Goal: Task Accomplishment & Management: Use online tool/utility

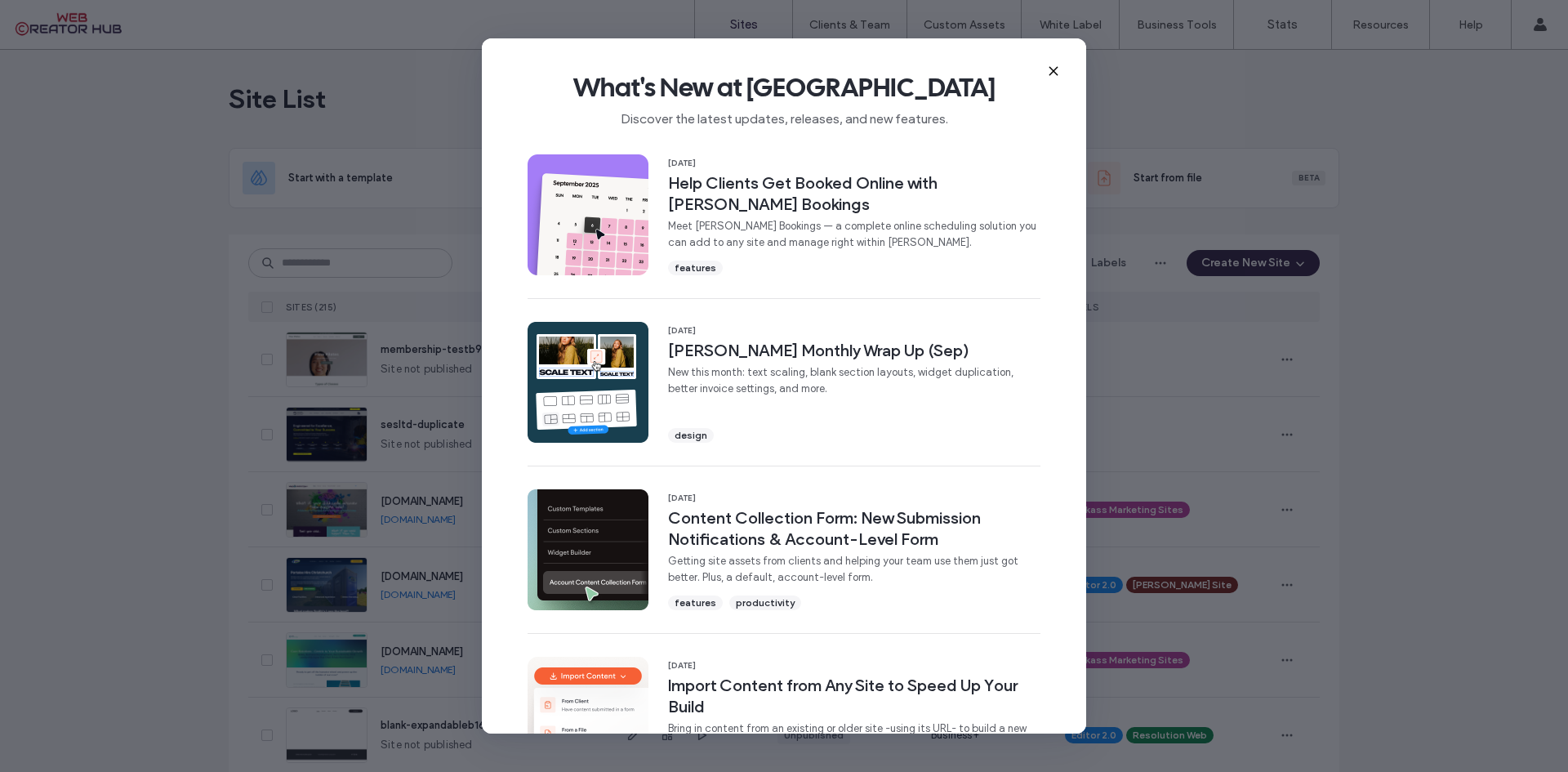
click at [1048, 68] on icon at bounding box center [1053, 71] width 13 height 13
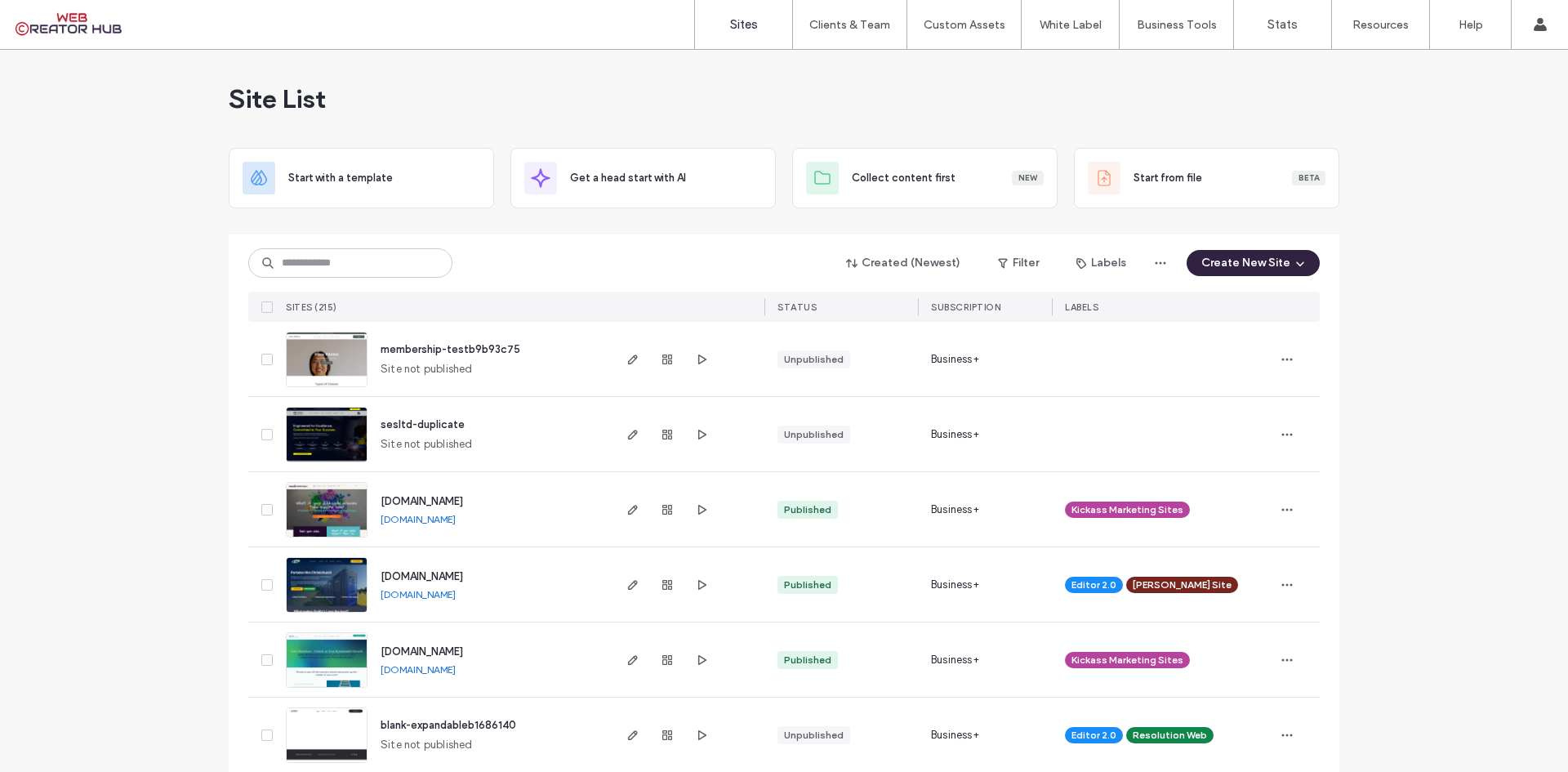
click at [1281, 258] on button "Create New Site" at bounding box center [1253, 263] width 134 height 26
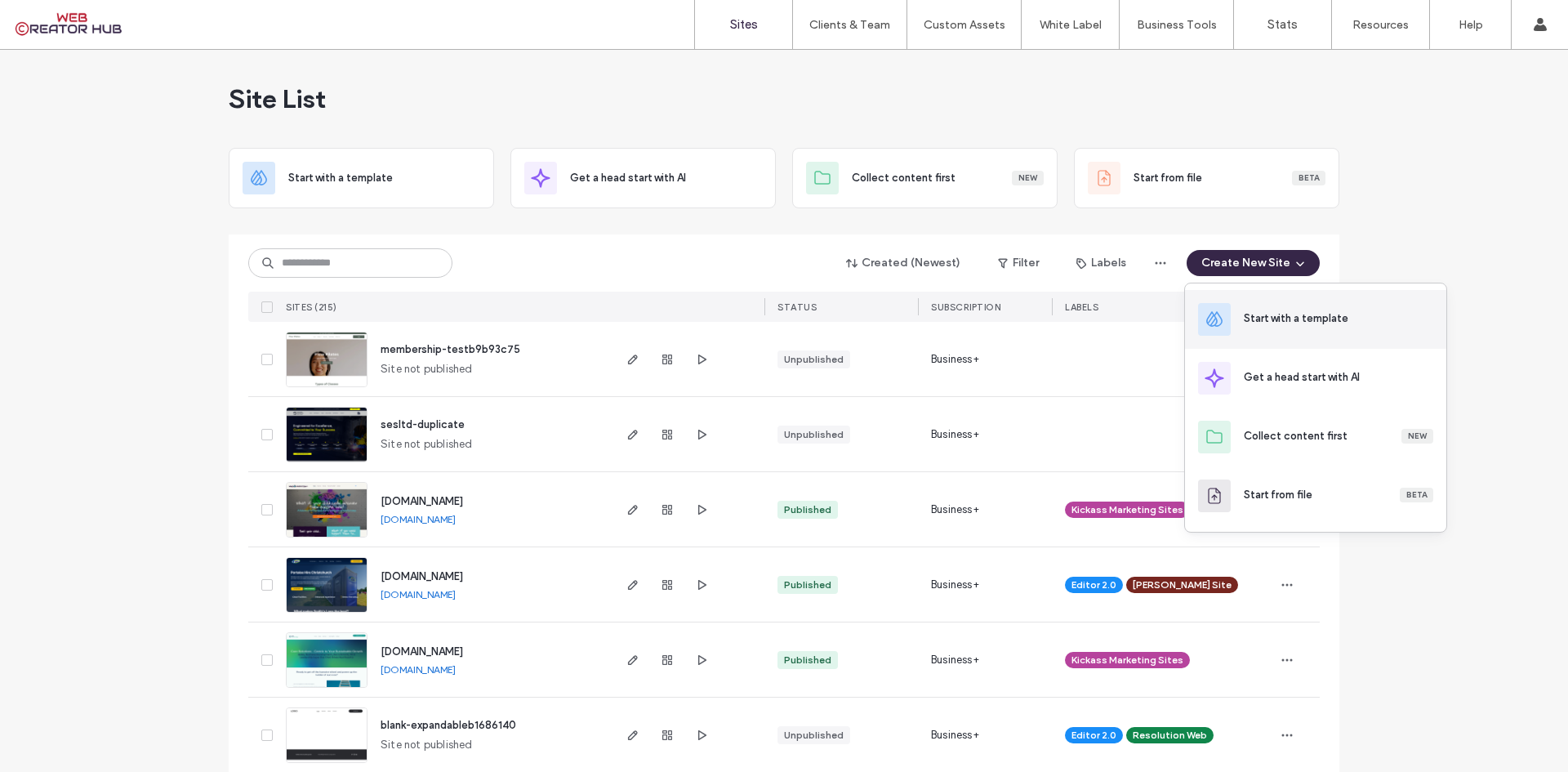
click at [1288, 314] on div "Start with a template" at bounding box center [1296, 318] width 105 height 16
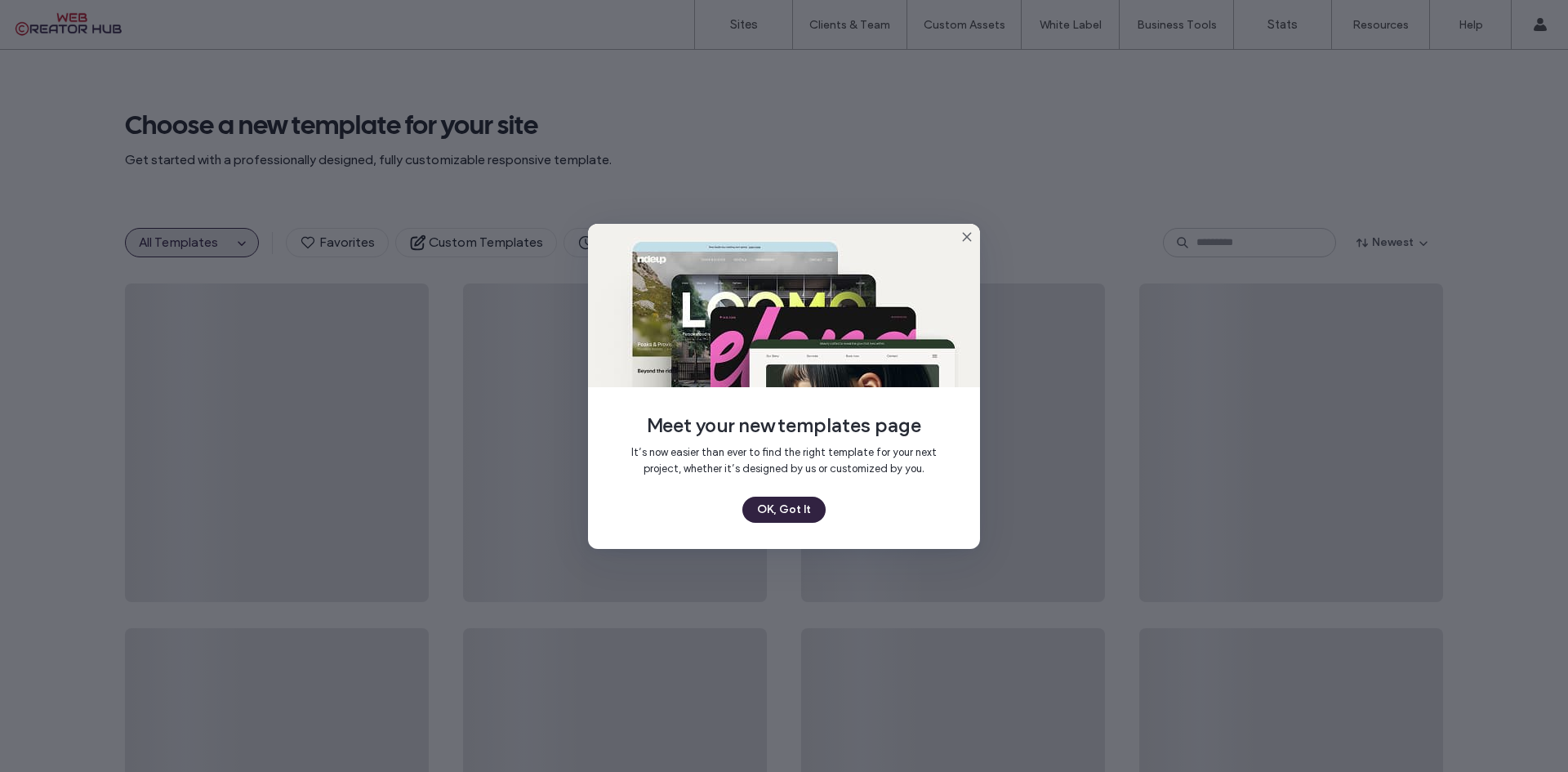
click at [791, 505] on button "OK, Got It" at bounding box center [784, 509] width 83 height 26
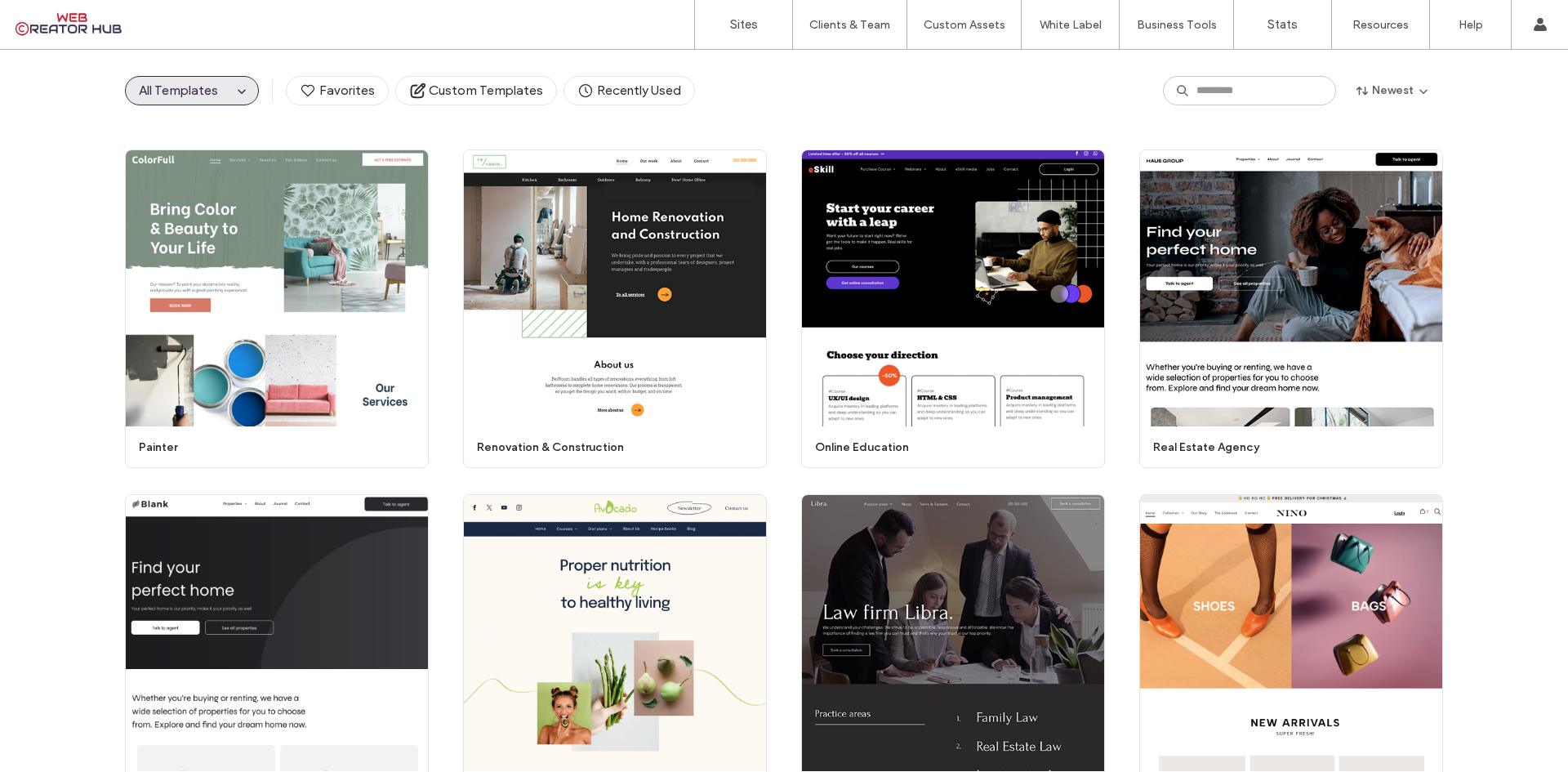
scroll to position [1433, 0]
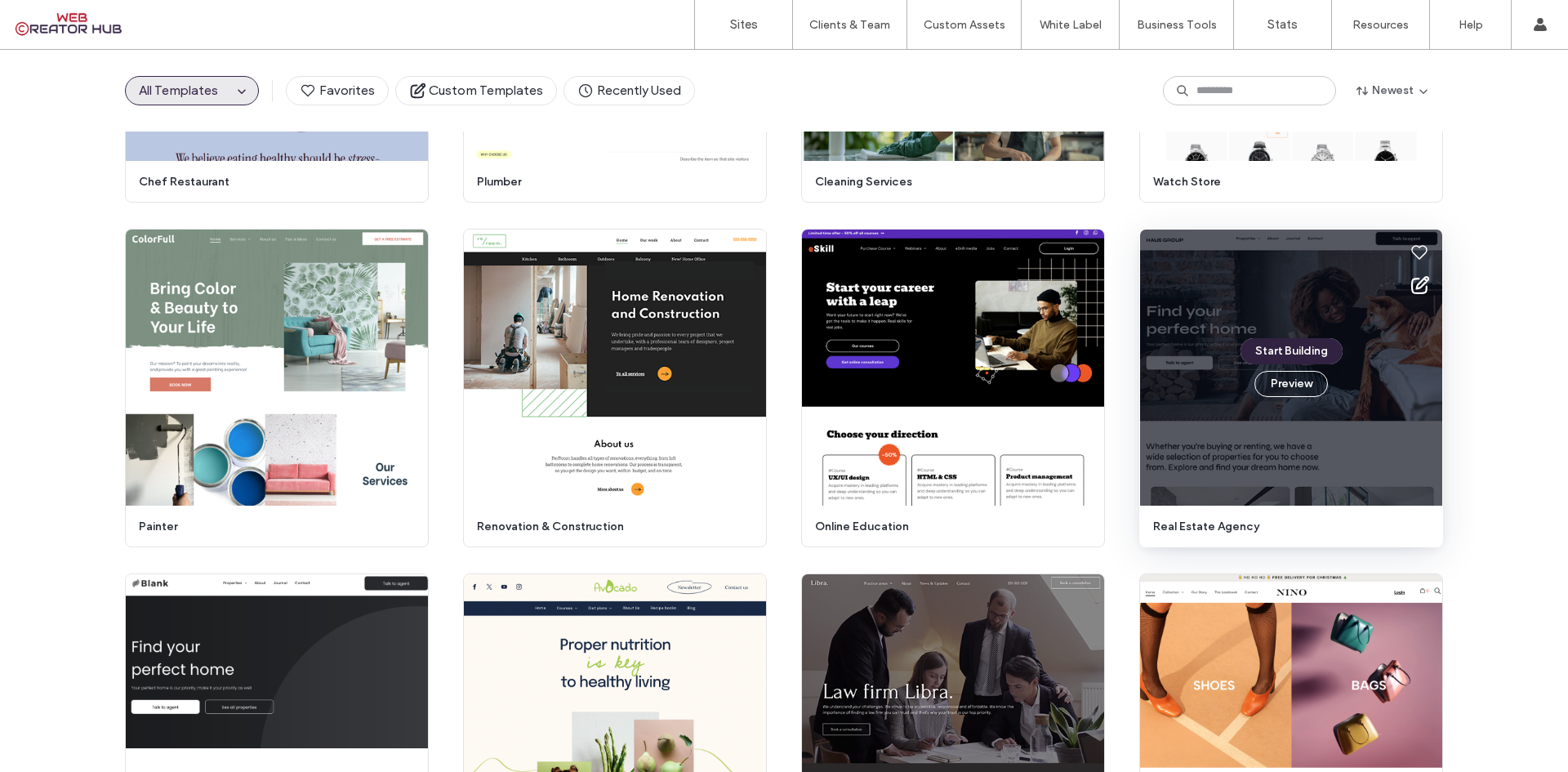
click at [1292, 350] on button "Start Building" at bounding box center [1292, 351] width 102 height 26
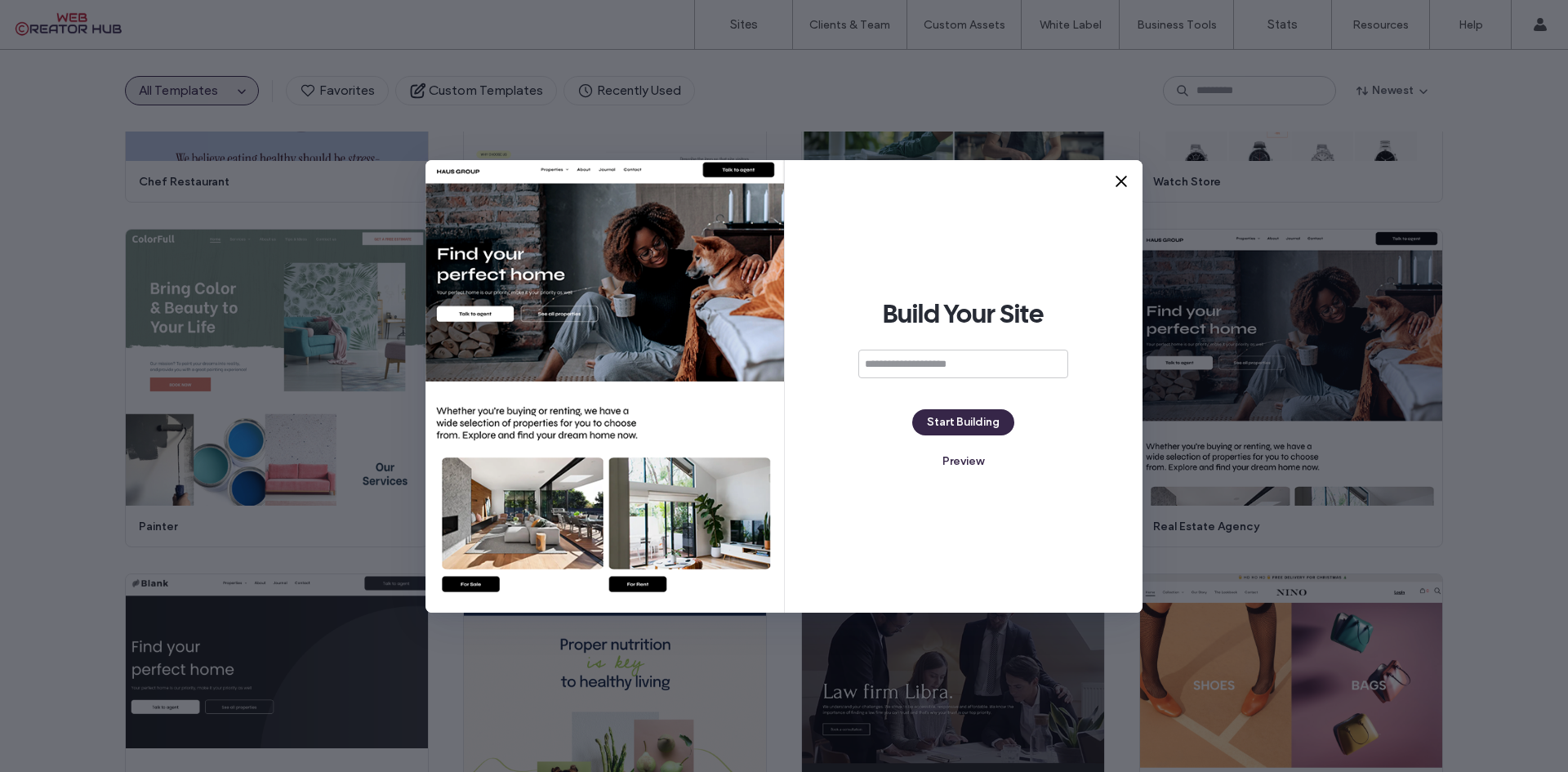
click at [915, 357] on input at bounding box center [963, 364] width 210 height 29
type input "**********"
click at [966, 416] on button "Start Building" at bounding box center [963, 422] width 102 height 26
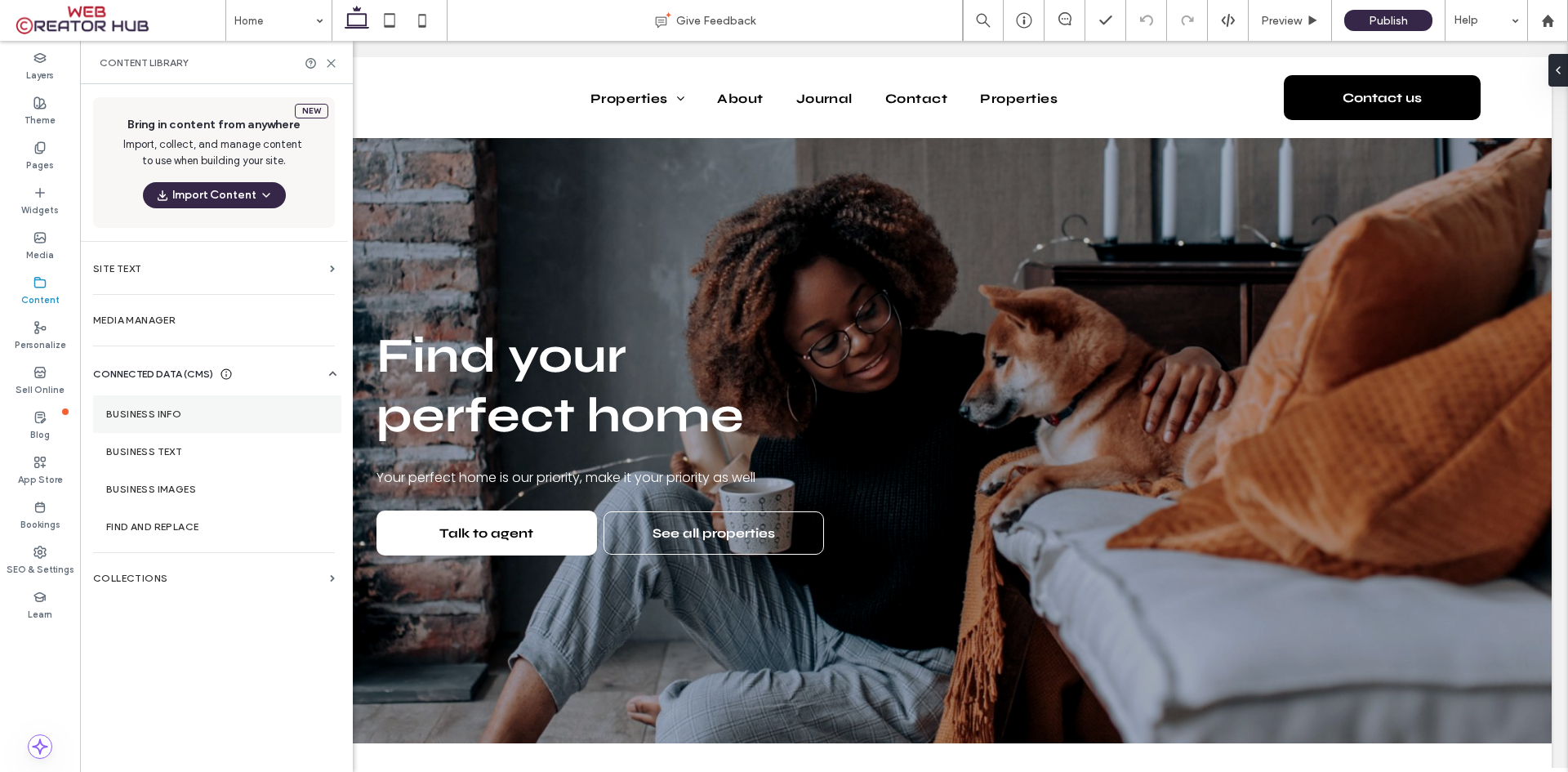
click at [150, 412] on label "Business Info" at bounding box center [217, 413] width 222 height 11
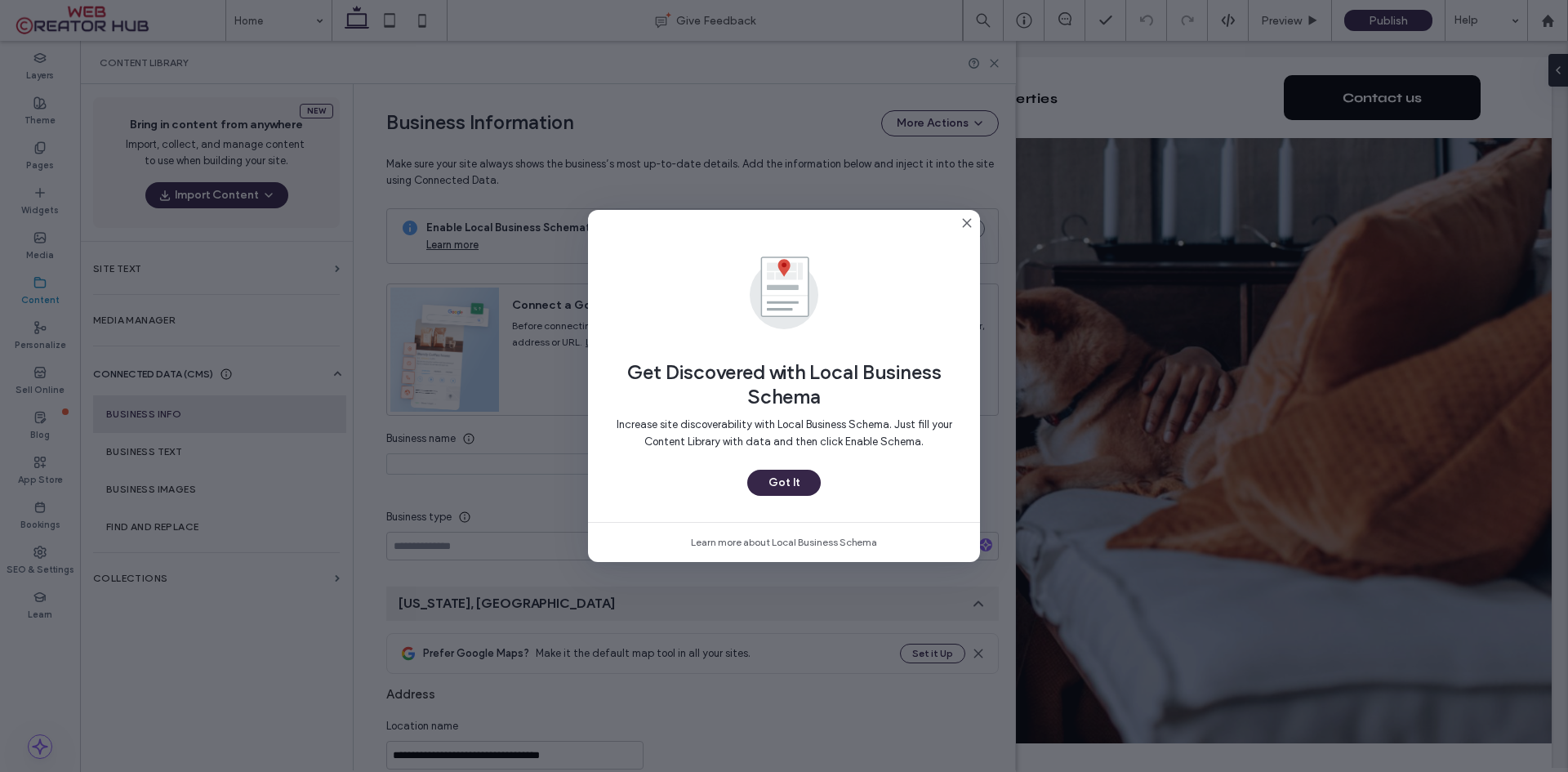
scroll to position [156, 0]
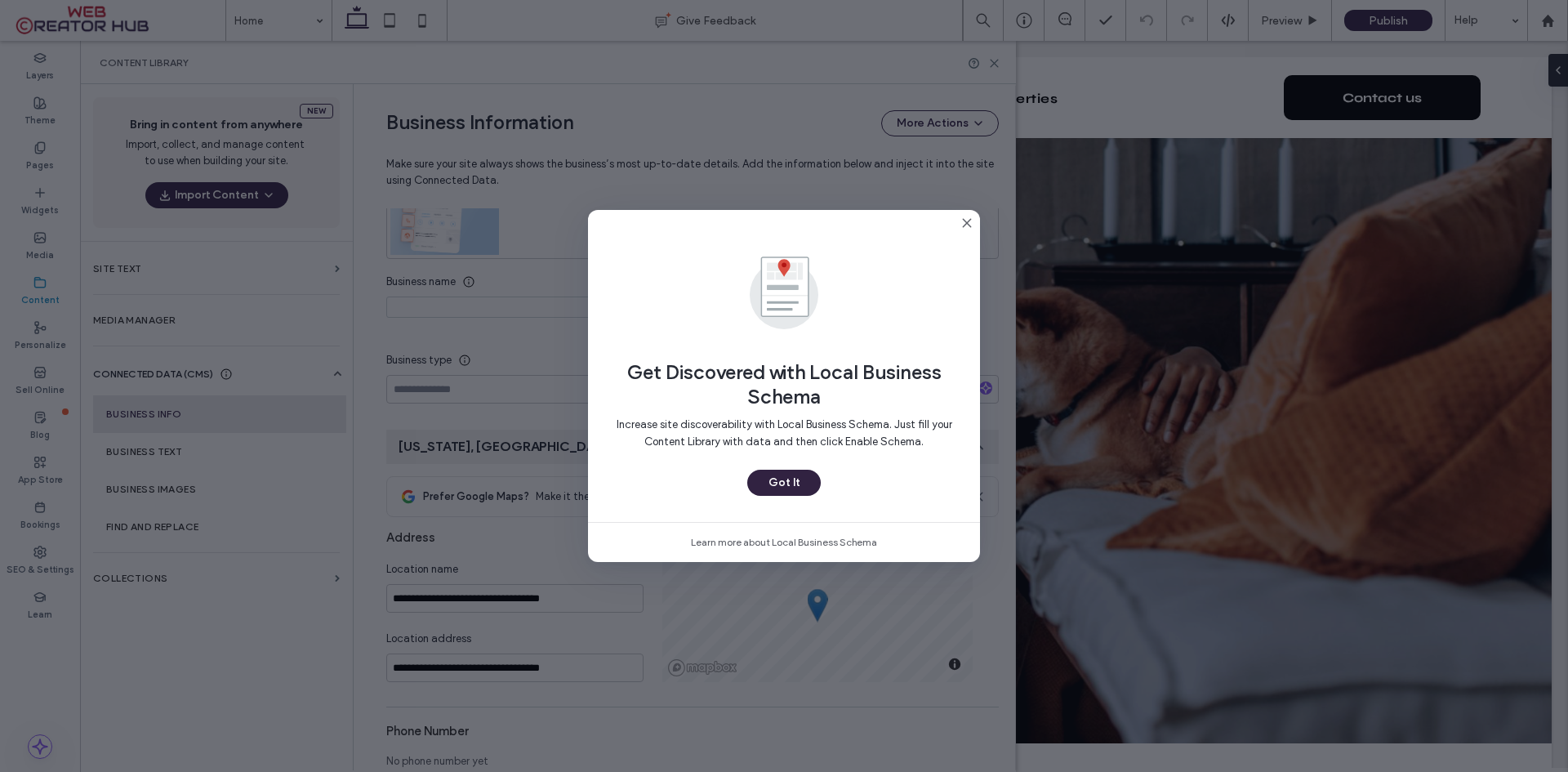
click at [787, 487] on button "Got It" at bounding box center [784, 482] width 73 height 26
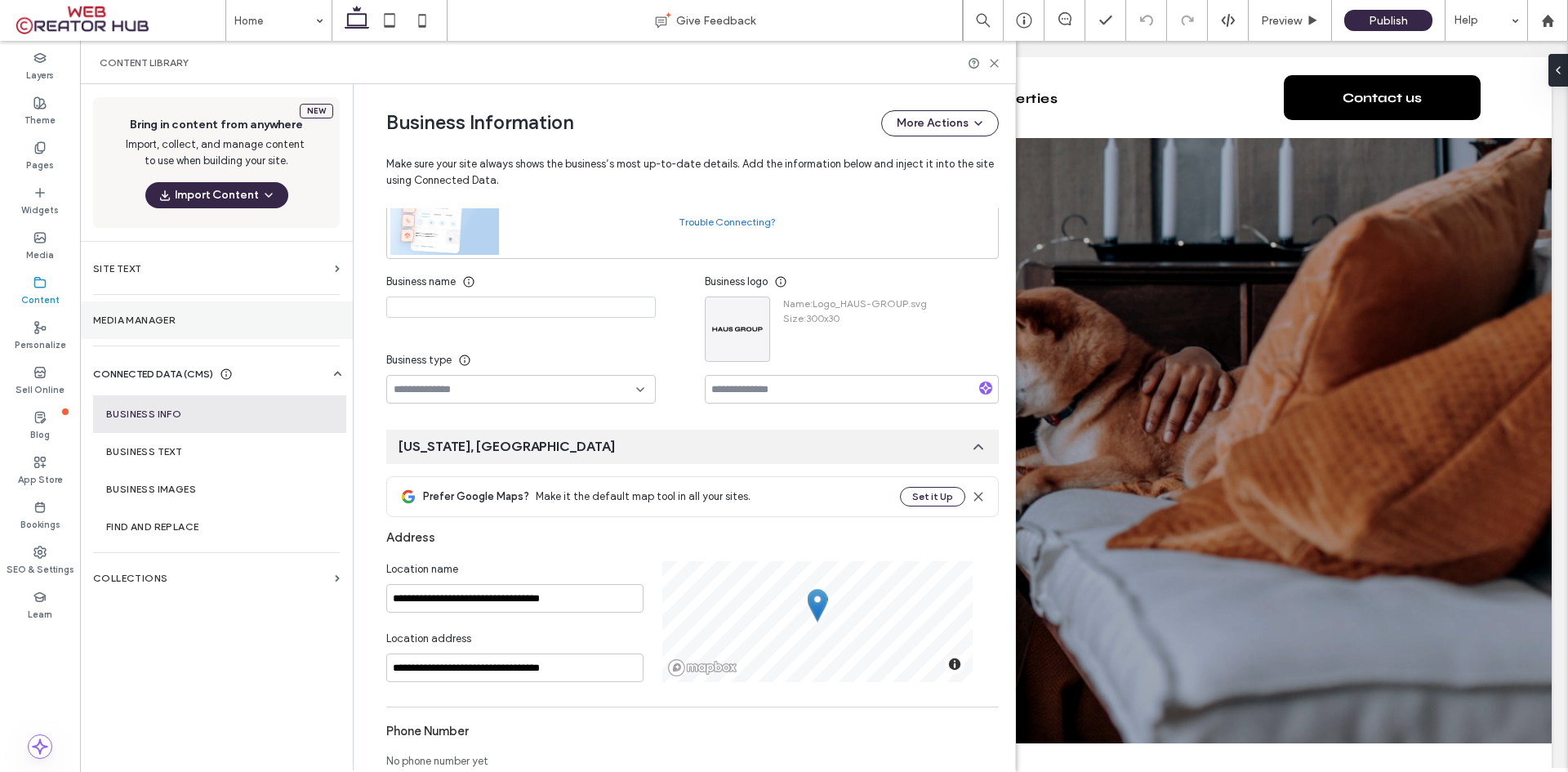
click at [130, 319] on label "Media Manager" at bounding box center [216, 320] width 247 height 11
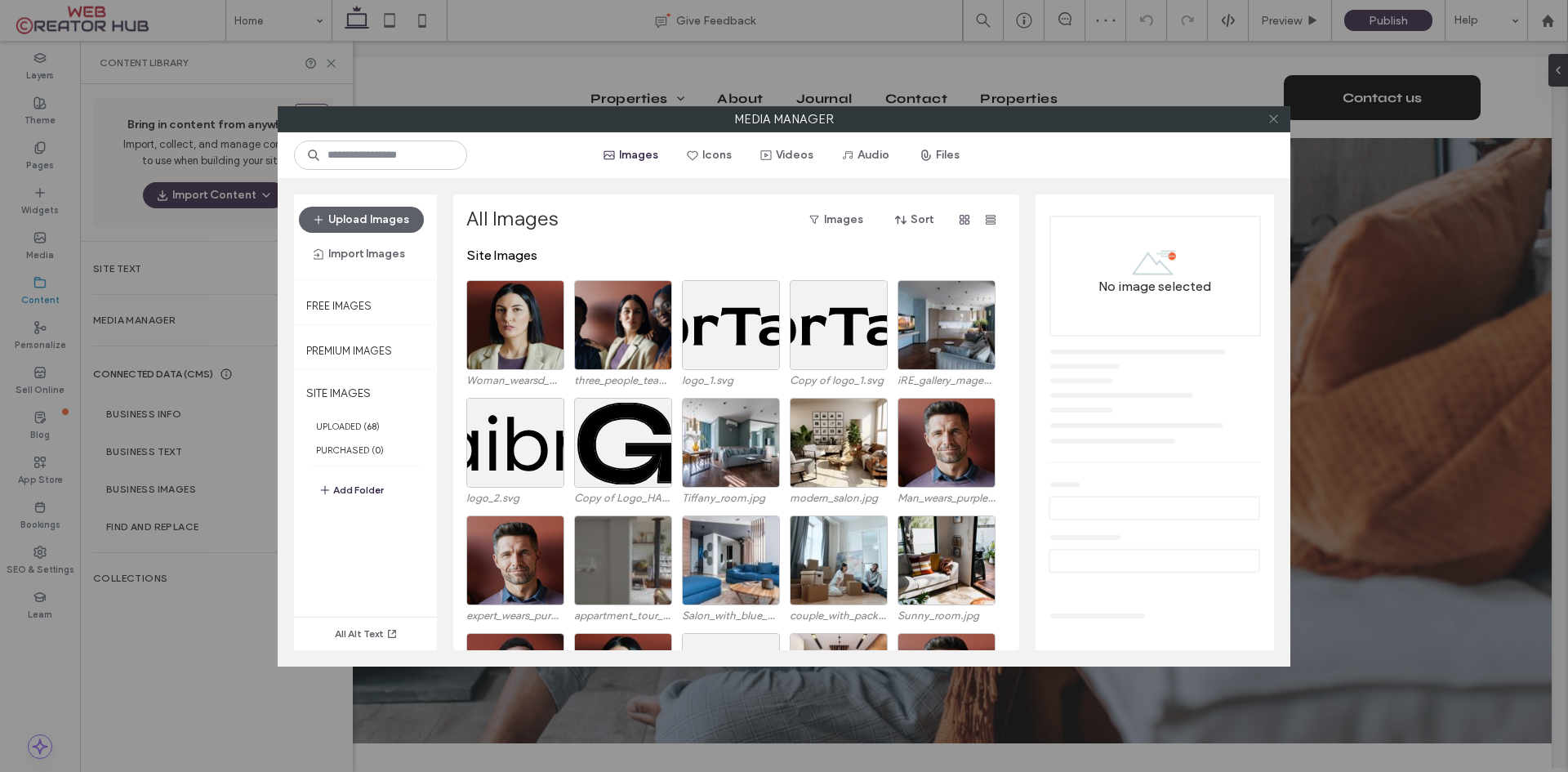
scroll to position [0, 0]
click at [1275, 120] on icon at bounding box center [1274, 119] width 12 height 12
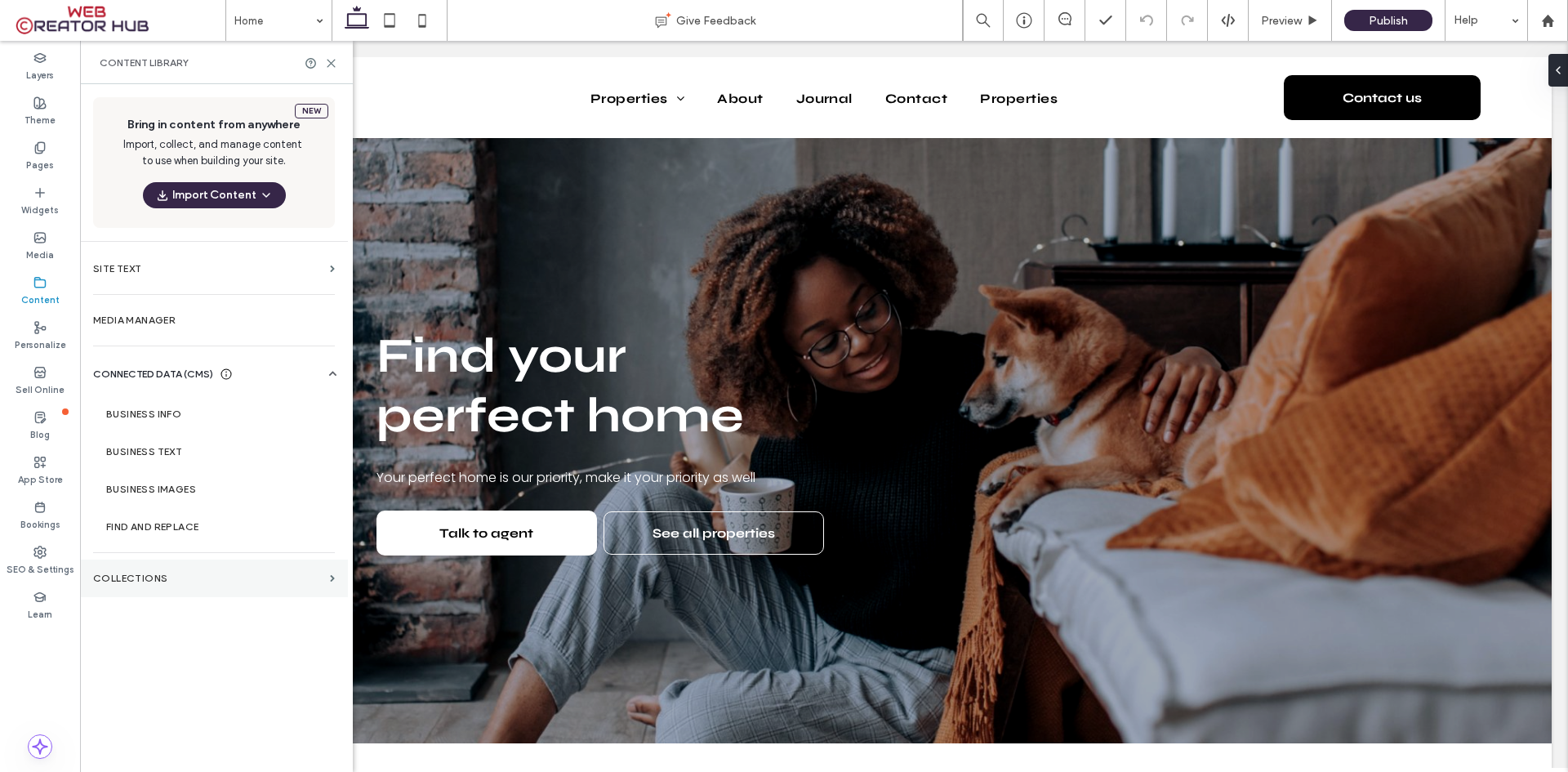
click at [125, 582] on label "Collections" at bounding box center [207, 577] width 230 height 11
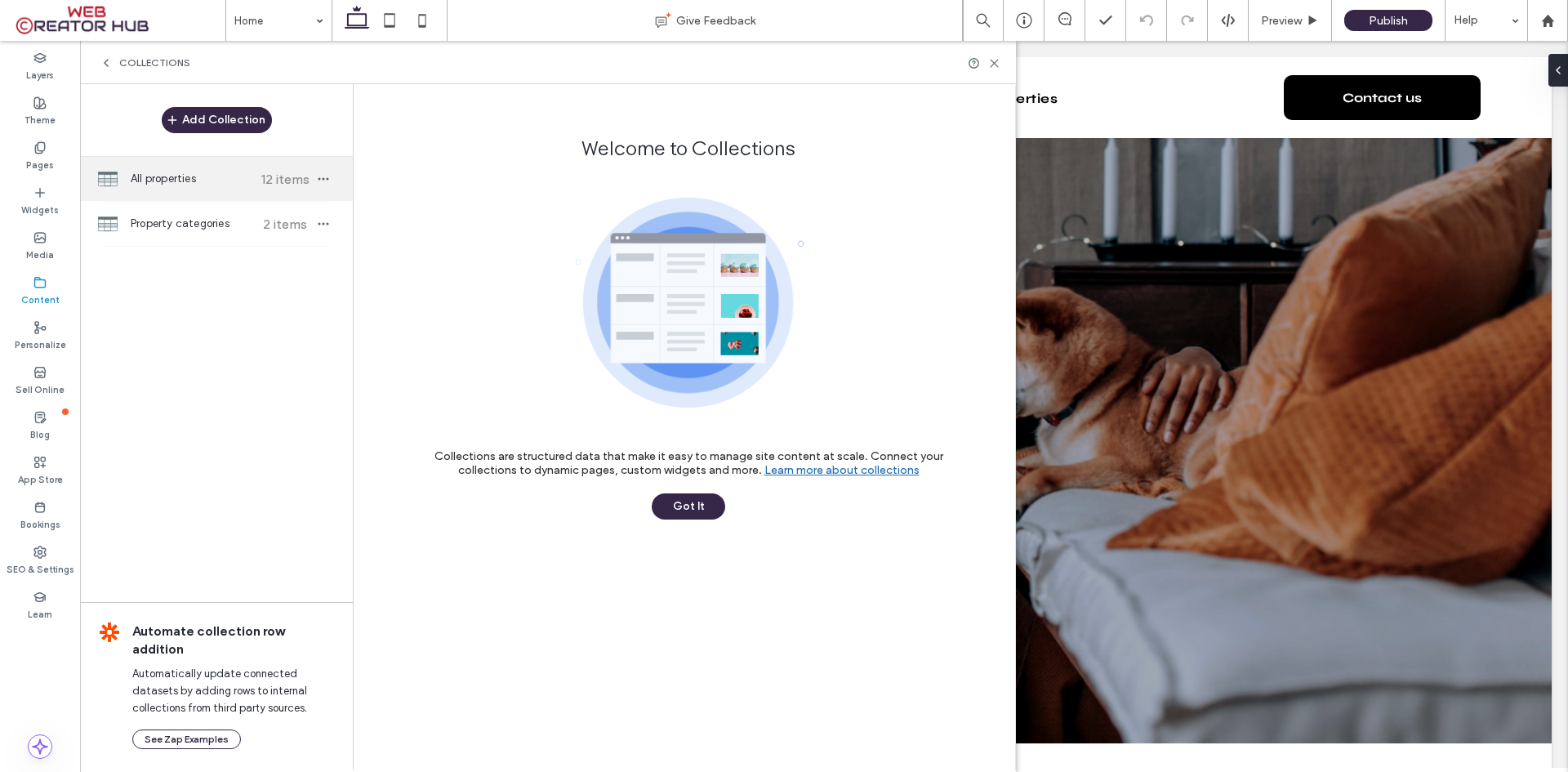
click at [168, 176] on span "All properties" at bounding box center [191, 179] width 122 height 16
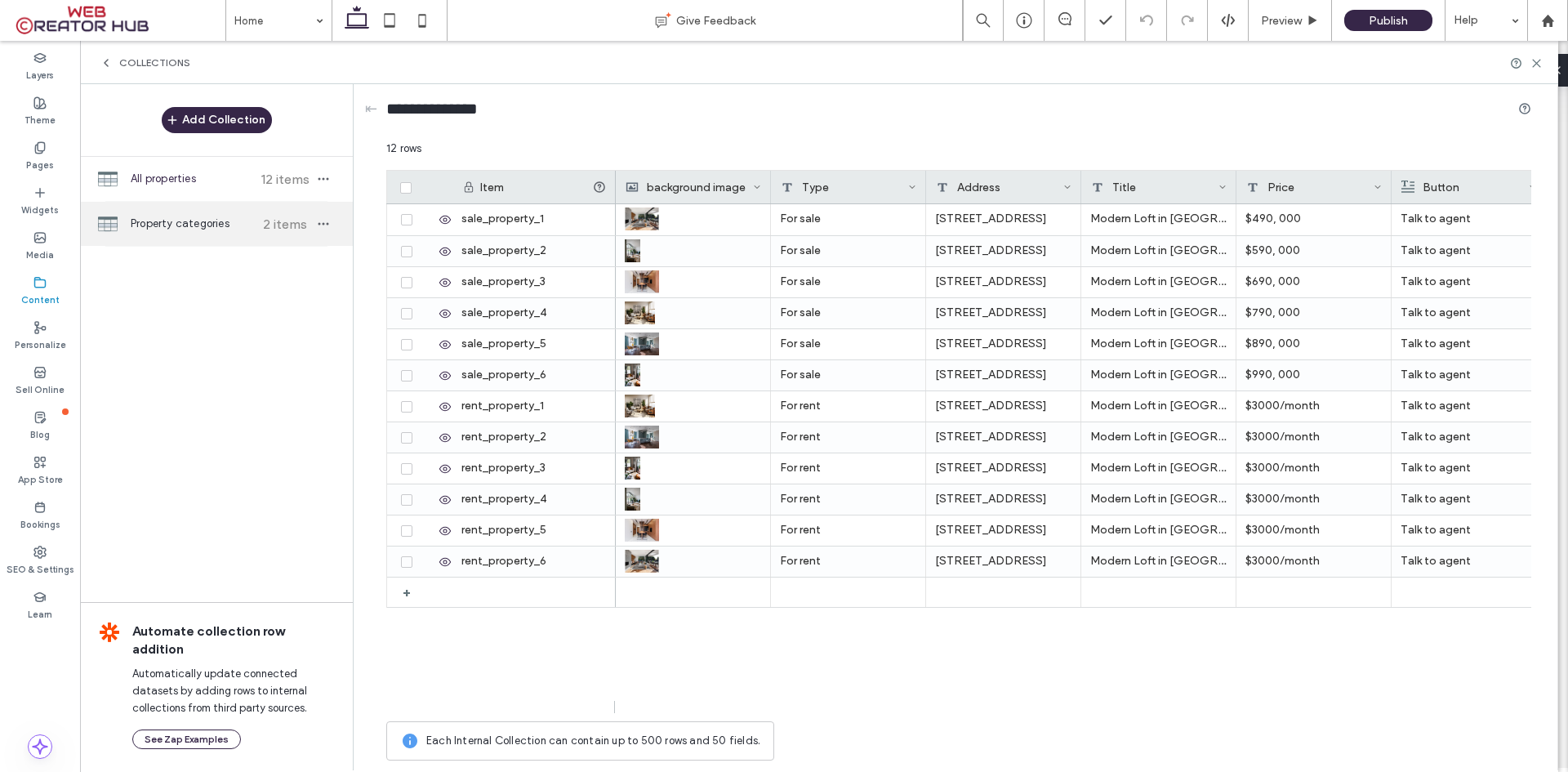
click at [168, 220] on span "Property categories" at bounding box center [191, 224] width 122 height 16
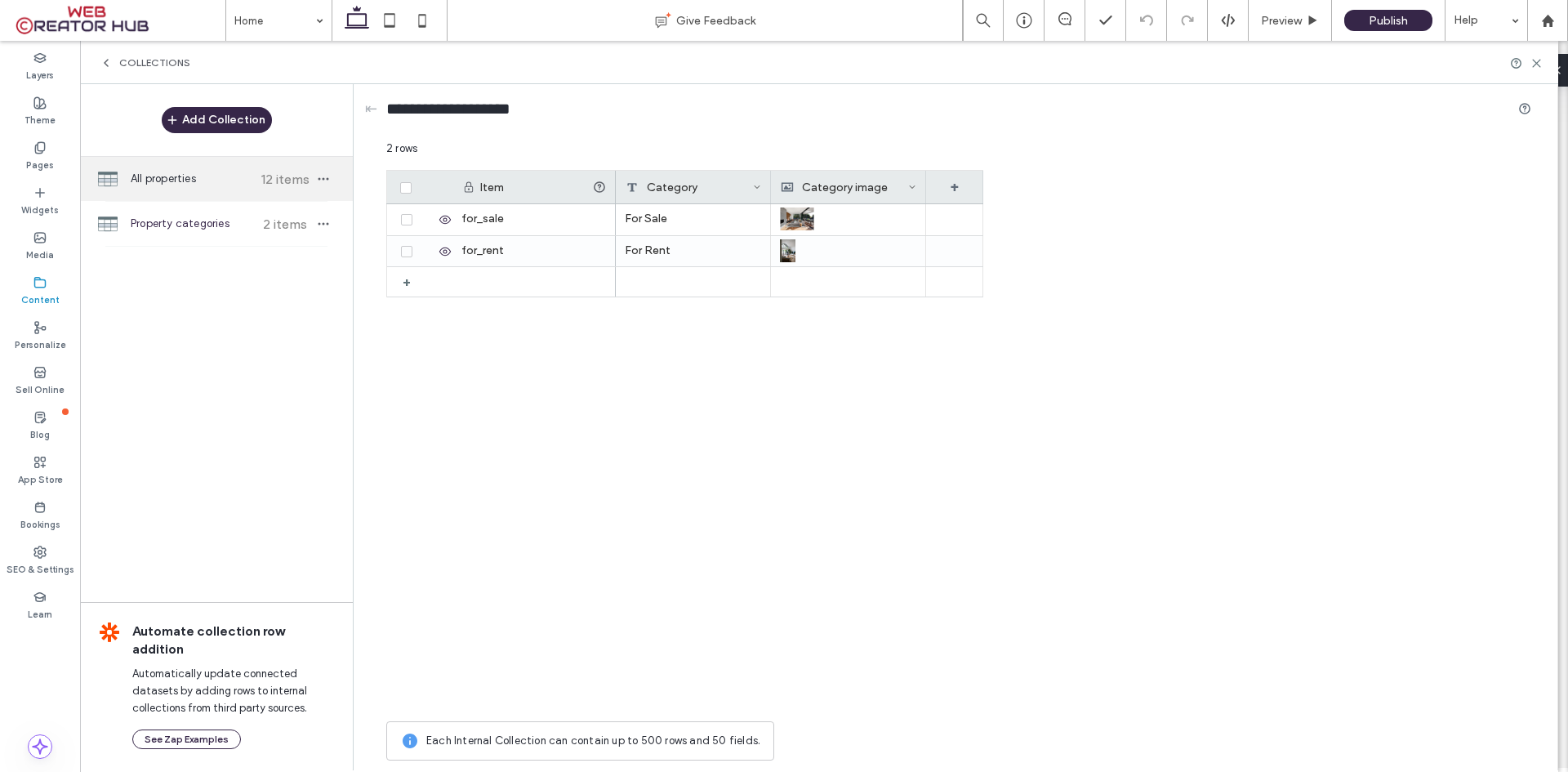
click at [186, 179] on span "All properties" at bounding box center [191, 179] width 122 height 16
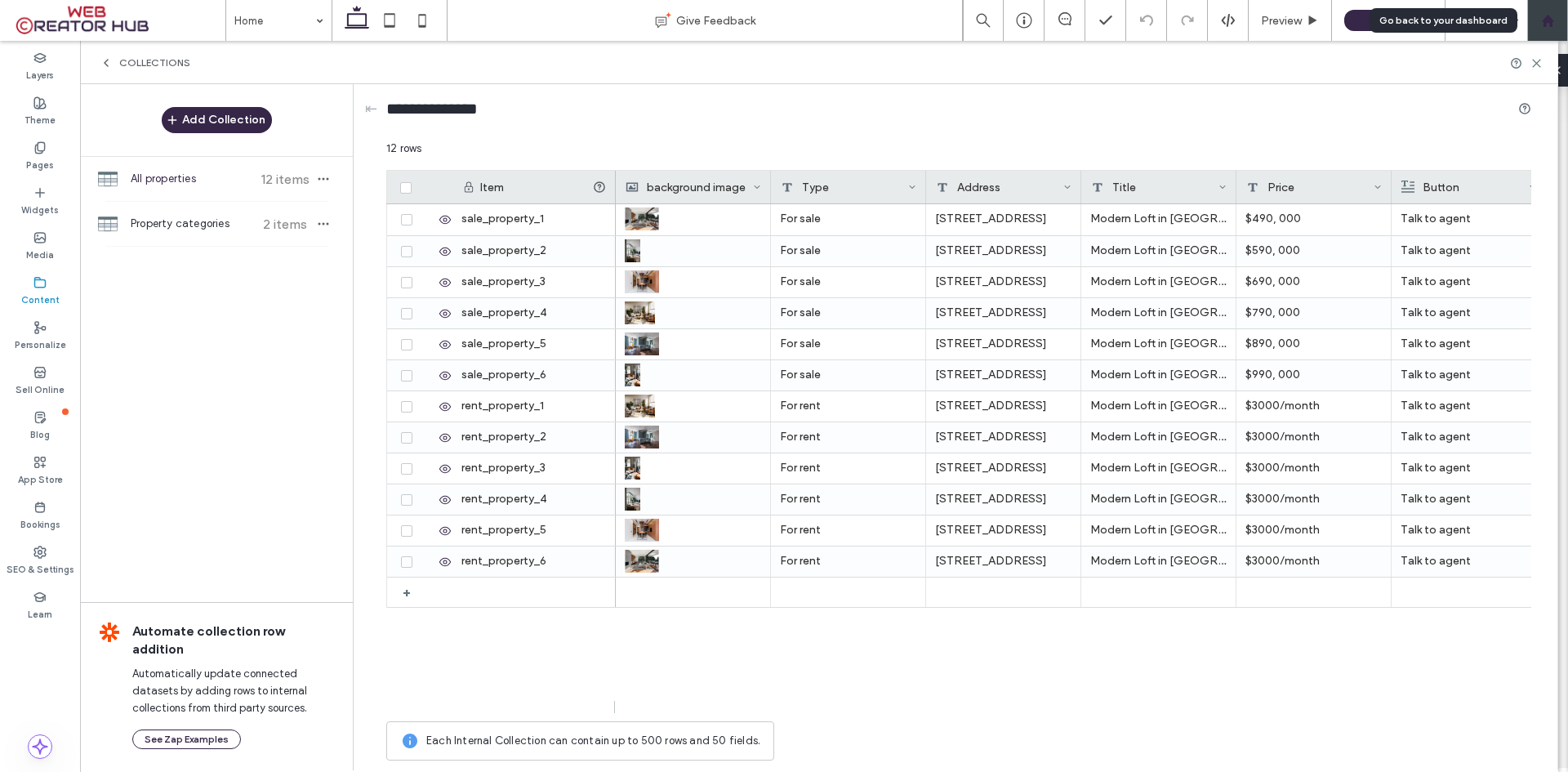
click at [1552, 22] on use at bounding box center [1547, 20] width 12 height 12
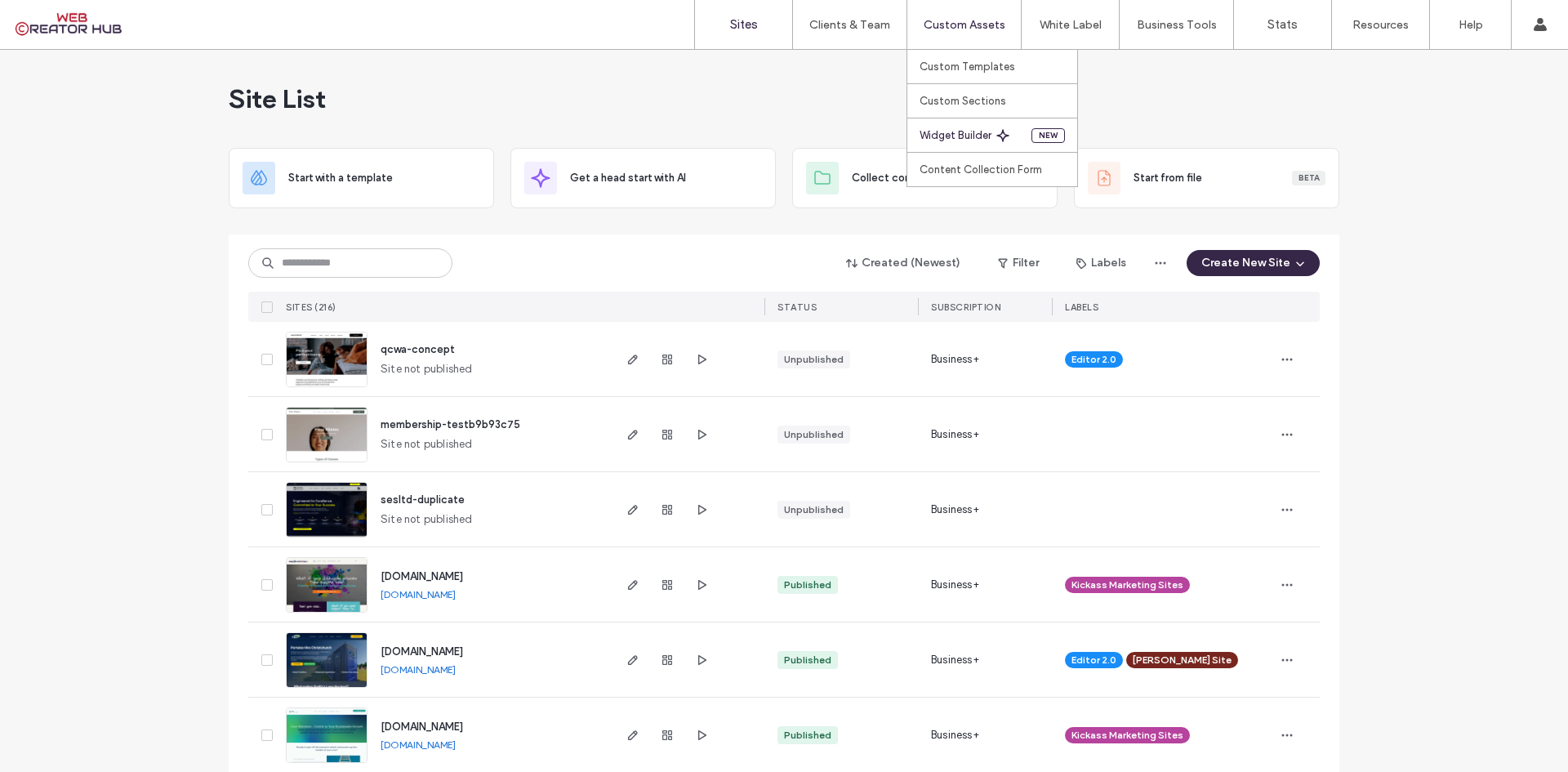
click at [966, 139] on label "Widget Builder" at bounding box center [956, 135] width 72 height 12
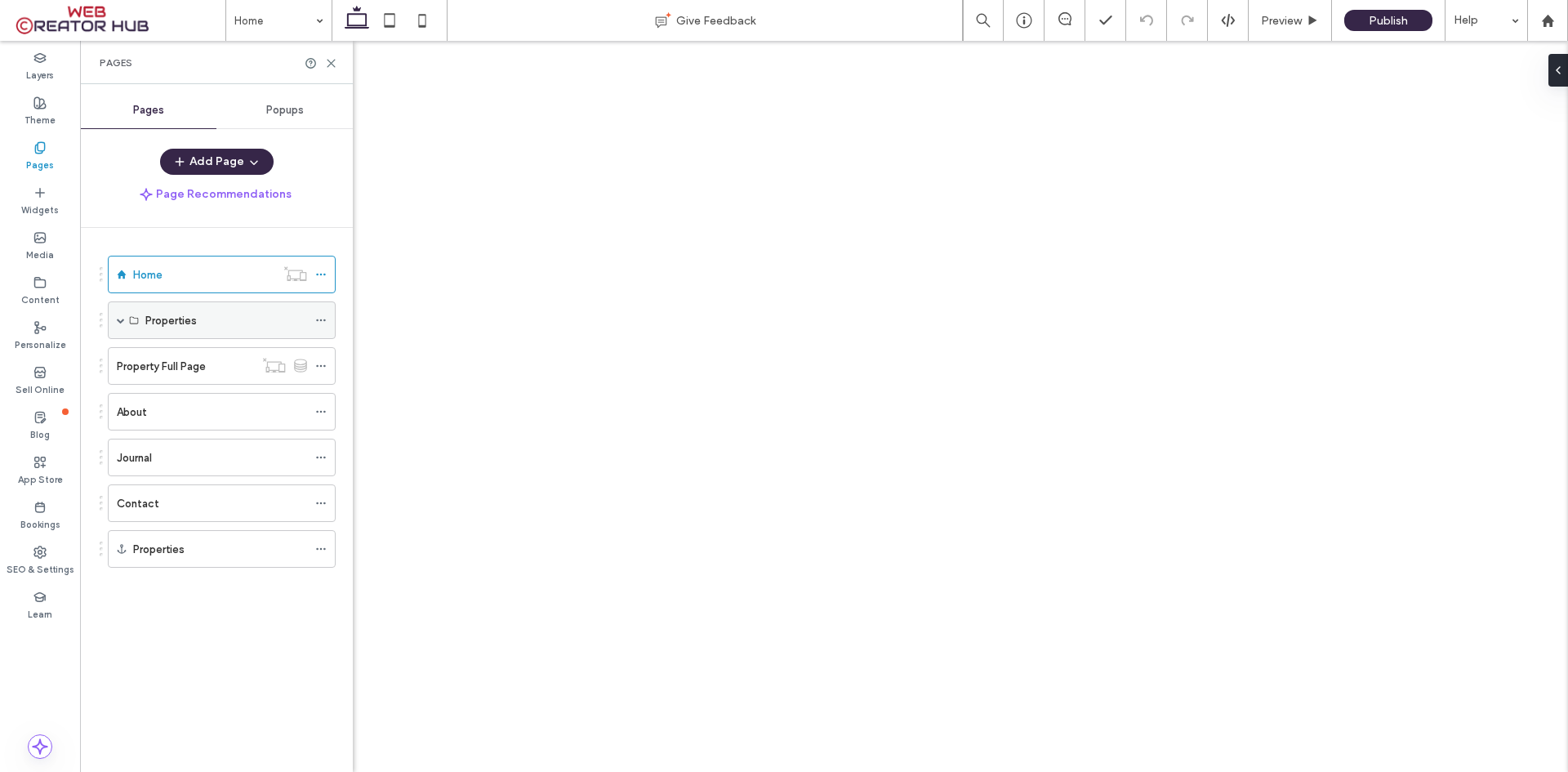
click at [124, 321] on span at bounding box center [121, 321] width 9 height 9
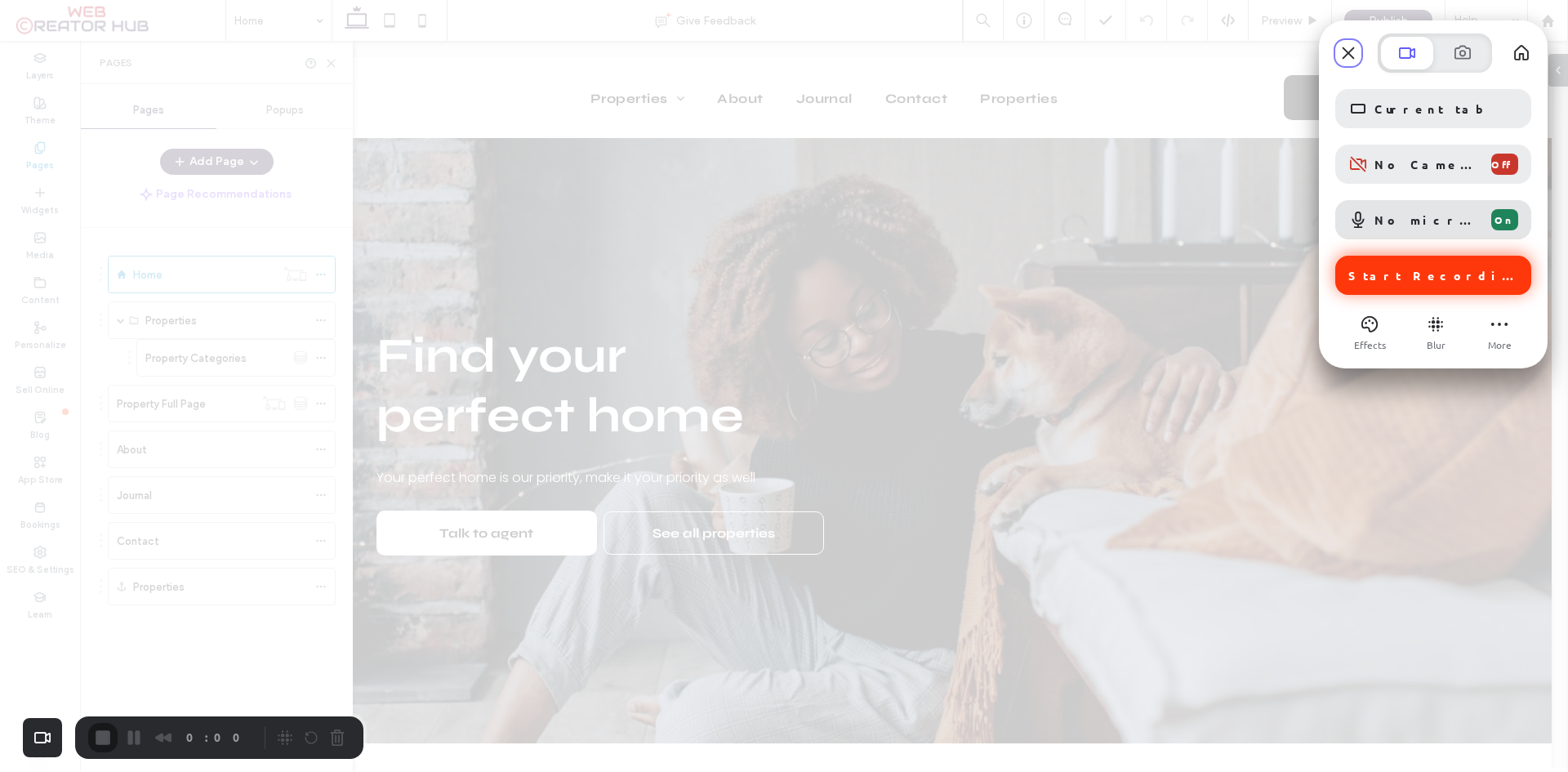
click at [1446, 271] on span "Start Recording" at bounding box center [1435, 275] width 173 height 14
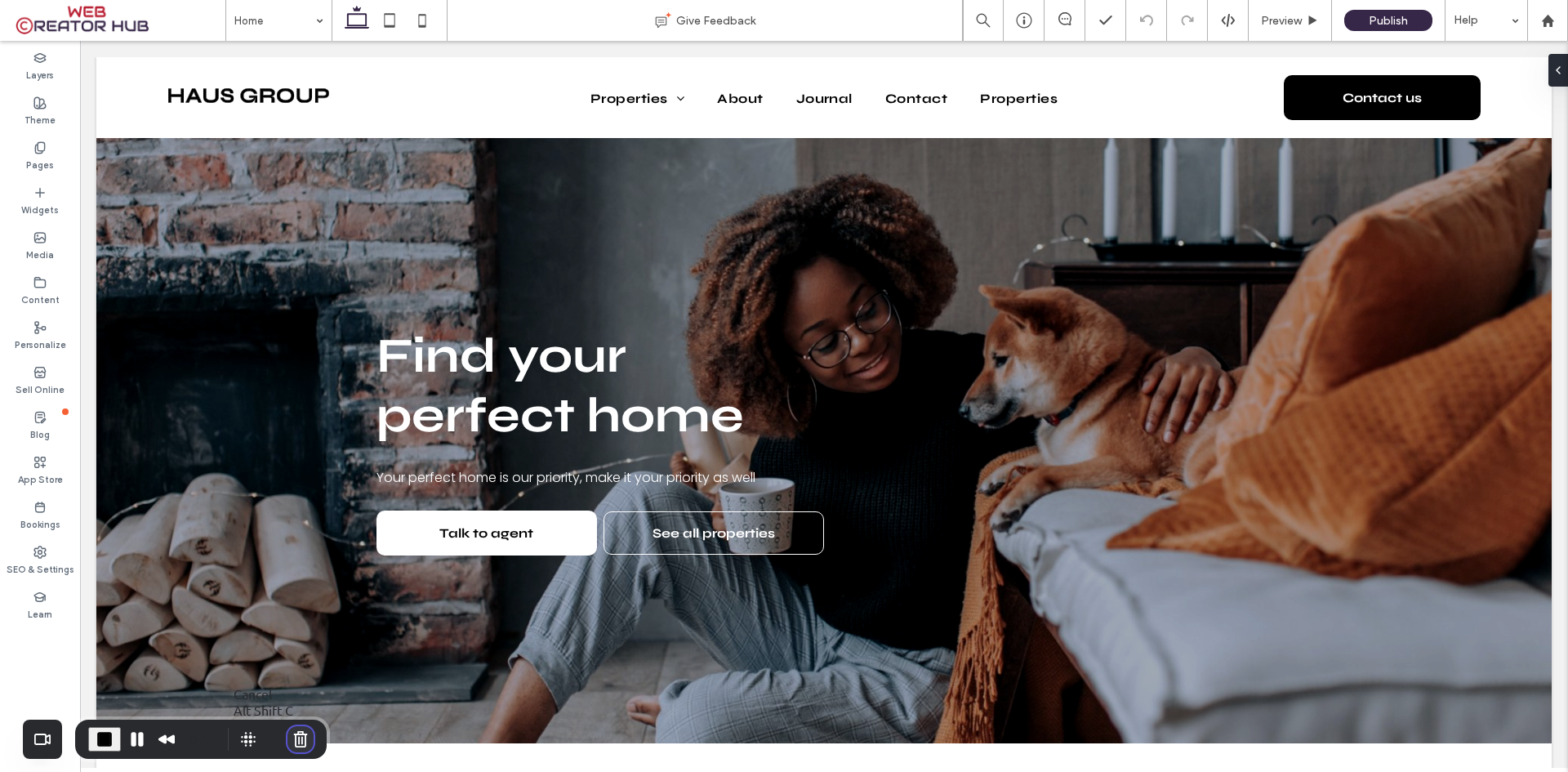
click at [291, 735] on button "Cancel Recording" at bounding box center [300, 739] width 26 height 26
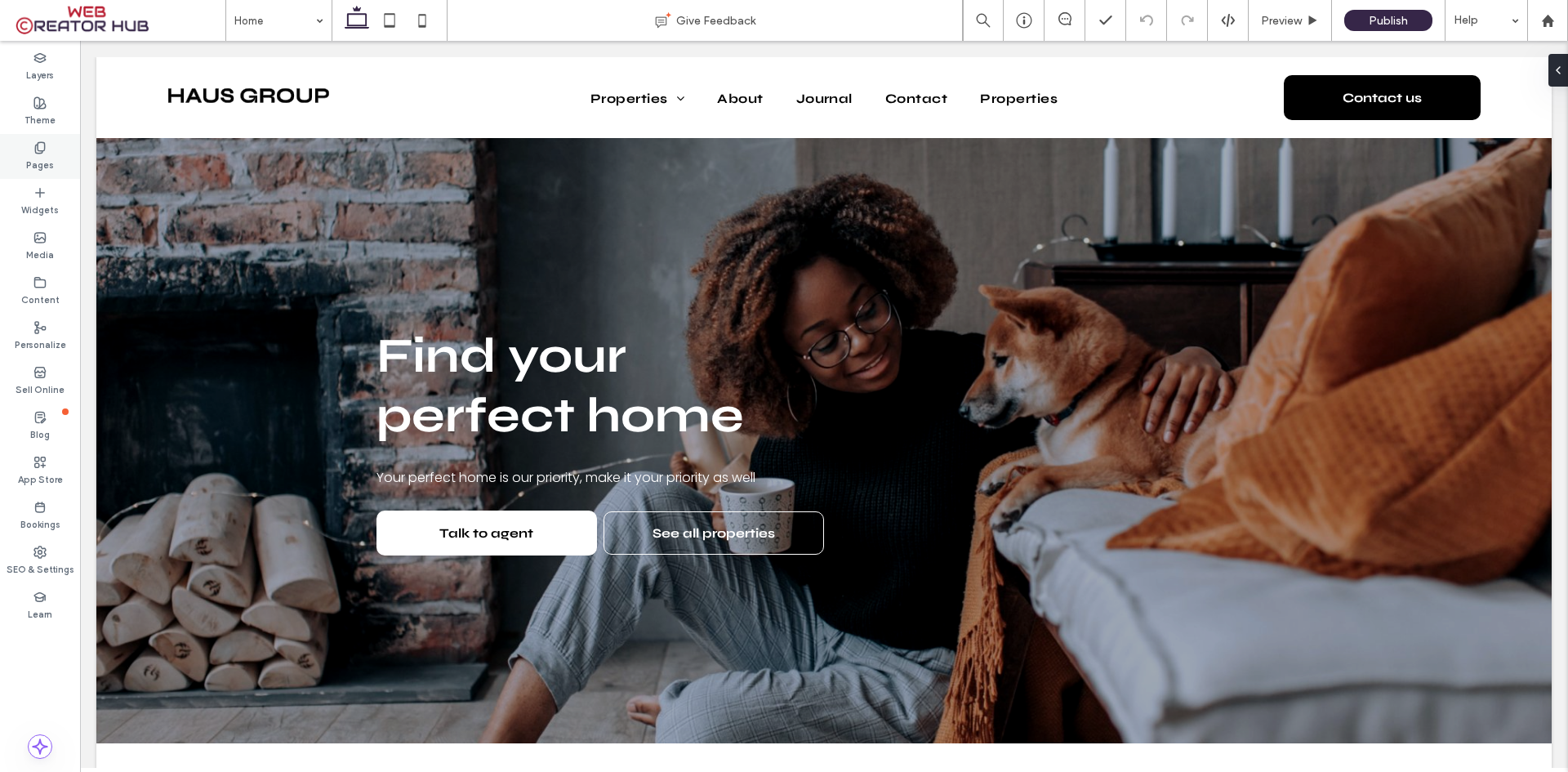
click at [26, 146] on div "Pages" at bounding box center [40, 156] width 80 height 45
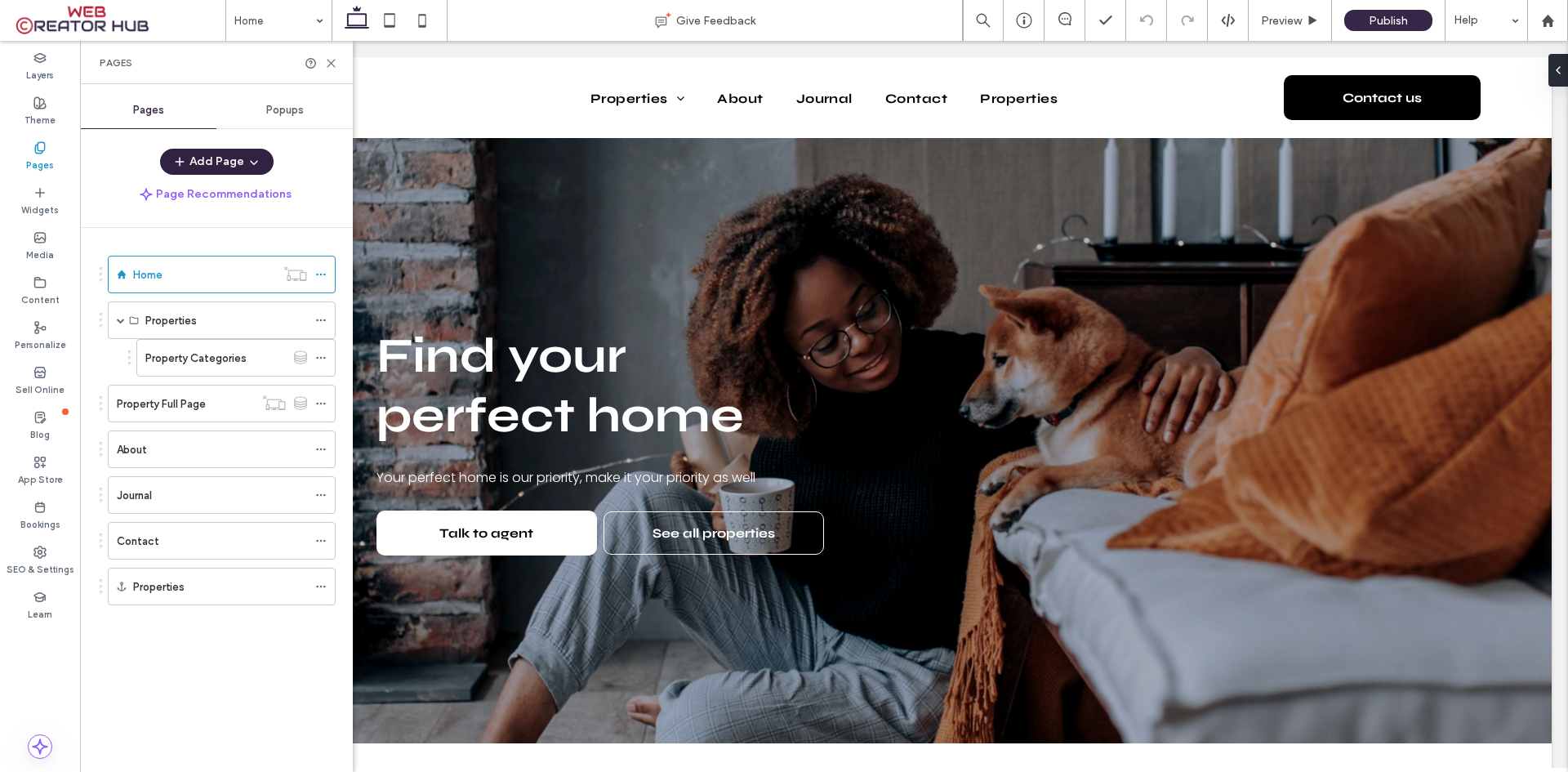
click at [253, 162] on icon "button" at bounding box center [253, 161] width 13 height 13
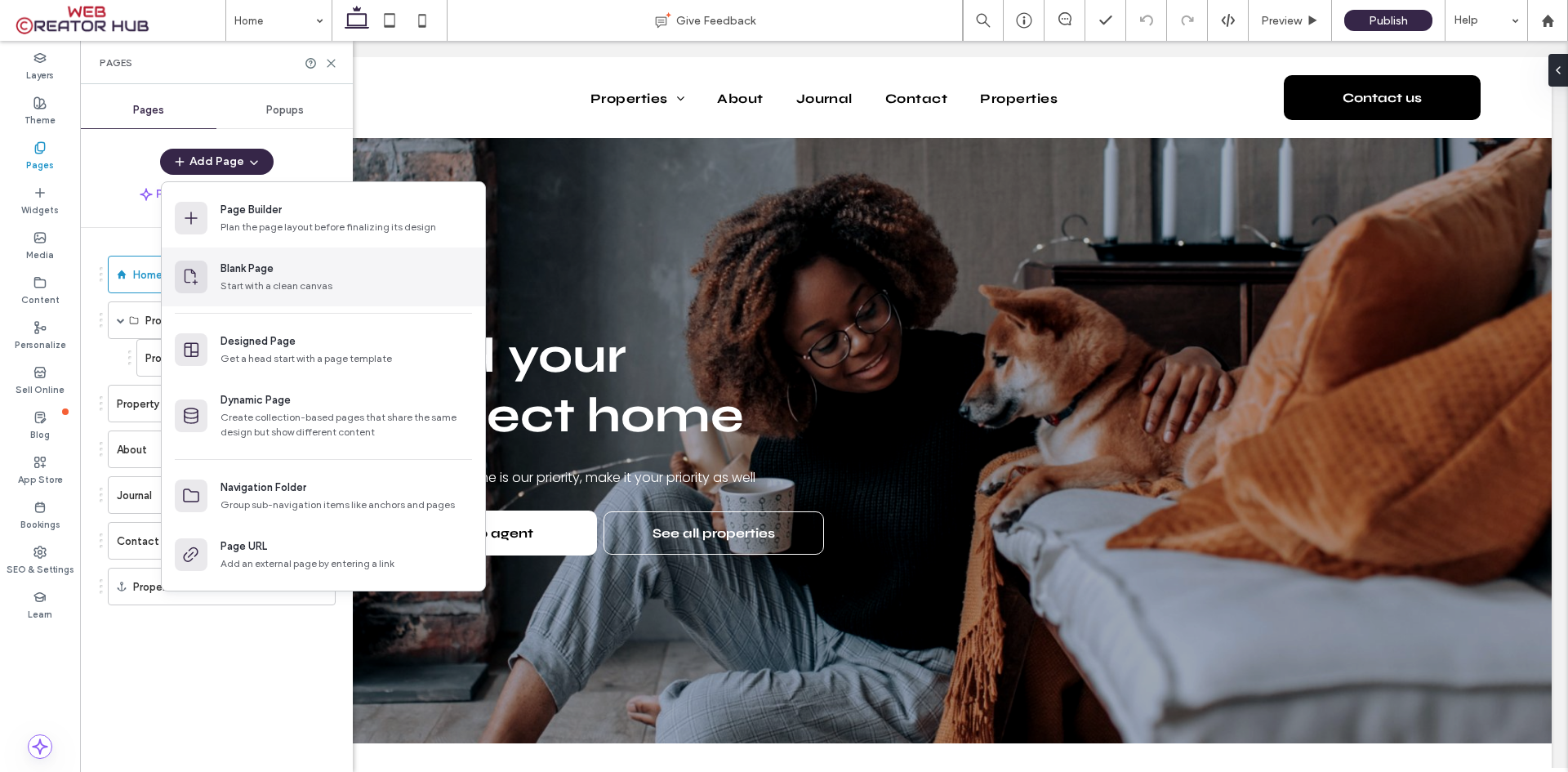
click at [242, 270] on div "Blank Page" at bounding box center [247, 268] width 53 height 16
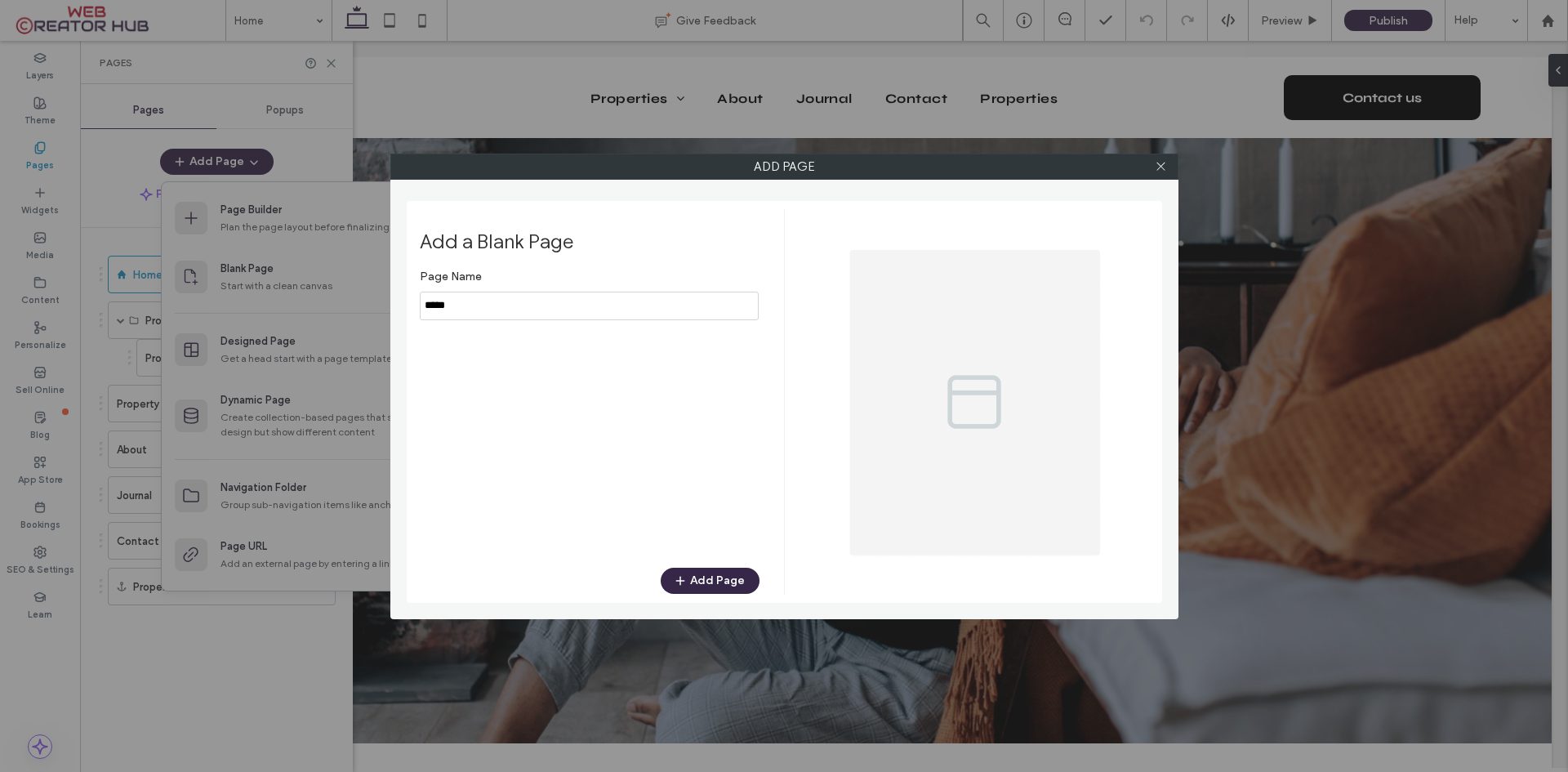
drag, startPoint x: 472, startPoint y: 304, endPoint x: 355, endPoint y: 305, distance: 117.0
click at [355, 305] on div "Add Page Add a Blank Page Page Name Add Page" at bounding box center [784, 386] width 1568 height 772
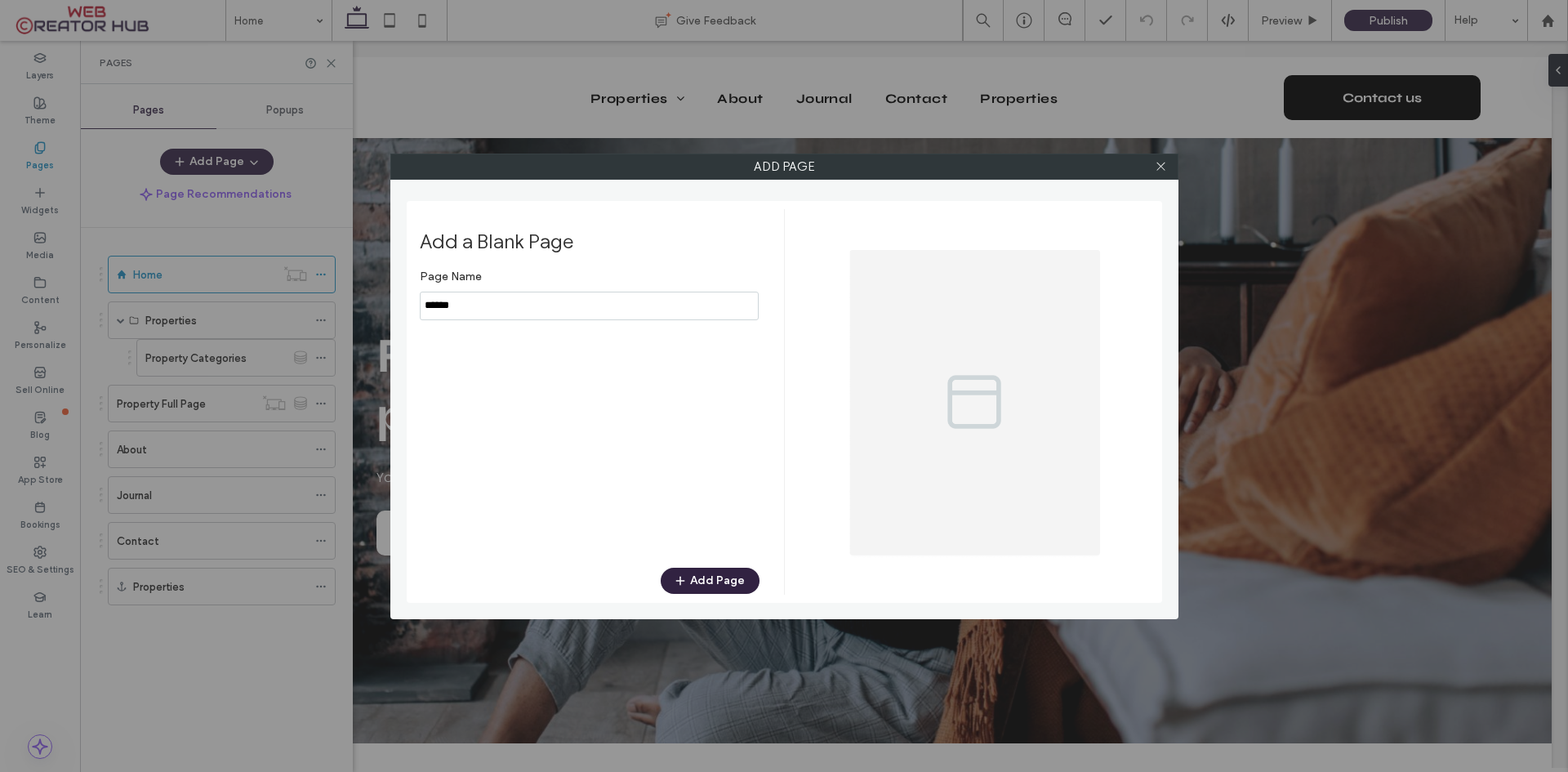
type input "******"
click at [713, 578] on button "Add Page" at bounding box center [710, 581] width 99 height 26
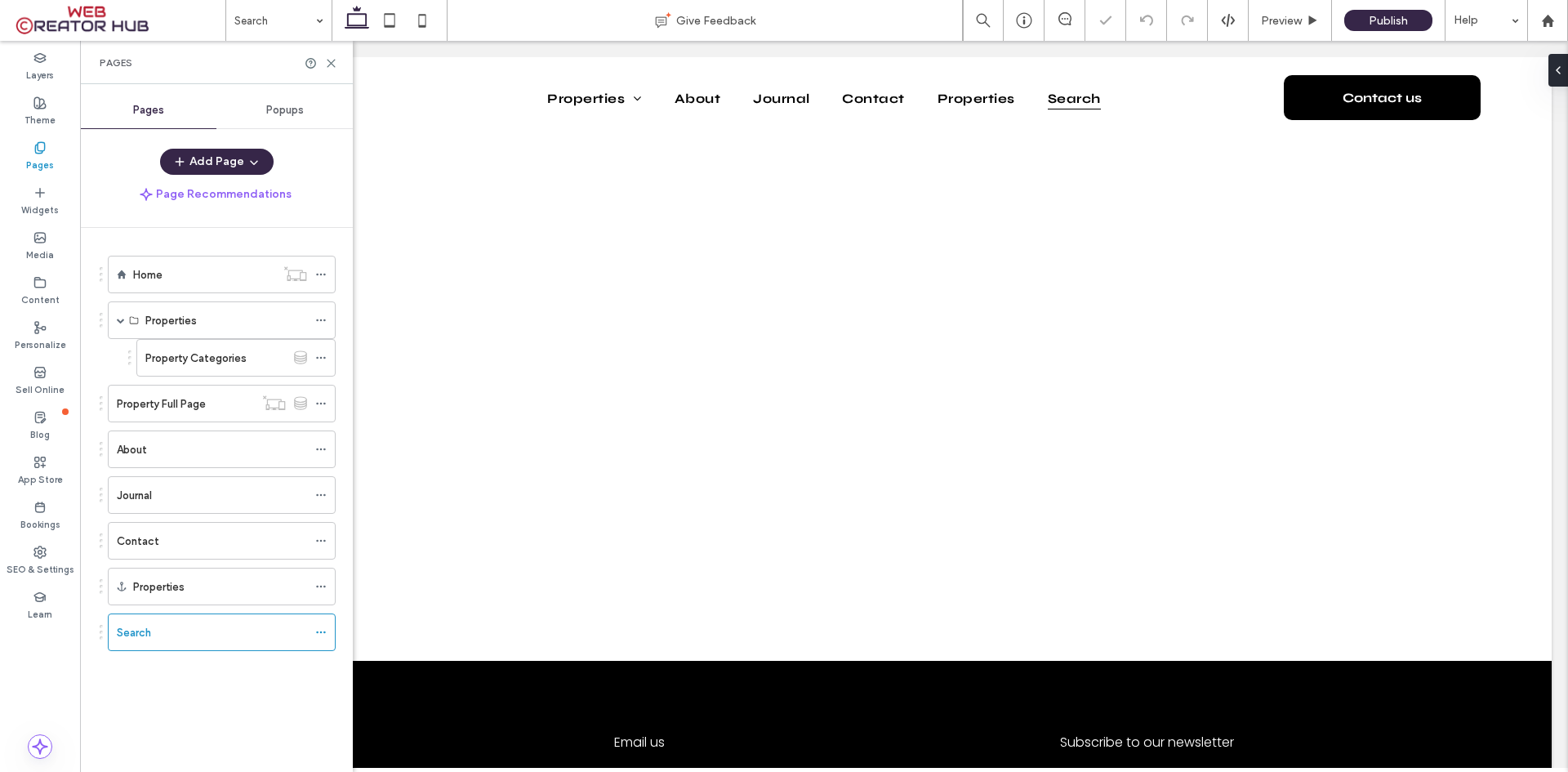
click at [153, 630] on div "Search" at bounding box center [212, 633] width 190 height 17
click at [332, 60] on icon at bounding box center [331, 63] width 12 height 12
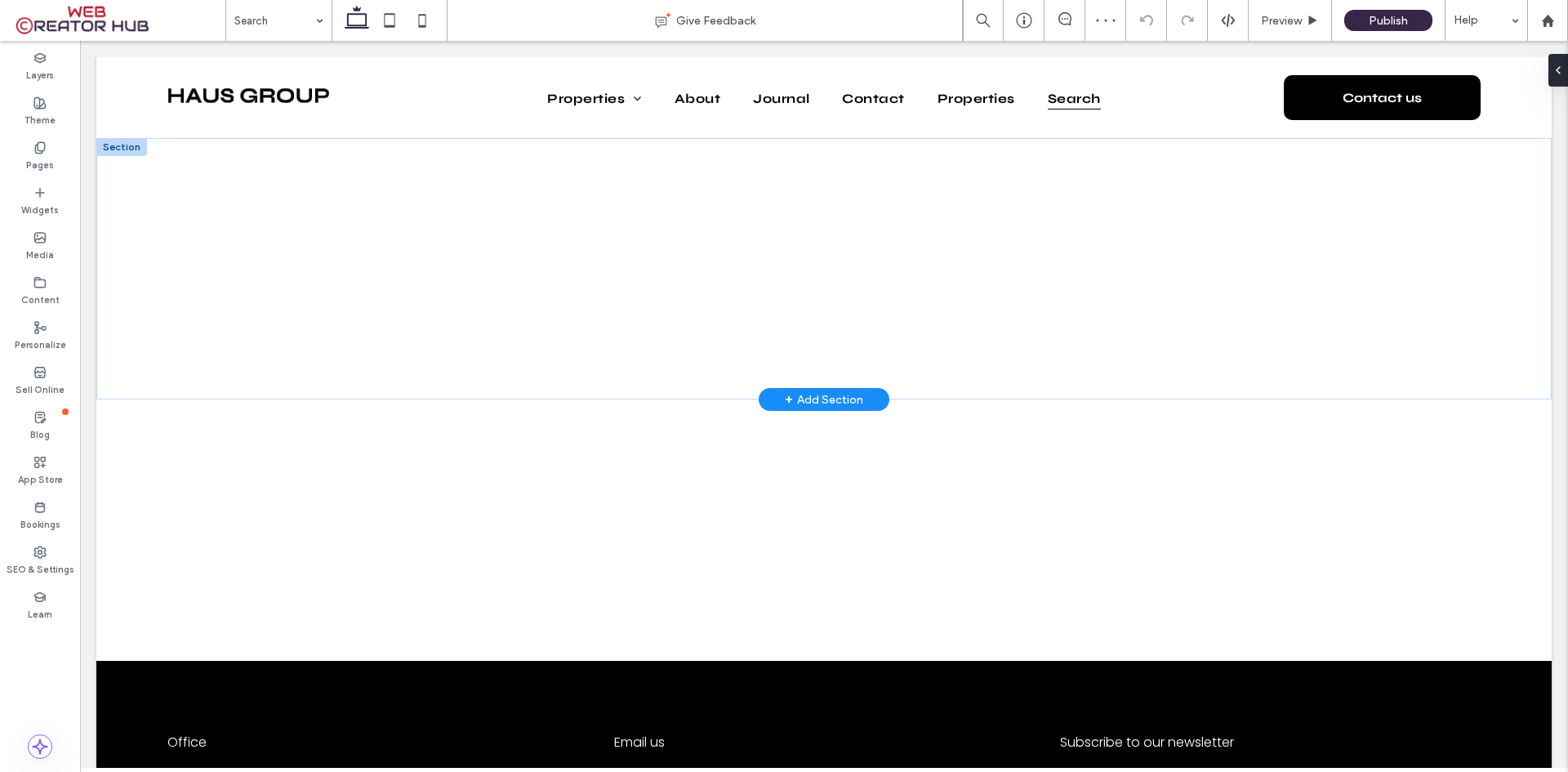
click at [831, 403] on div "+ Add Section" at bounding box center [824, 399] width 78 height 18
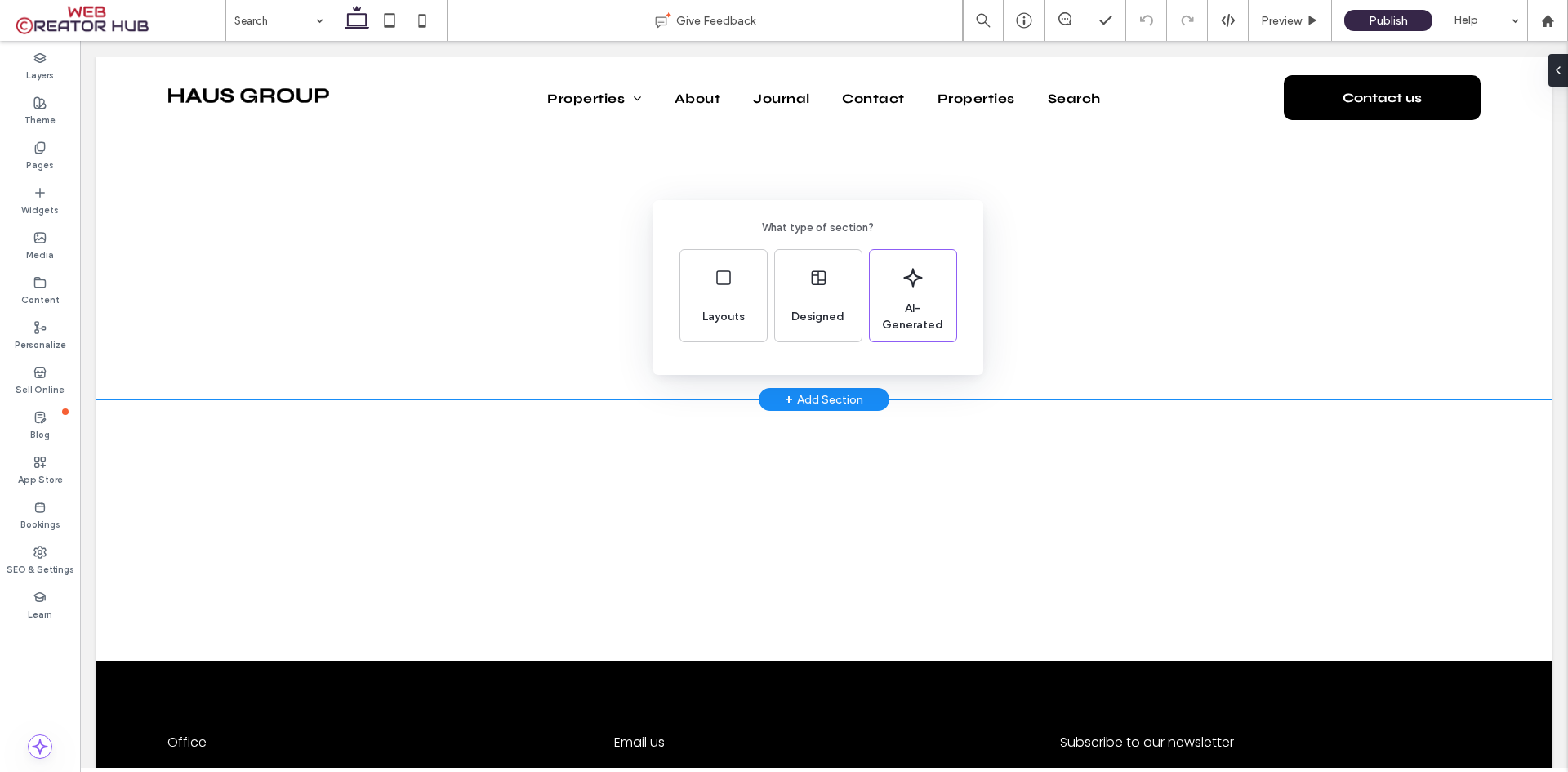
click at [751, 444] on div "What type of section? Layouts Designed AI-Generated" at bounding box center [784, 426] width 1568 height 852
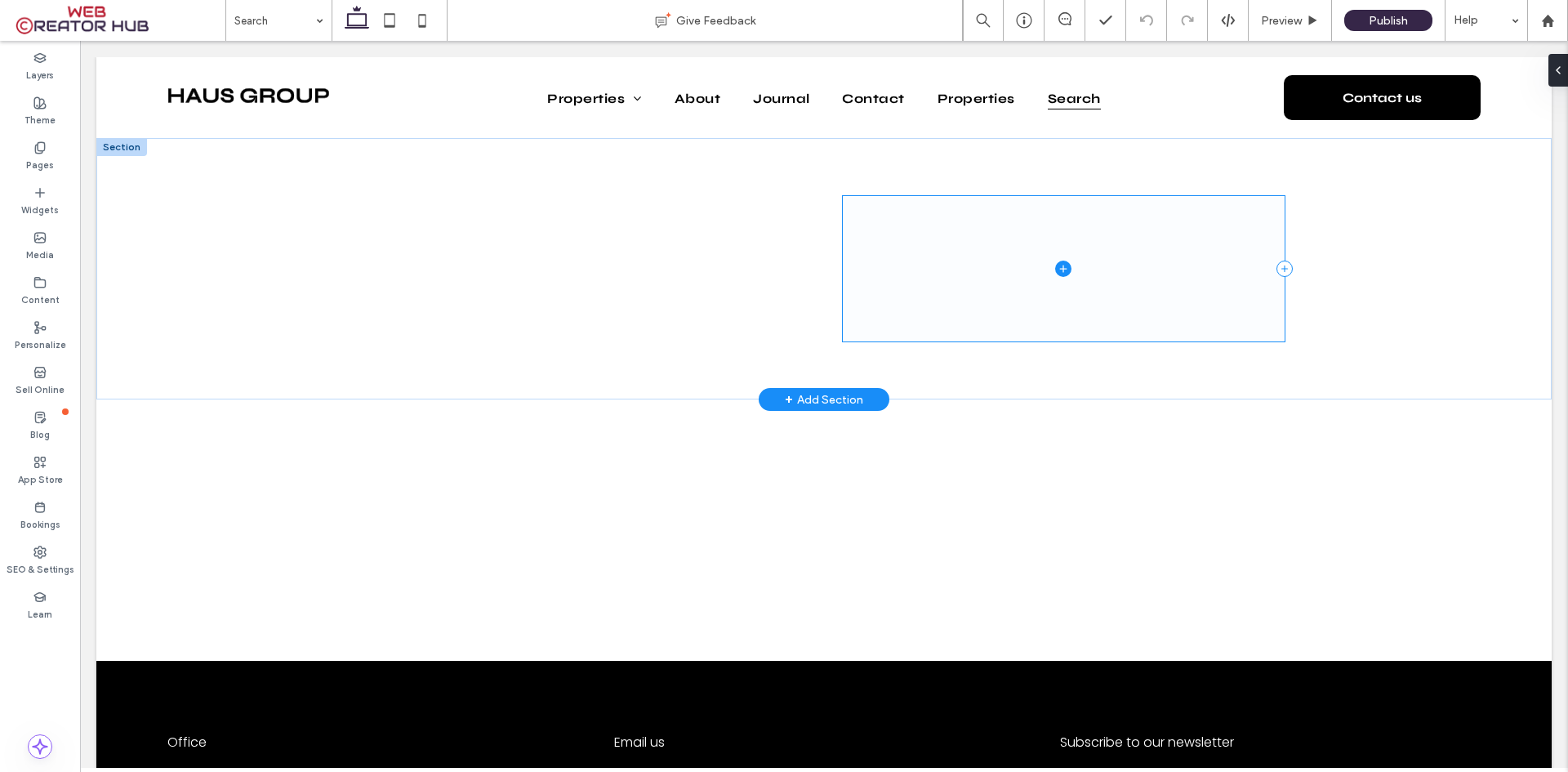
click at [1241, 239] on span at bounding box center [1064, 269] width 443 height 145
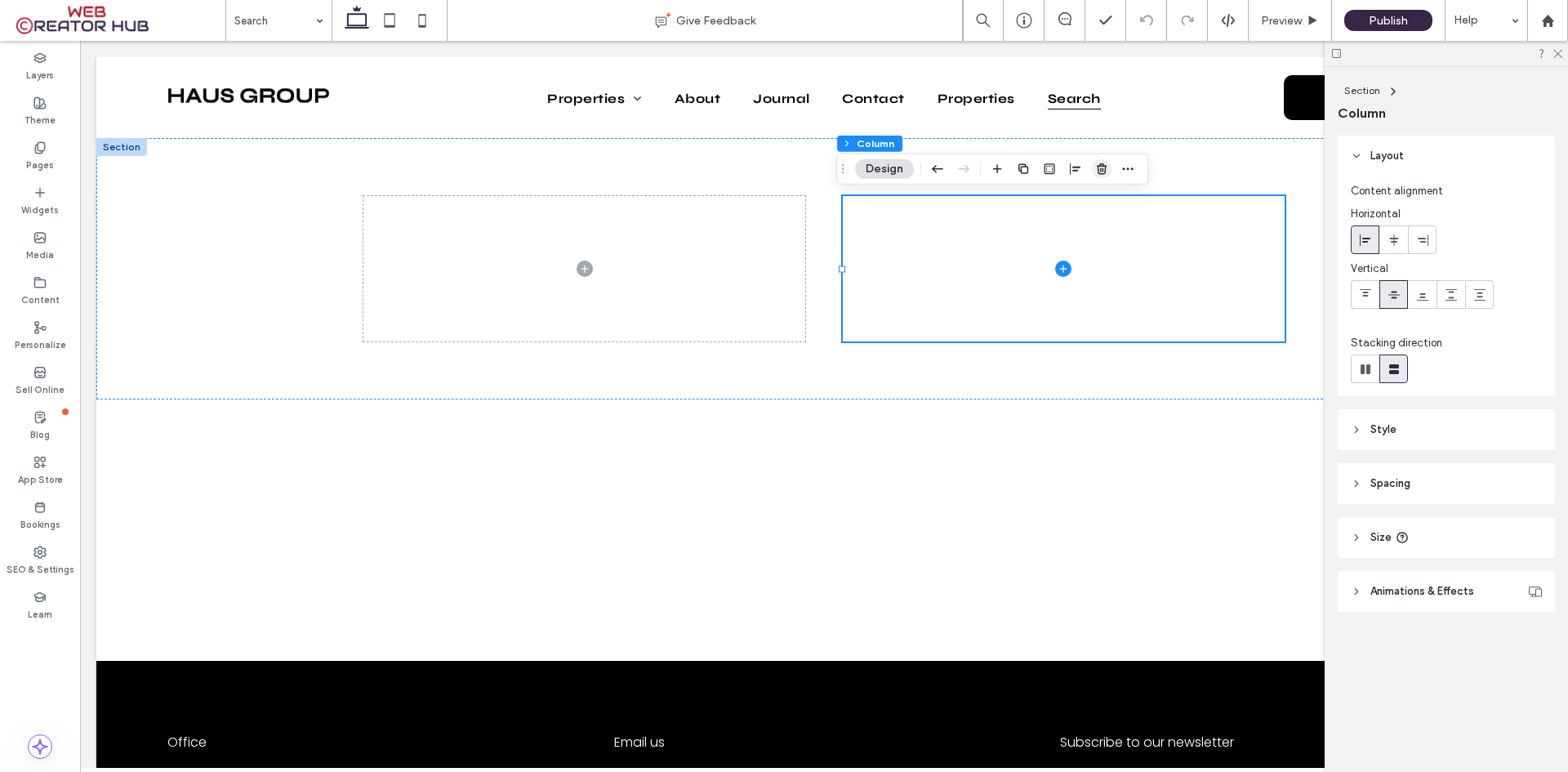
click at [1103, 168] on use "button" at bounding box center [1102, 168] width 10 height 10
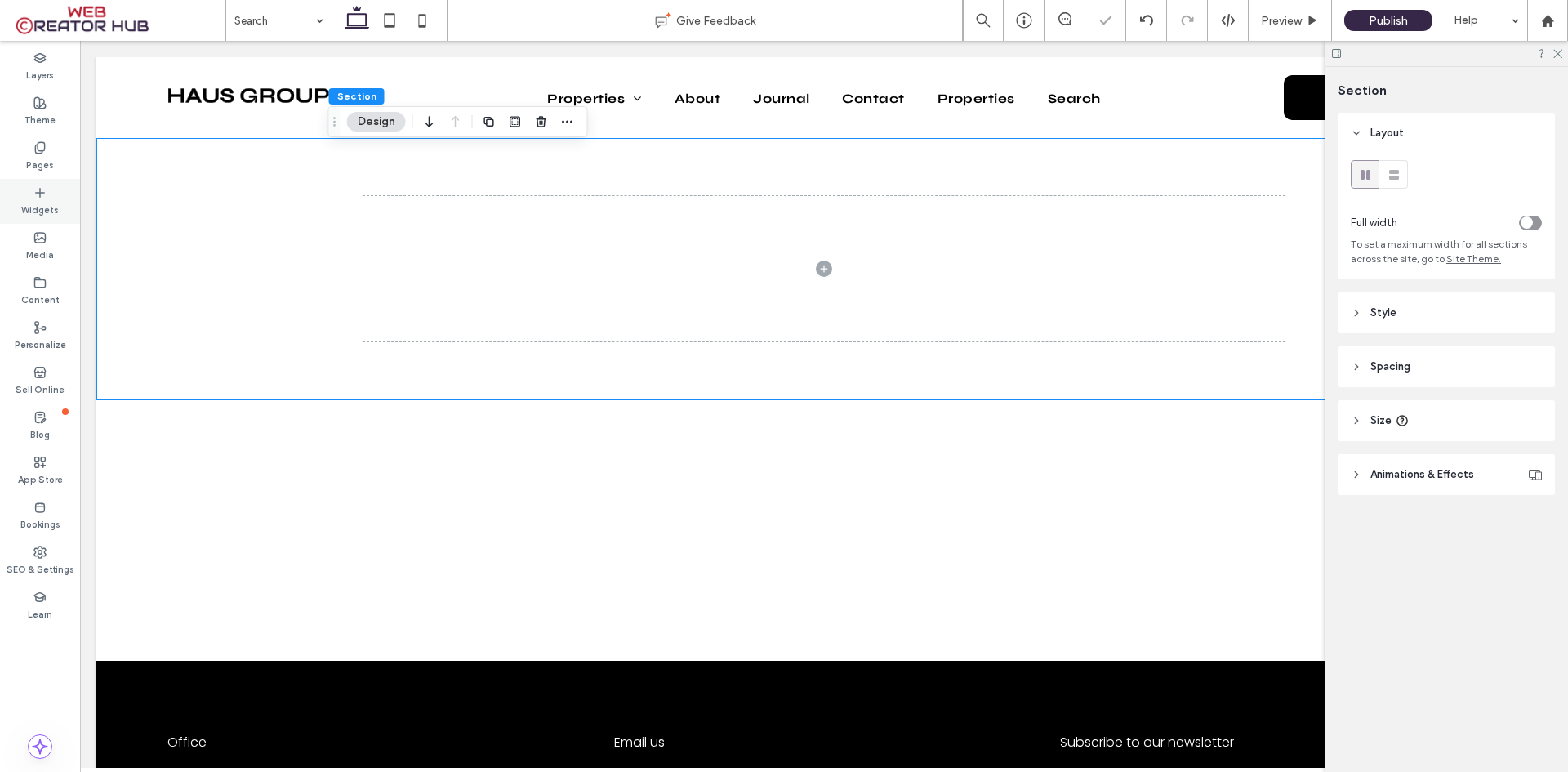
click at [36, 196] on icon at bounding box center [39, 192] width 13 height 13
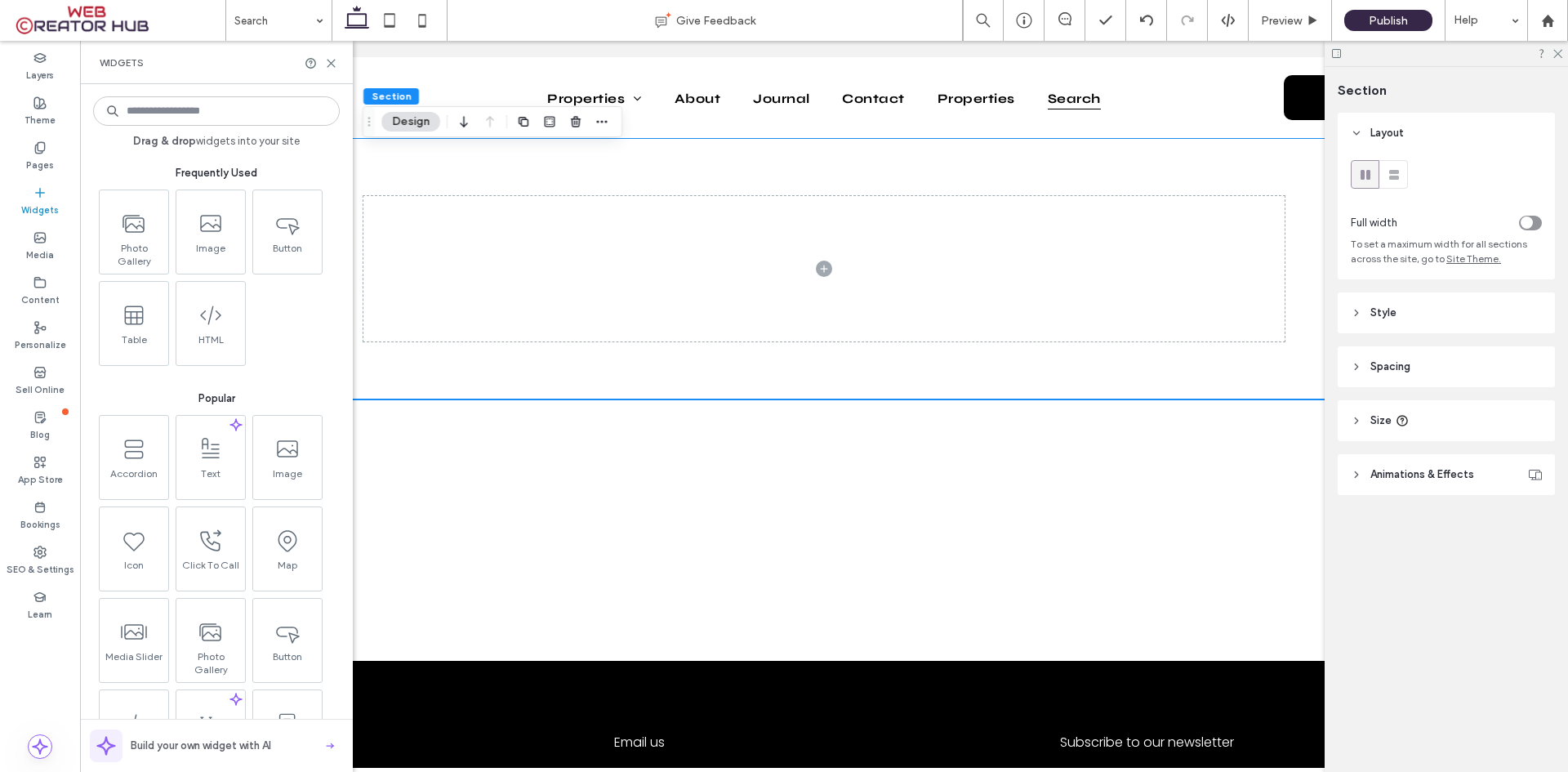
click at [227, 111] on input at bounding box center [216, 111] width 247 height 30
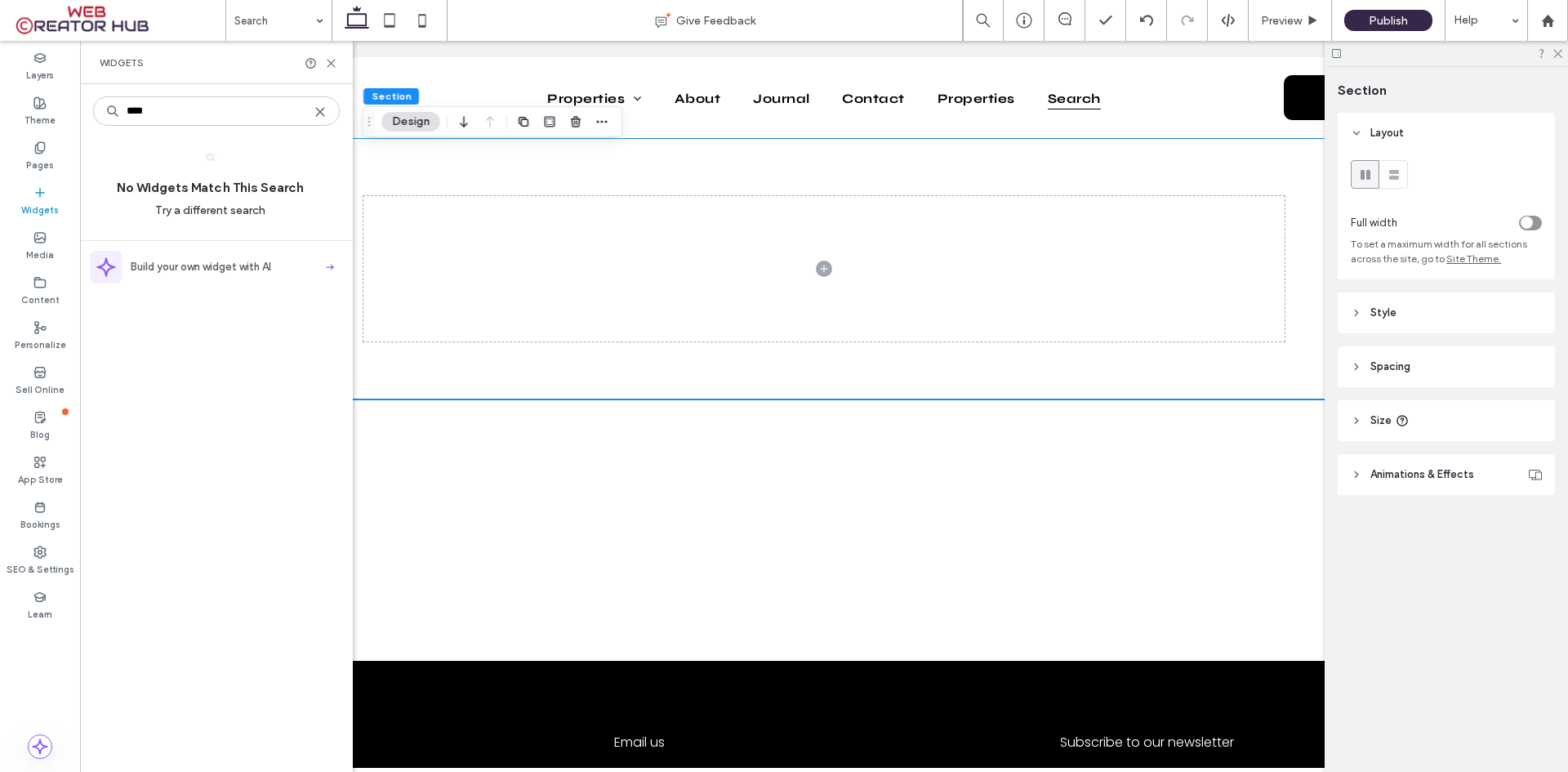
type input "****"
click at [225, 156] on div at bounding box center [205, 156] width 104 height 13
click at [327, 57] on icon at bounding box center [331, 63] width 12 height 12
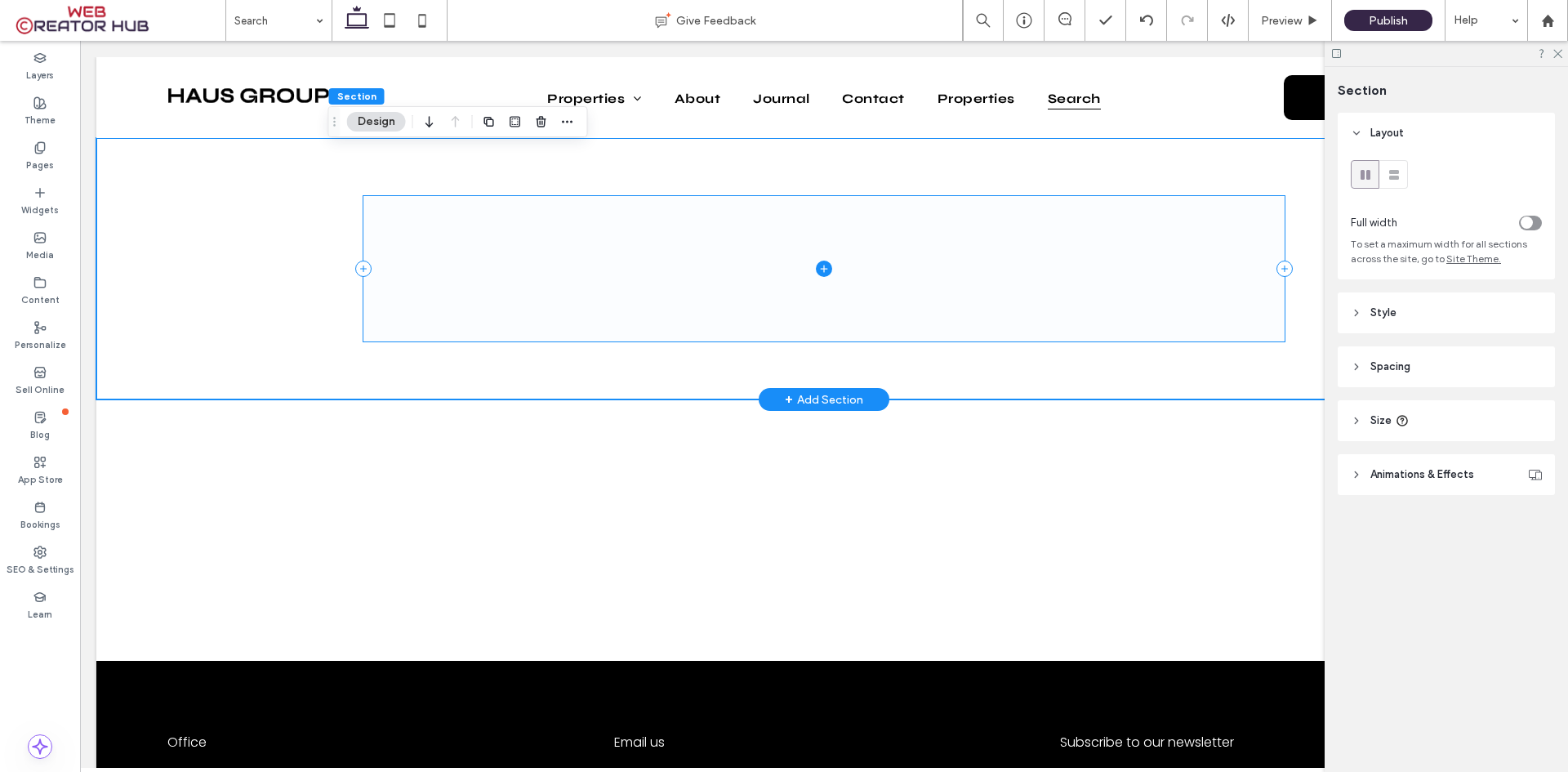
click at [819, 270] on icon at bounding box center [824, 268] width 16 height 16
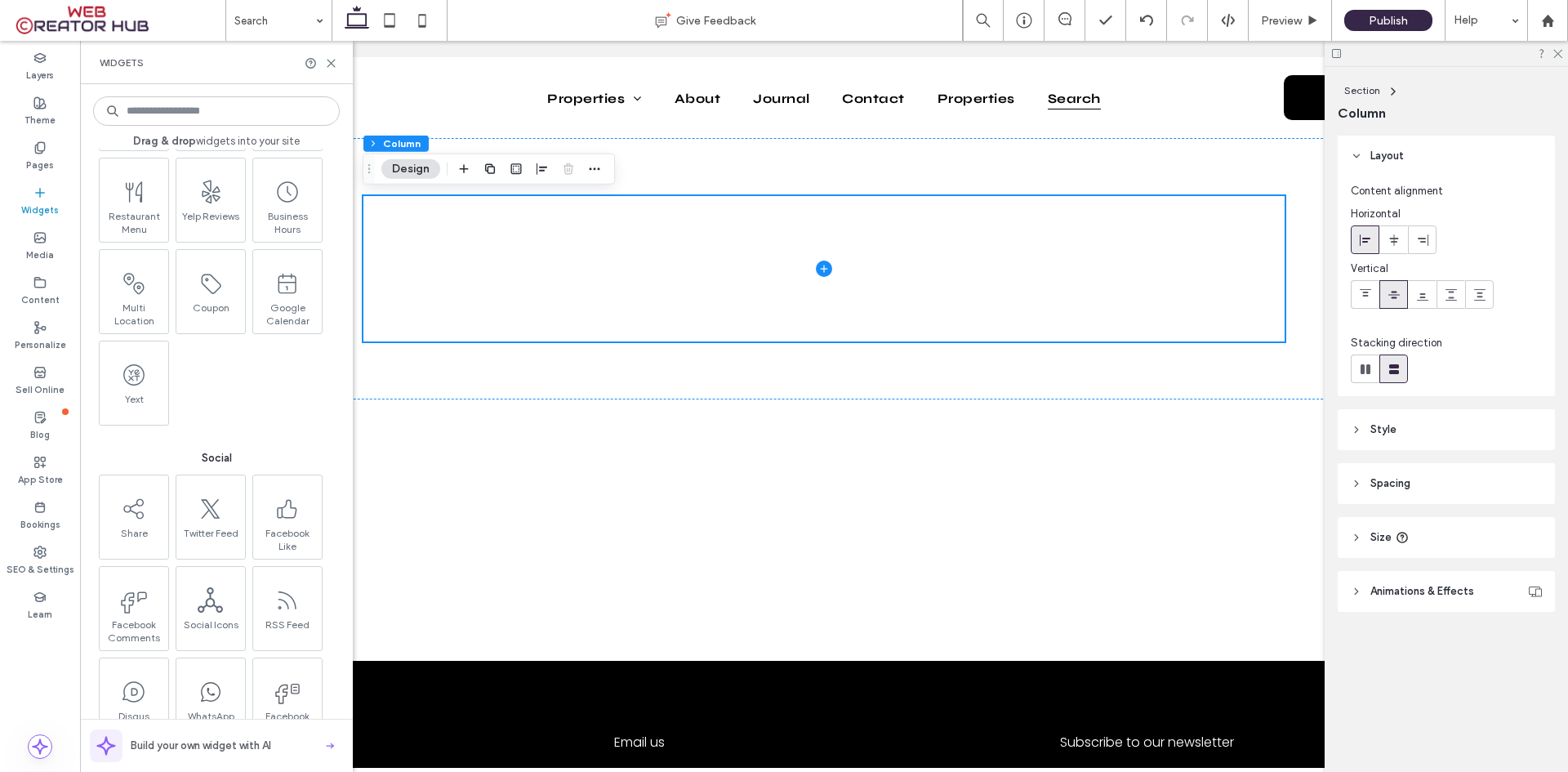
scroll to position [2351, 0]
click at [327, 746] on use "button" at bounding box center [329, 746] width 8 height 6
click at [227, 122] on input at bounding box center [216, 111] width 247 height 30
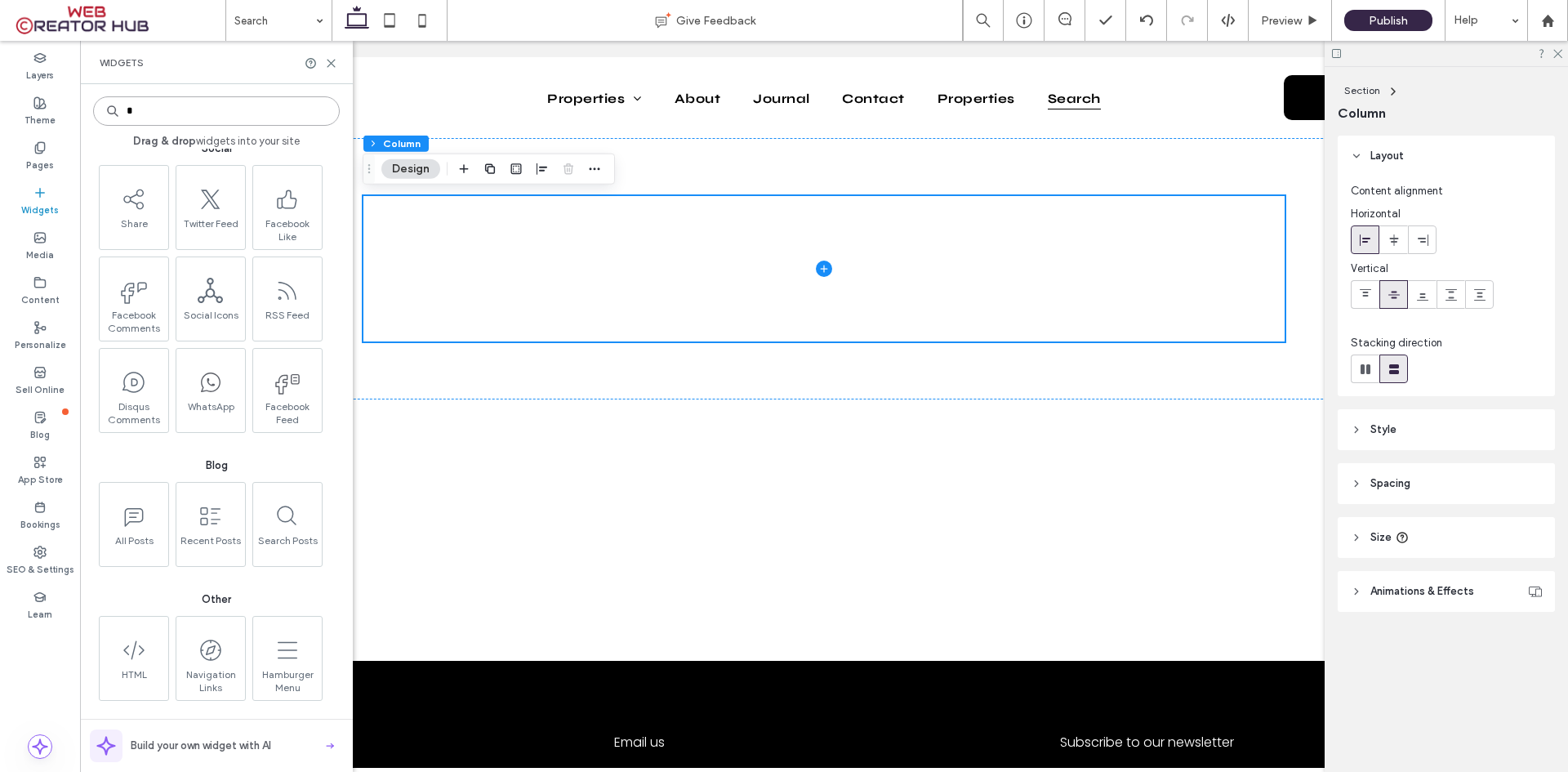
scroll to position [0, 0]
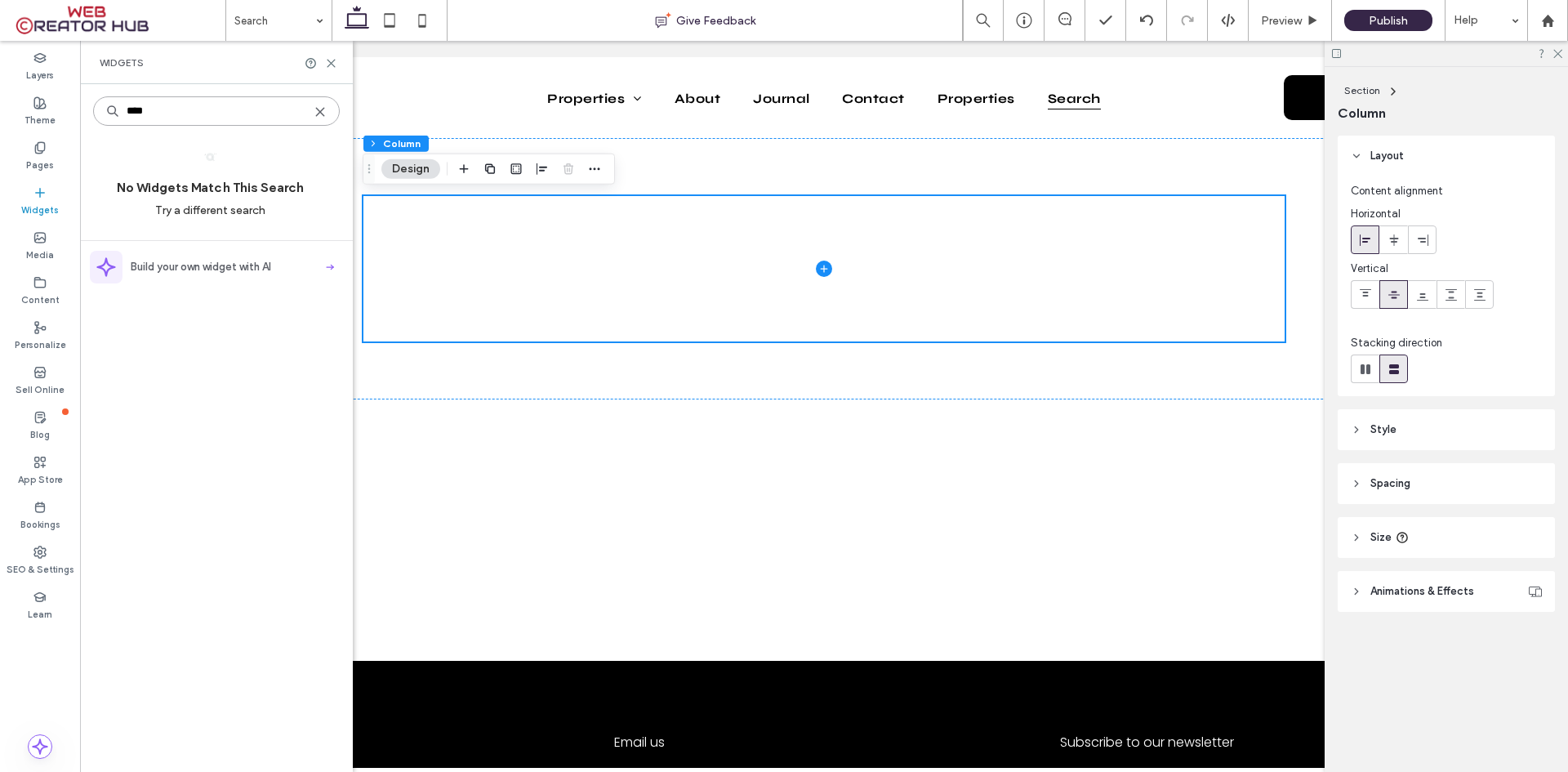
type input "****"
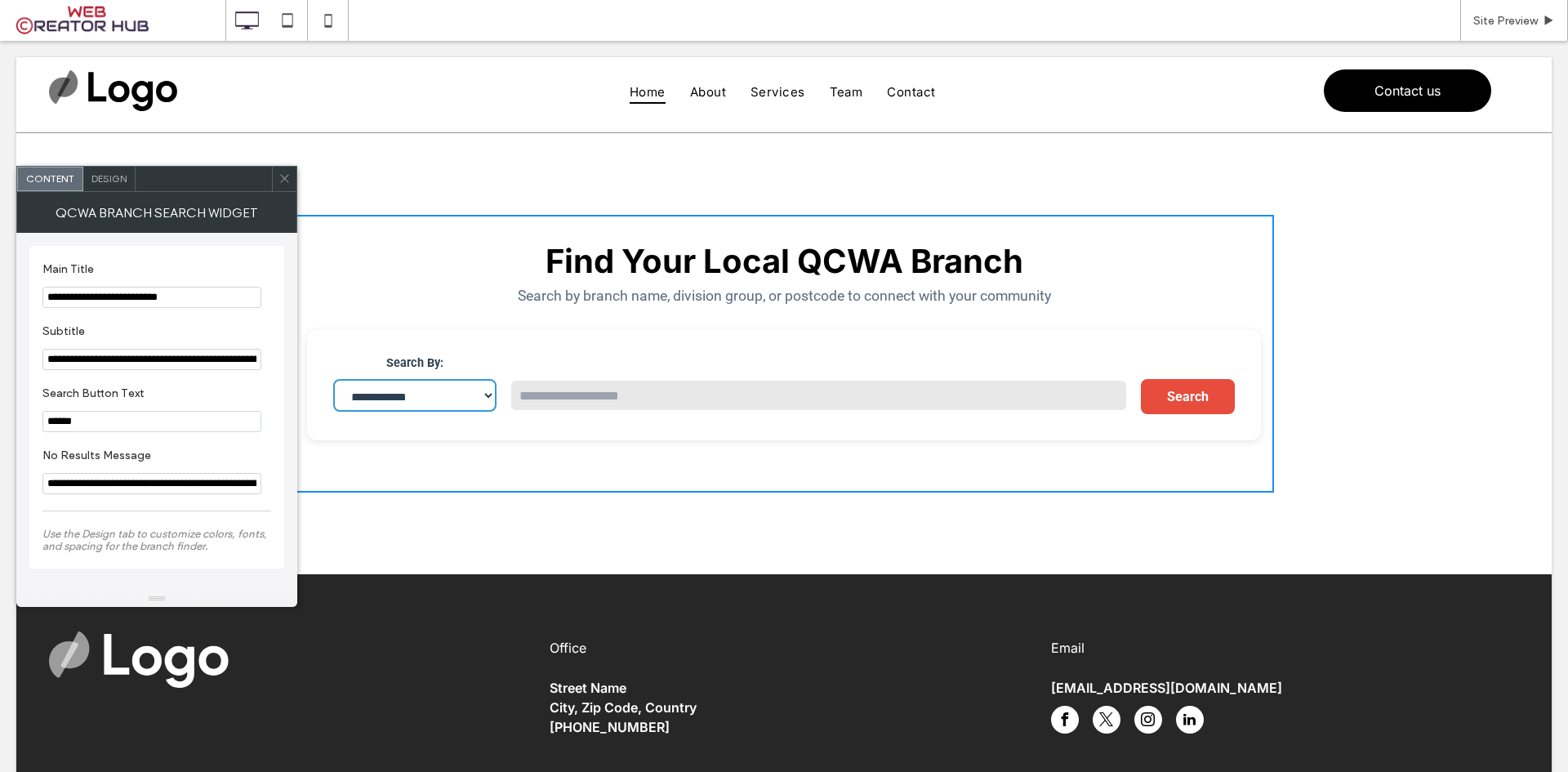
click at [333, 379] on select "**********" at bounding box center [415, 395] width 163 height 32
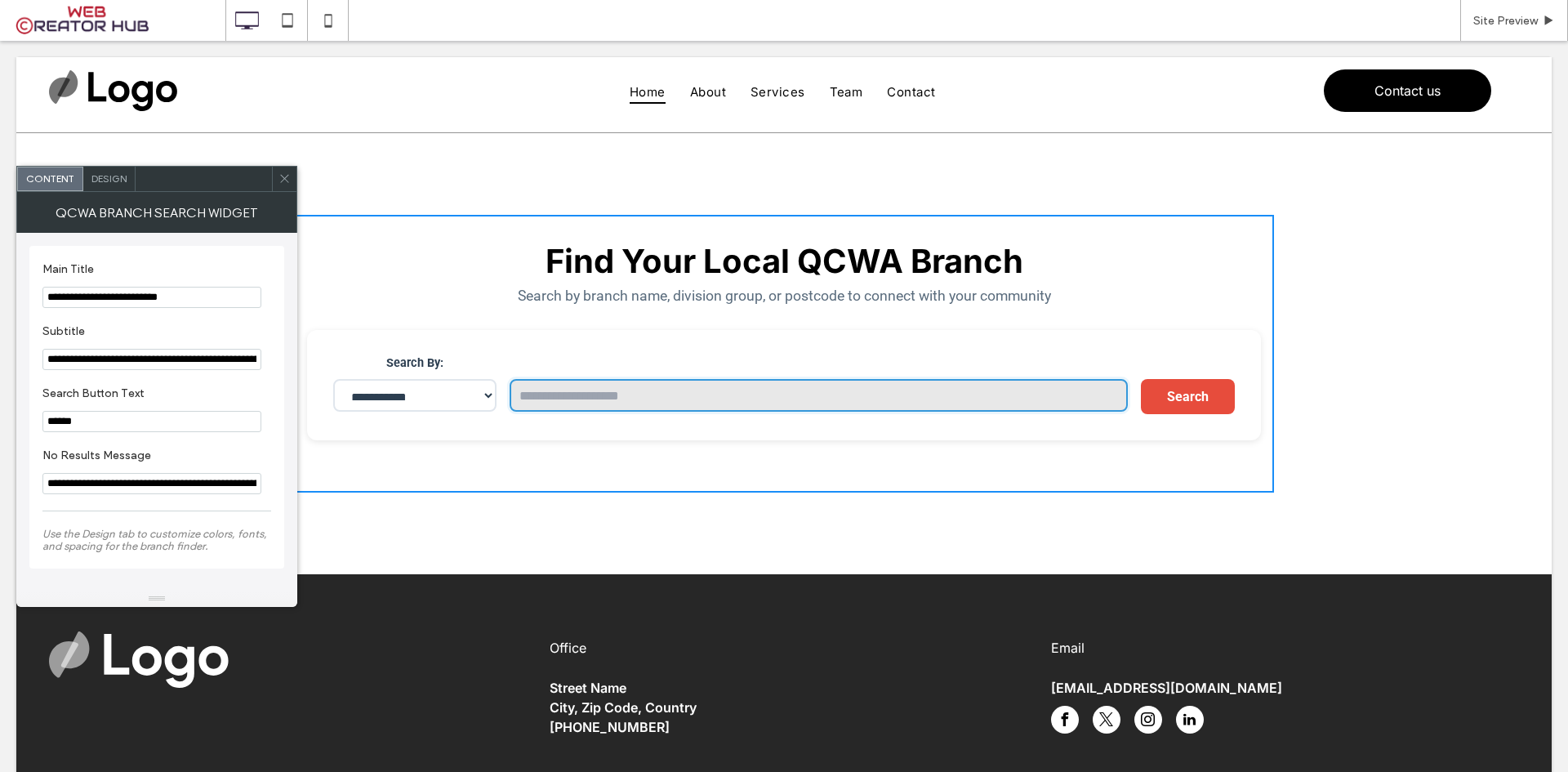
click at [572, 399] on input "text" at bounding box center [818, 395] width 618 height 32
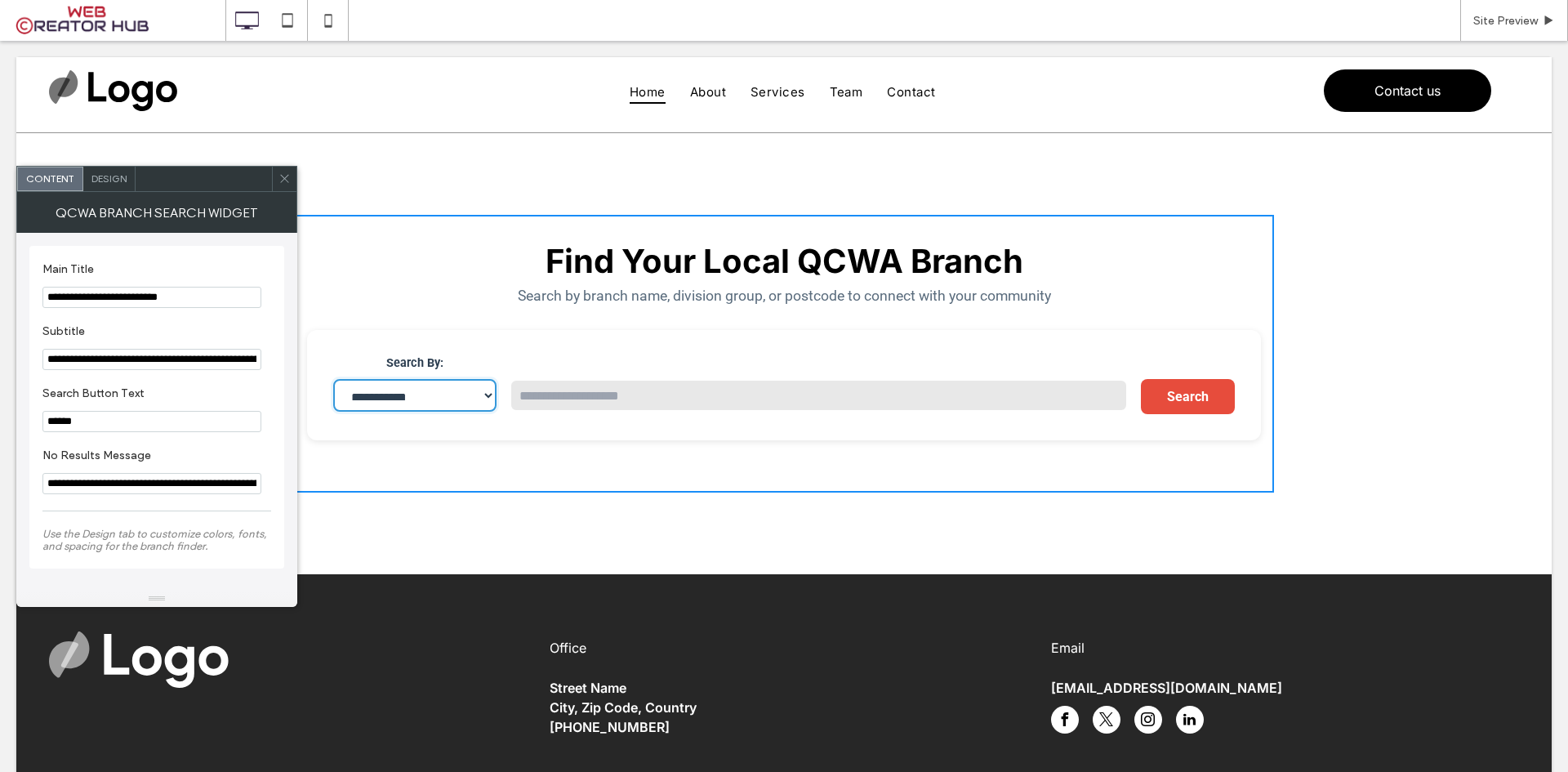
click at [463, 400] on select "**********" at bounding box center [415, 395] width 163 height 32
select select "********"
click at [333, 379] on select "**********" at bounding box center [415, 395] width 163 height 32
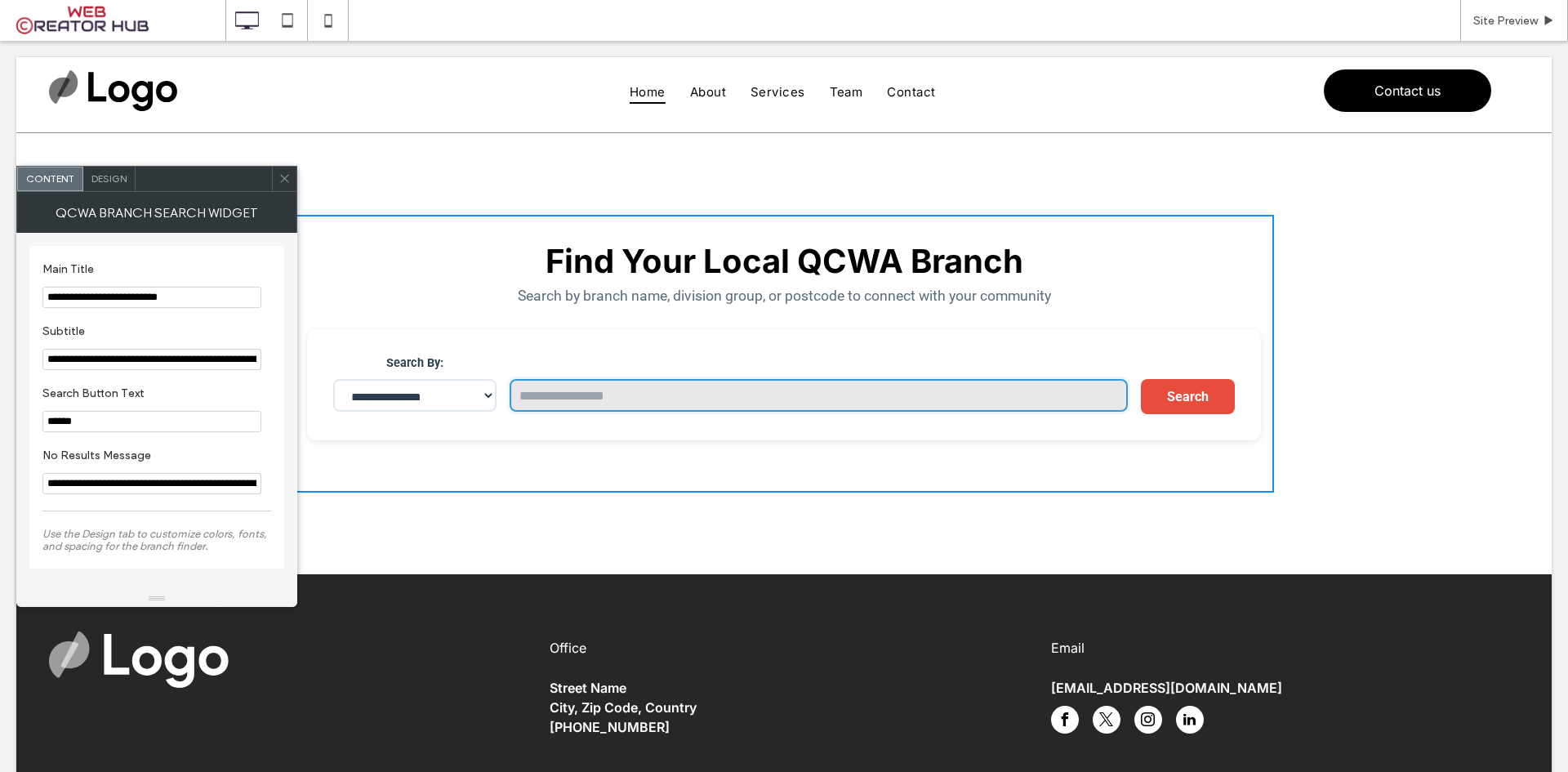
click at [568, 396] on input "text" at bounding box center [818, 395] width 618 height 32
type input "****"
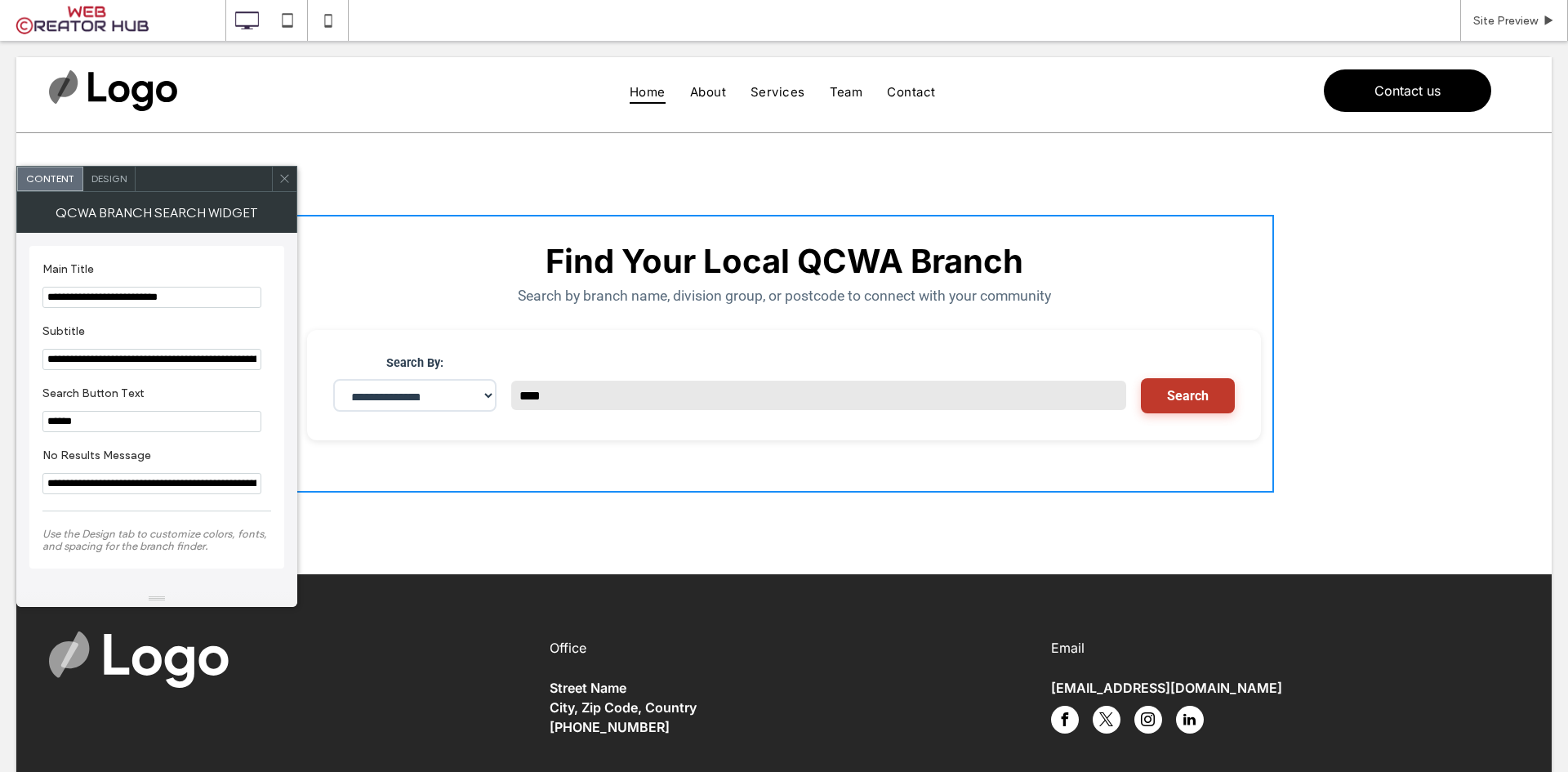
click at [1168, 396] on button "Search" at bounding box center [1188, 395] width 94 height 35
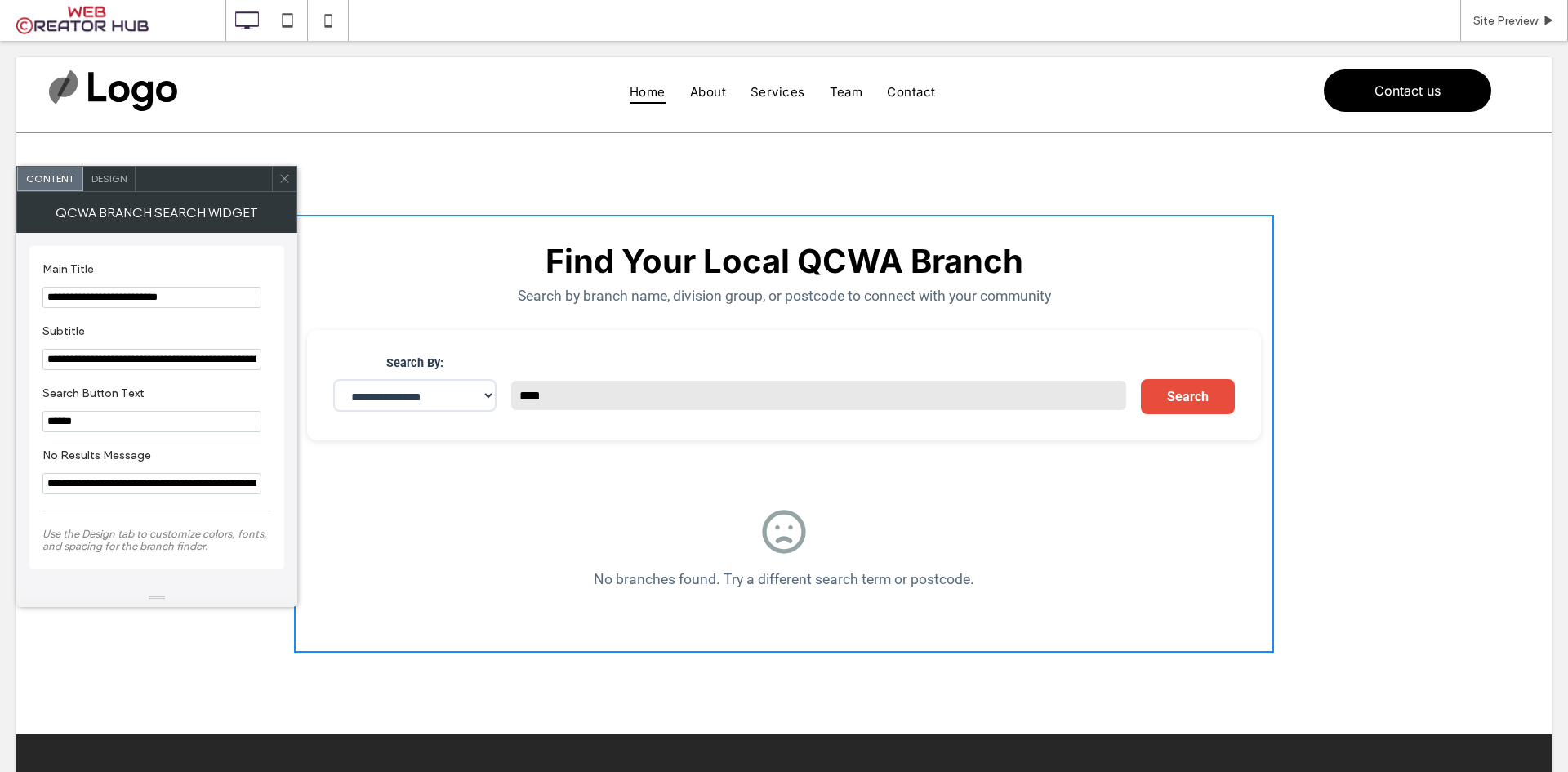
click at [106, 176] on span "Design" at bounding box center [109, 179] width 35 height 12
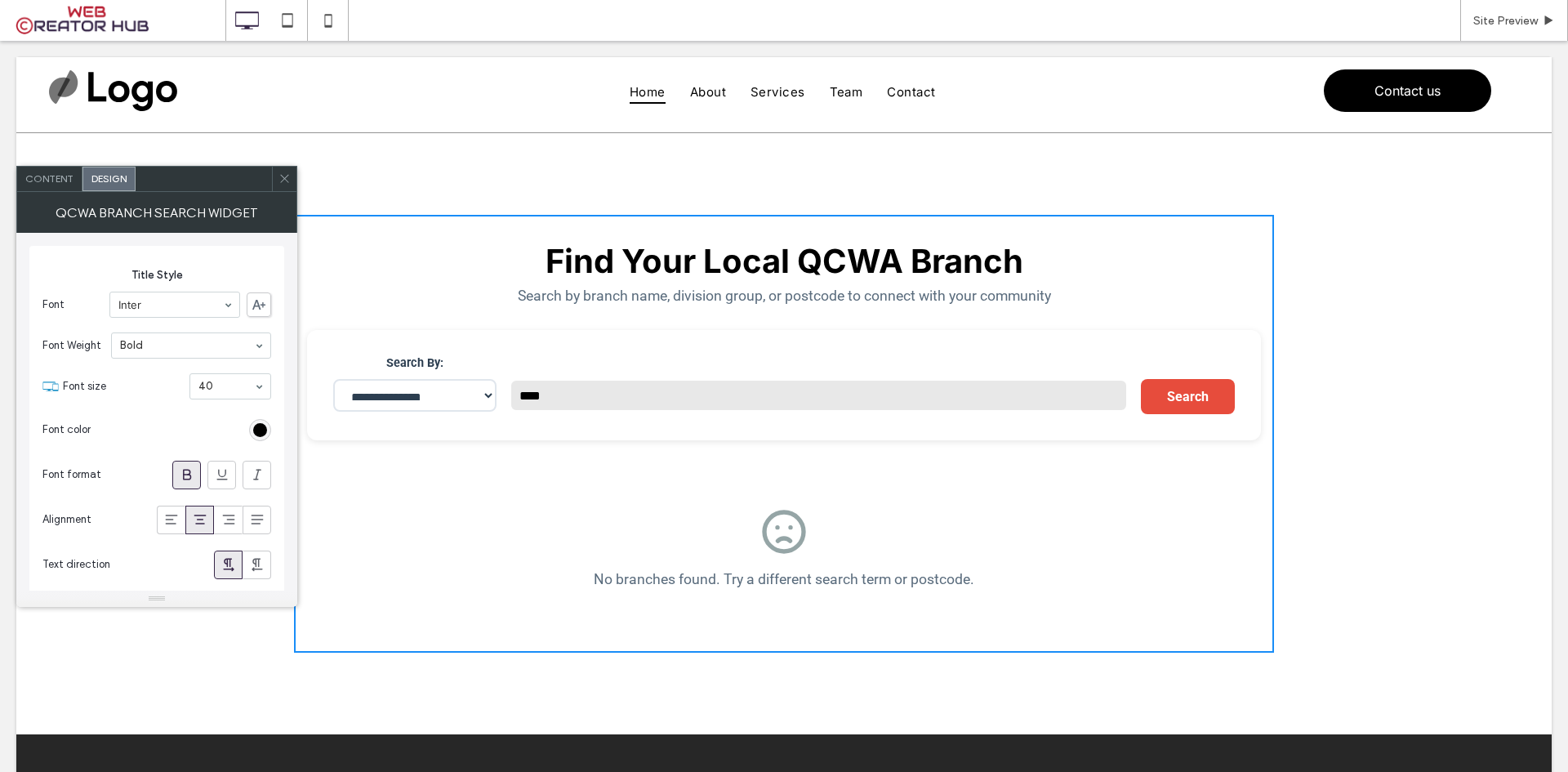
click at [279, 176] on icon at bounding box center [285, 179] width 12 height 12
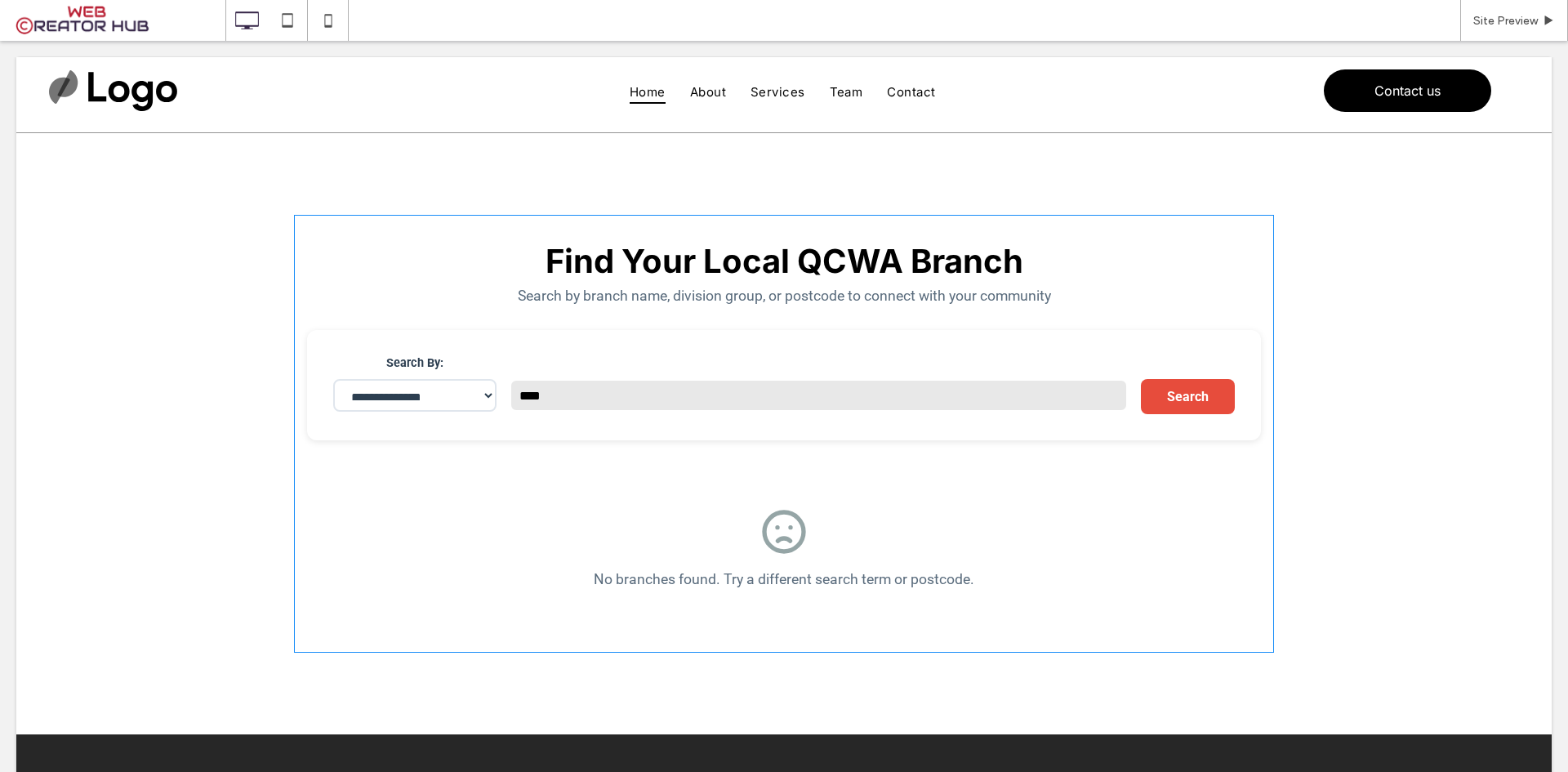
click at [370, 403] on span at bounding box center [784, 434] width 980 height 438
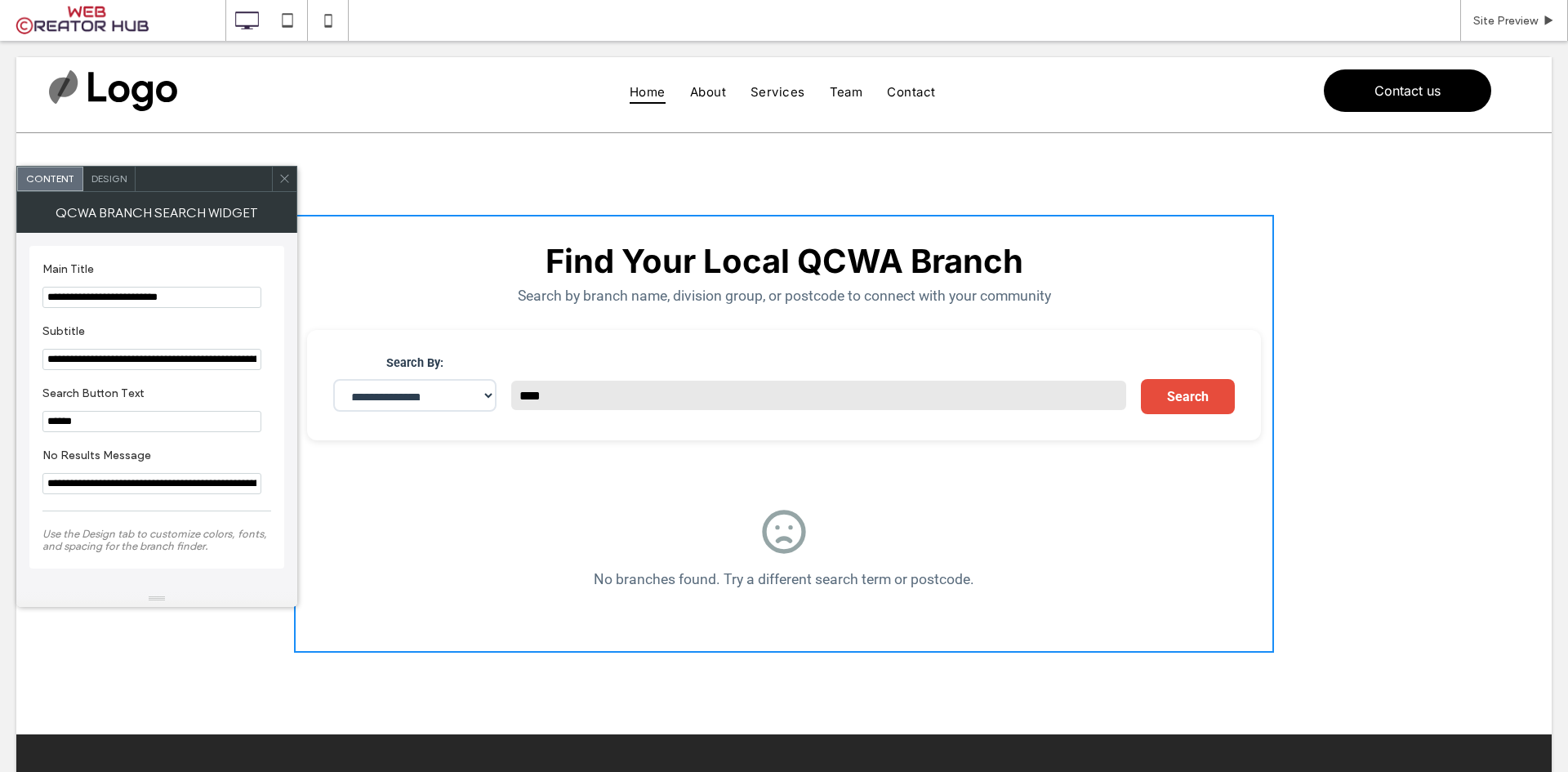
click at [292, 175] on div at bounding box center [284, 179] width 25 height 25
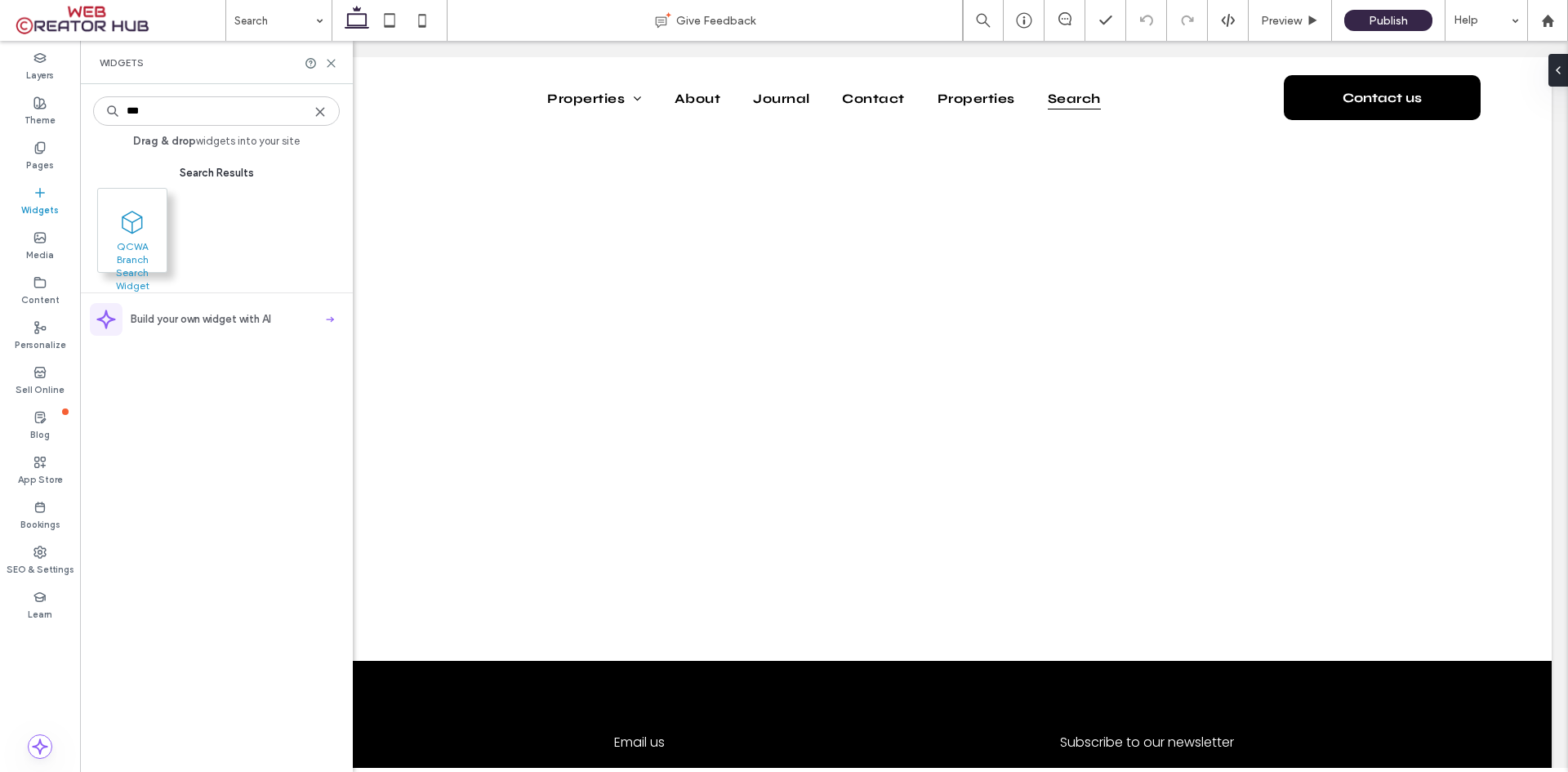
type input "***"
click at [129, 225] on icon at bounding box center [132, 222] width 26 height 26
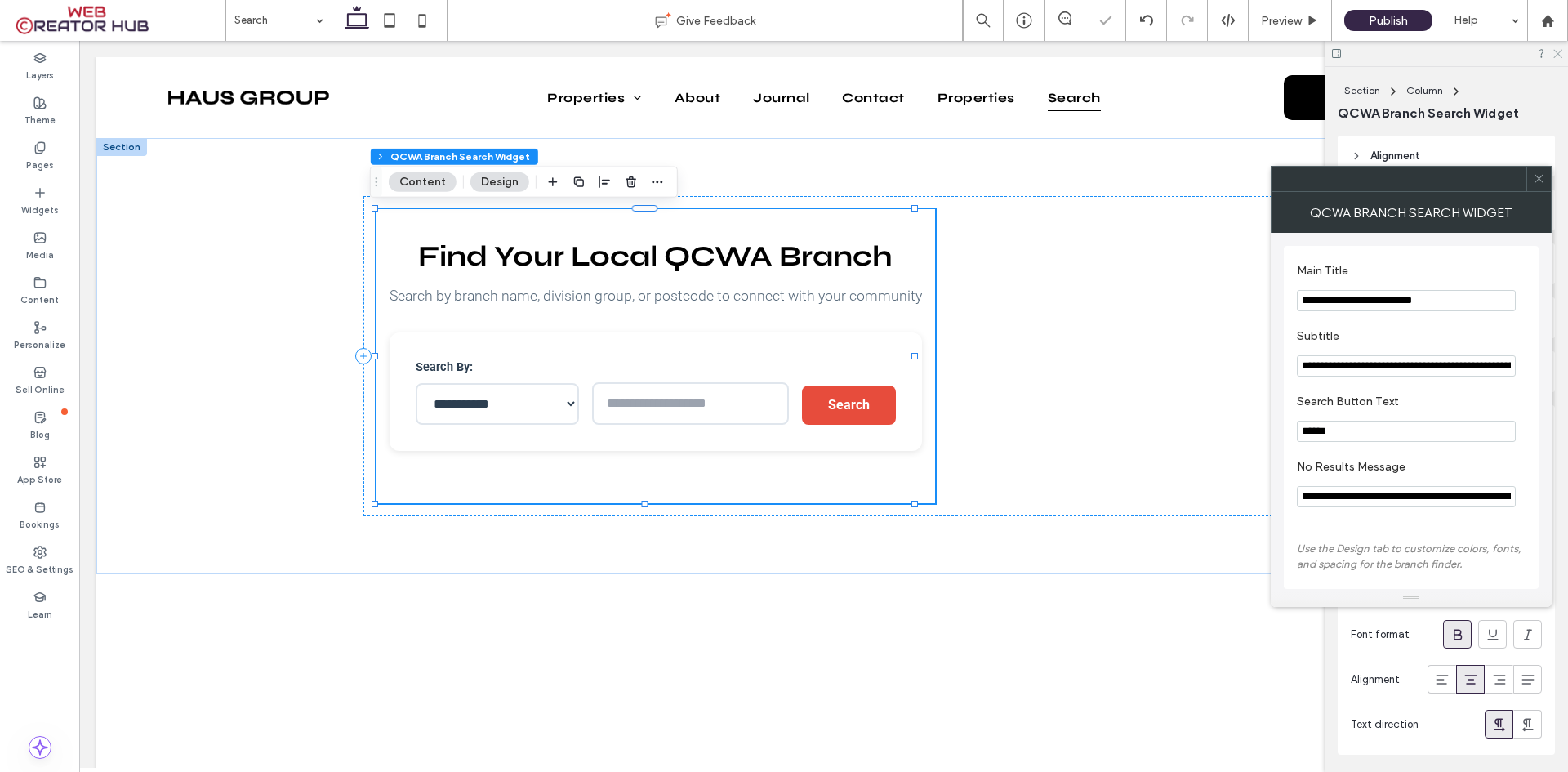
click at [1560, 50] on icon at bounding box center [1557, 53] width 10 height 10
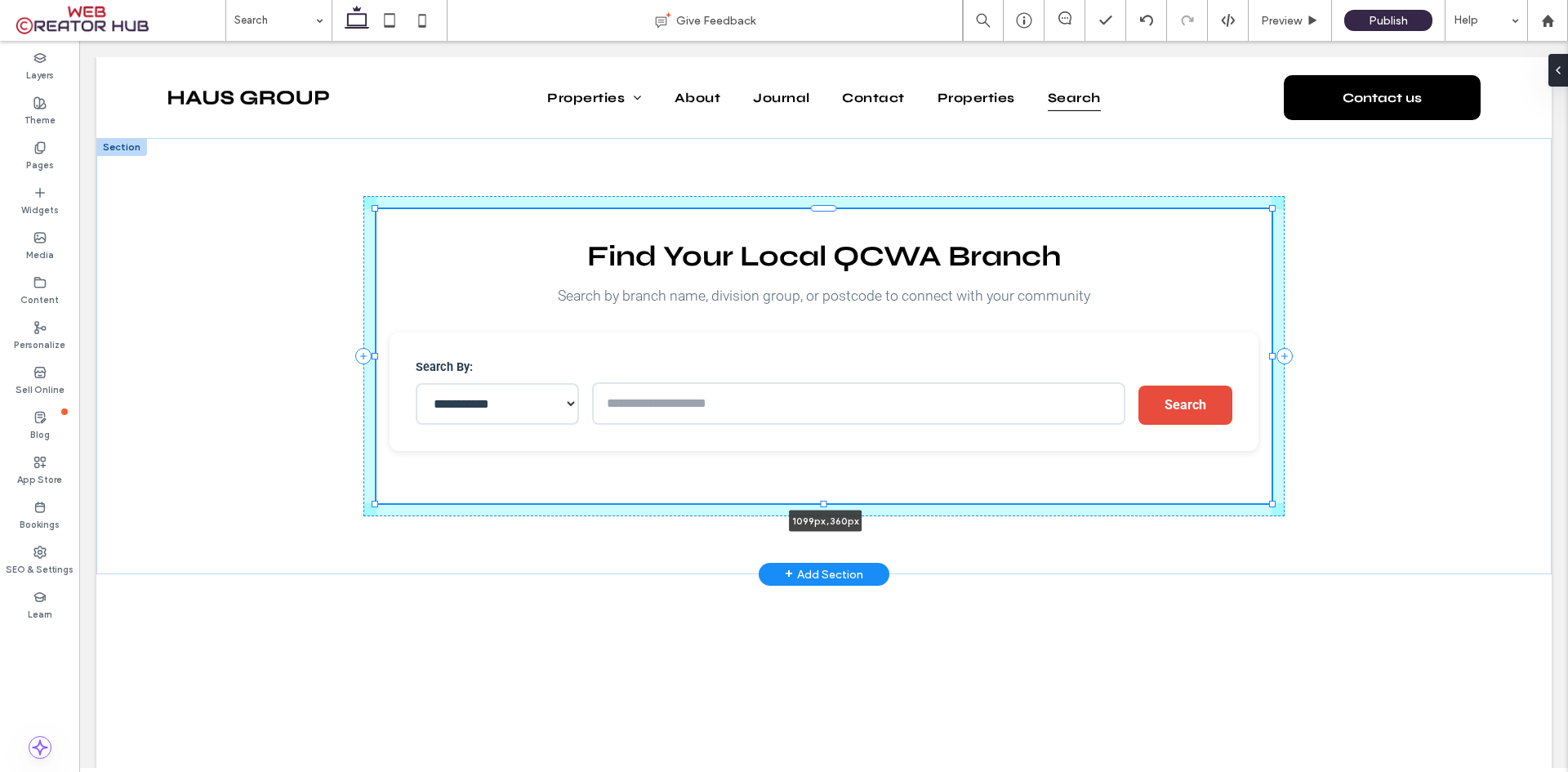
drag, startPoint x: 907, startPoint y: 355, endPoint x: 1267, endPoint y: 360, distance: 360.0
click at [1267, 360] on div "**********" at bounding box center [824, 355] width 980 height 436
type input "****"
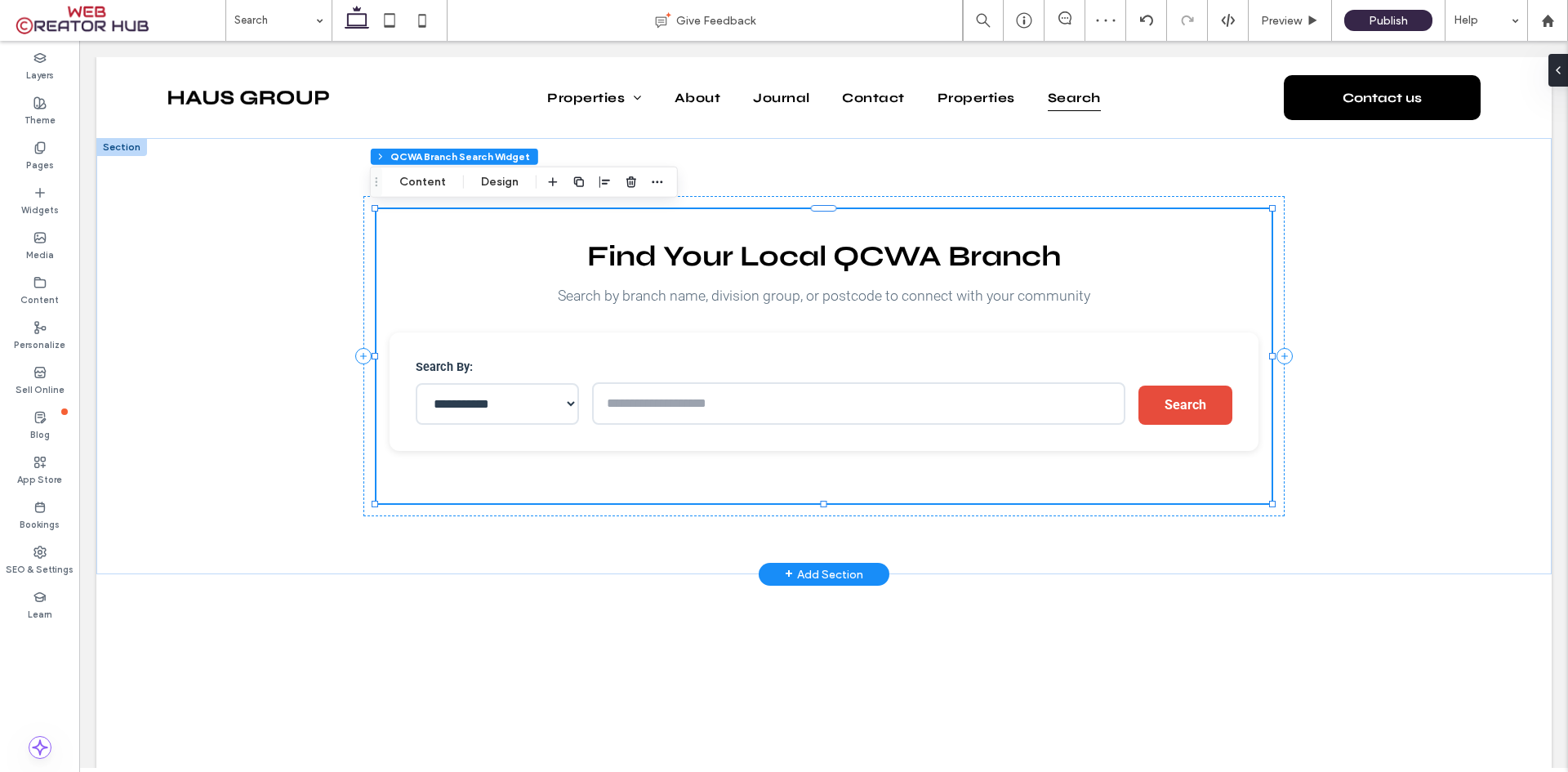
click at [547, 411] on select "**********" at bounding box center [497, 403] width 163 height 42
drag, startPoint x: 991, startPoint y: 155, endPoint x: 1297, endPoint y: 14, distance: 336.9
click at [1297, 14] on span "Preview" at bounding box center [1281, 20] width 41 height 17
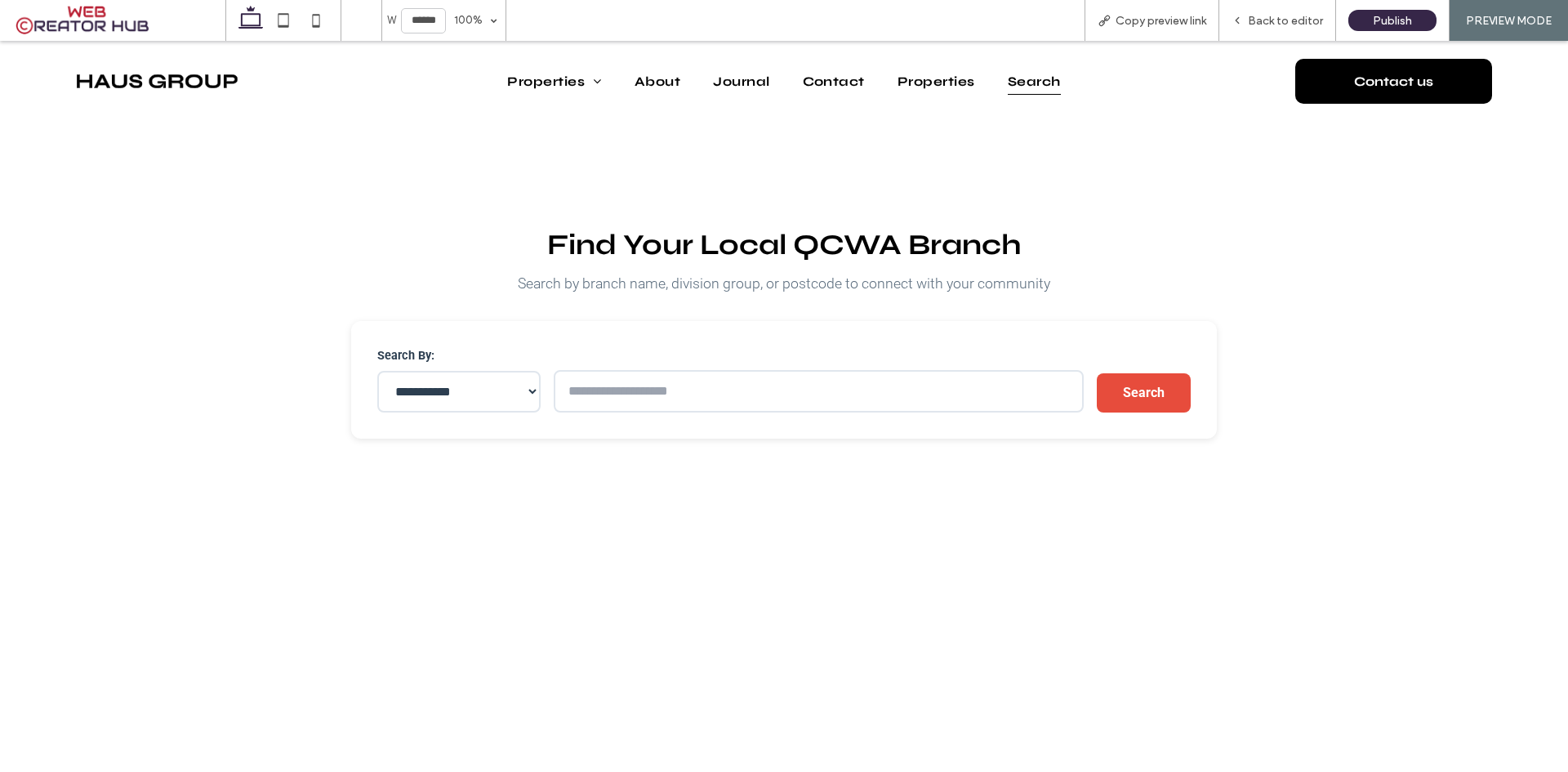
click at [523, 391] on select "**********" at bounding box center [459, 391] width 163 height 42
click at [612, 386] on input "text" at bounding box center [818, 391] width 529 height 43
click at [490, 388] on select "**********" at bounding box center [459, 391] width 163 height 42
click at [1375, 190] on div "**********" at bounding box center [784, 343] width 1568 height 445
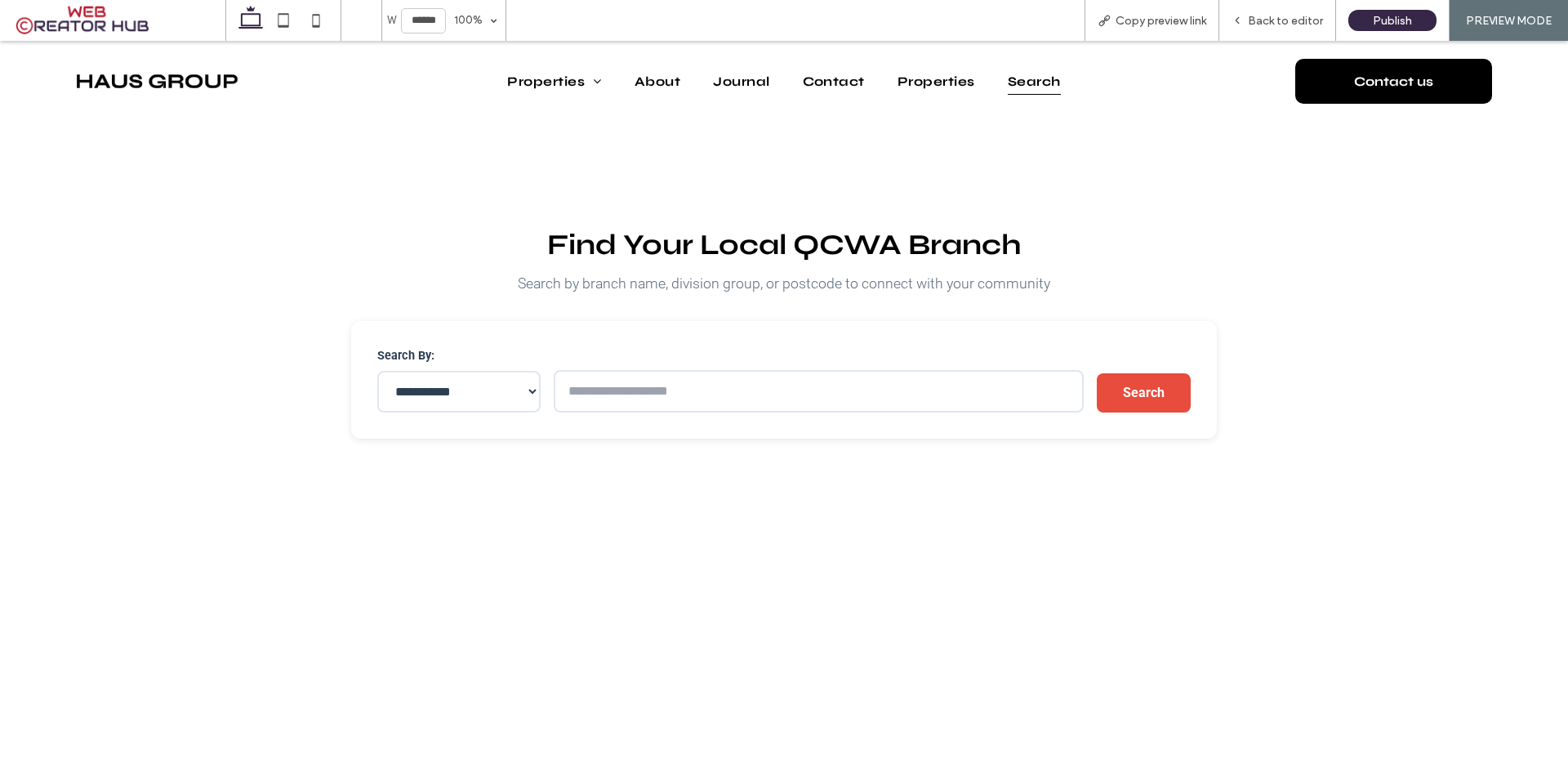
click at [601, 333] on div "**********" at bounding box center [783, 379] width 865 height 118
click at [1289, 22] on span "Back to editor" at bounding box center [1286, 20] width 75 height 17
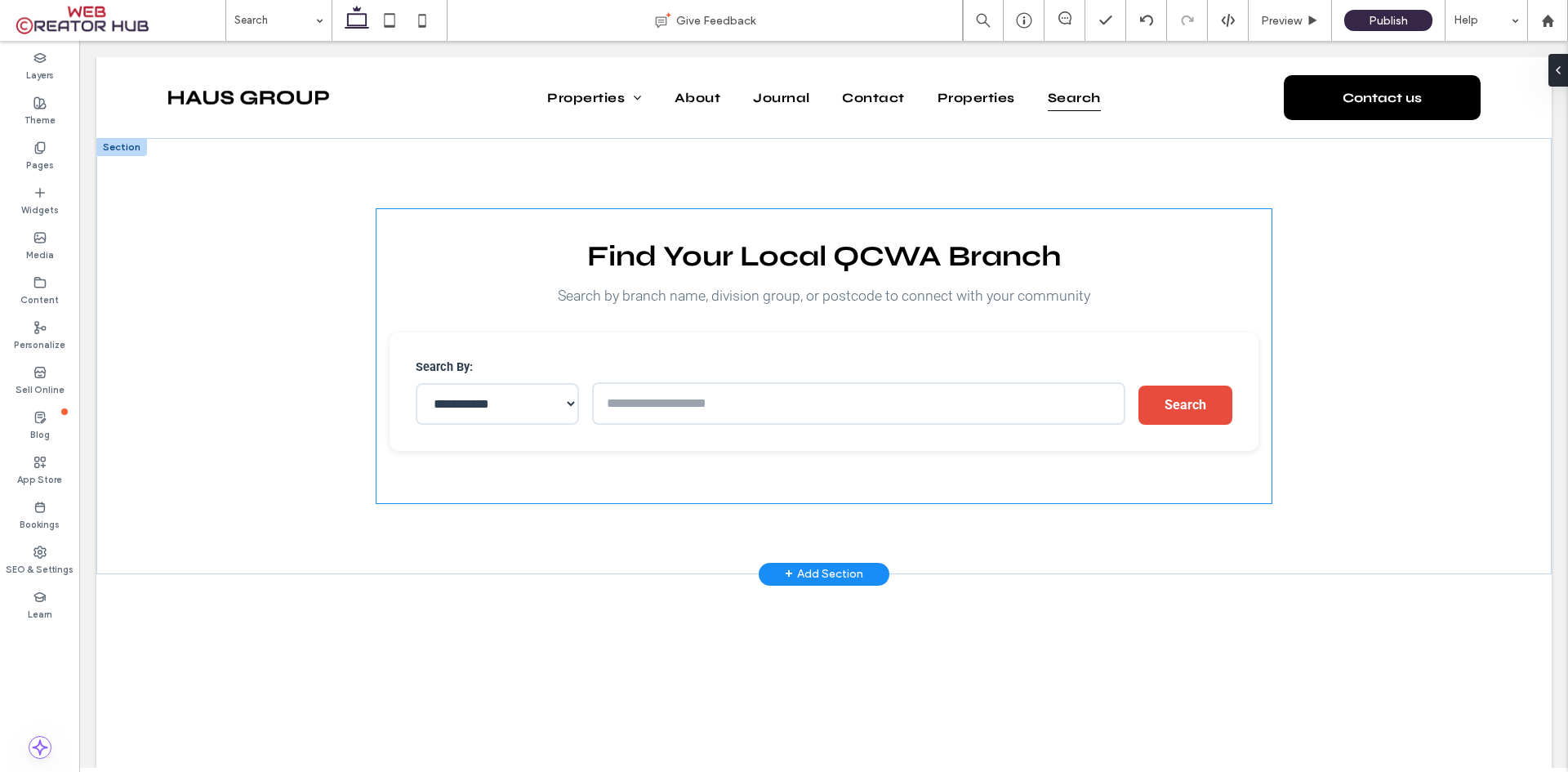
click at [471, 279] on div "Find Your Local QCWA Branch Search by branch name, division group, or postcode …" at bounding box center [824, 271] width 870 height 71
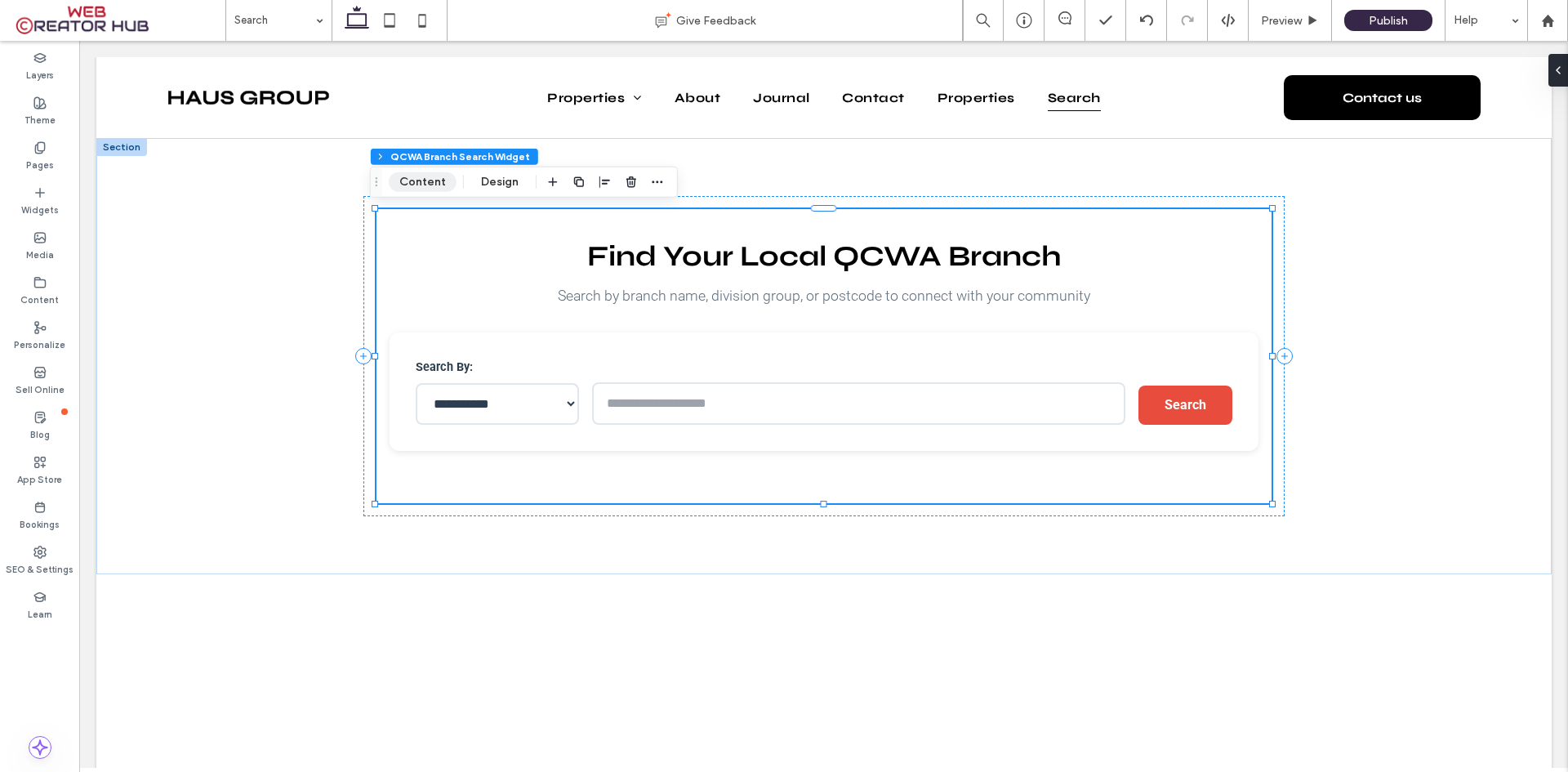
click at [425, 183] on button "Content" at bounding box center [423, 182] width 68 height 20
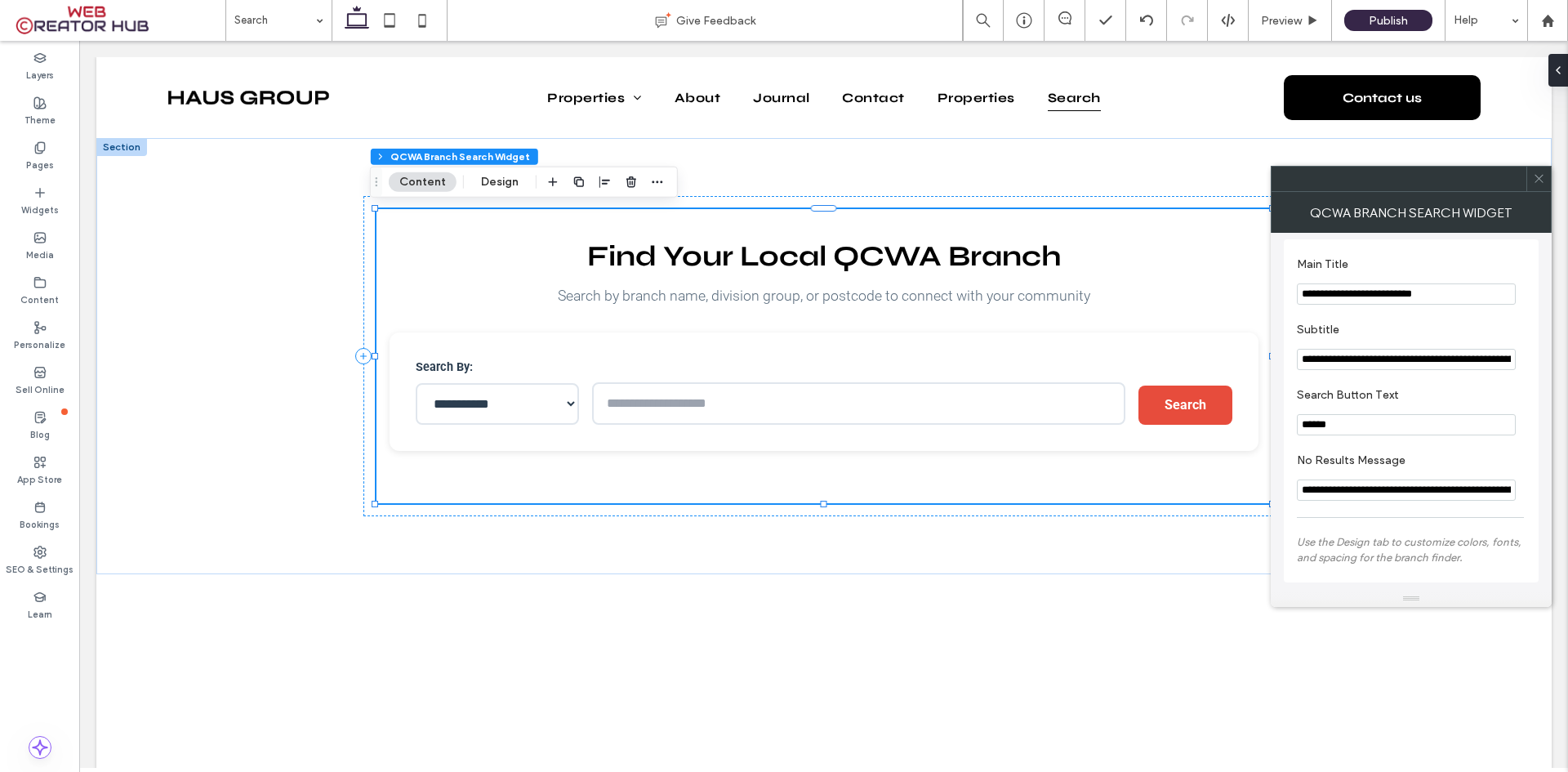
scroll to position [10, 0]
click at [1534, 173] on icon at bounding box center [1539, 179] width 12 height 12
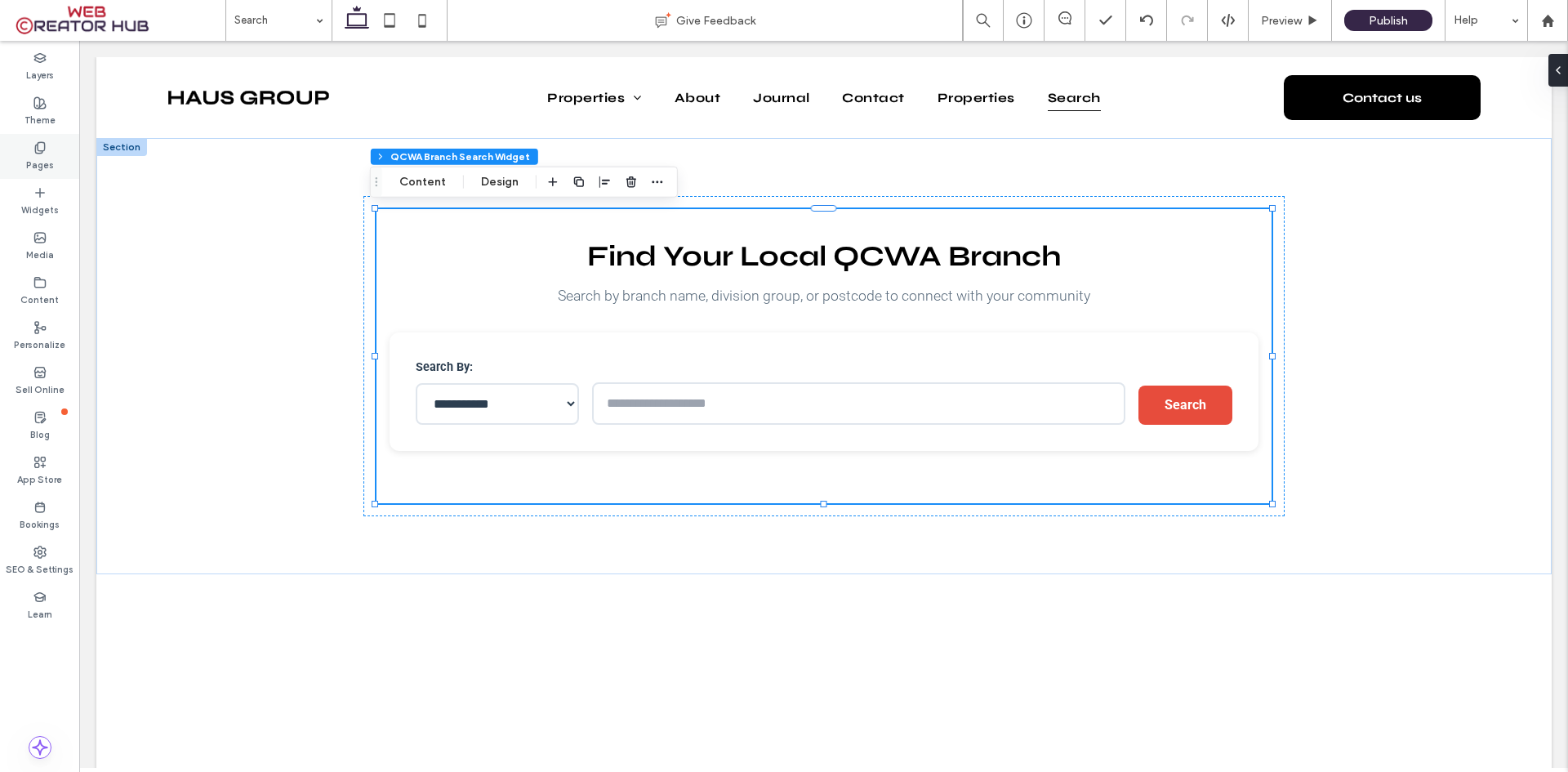
click at [33, 148] on icon at bounding box center [39, 147] width 13 height 13
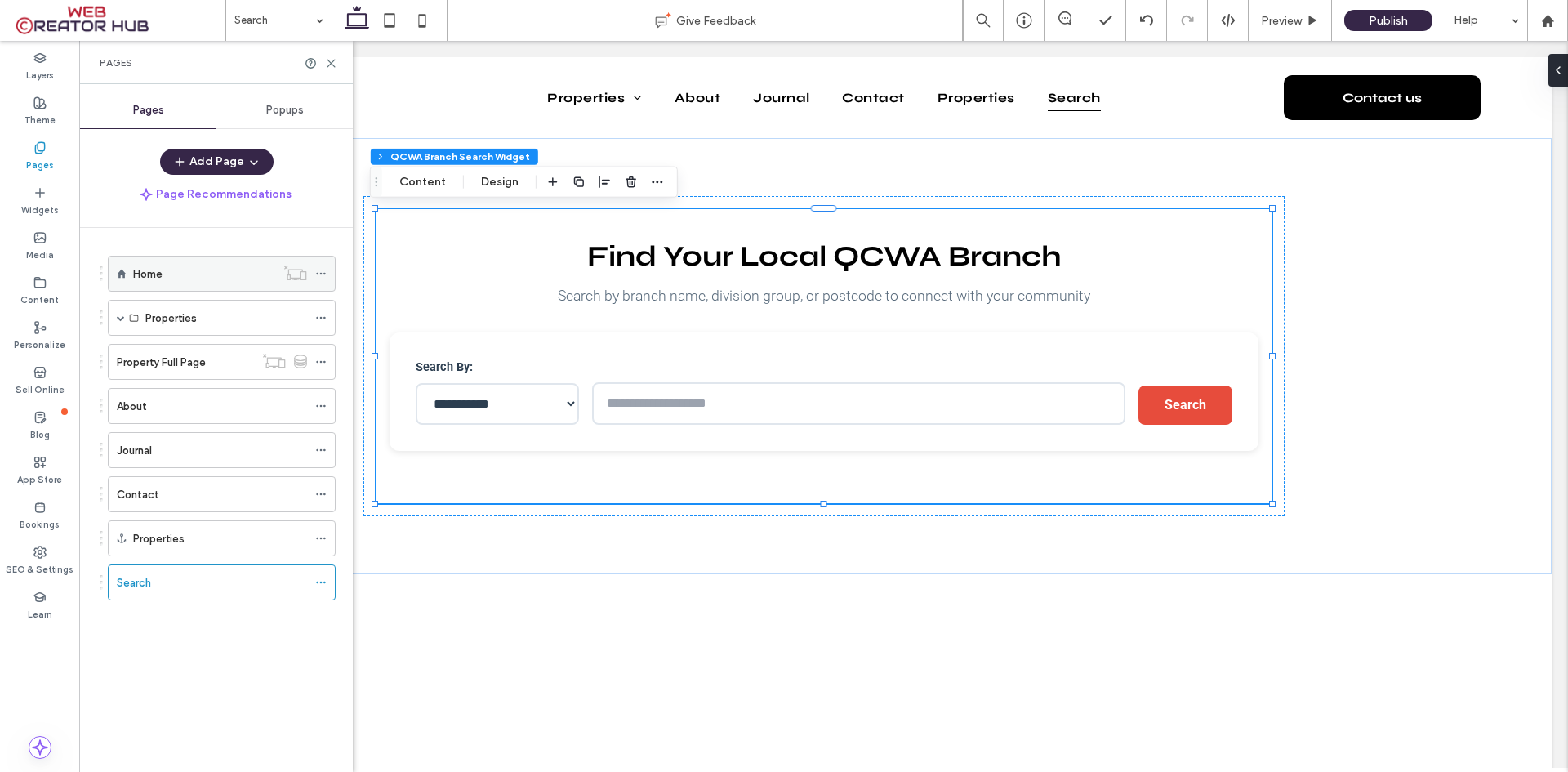
click at [171, 267] on div "Home" at bounding box center [204, 273] width 142 height 20
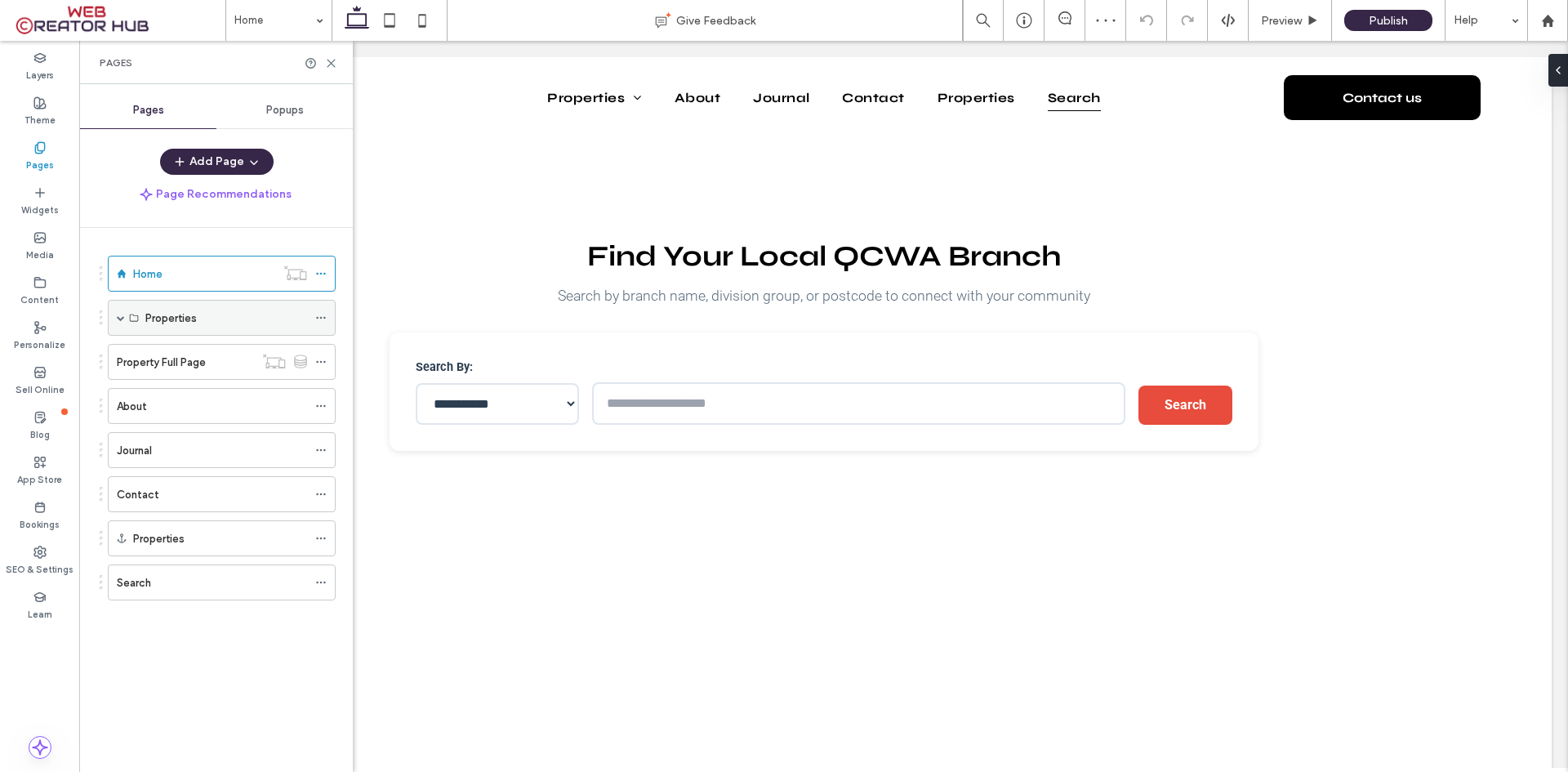
click at [114, 319] on div "Properties" at bounding box center [222, 317] width 228 height 36
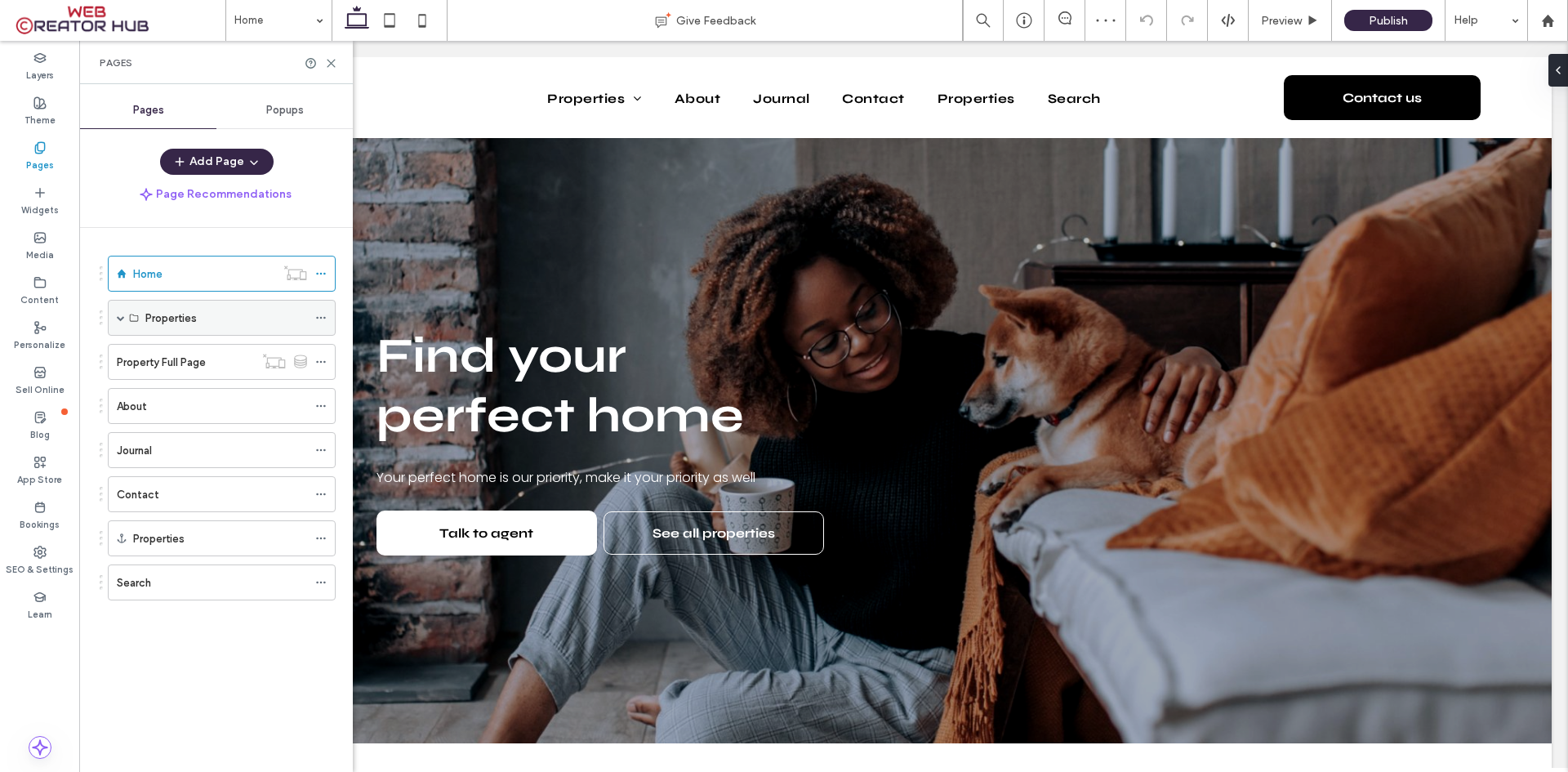
click at [121, 319] on span at bounding box center [121, 318] width 9 height 9
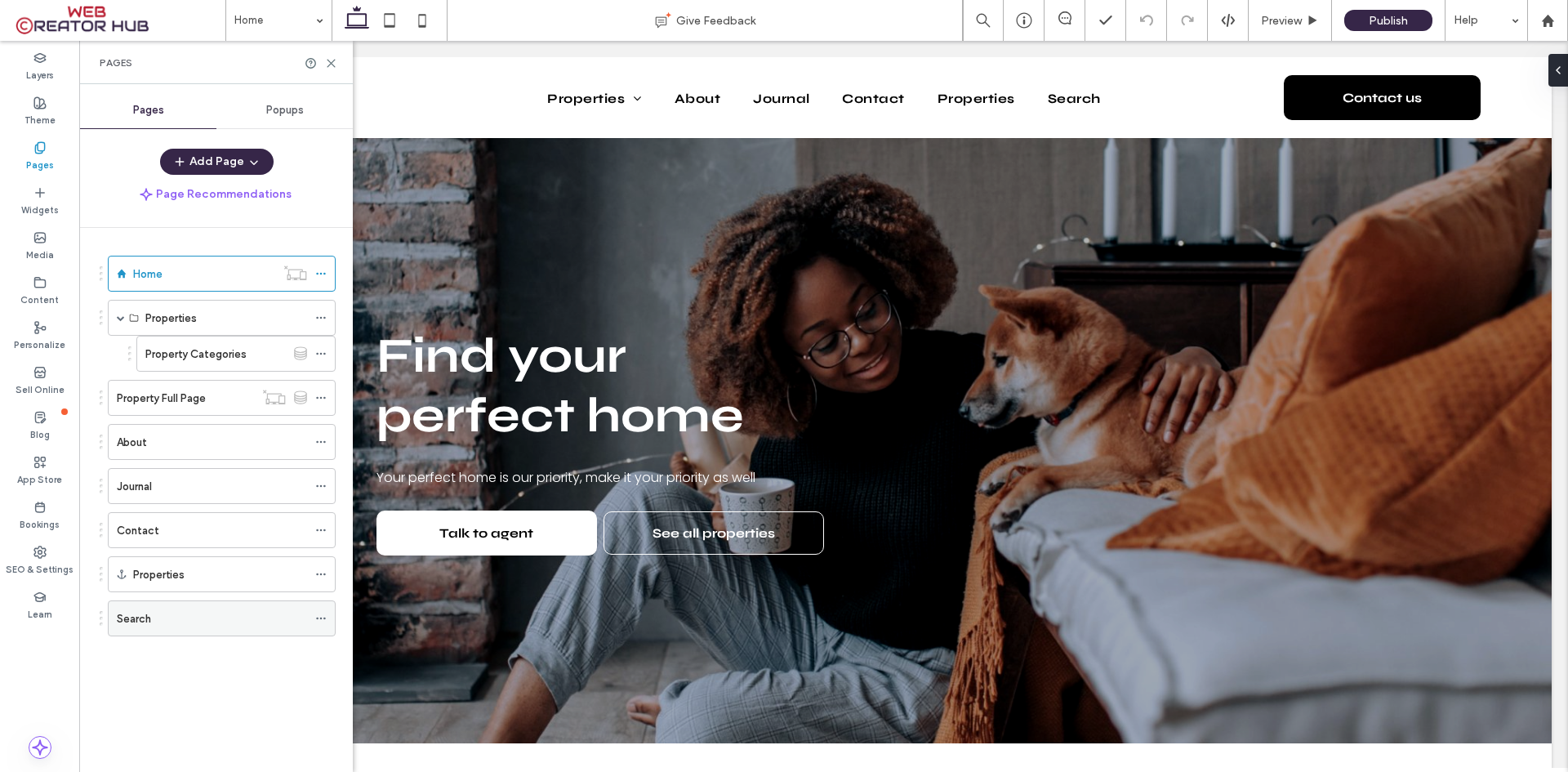
click at [174, 621] on div "Search" at bounding box center [212, 618] width 190 height 20
click at [1291, 20] on span "Preview" at bounding box center [1281, 20] width 41 height 17
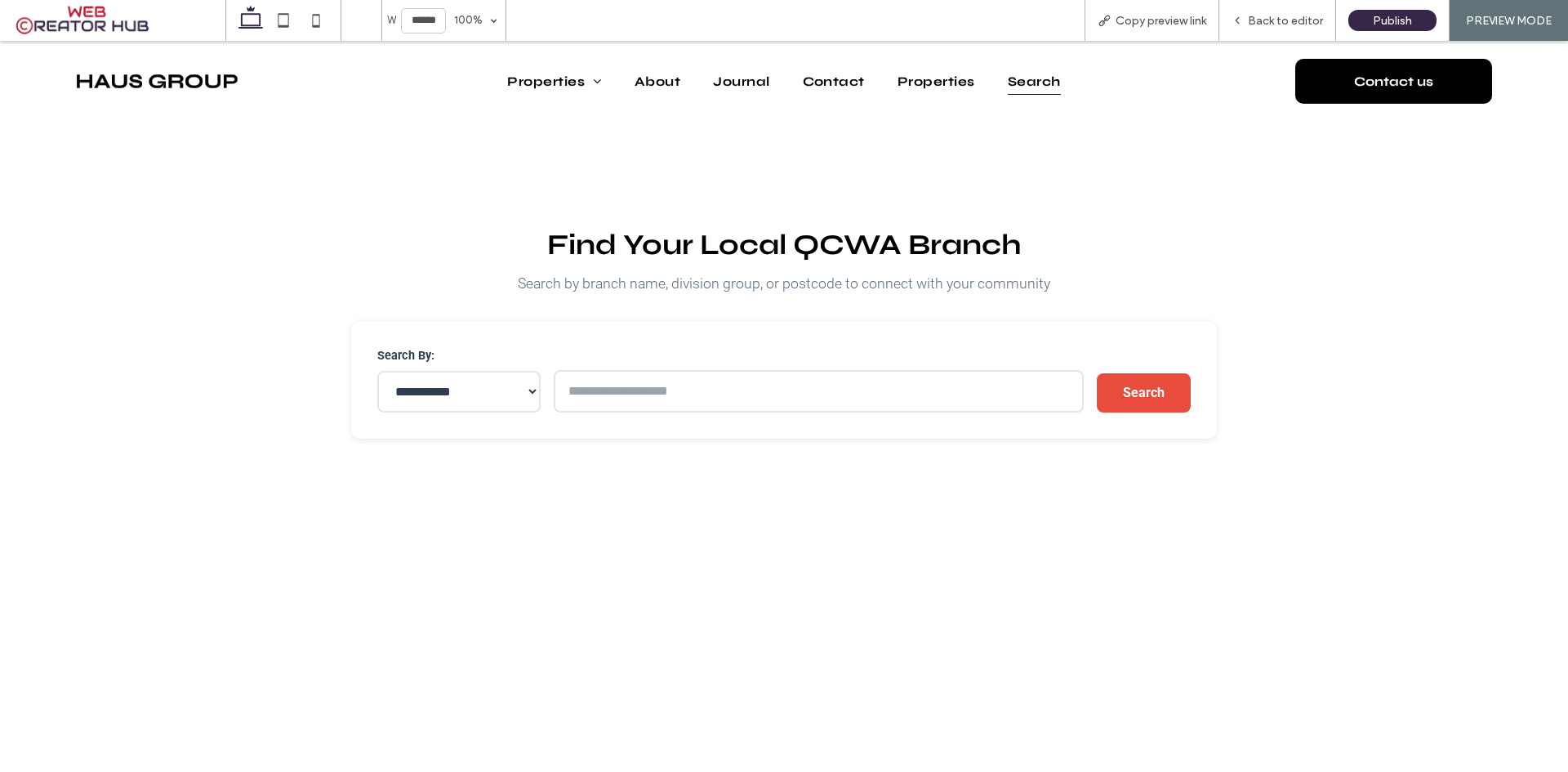
click at [656, 404] on input "text" at bounding box center [818, 391] width 529 height 43
type input "**********"
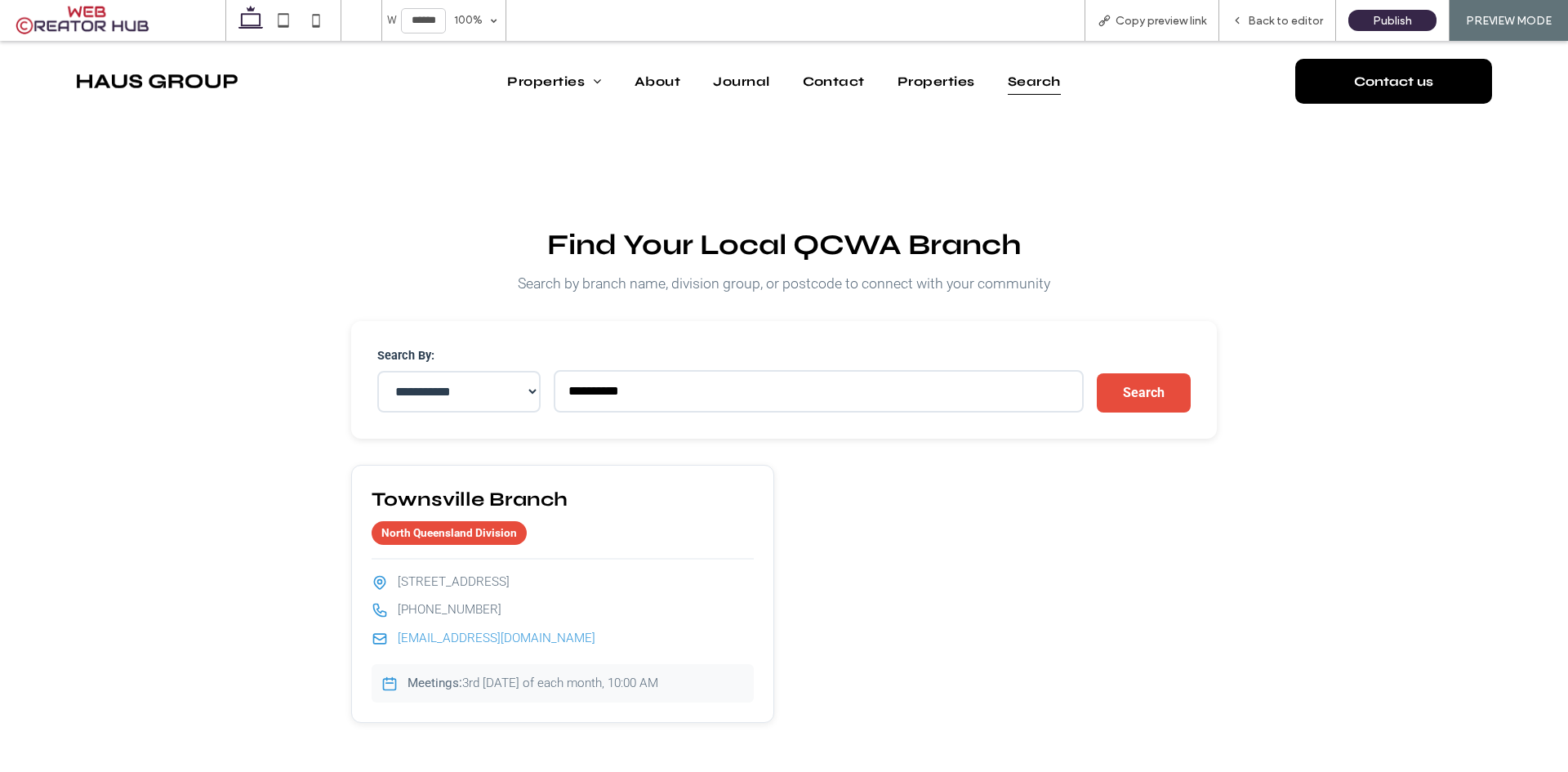
click at [587, 399] on input "**********" at bounding box center [818, 391] width 529 height 43
click at [1377, 332] on div "**********" at bounding box center [784, 473] width 1568 height 703
click at [1292, 14] on span "Back to editor" at bounding box center [1286, 20] width 75 height 17
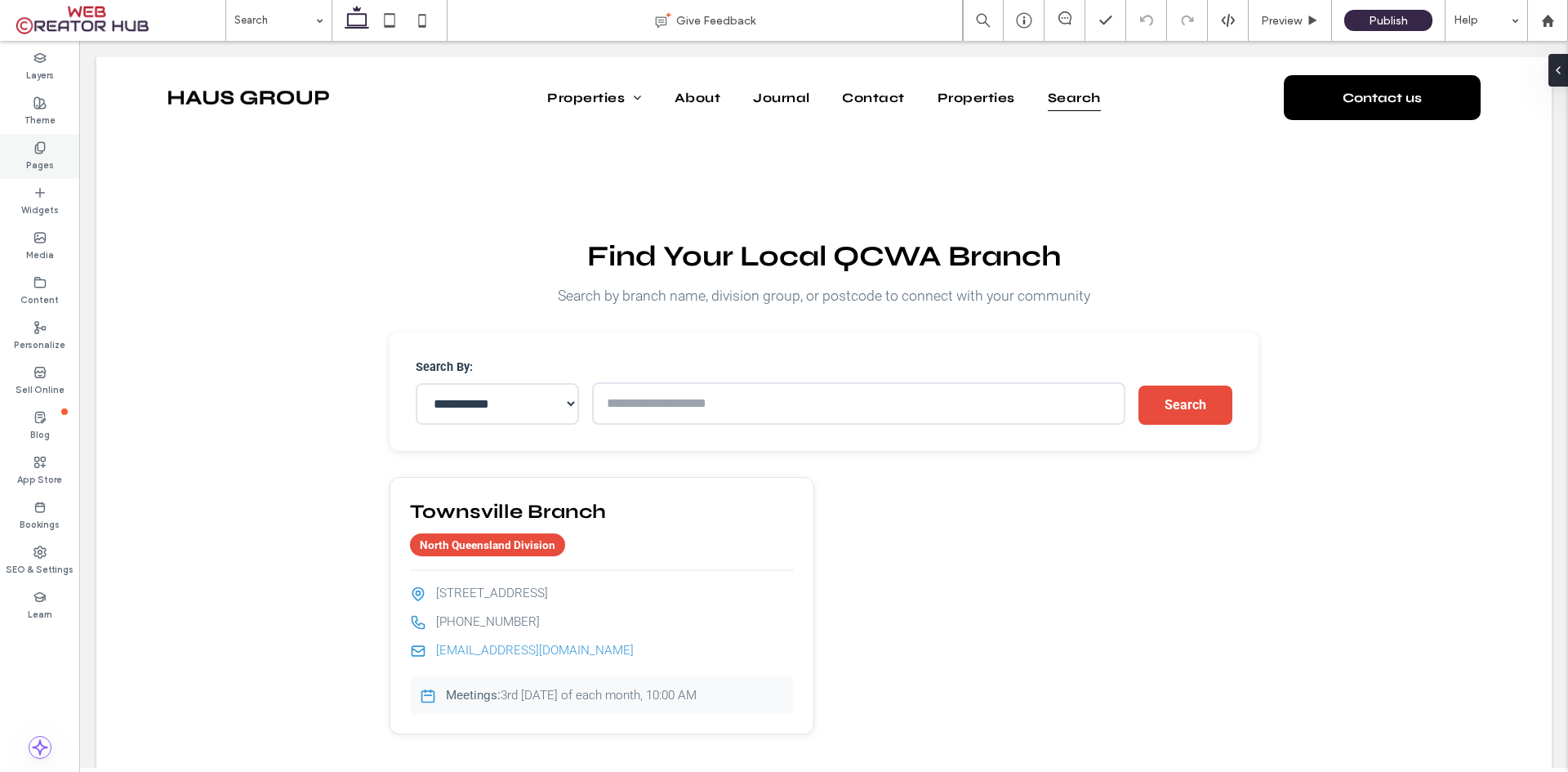
click at [36, 171] on label "Pages" at bounding box center [40, 163] width 28 height 18
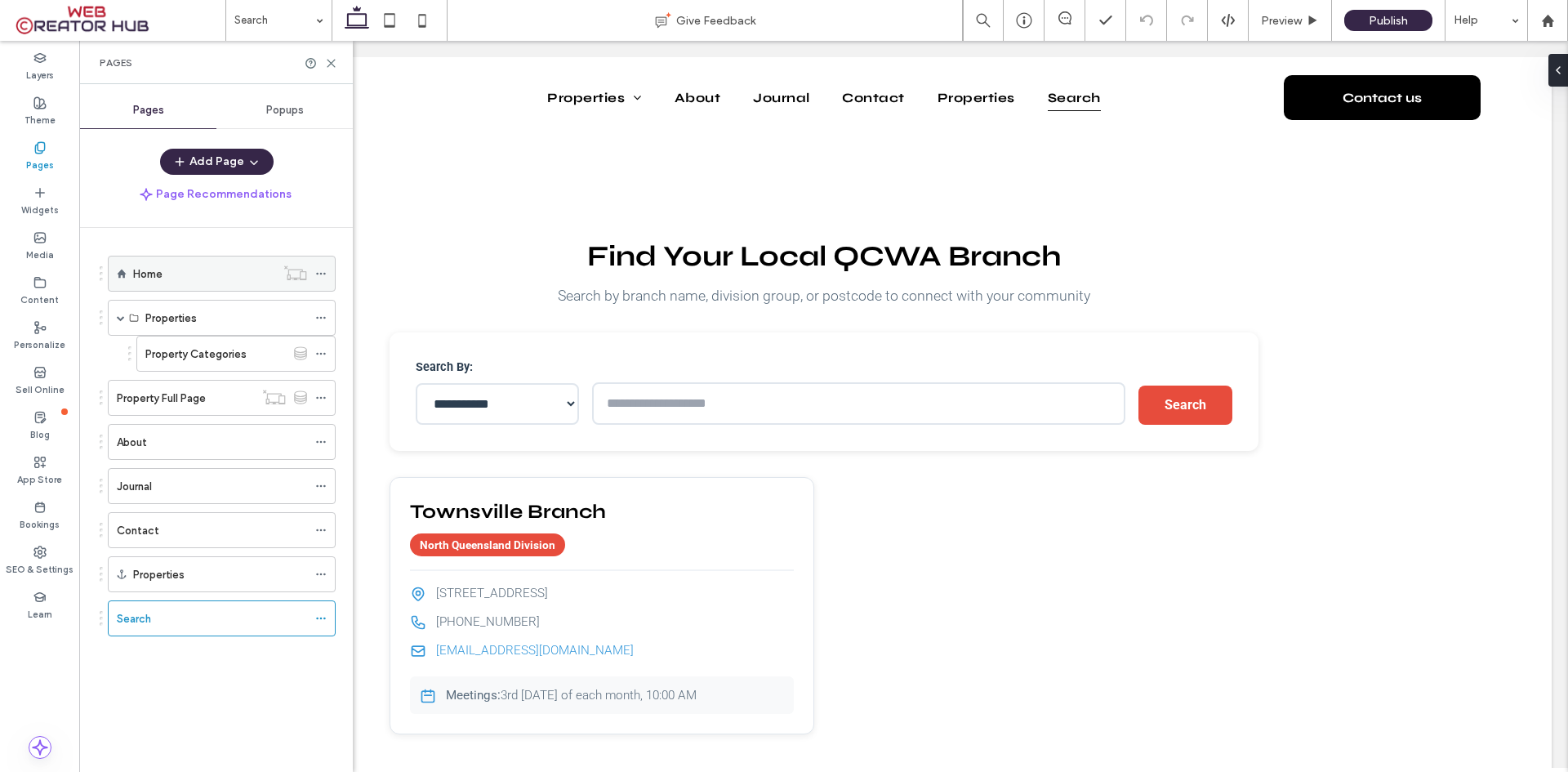
click at [180, 269] on div "Home" at bounding box center [204, 273] width 142 height 20
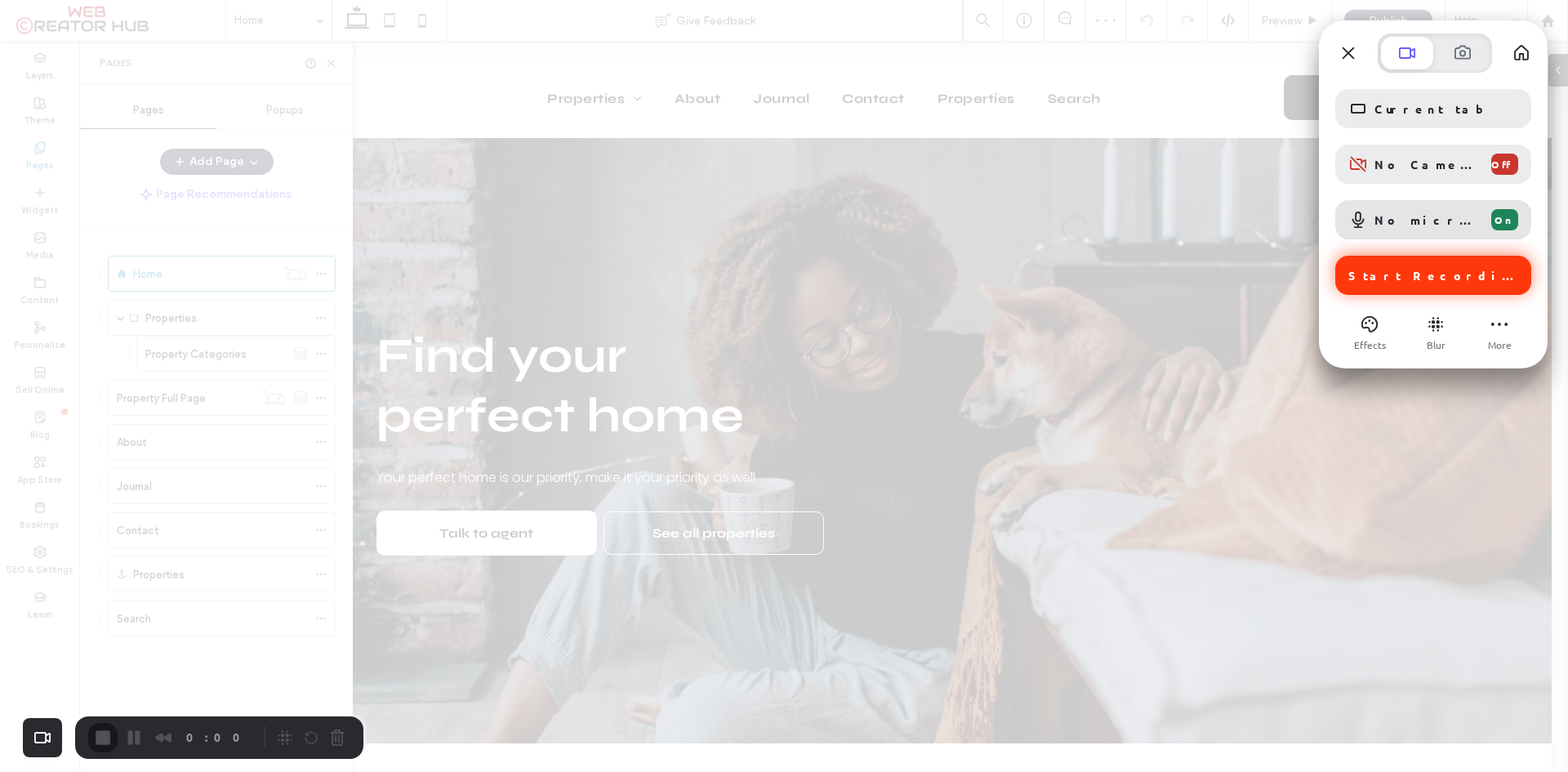
click at [1414, 279] on span "Start Recording" at bounding box center [1435, 275] width 173 height 14
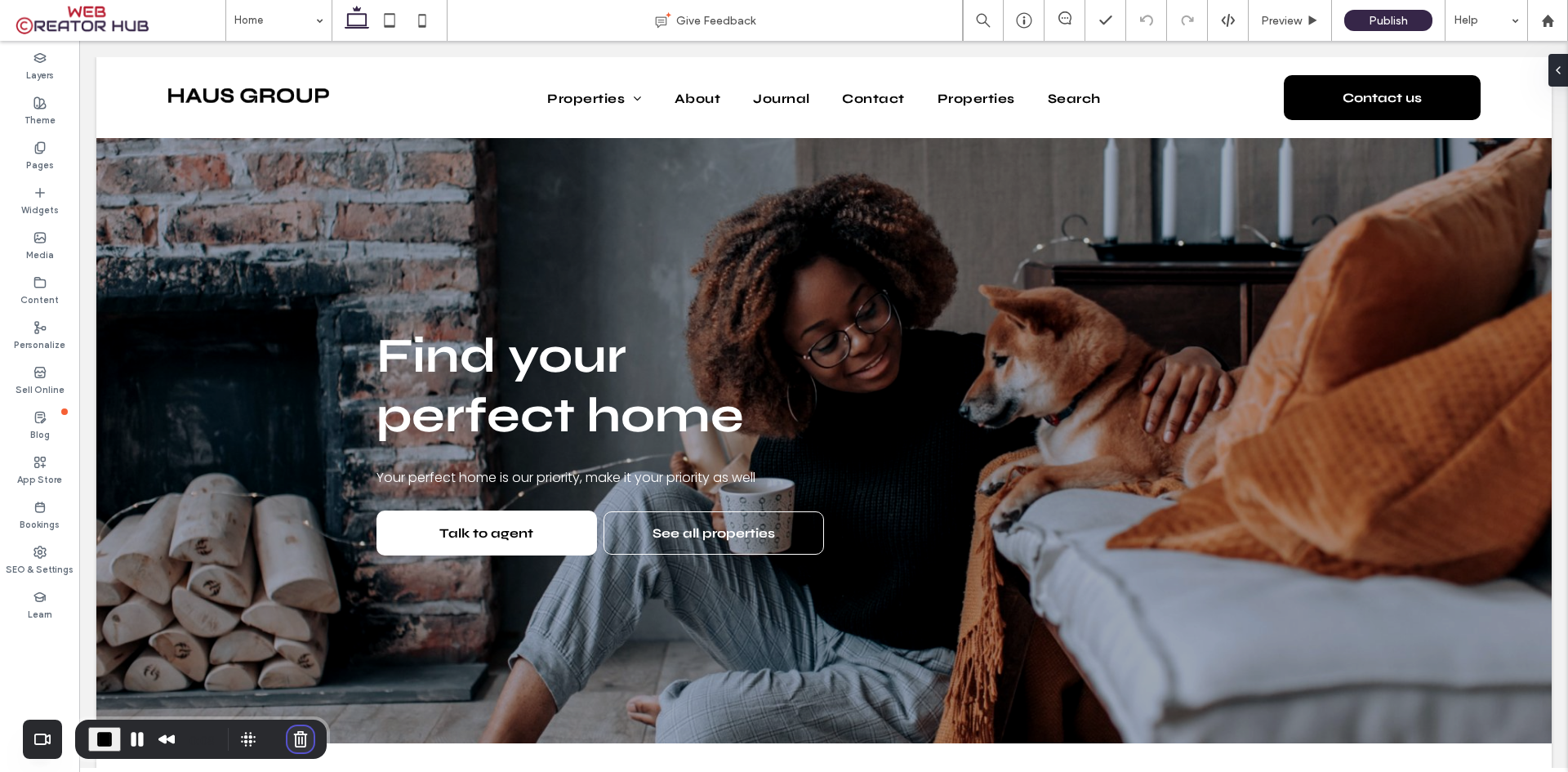
click at [293, 742] on button "Cancel Recording" at bounding box center [300, 739] width 26 height 26
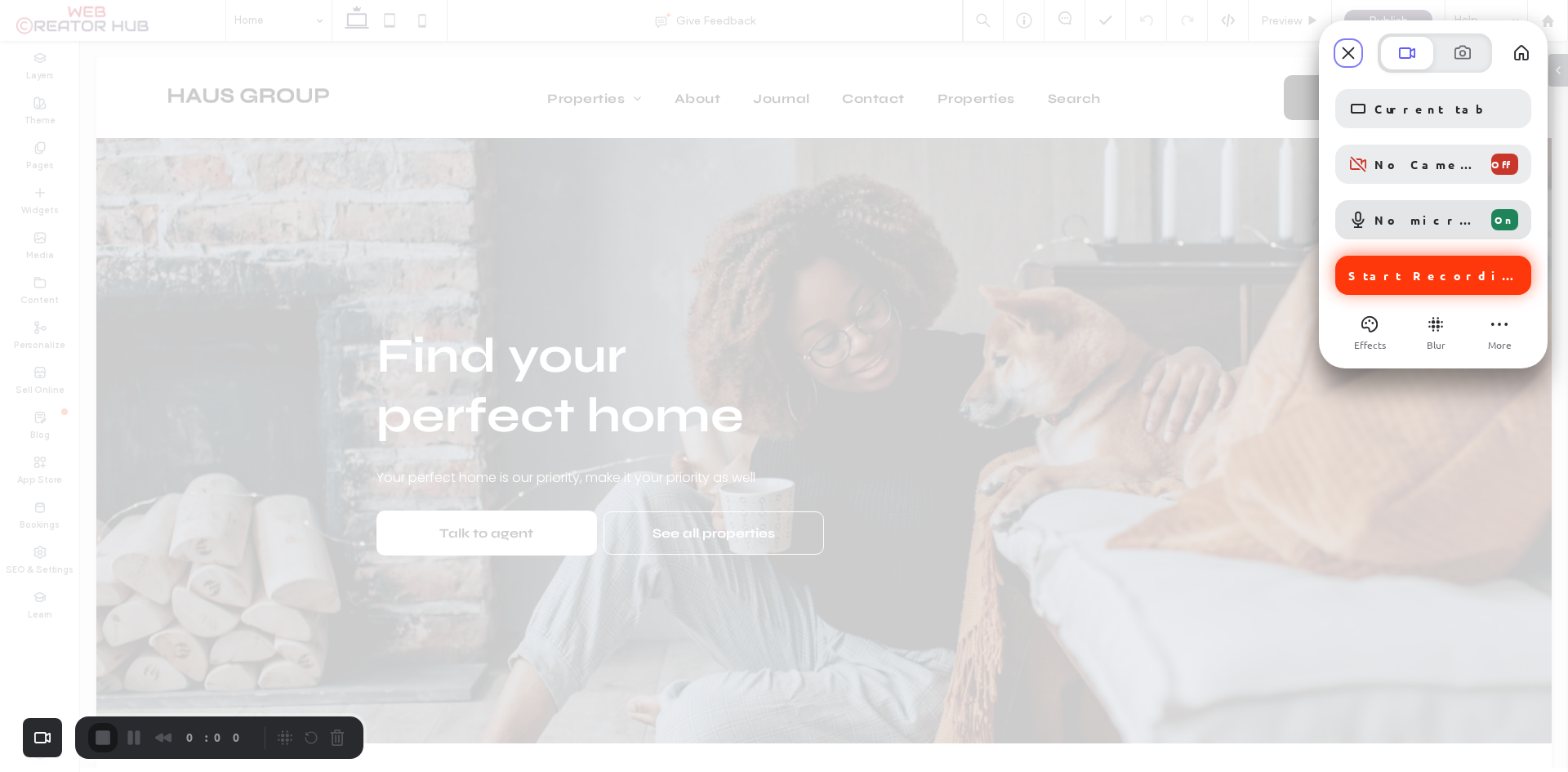
click at [1444, 274] on span "Start Recording" at bounding box center [1435, 275] width 173 height 14
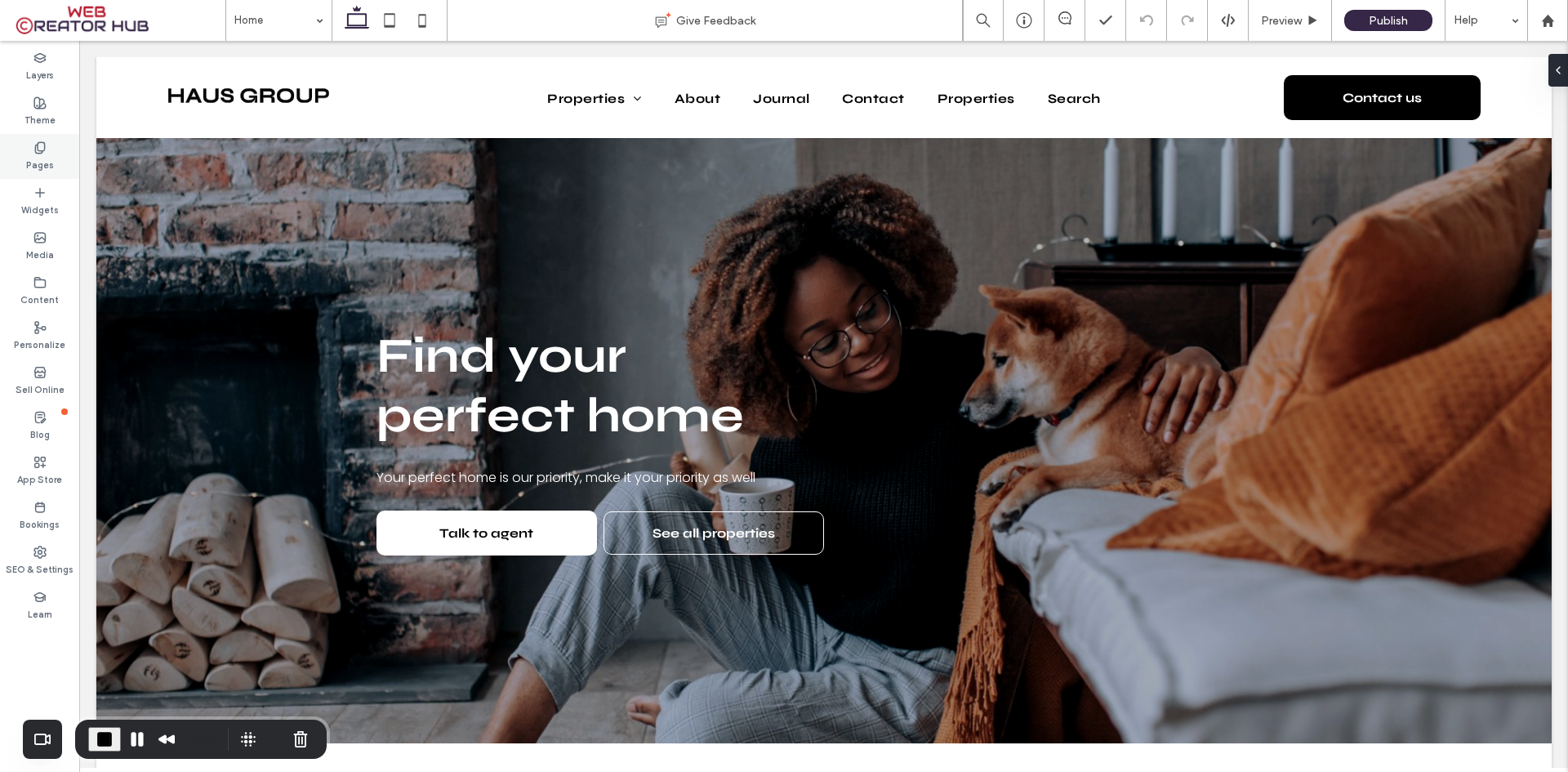
click at [37, 149] on use at bounding box center [39, 147] width 9 height 10
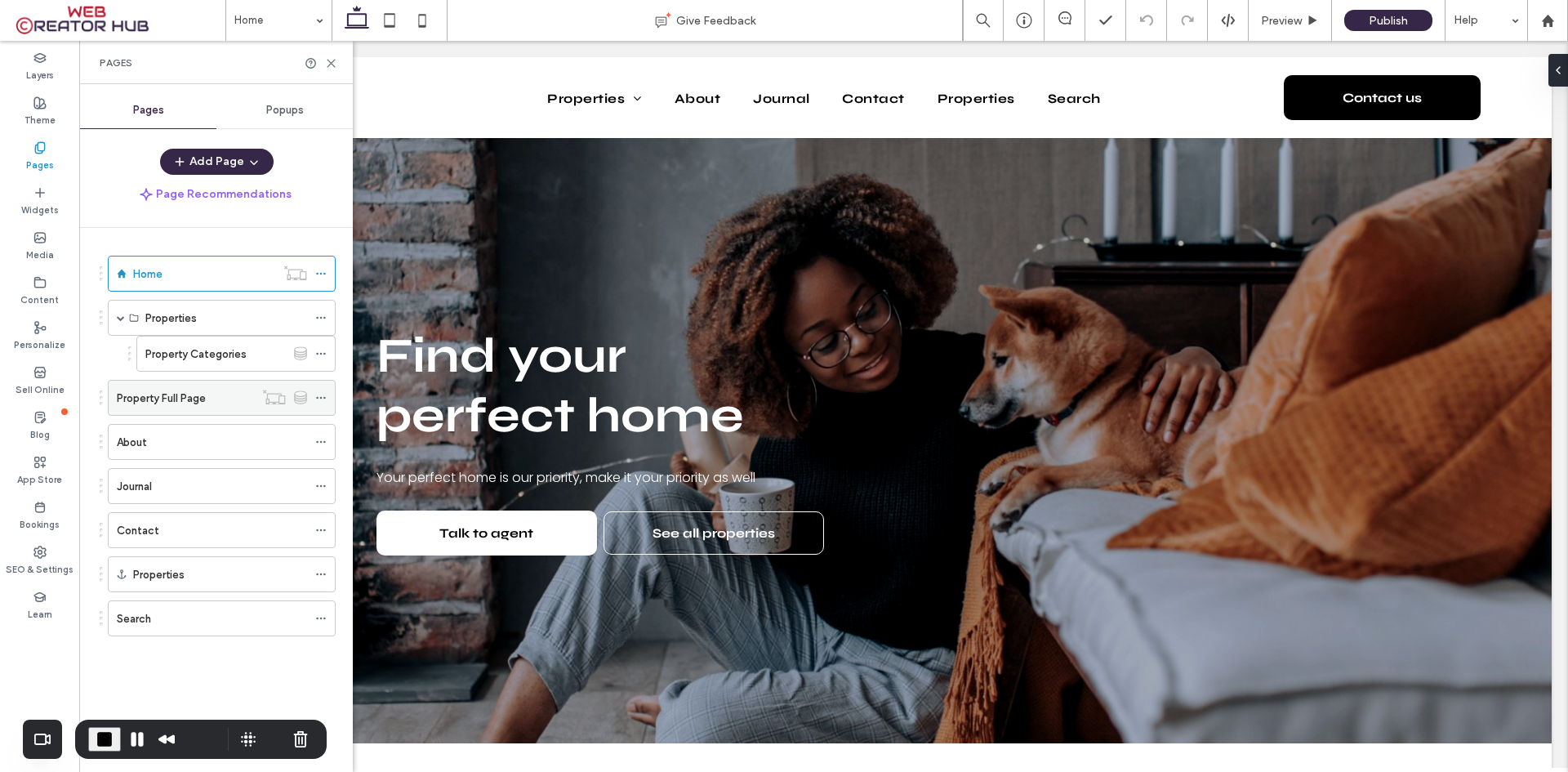
click at [176, 396] on label "Property Full Page" at bounding box center [161, 398] width 89 height 29
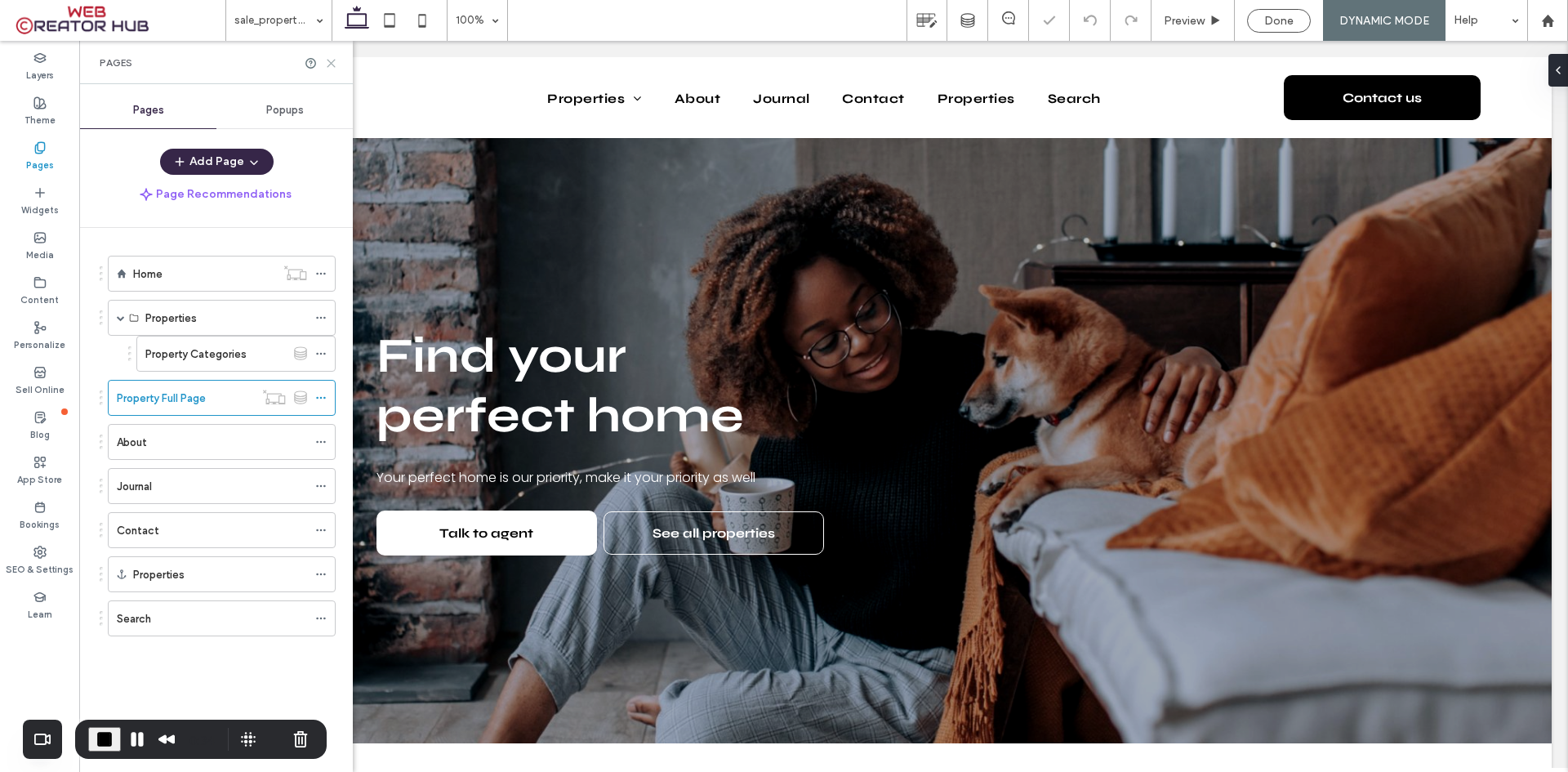
click at [335, 60] on icon at bounding box center [331, 63] width 12 height 12
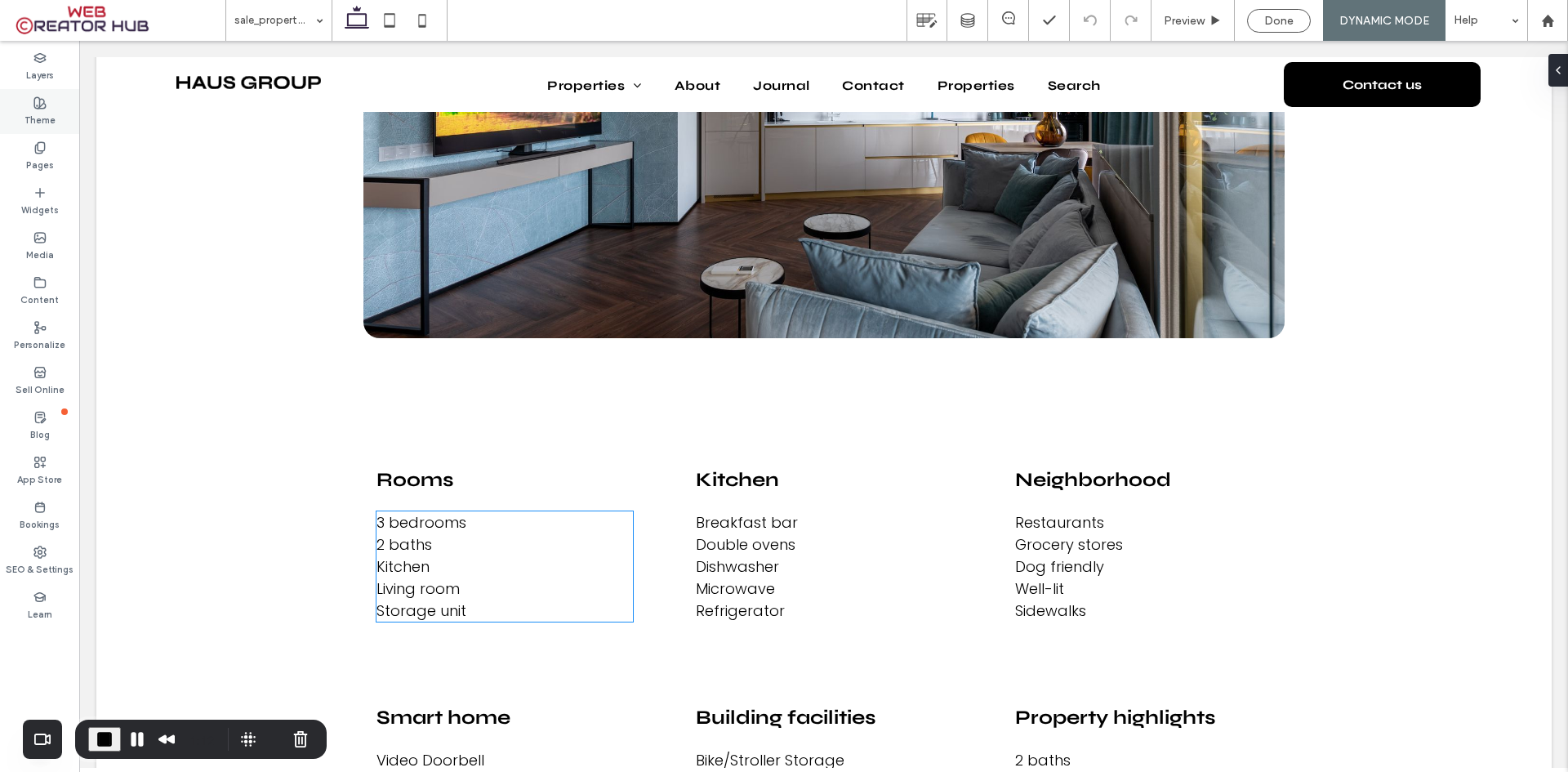
scroll to position [2695, 0]
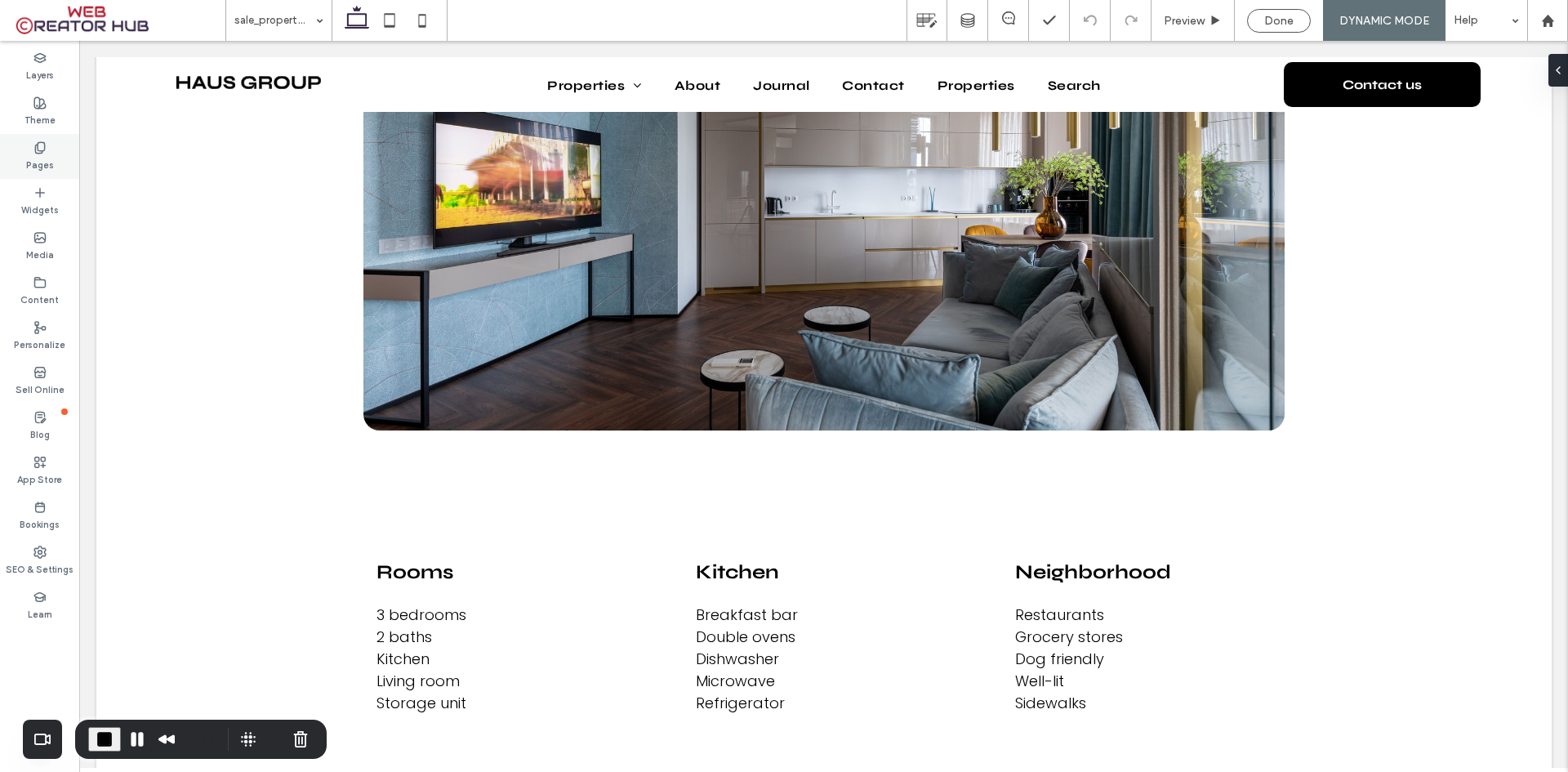
click at [45, 145] on icon at bounding box center [39, 147] width 13 height 13
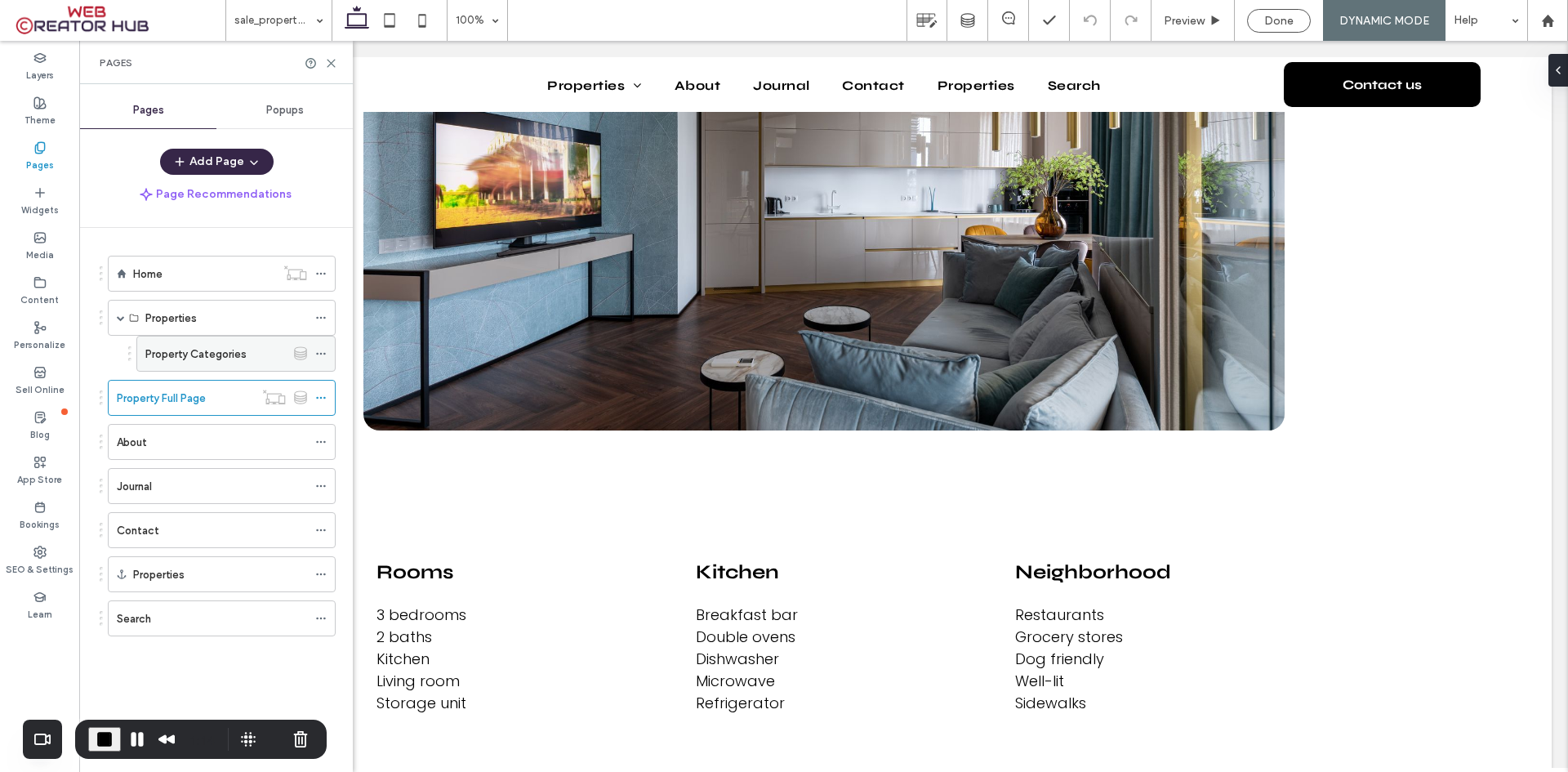
click at [214, 355] on label "Property Categories" at bounding box center [196, 355] width 101 height 29
click at [332, 63] on icon at bounding box center [331, 63] width 12 height 12
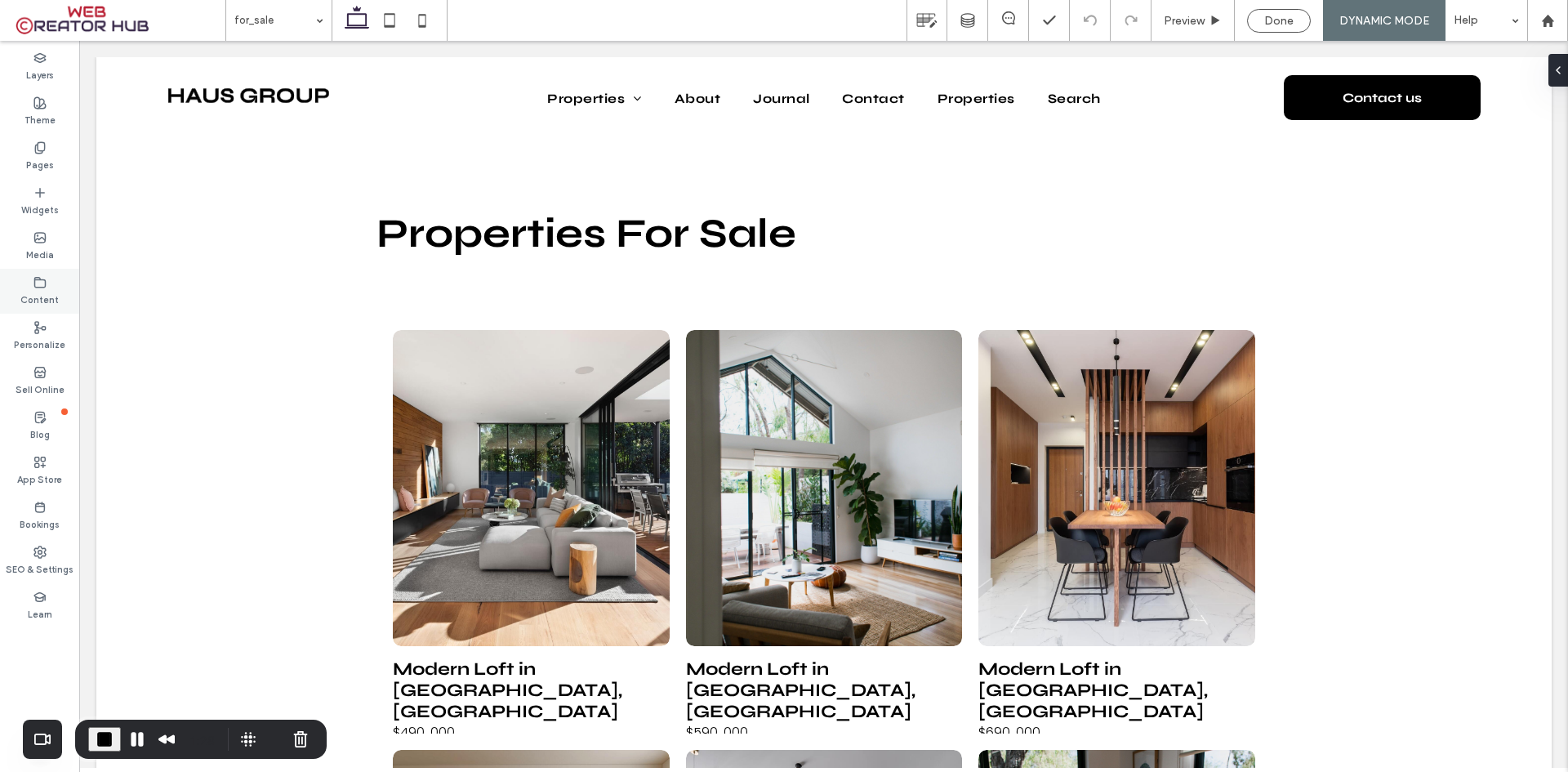
click at [35, 289] on label "Content" at bounding box center [39, 298] width 38 height 18
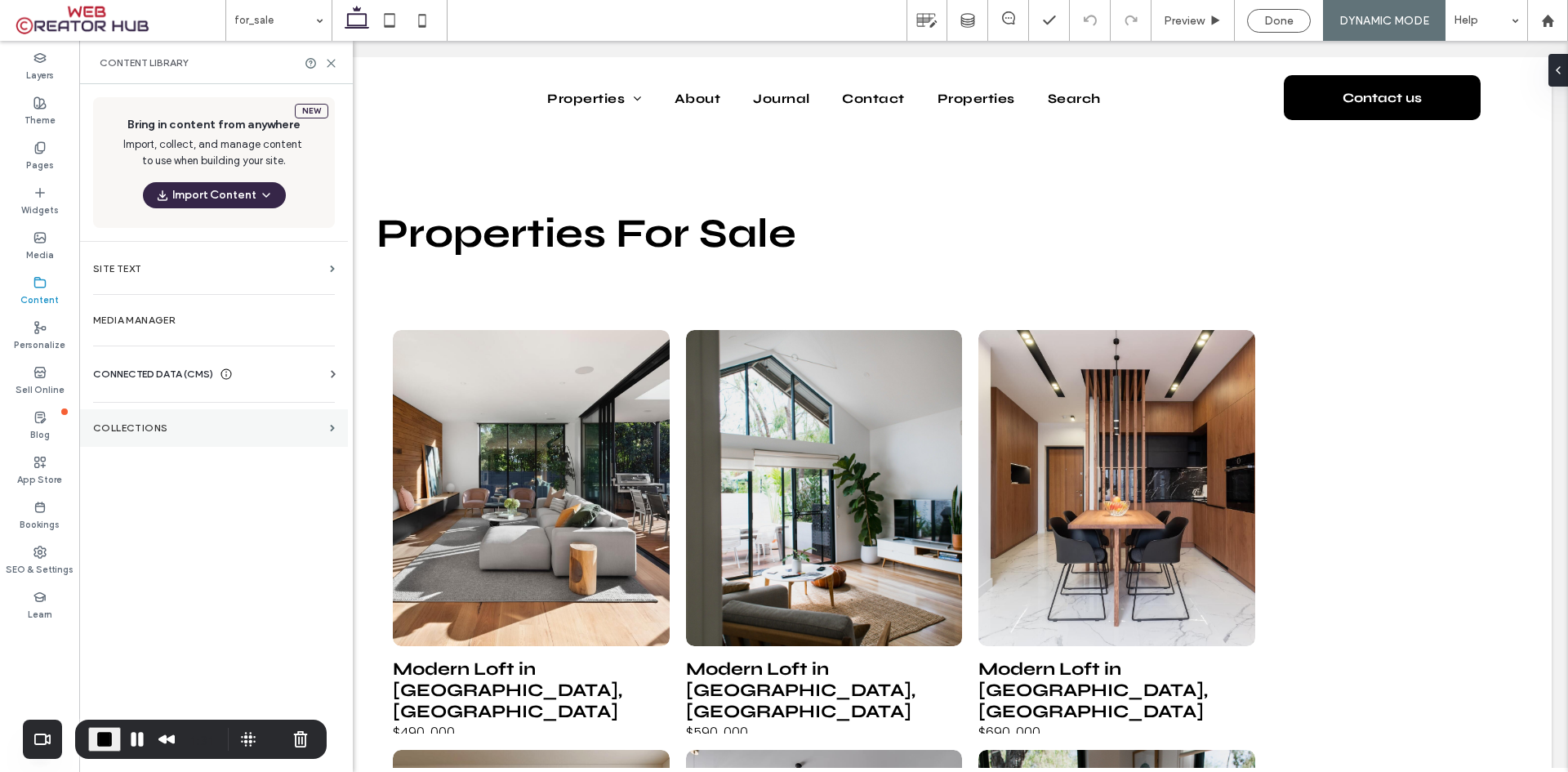
click at [117, 429] on label "Collections" at bounding box center [207, 428] width 230 height 11
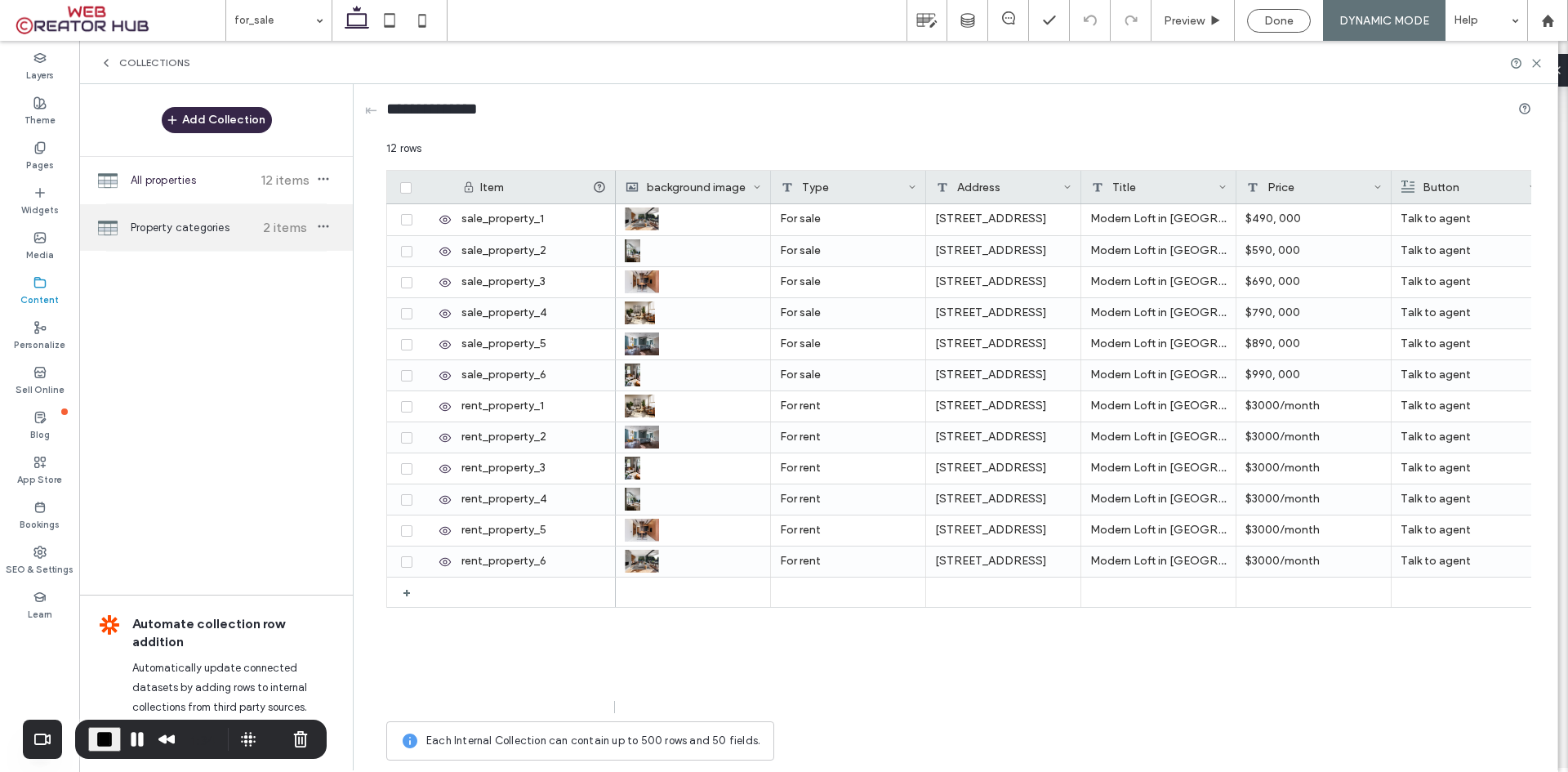
click at [183, 226] on span "Property categories" at bounding box center [191, 227] width 122 height 16
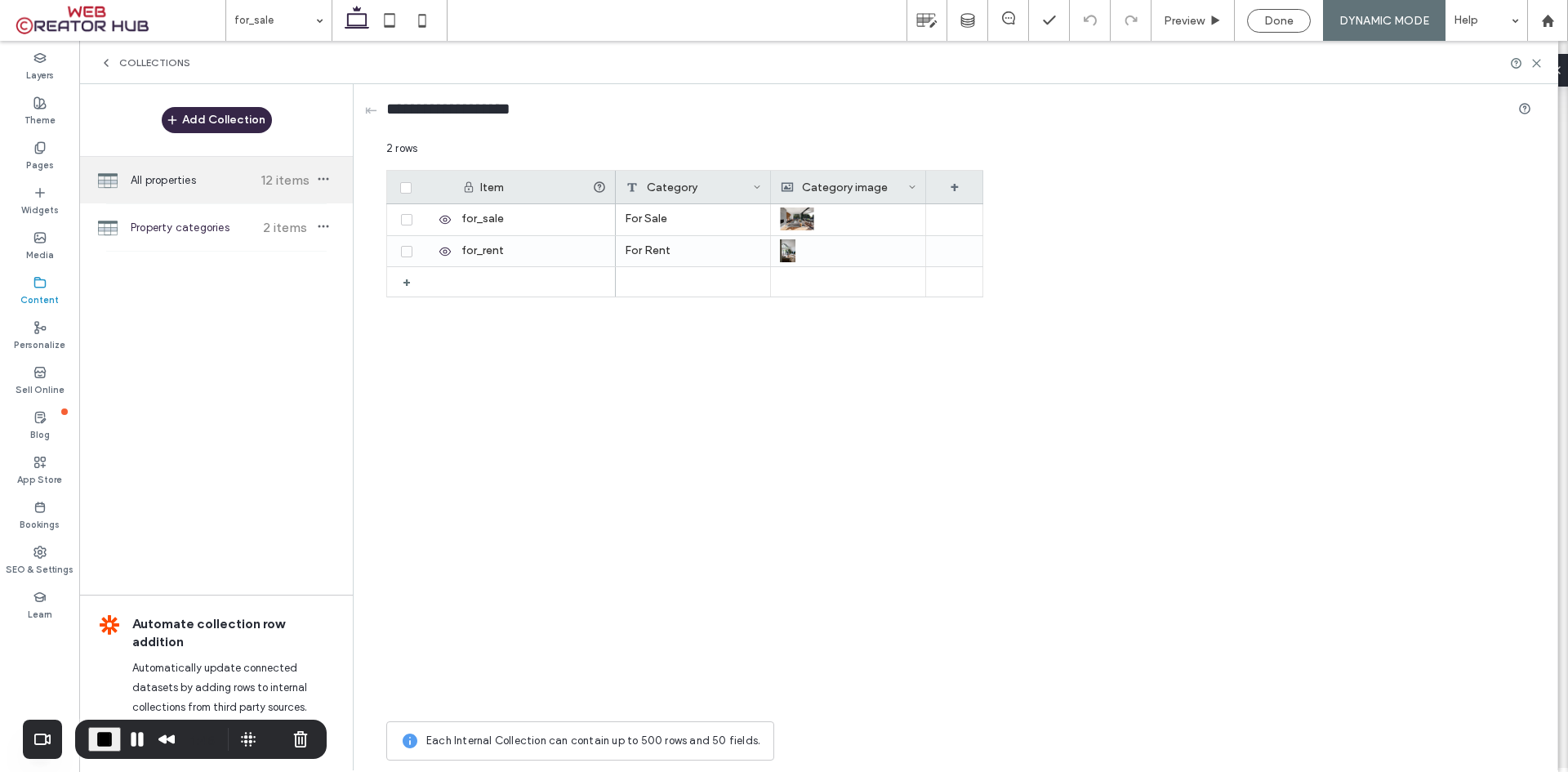
click at [163, 179] on span "All properties" at bounding box center [191, 180] width 122 height 16
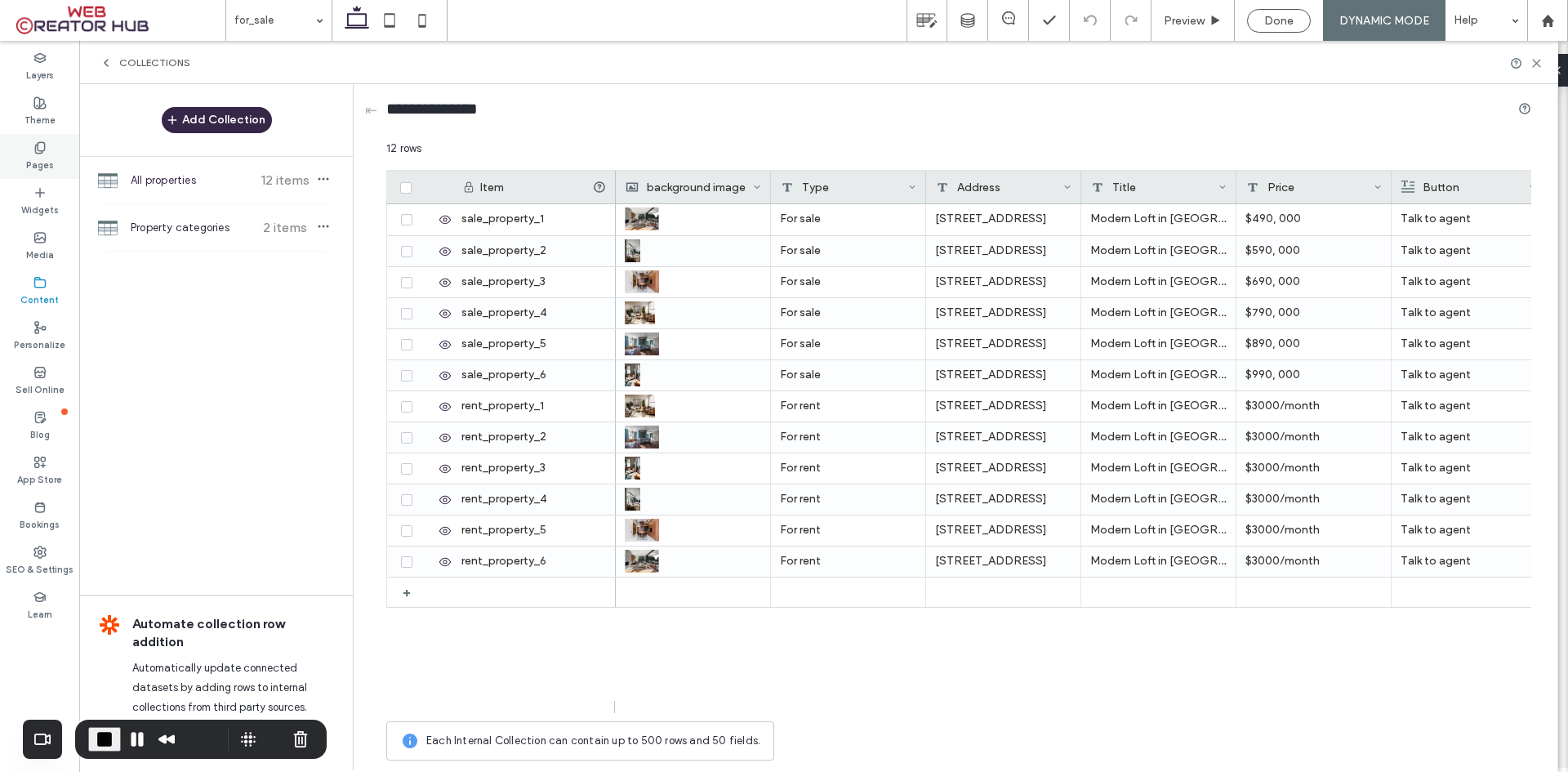
click at [26, 157] on div "Pages" at bounding box center [39, 156] width 79 height 45
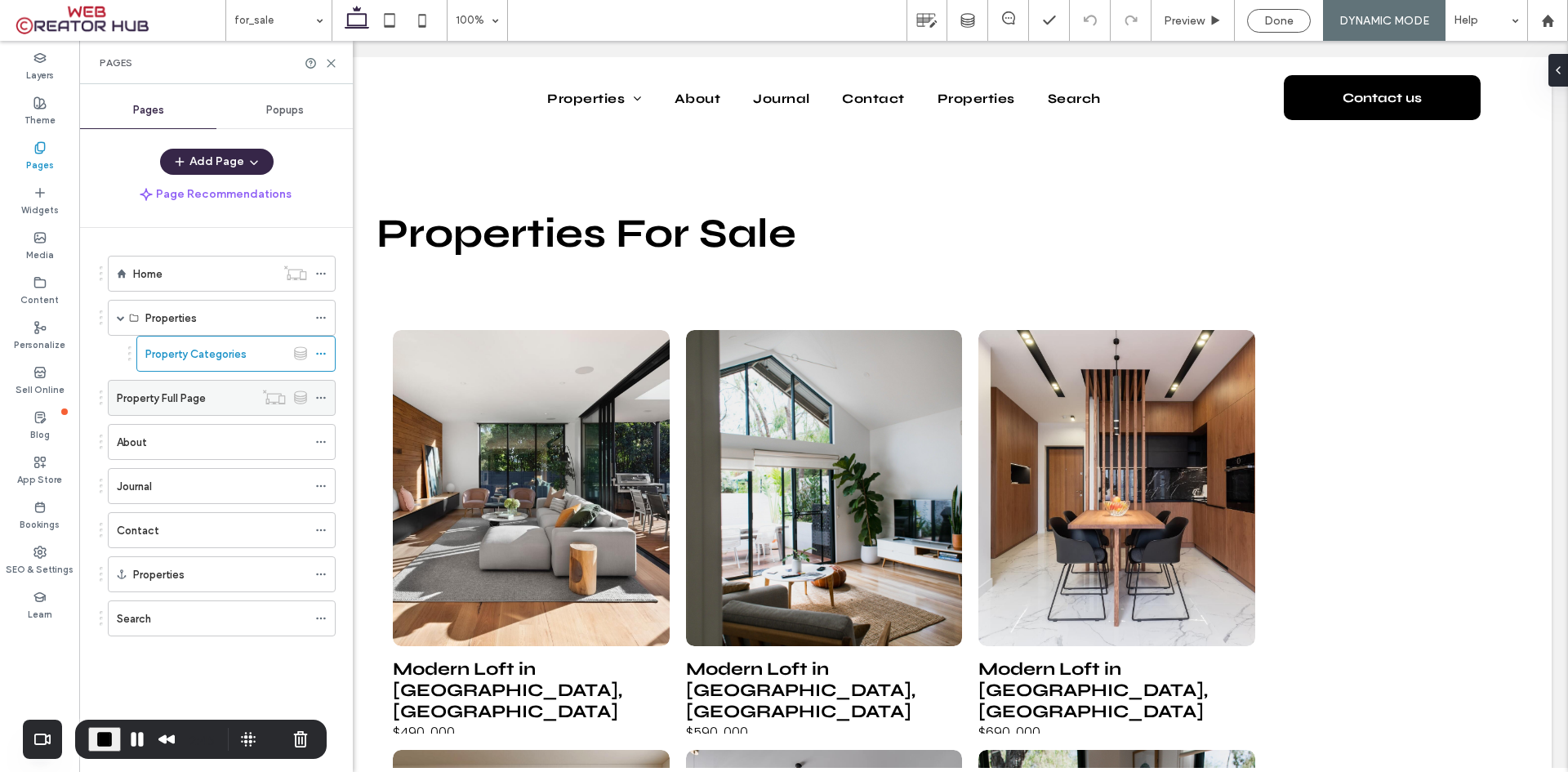
click at [192, 393] on label "Property Full Page" at bounding box center [161, 398] width 89 height 29
click at [328, 72] on div "Pages" at bounding box center [216, 62] width 273 height 43
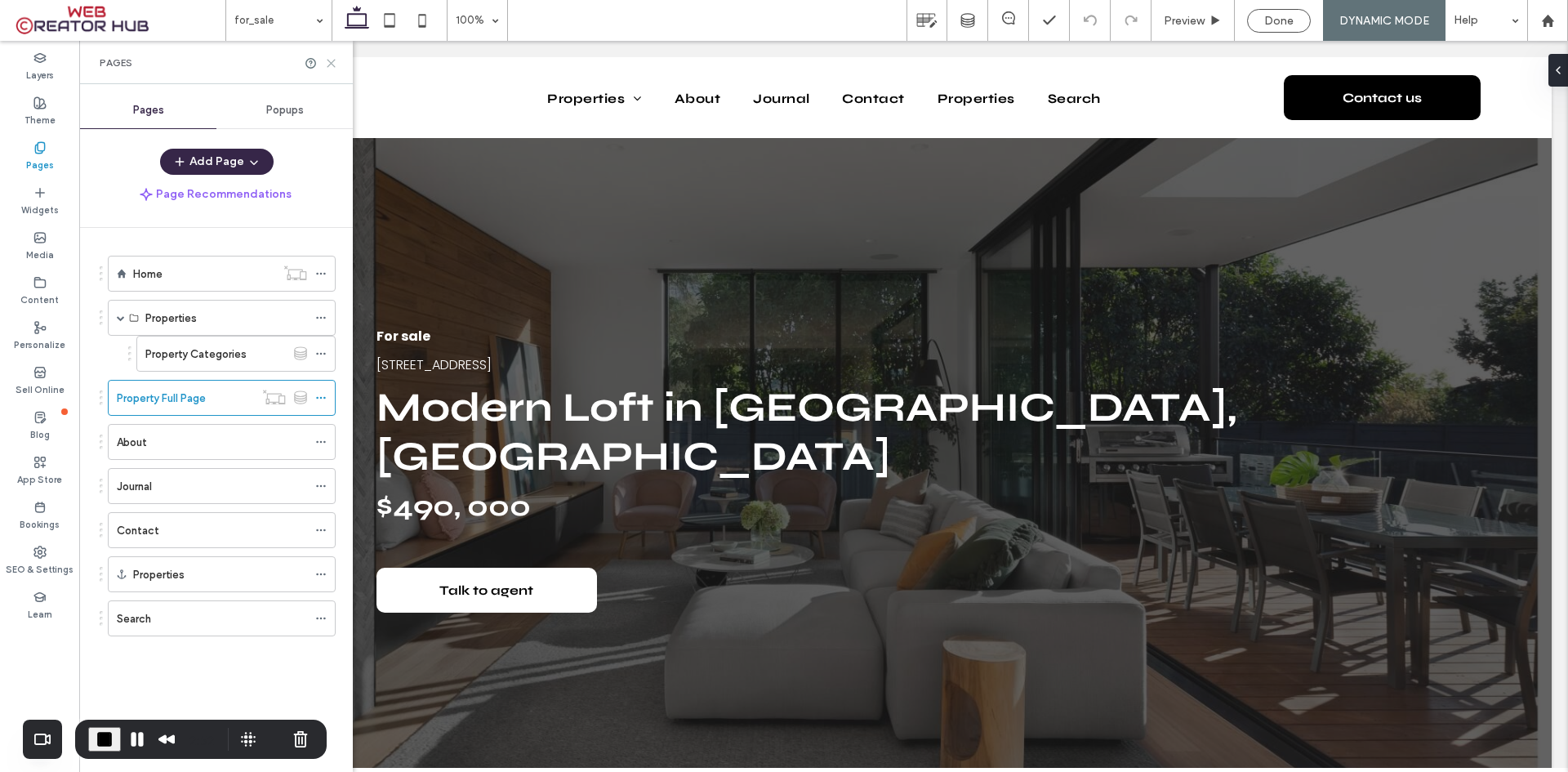
click at [325, 62] on icon at bounding box center [331, 63] width 12 height 12
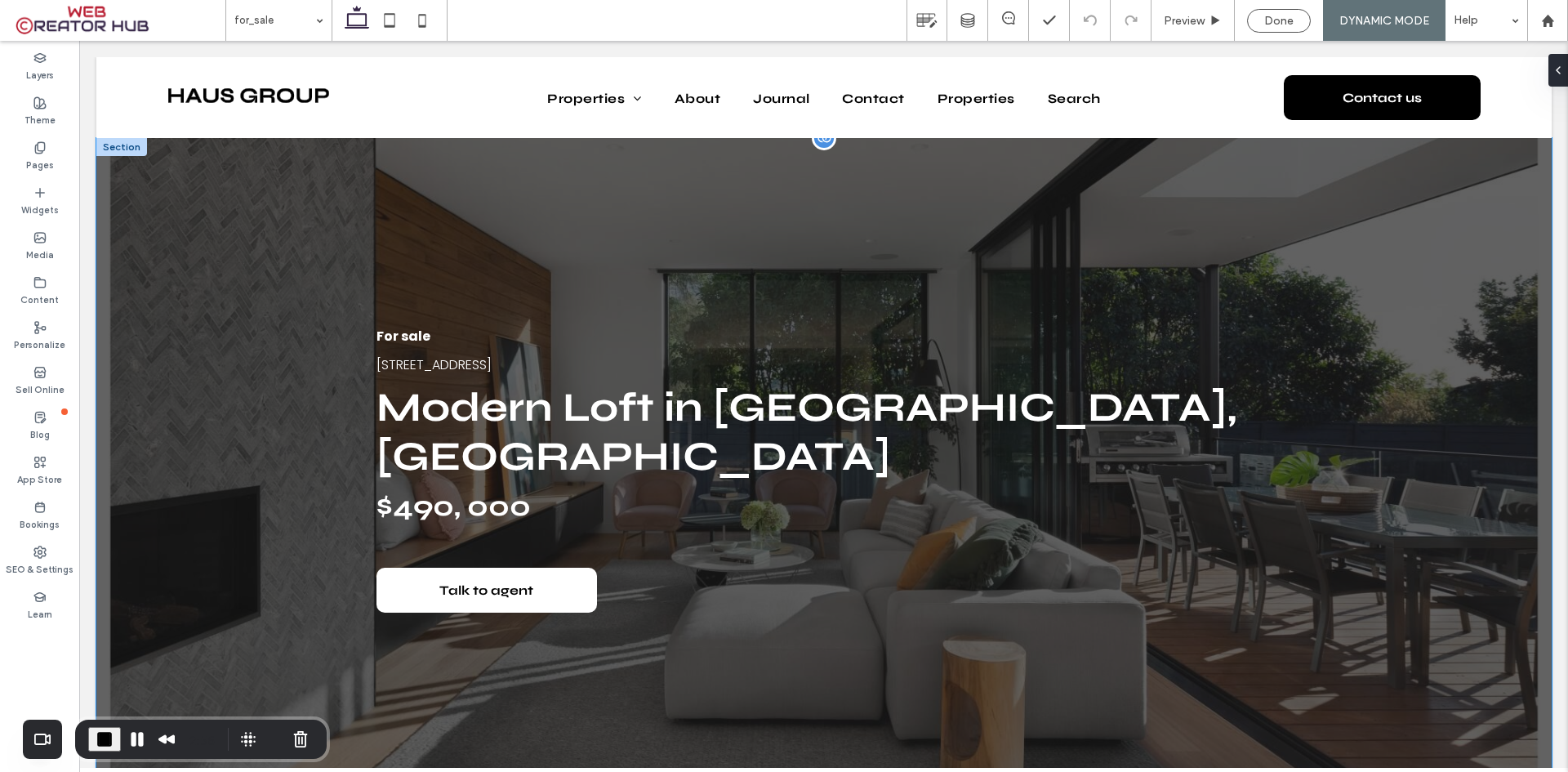
click at [209, 201] on div "For sale 3335 St, San Francisco Modern Loft in San Francisco, CA $490, 000 Talk…" at bounding box center [824, 468] width 1456 height 662
click at [381, 126] on button "Design" at bounding box center [376, 122] width 59 height 20
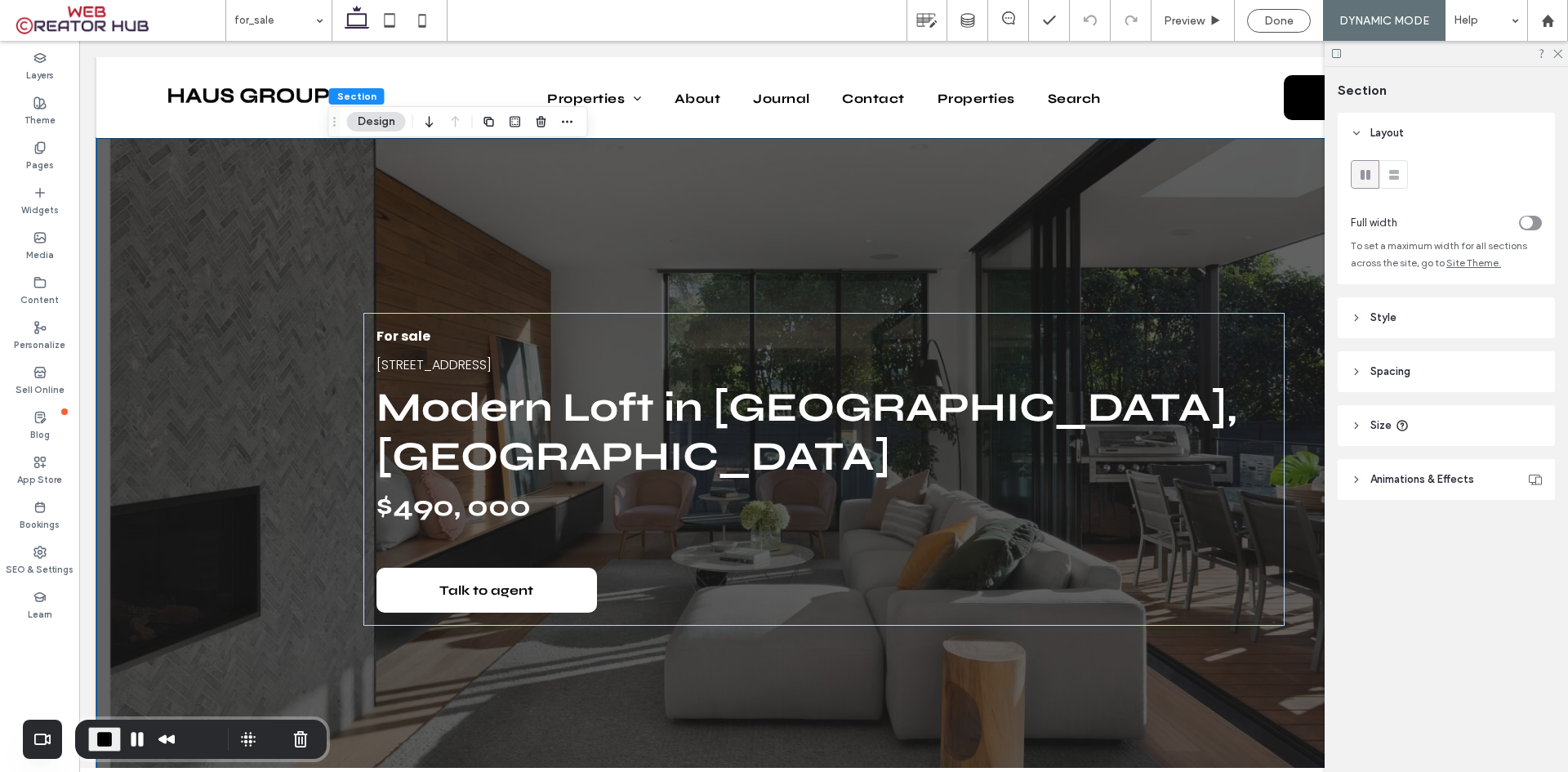
click at [1353, 314] on icon at bounding box center [1356, 317] width 11 height 11
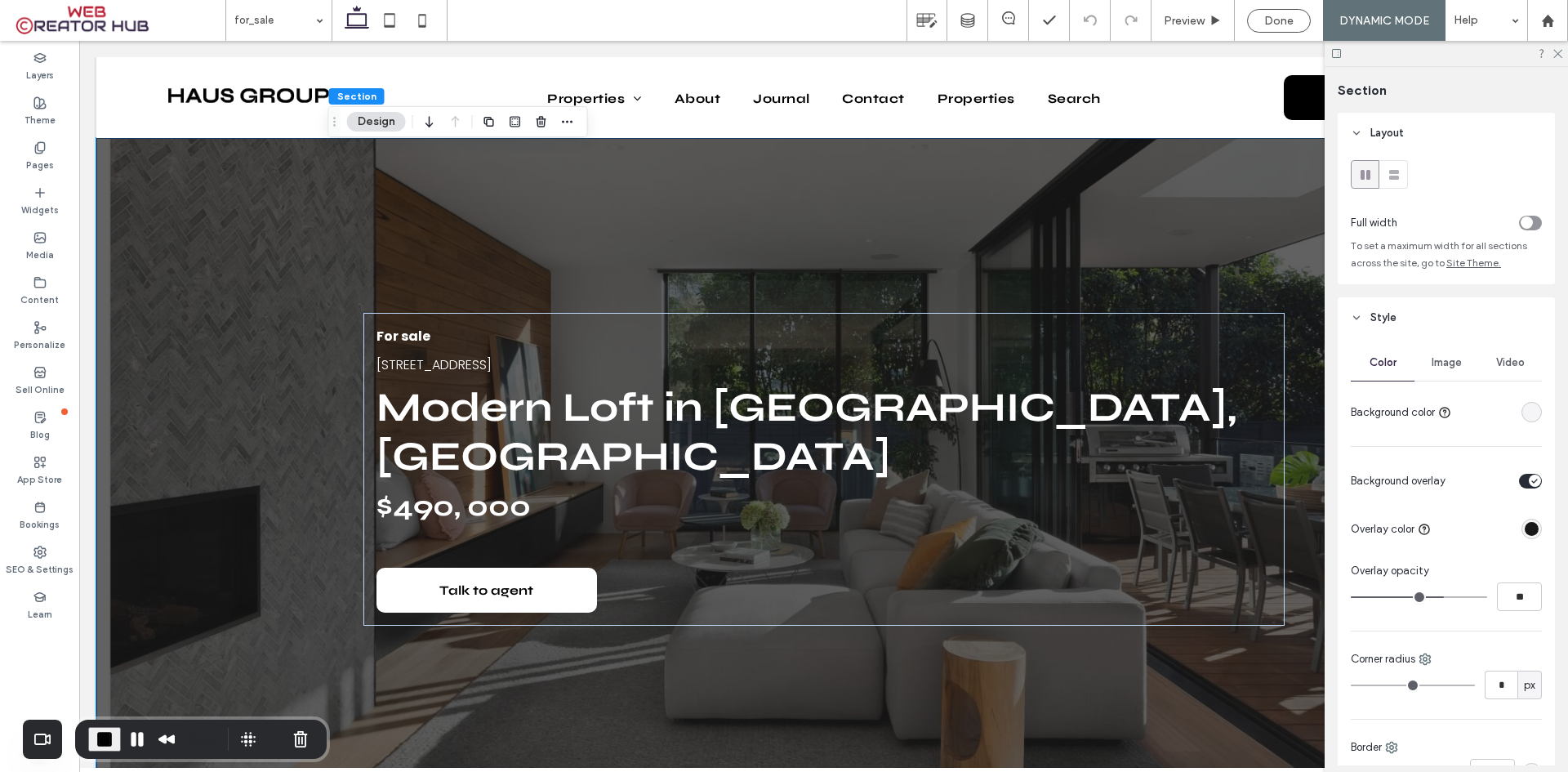
click at [1440, 352] on div "Image" at bounding box center [1446, 362] width 64 height 36
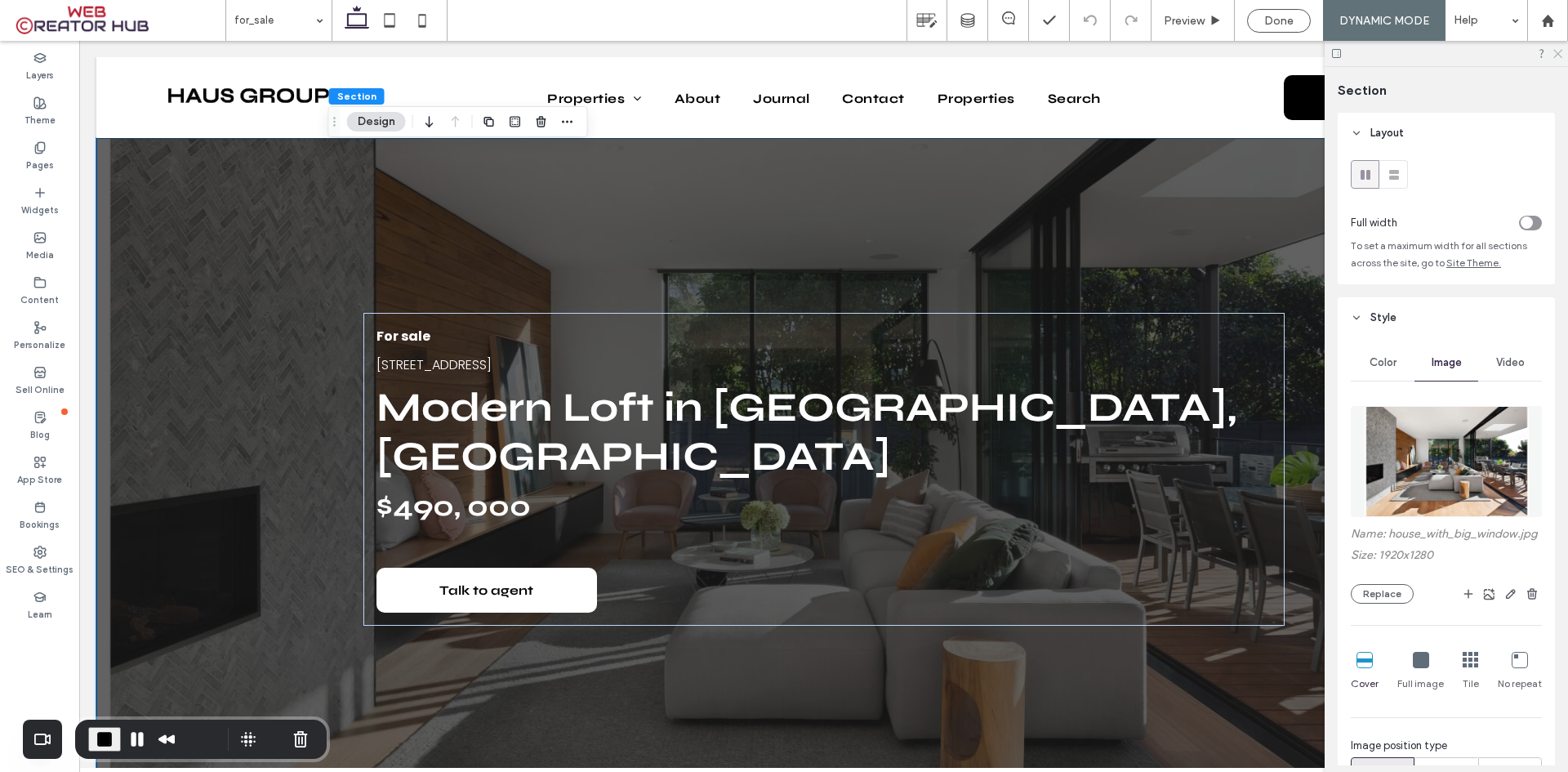
click at [1560, 53] on icon at bounding box center [1557, 53] width 10 height 10
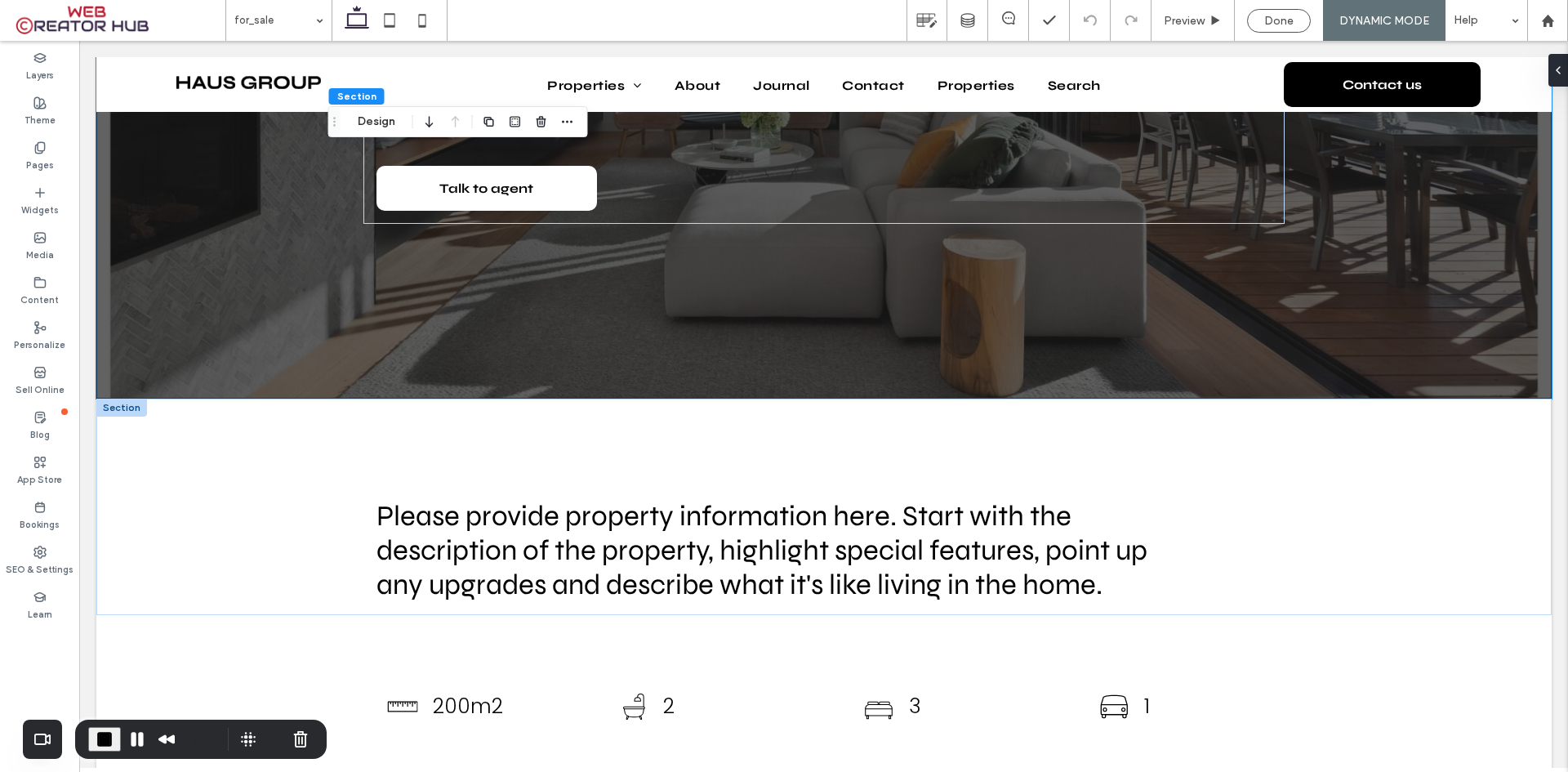
scroll to position [408, 0]
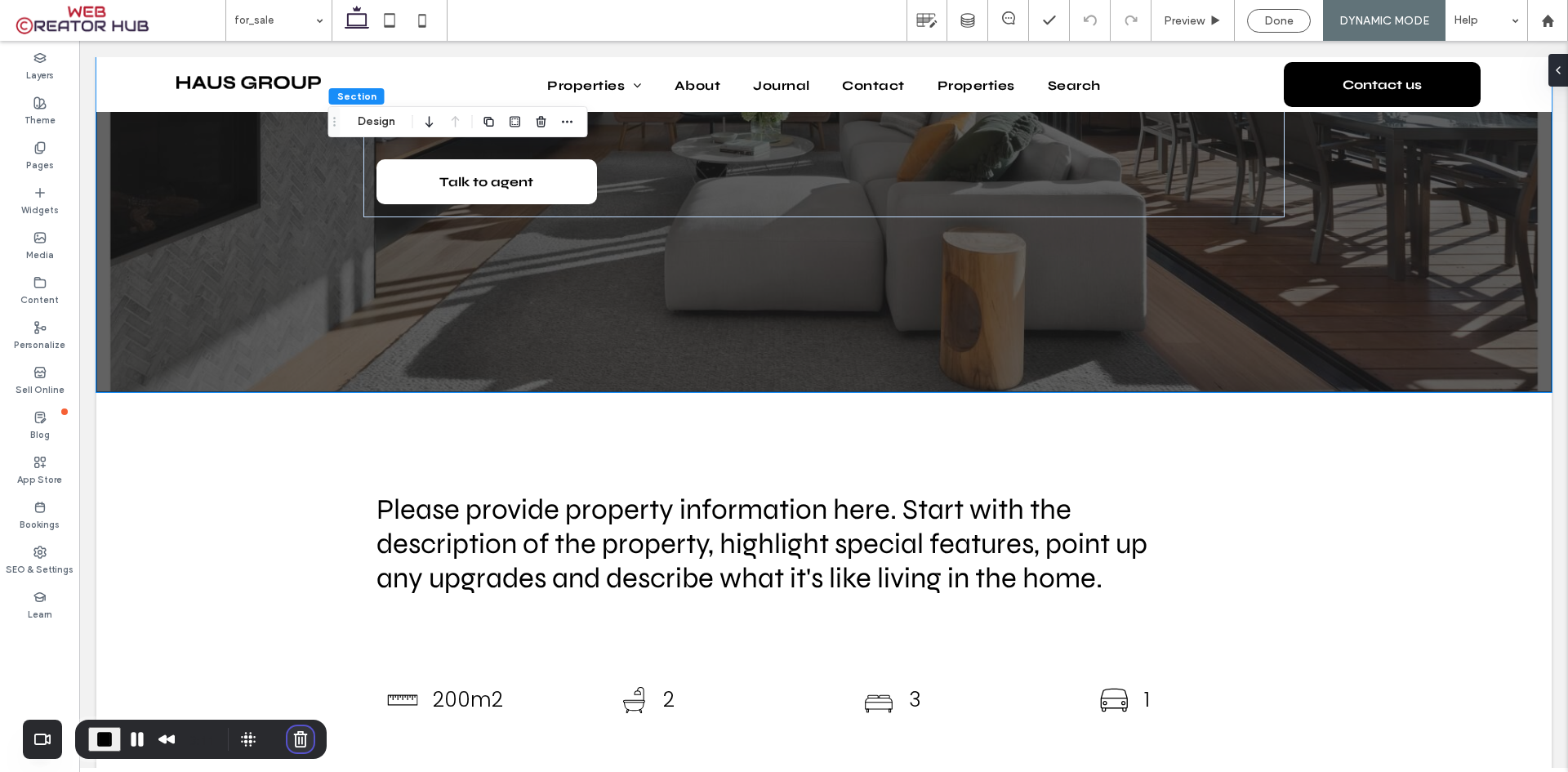
click at [299, 744] on button "Cancel Recording" at bounding box center [300, 739] width 26 height 26
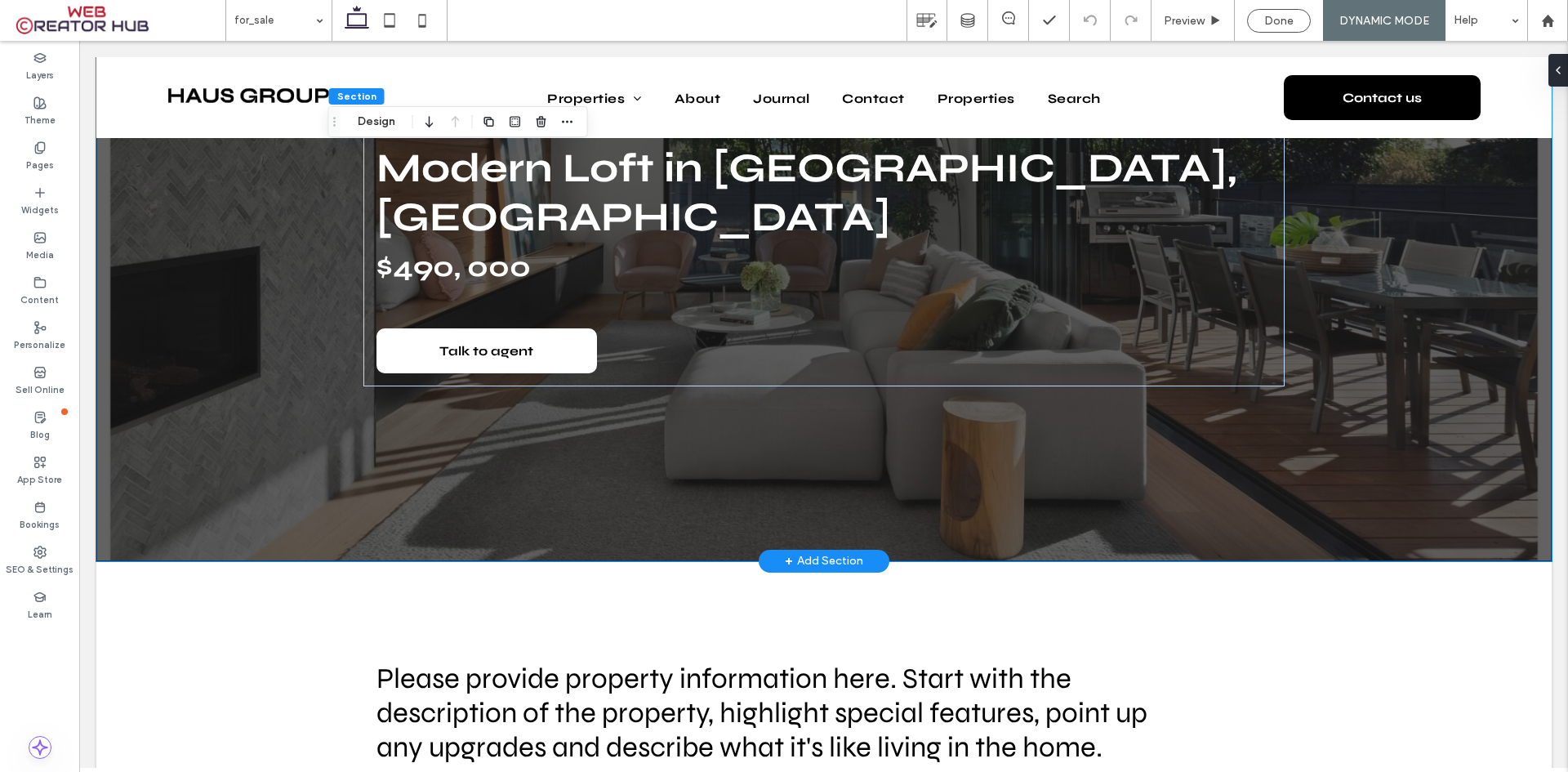
scroll to position [0, 0]
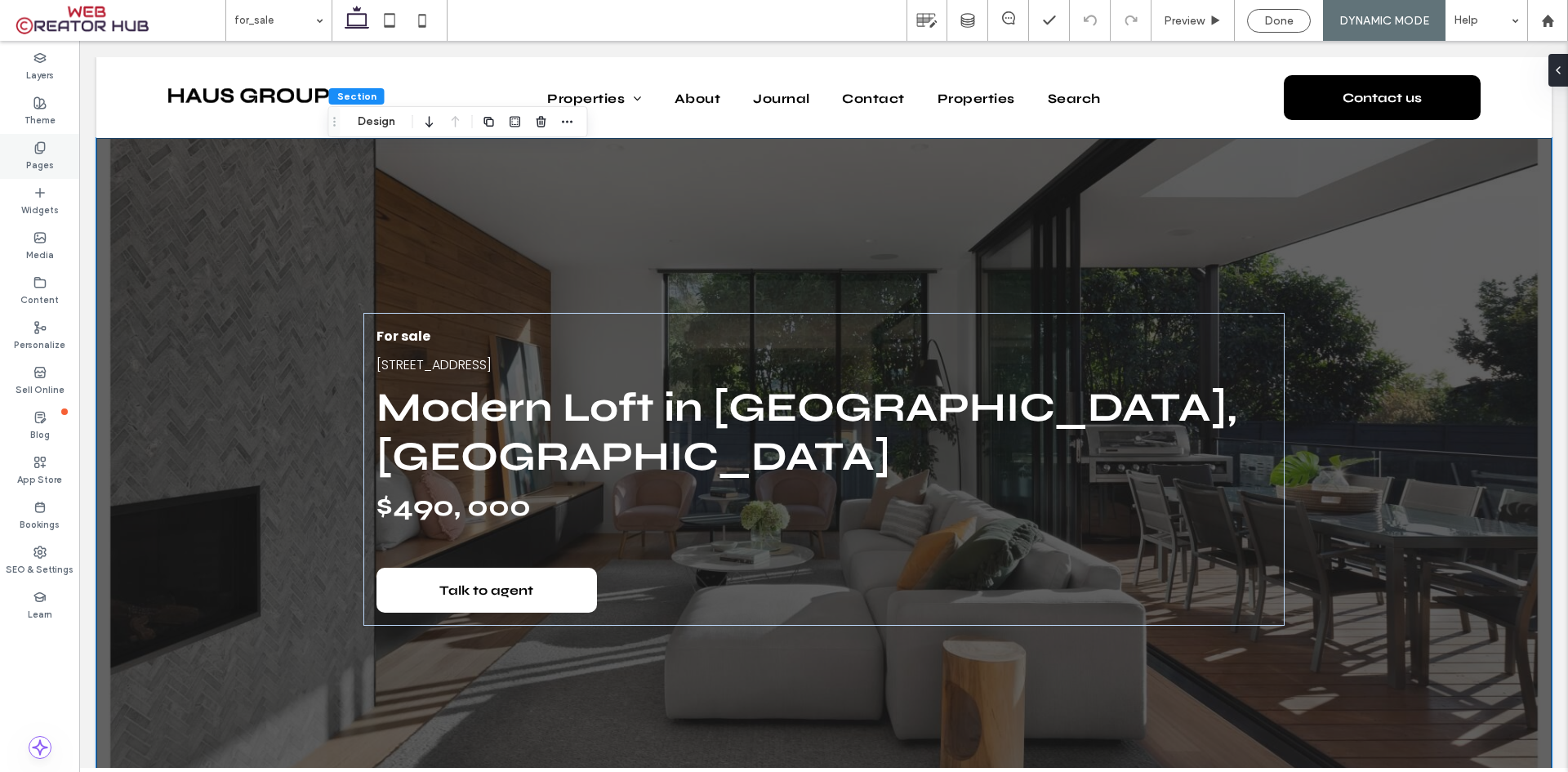
click at [41, 168] on label "Pages" at bounding box center [40, 163] width 28 height 18
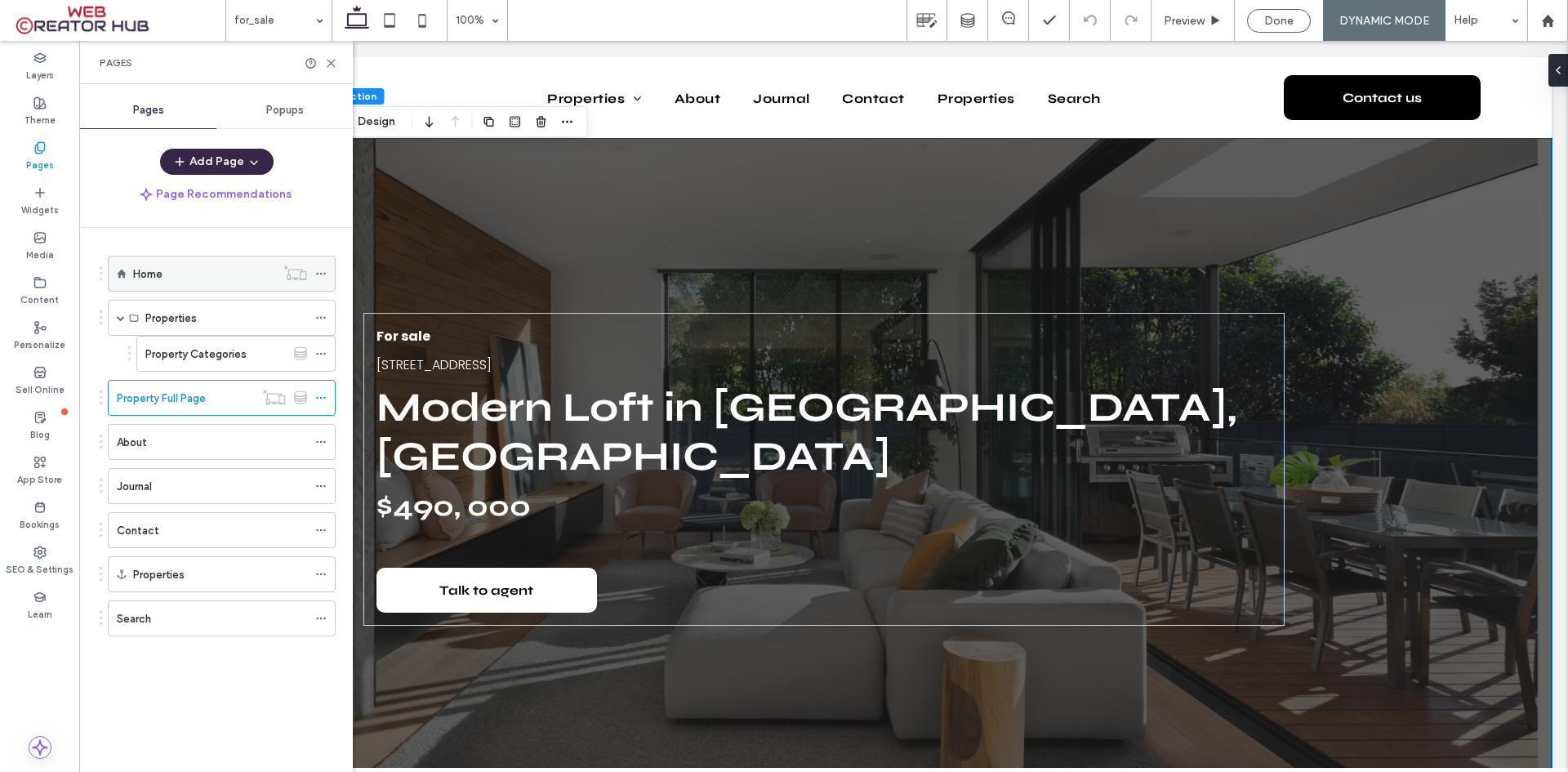
click at [192, 270] on div "Home" at bounding box center [204, 273] width 142 height 20
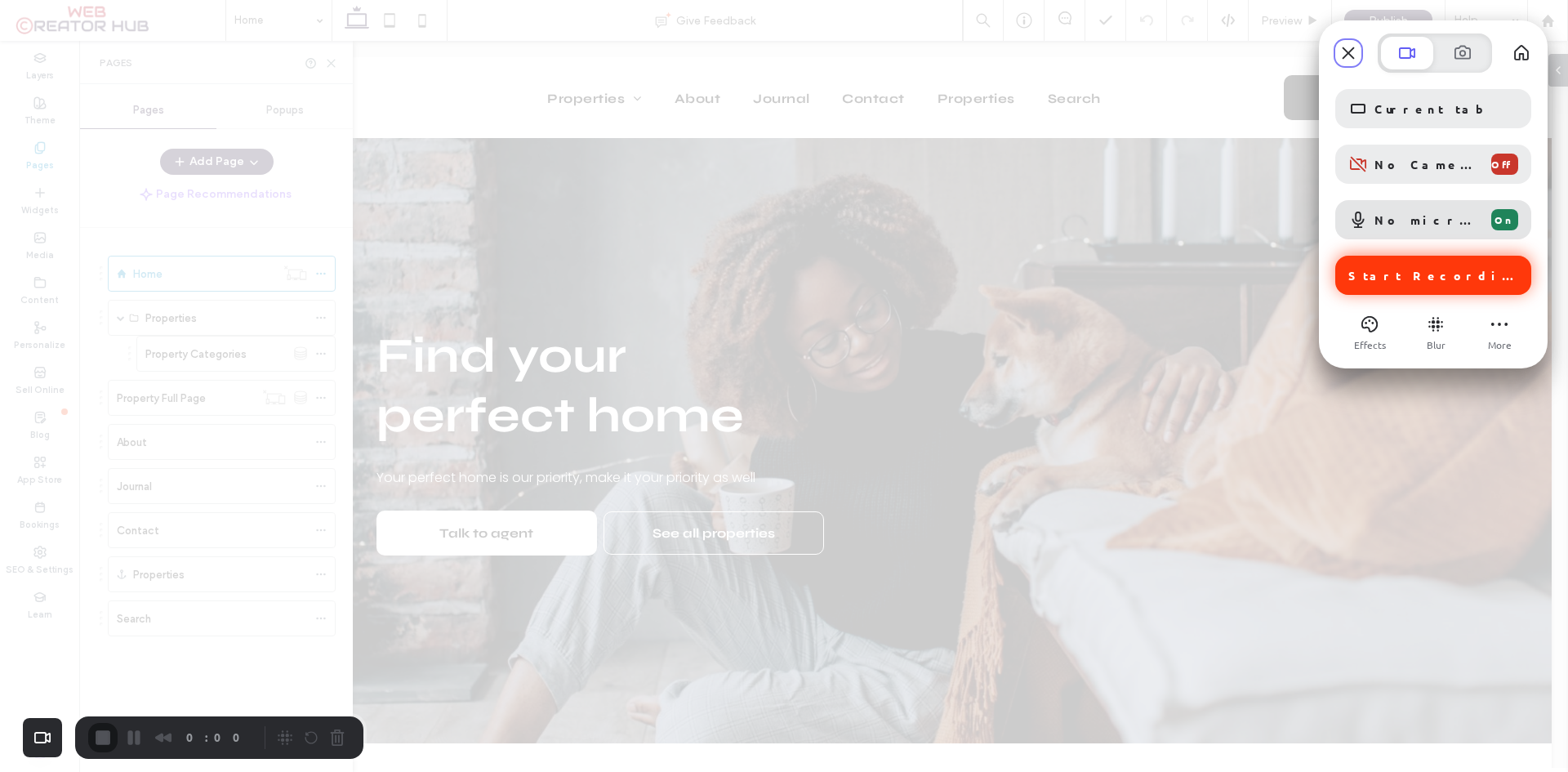
click at [1454, 277] on span "Start Recording" at bounding box center [1435, 275] width 173 height 14
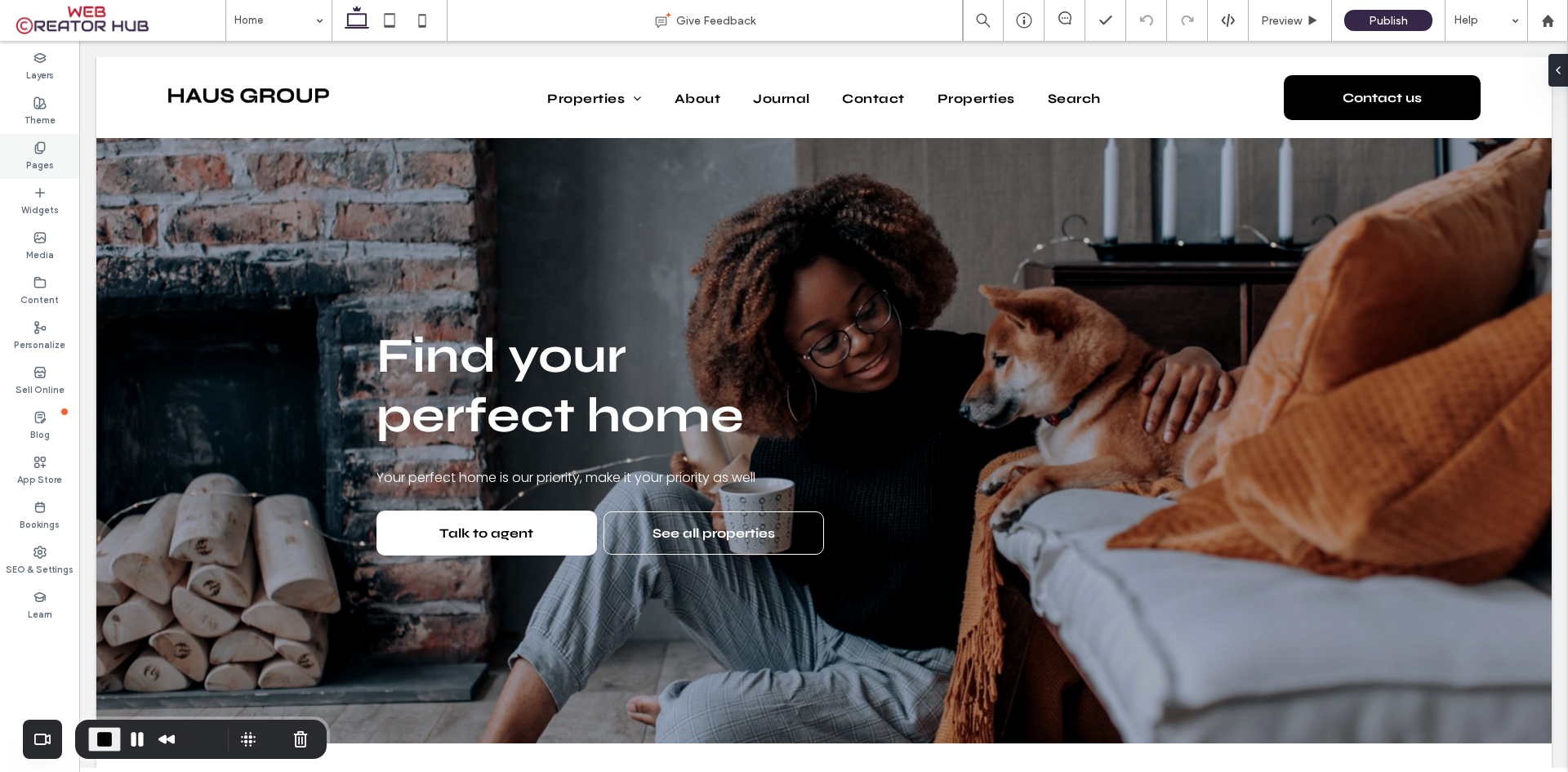
click at [34, 154] on icon at bounding box center [39, 147] width 13 height 13
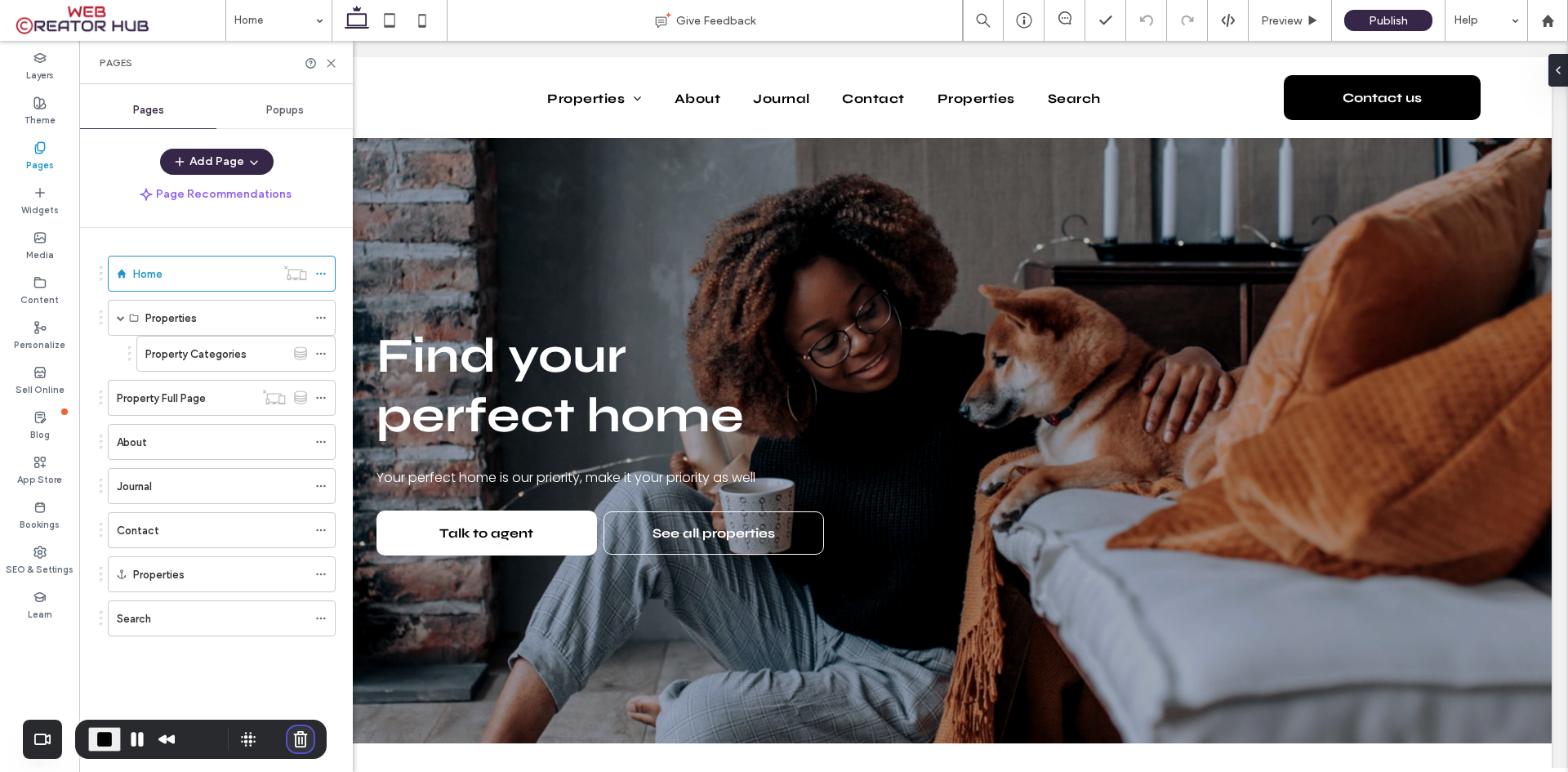
click at [304, 739] on button "Cancel Recording" at bounding box center [300, 739] width 26 height 26
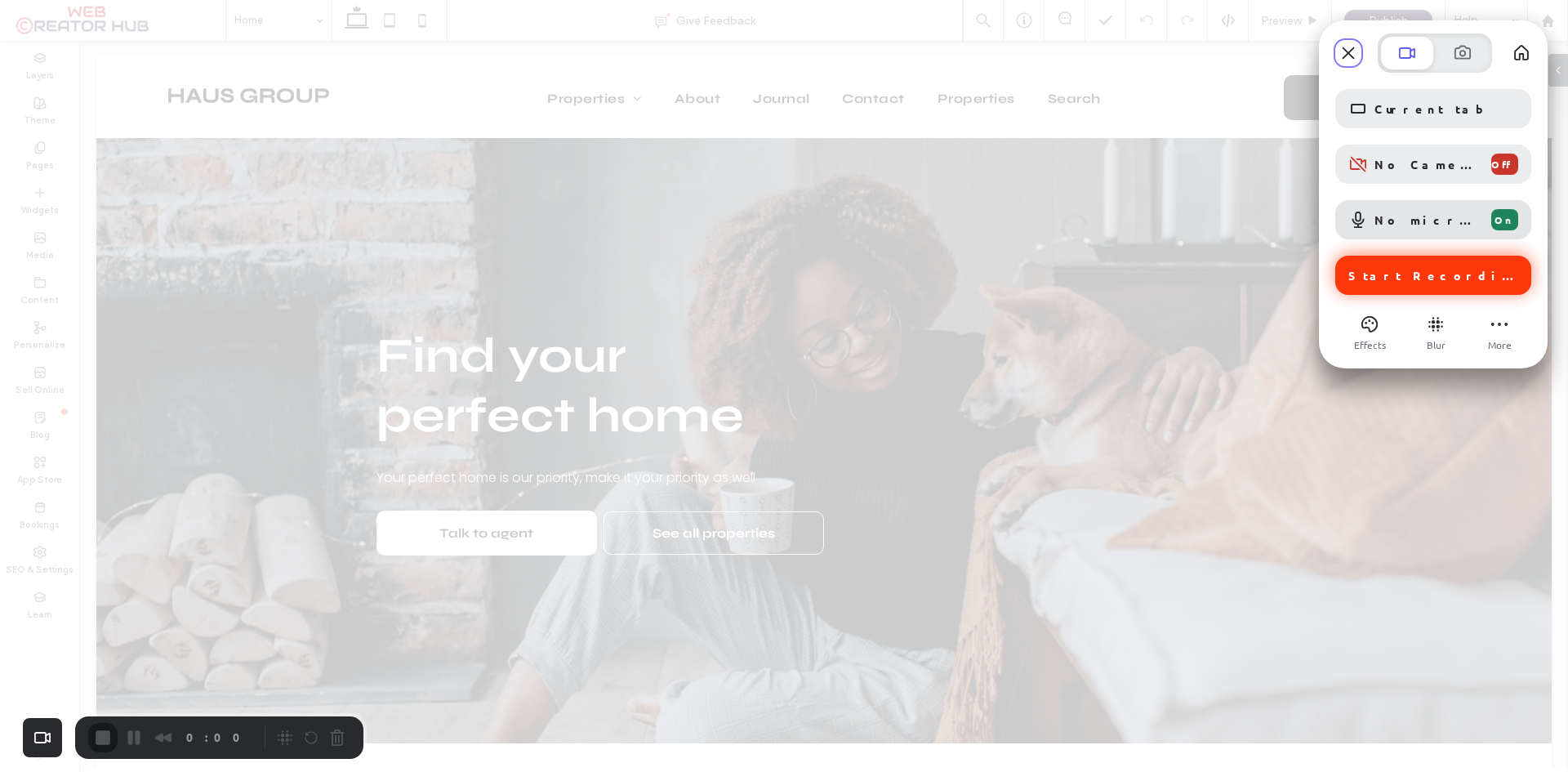
click at [1433, 279] on span "Start Recording" at bounding box center [1435, 275] width 173 height 14
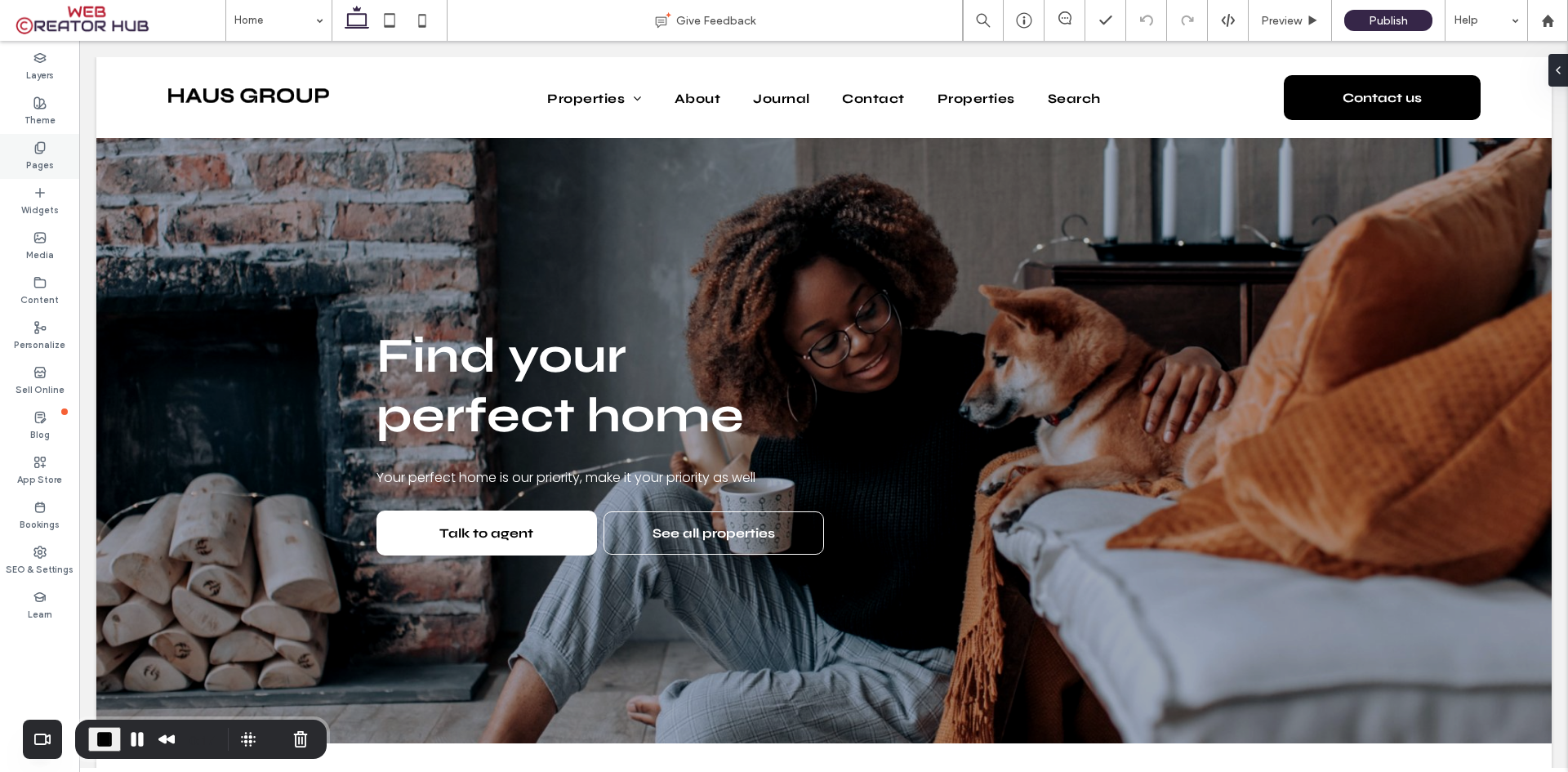
click at [44, 145] on use at bounding box center [39, 147] width 9 height 10
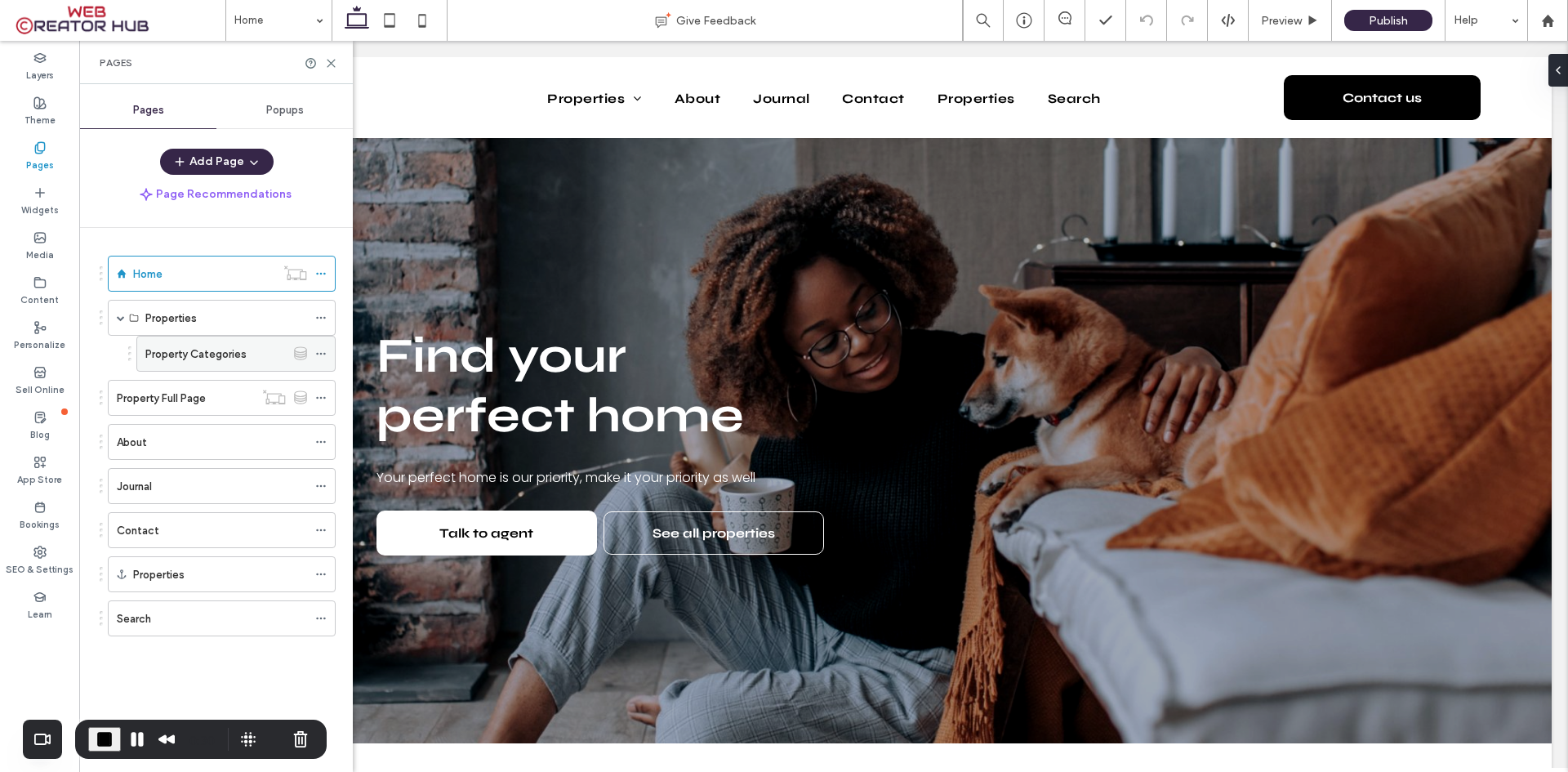
click at [199, 358] on label "Property Categories" at bounding box center [196, 355] width 101 height 29
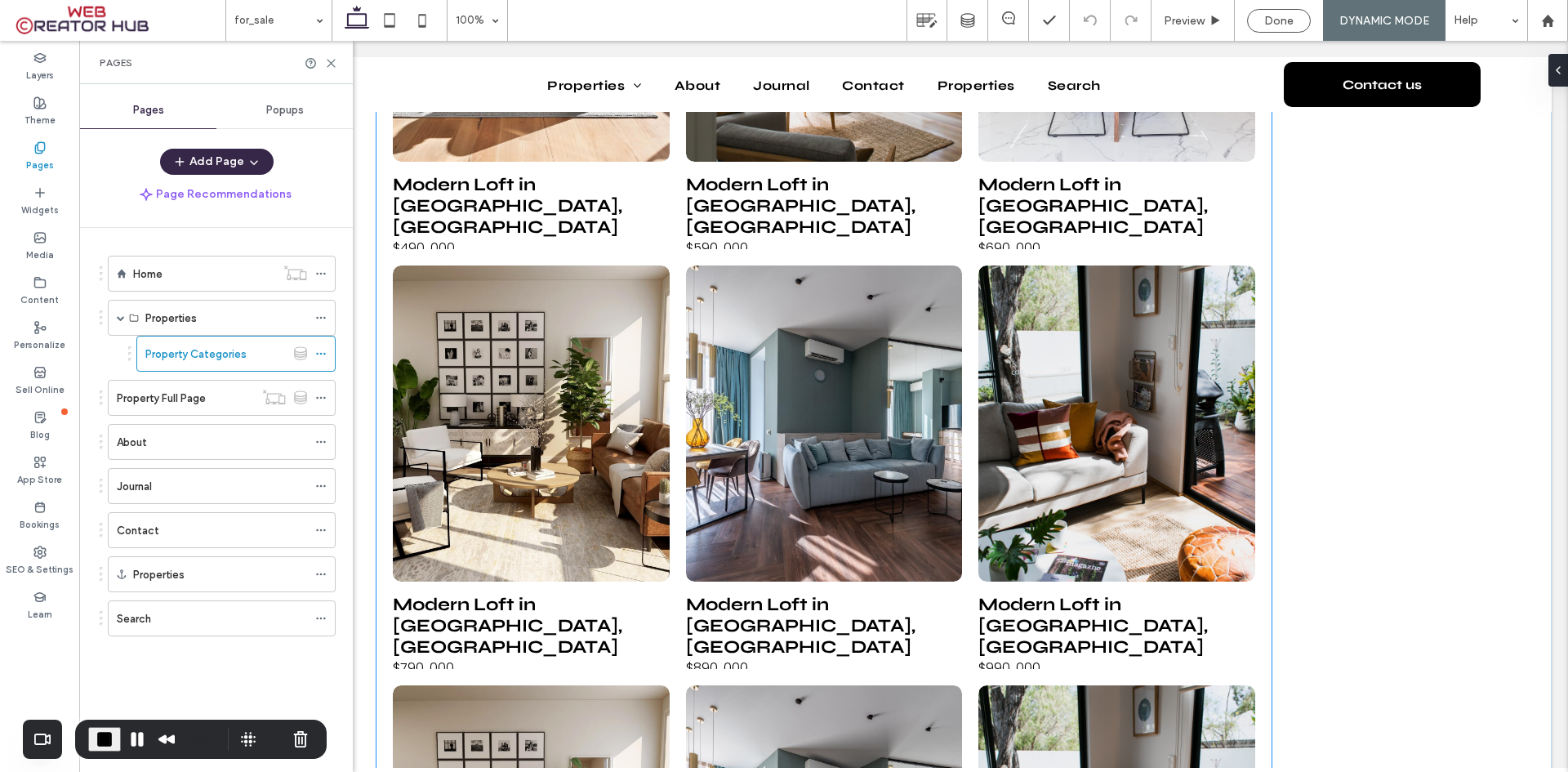
scroll to position [490, 0]
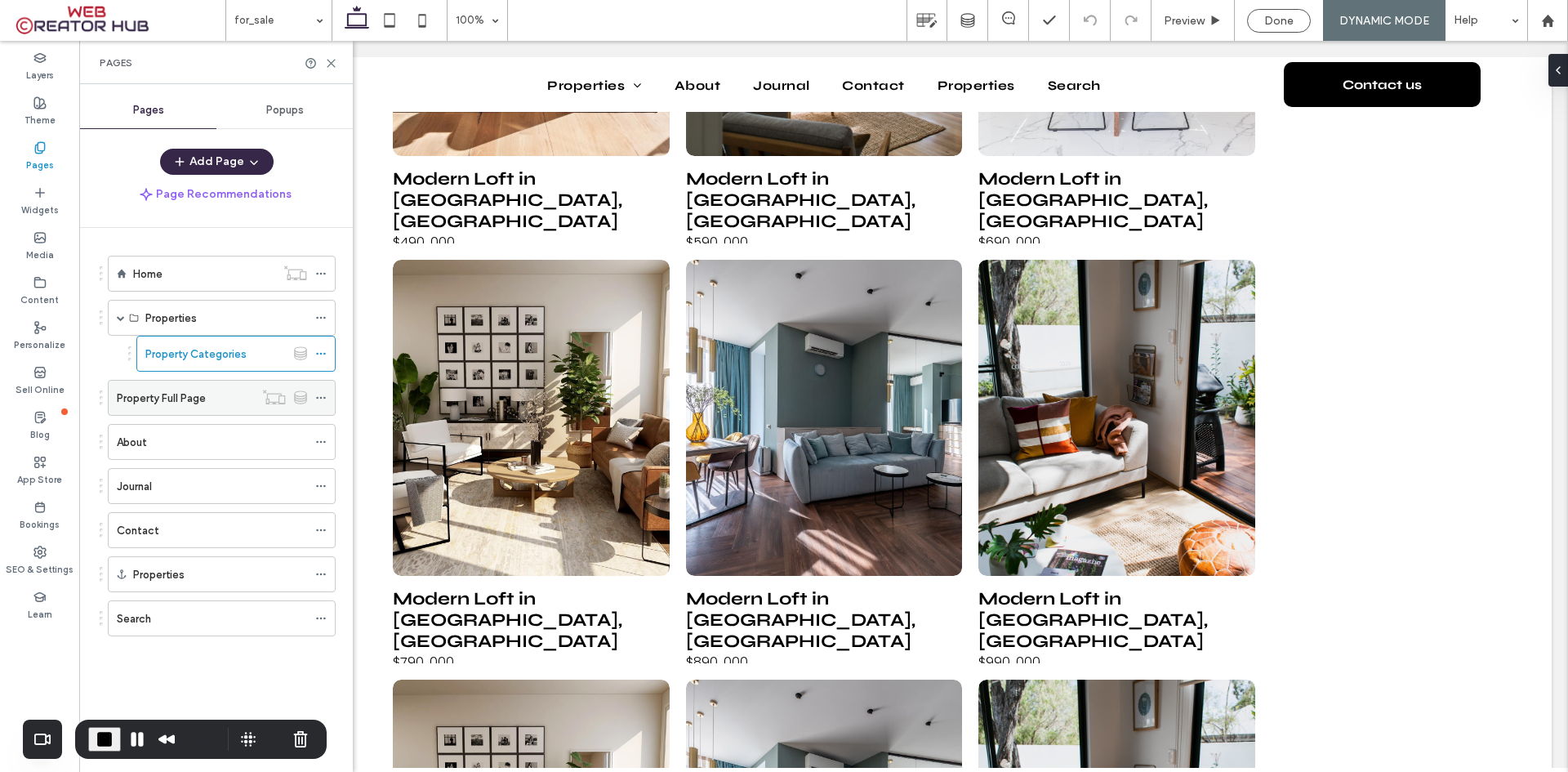
click at [192, 397] on label "Property Full Page" at bounding box center [161, 398] width 89 height 29
click at [329, 69] on icon at bounding box center [331, 63] width 12 height 12
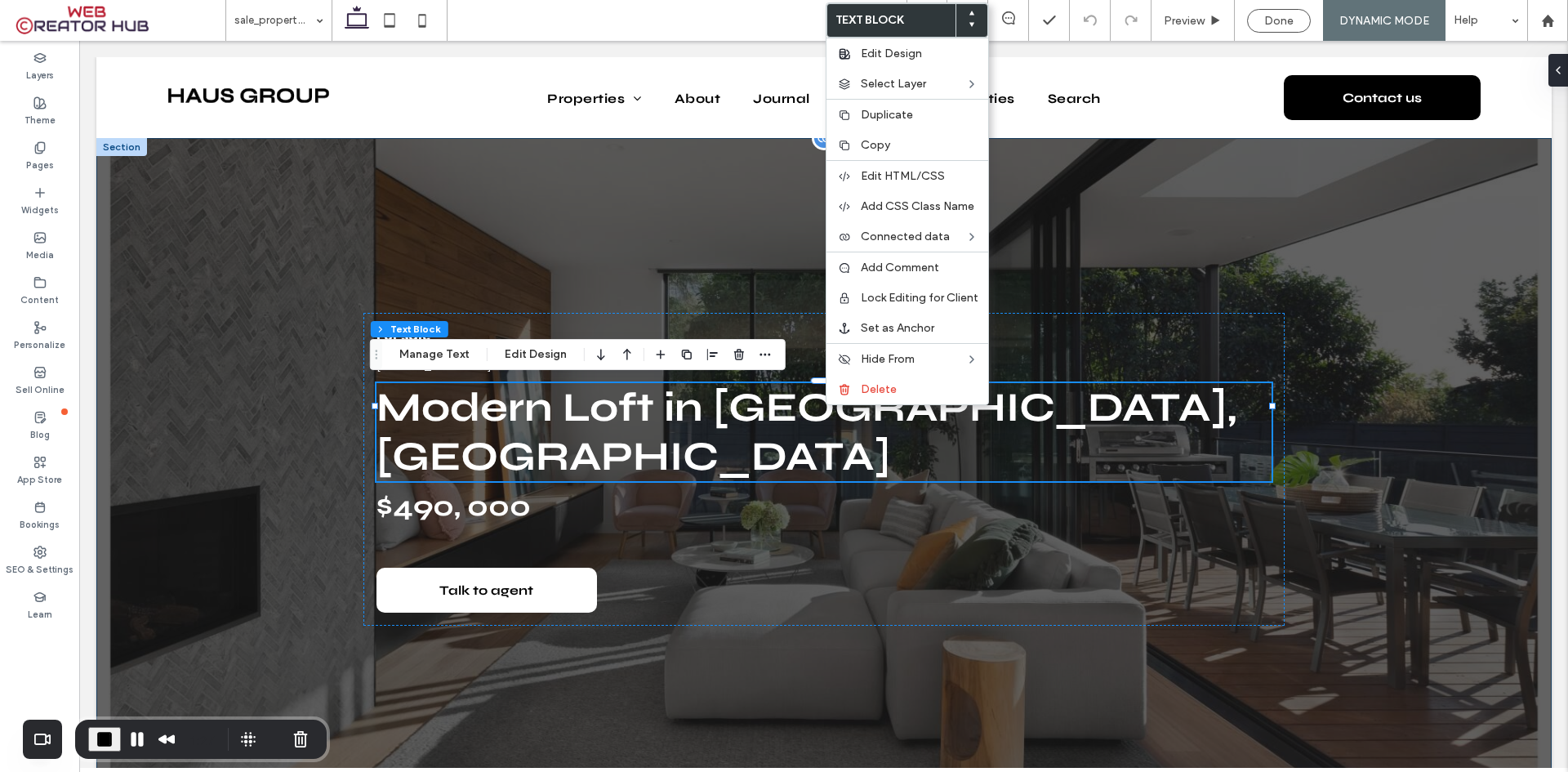
click at [213, 326] on div "For sale 3335 St, San Francisco Modern Loft in San Francisco, CA $490, 000 Talk…" at bounding box center [824, 468] width 1456 height 662
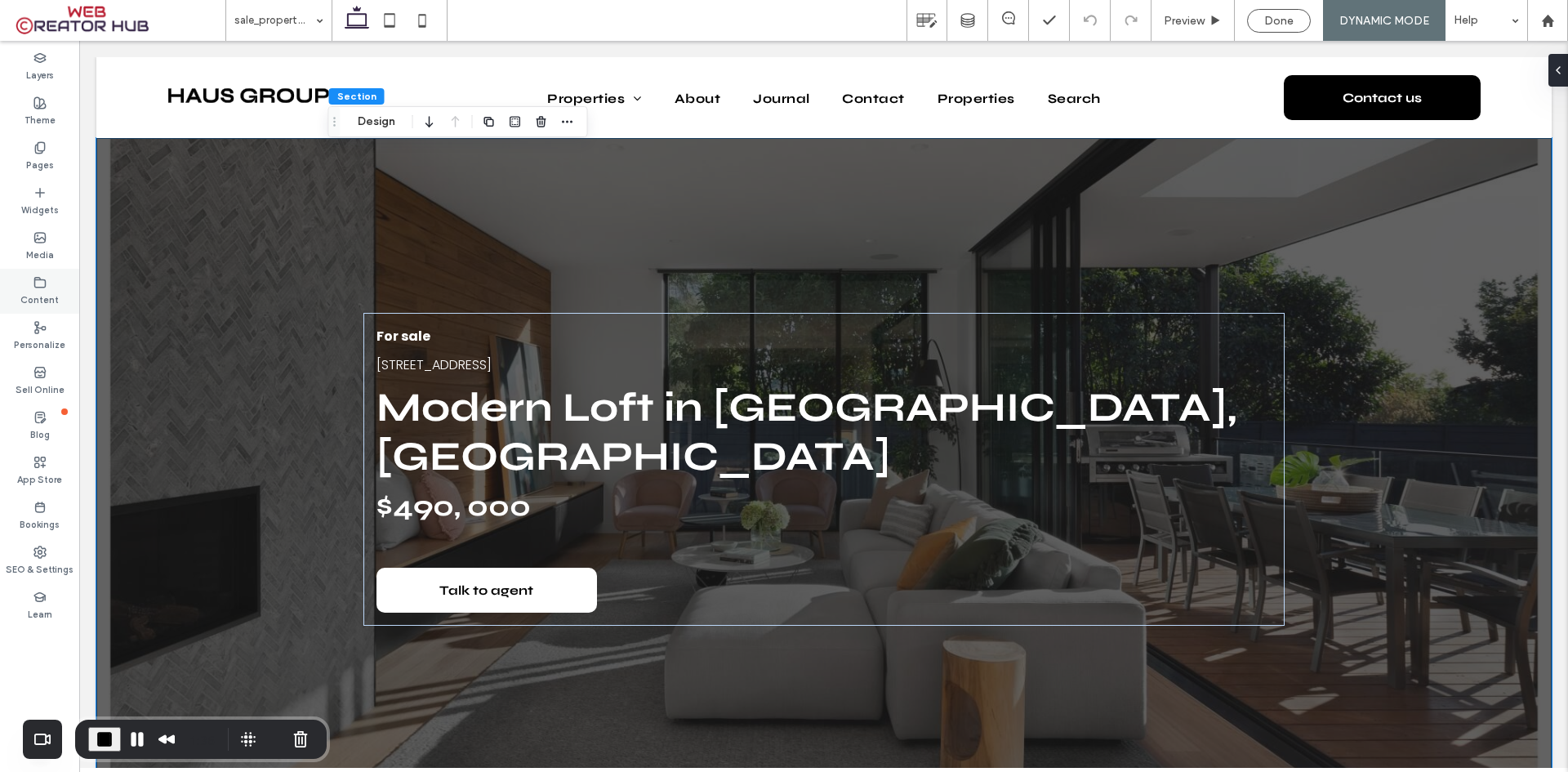
click at [37, 286] on icon at bounding box center [39, 282] width 13 height 13
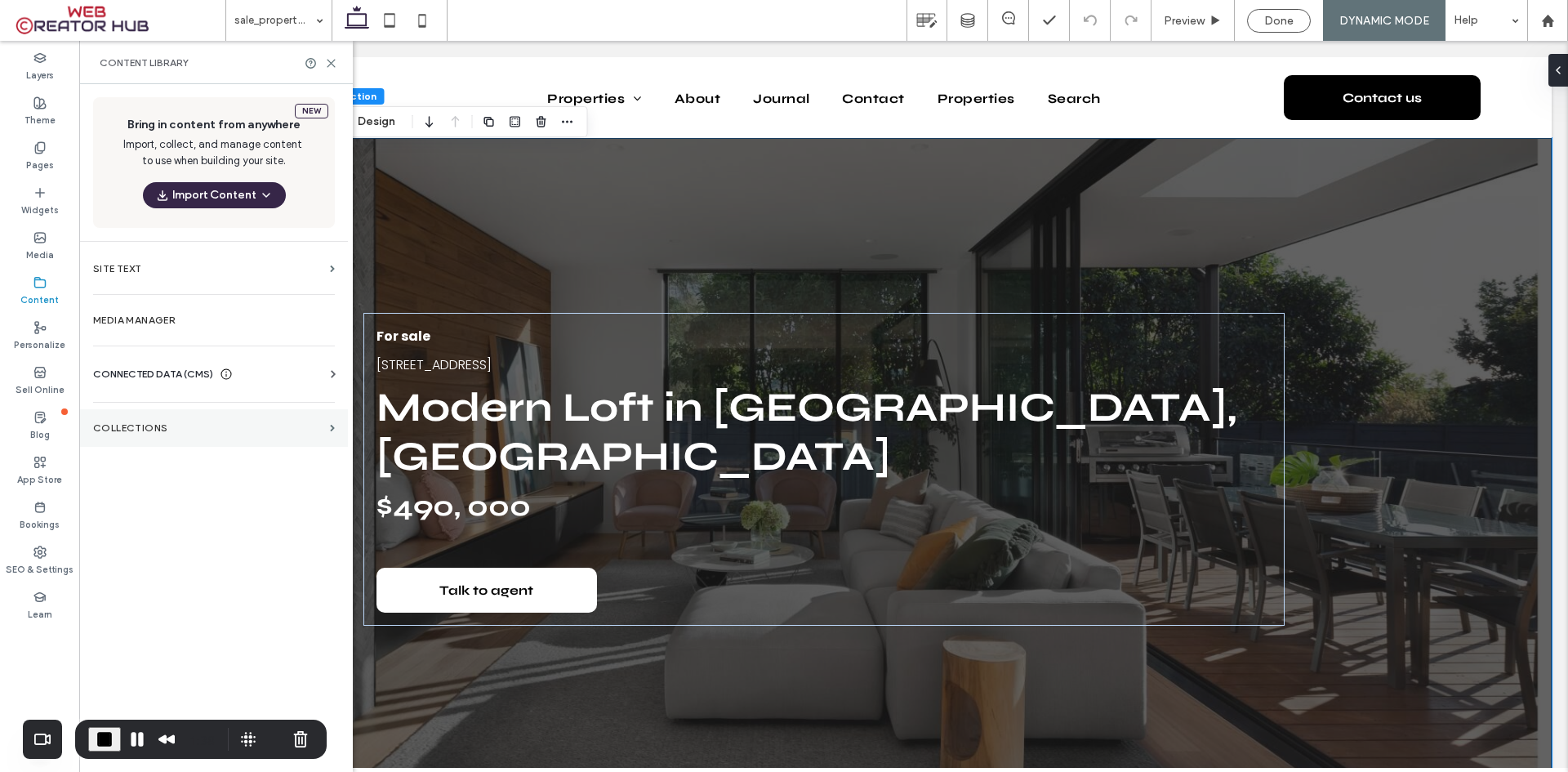
click at [116, 427] on label "Collections" at bounding box center [207, 428] width 230 height 11
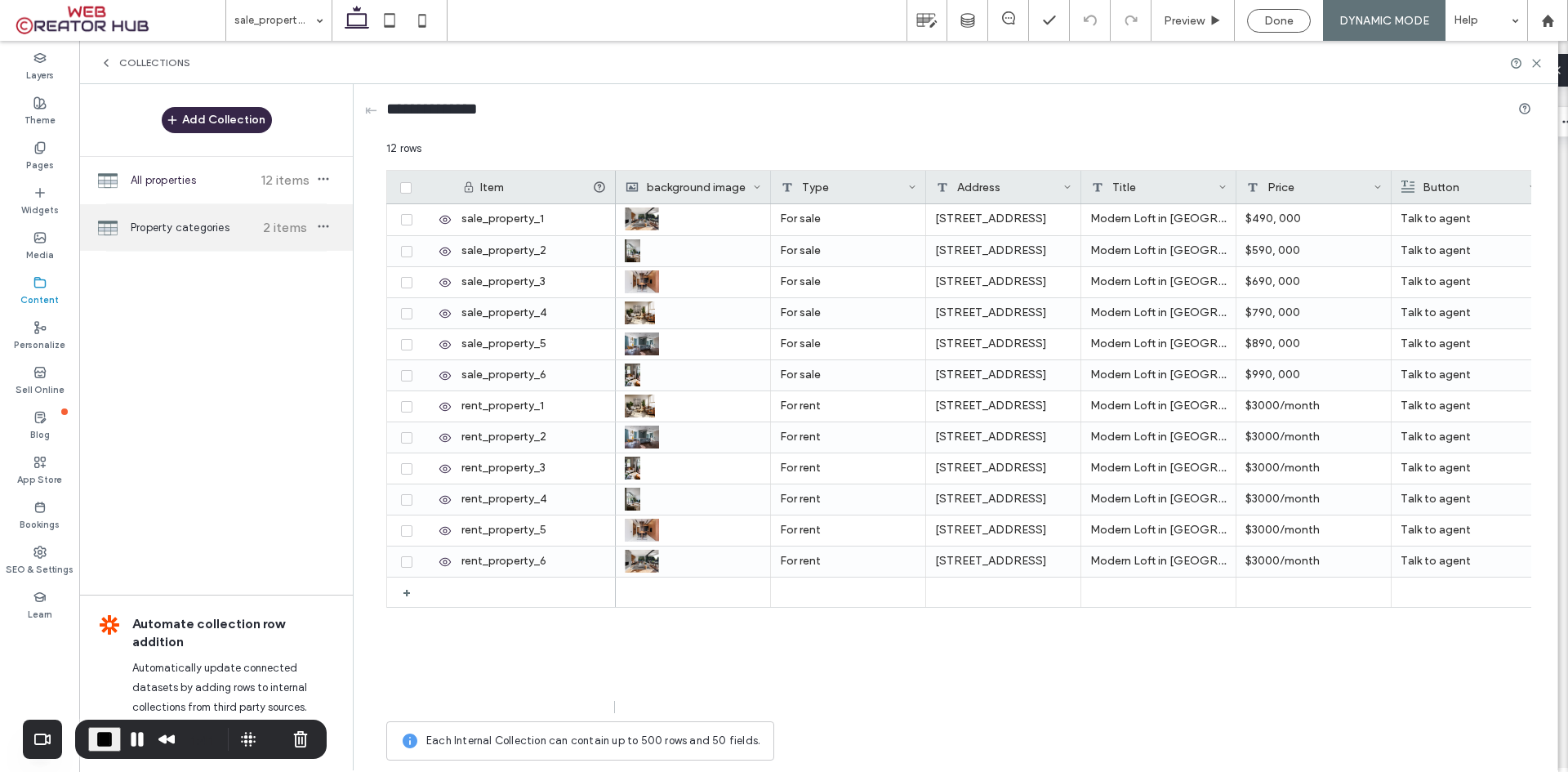
click at [180, 234] on span "Property categories" at bounding box center [191, 227] width 122 height 16
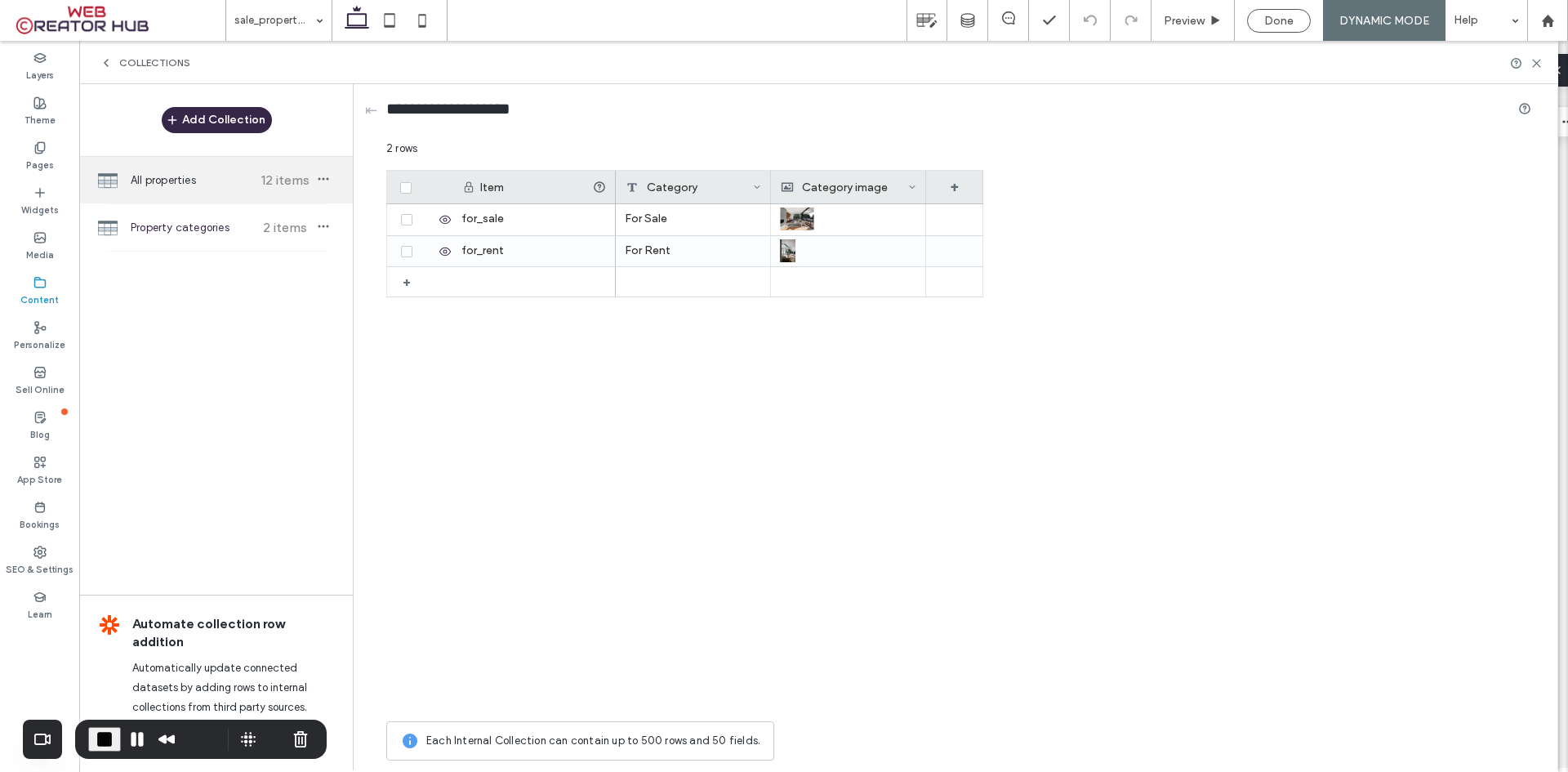
click at [206, 179] on span "All properties" at bounding box center [191, 180] width 122 height 16
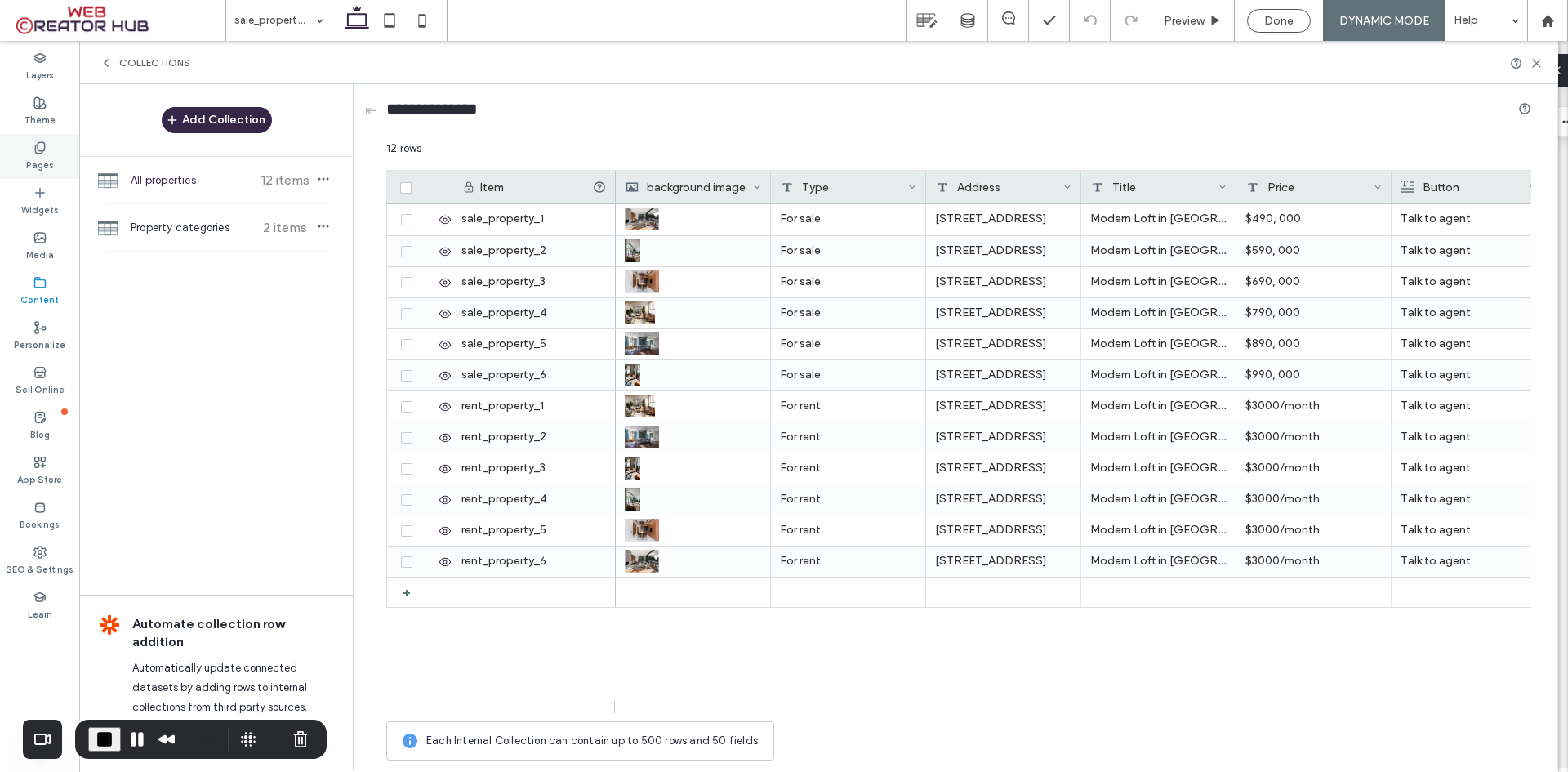
click at [57, 151] on div "Pages" at bounding box center [39, 156] width 79 height 45
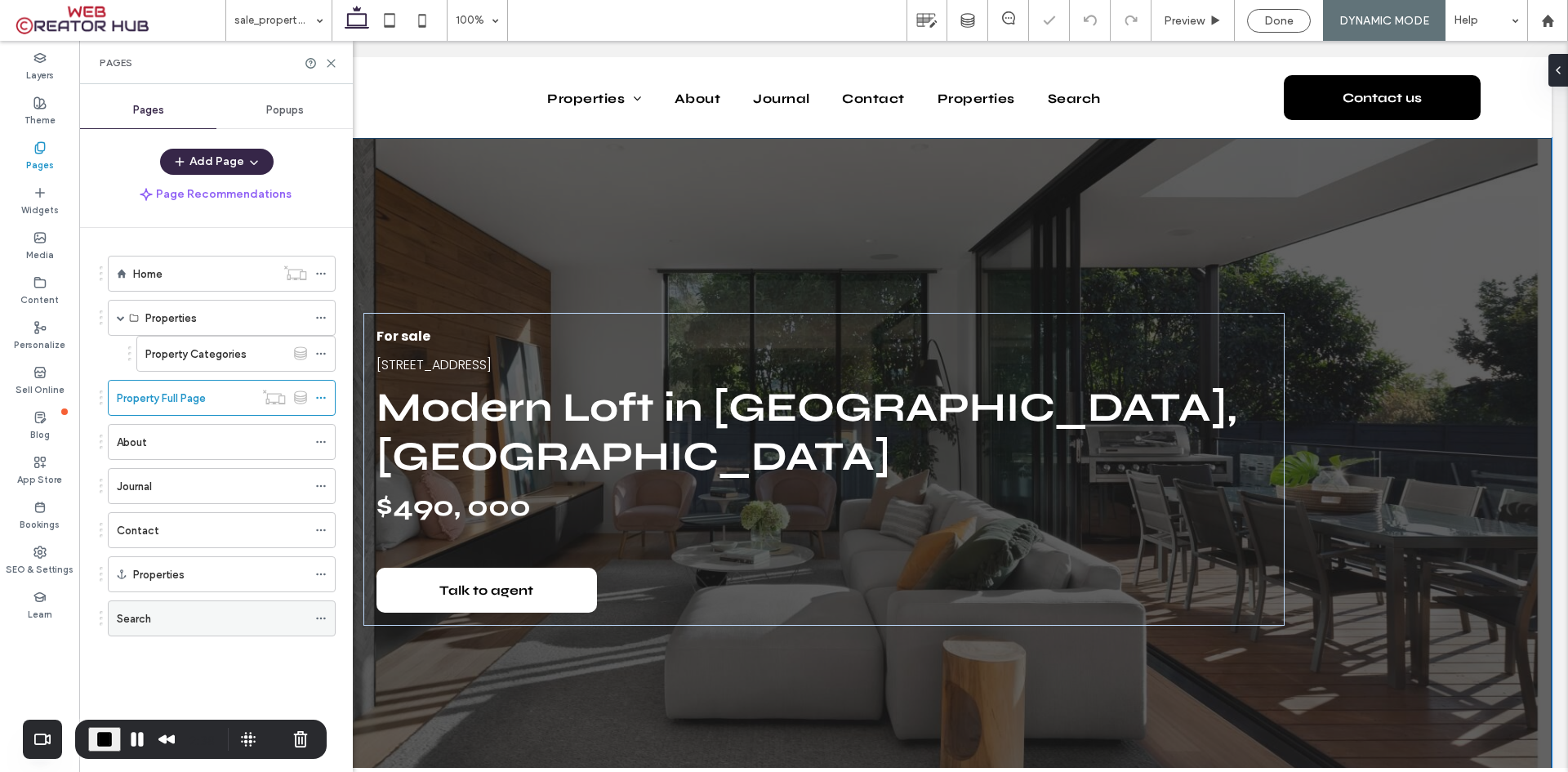
click at [156, 619] on div "Search" at bounding box center [212, 618] width 190 height 20
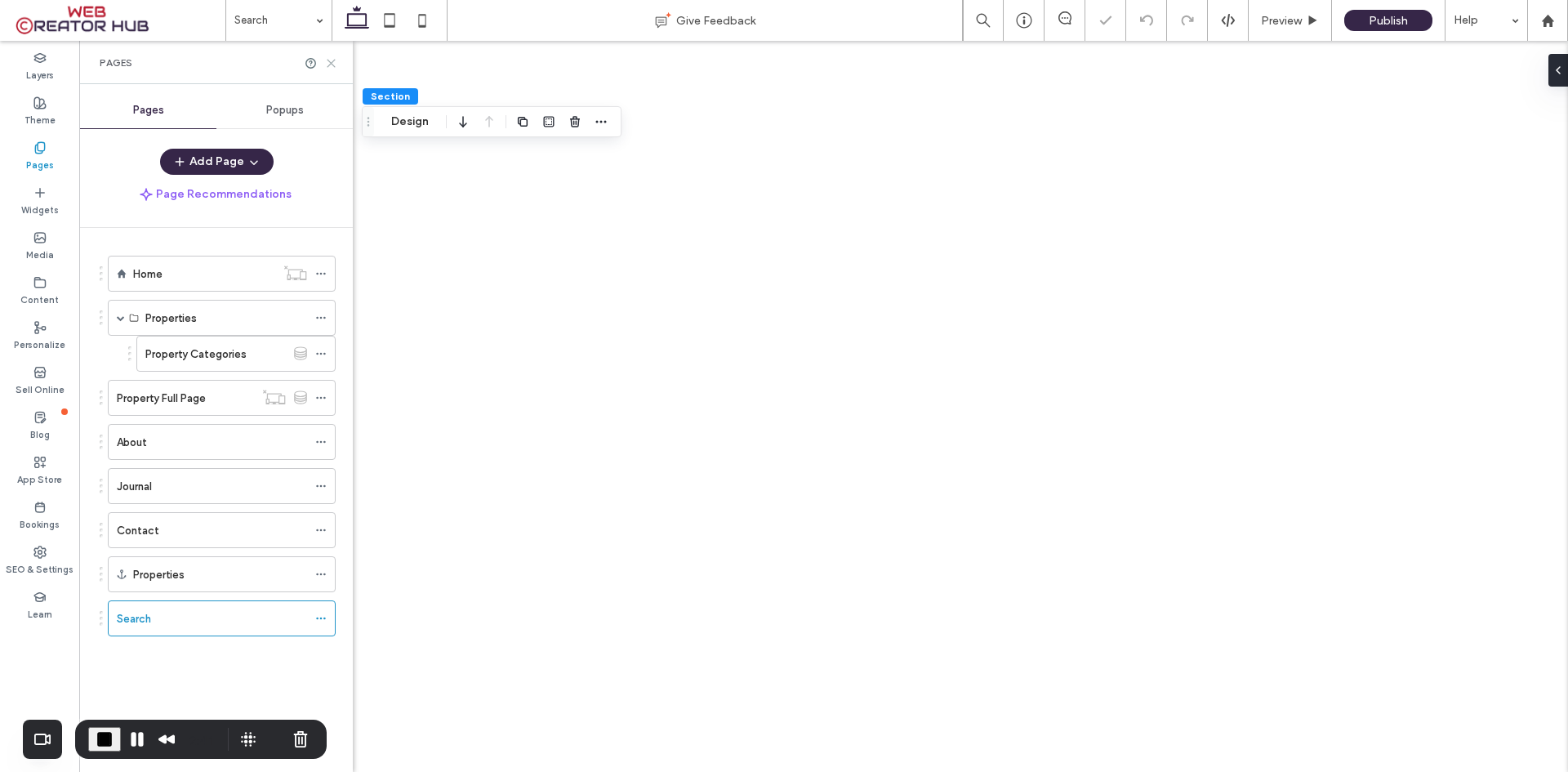
click at [331, 63] on use at bounding box center [331, 63] width 8 height 8
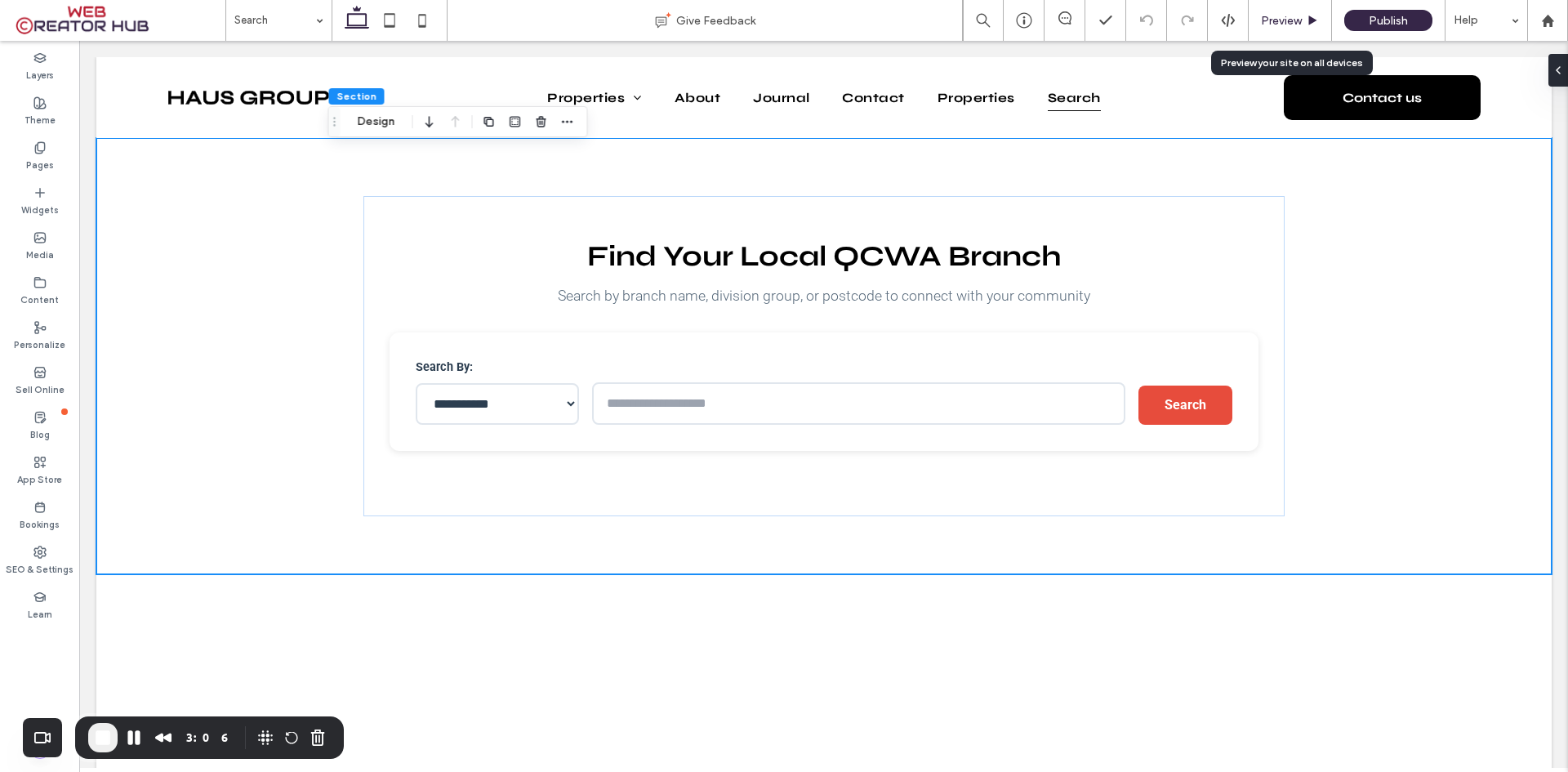
click at [1287, 10] on div "Preview" at bounding box center [1291, 20] width 83 height 41
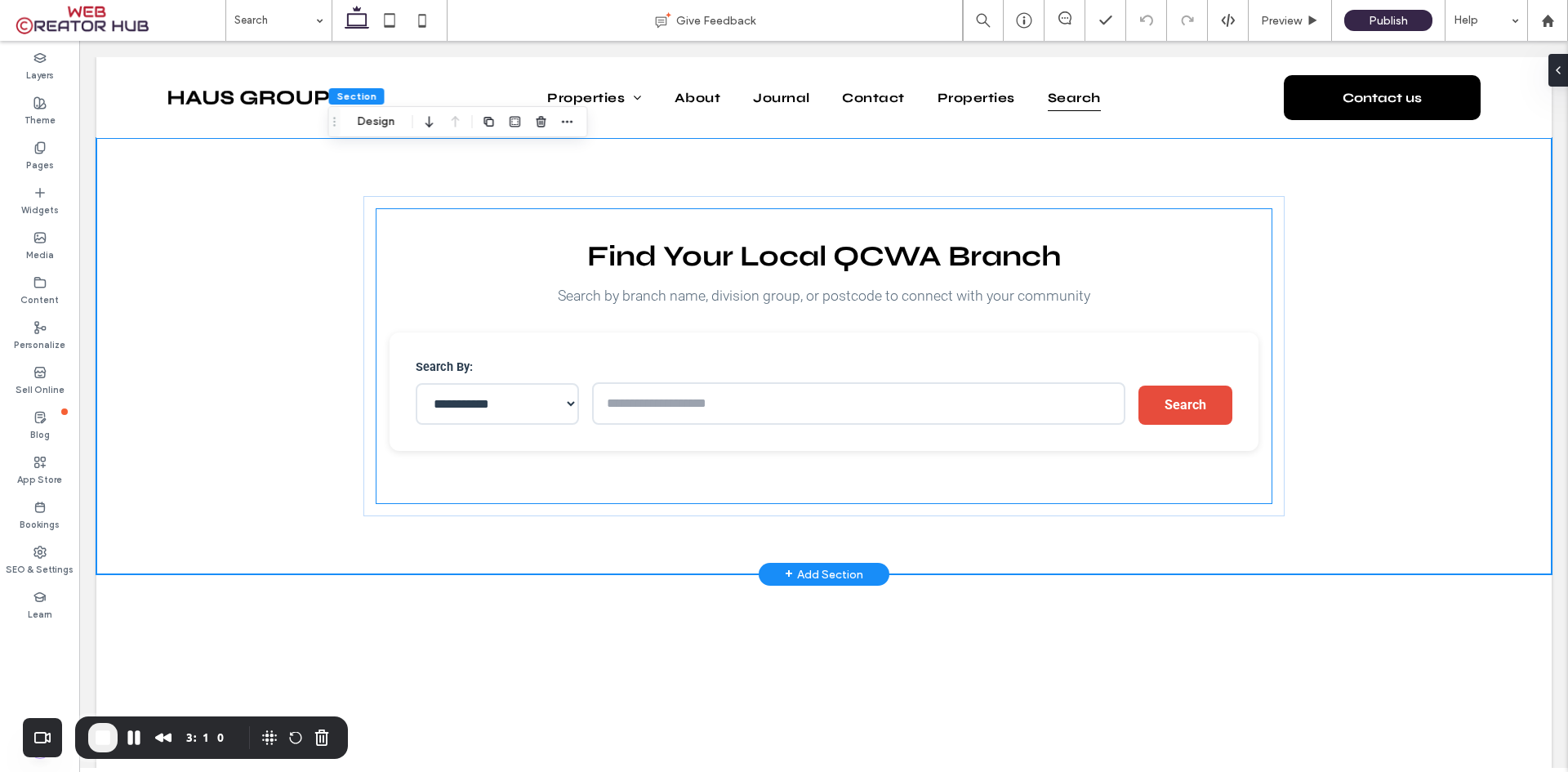
click at [520, 400] on select "**********" at bounding box center [497, 403] width 163 height 42
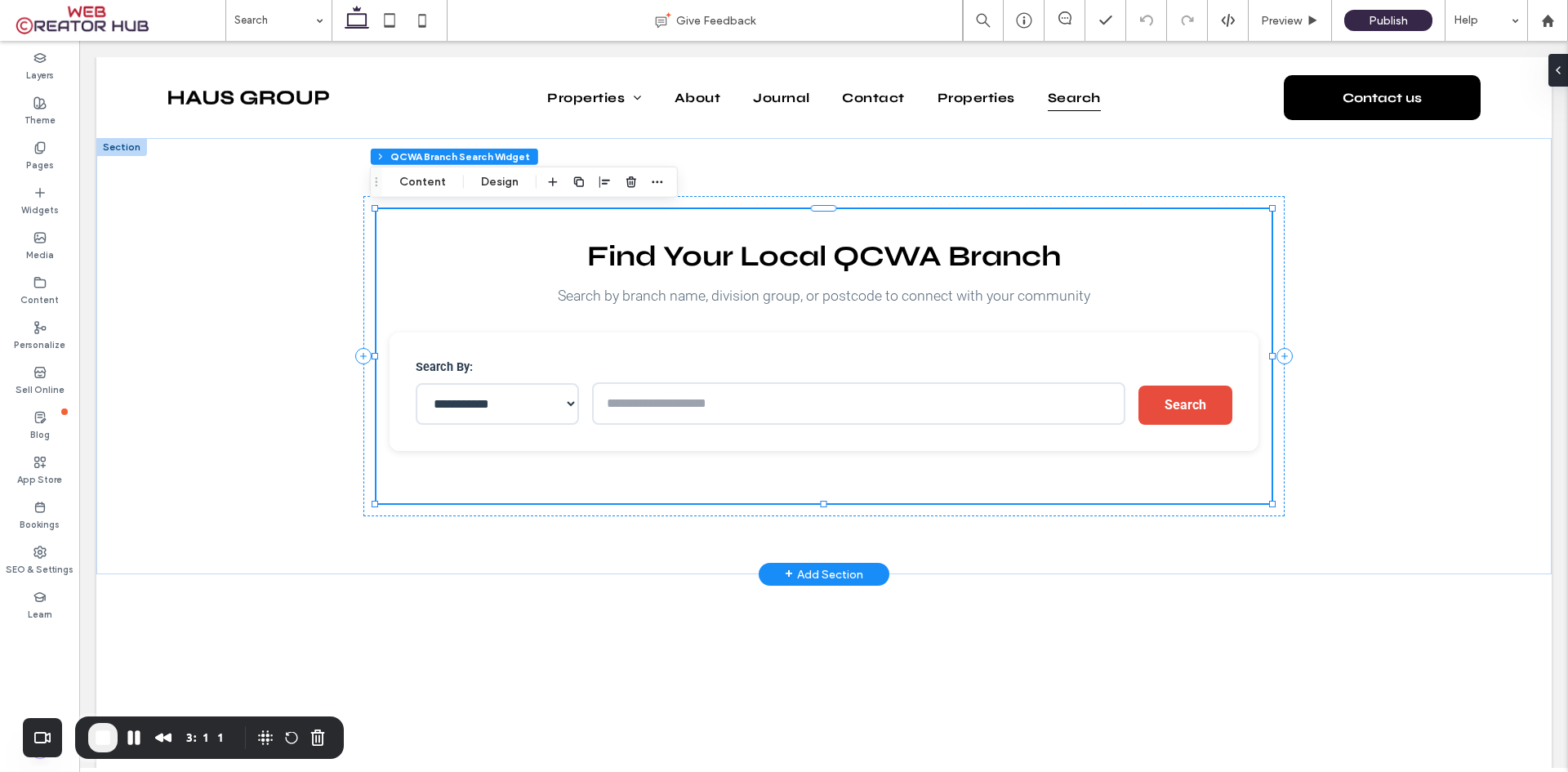
click at [548, 414] on select "**********" at bounding box center [497, 403] width 163 height 42
click at [566, 409] on select "**********" at bounding box center [497, 403] width 163 height 42
click at [552, 393] on select "**********" at bounding box center [497, 403] width 163 height 42
click at [1303, 20] on div "Preview" at bounding box center [1290, 20] width 82 height 17
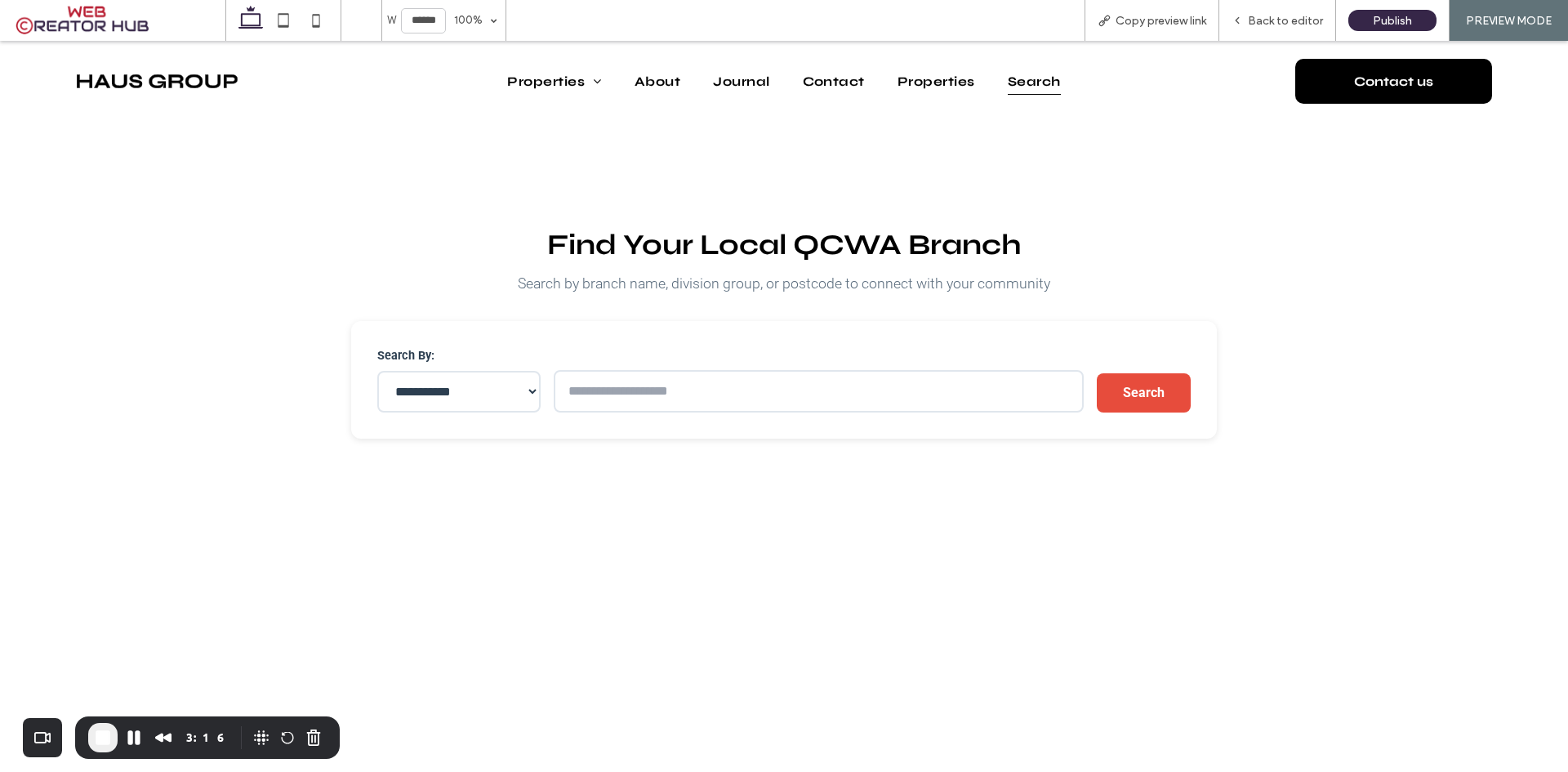
click at [514, 395] on select "**********" at bounding box center [459, 391] width 163 height 42
drag, startPoint x: 570, startPoint y: 390, endPoint x: 579, endPoint y: 390, distance: 9.0
click at [570, 390] on input "text" at bounding box center [818, 391] width 529 height 43
click at [1128, 391] on button "Search" at bounding box center [1144, 393] width 94 height 39
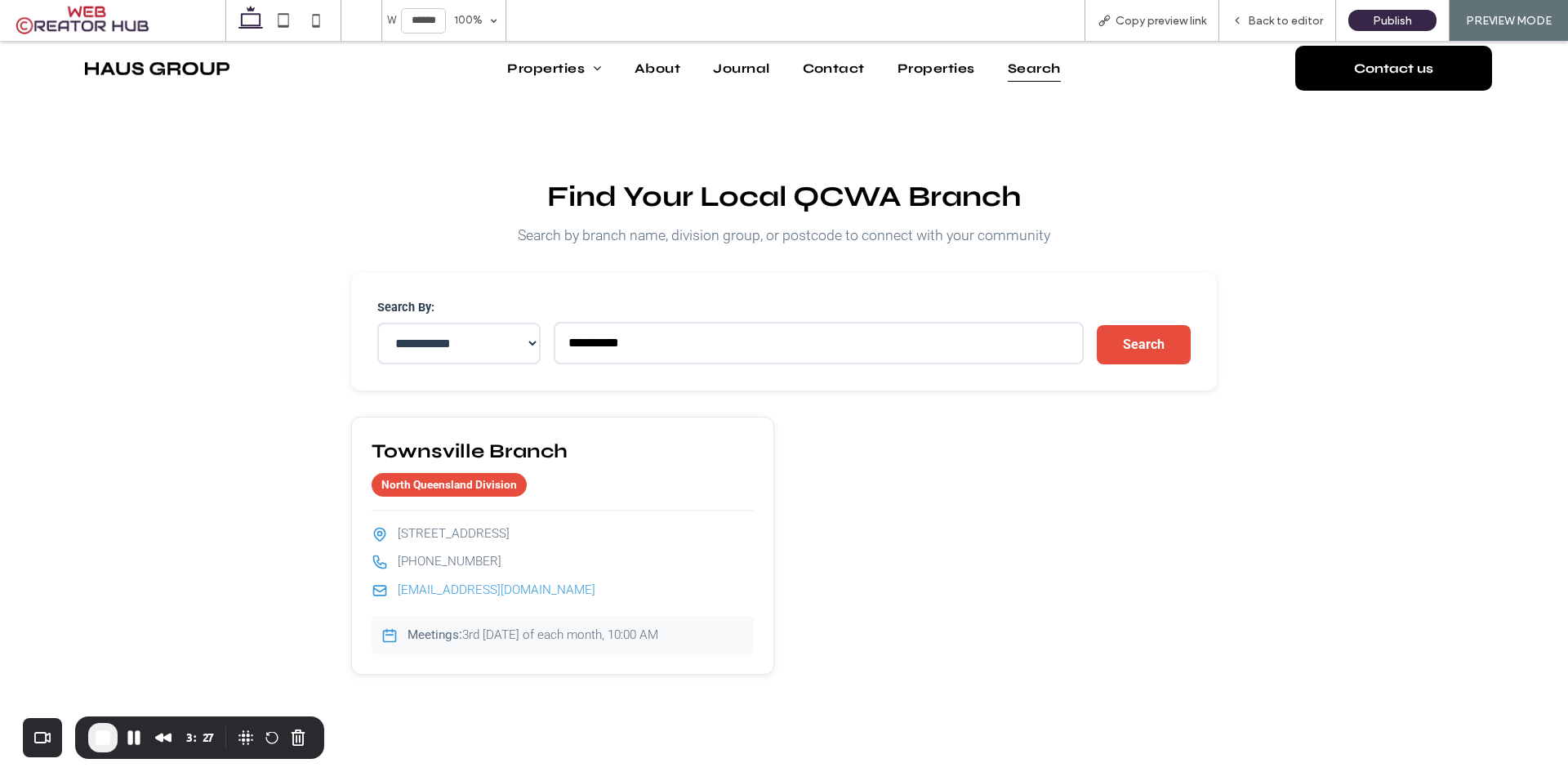
scroll to position [54, 0]
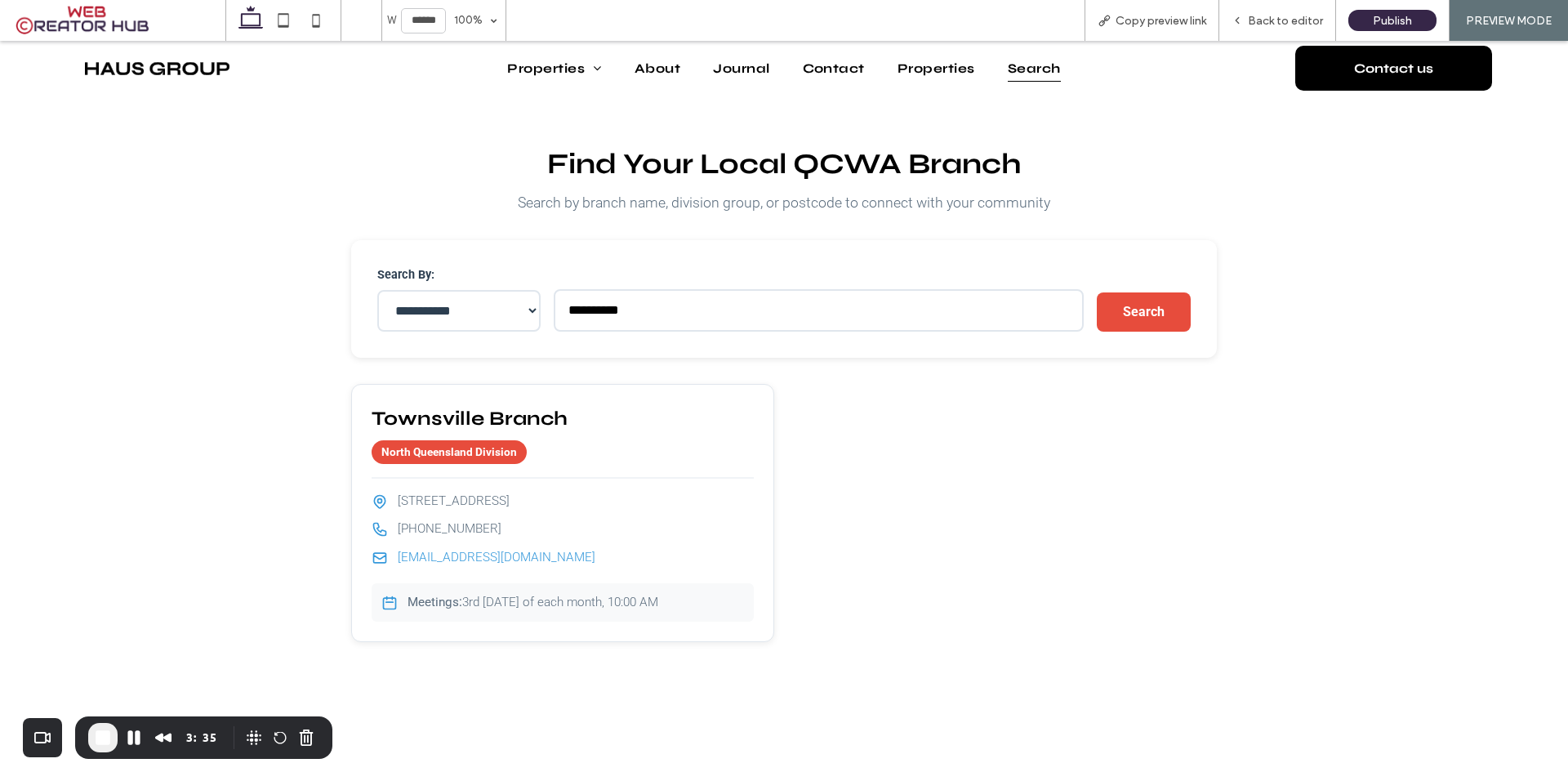
click at [601, 308] on input "**********" at bounding box center [818, 310] width 529 height 43
type input "******"
click at [1152, 306] on button "Search" at bounding box center [1144, 312] width 94 height 39
drag, startPoint x: 1016, startPoint y: 546, endPoint x: 1062, endPoint y: 542, distance: 46.2
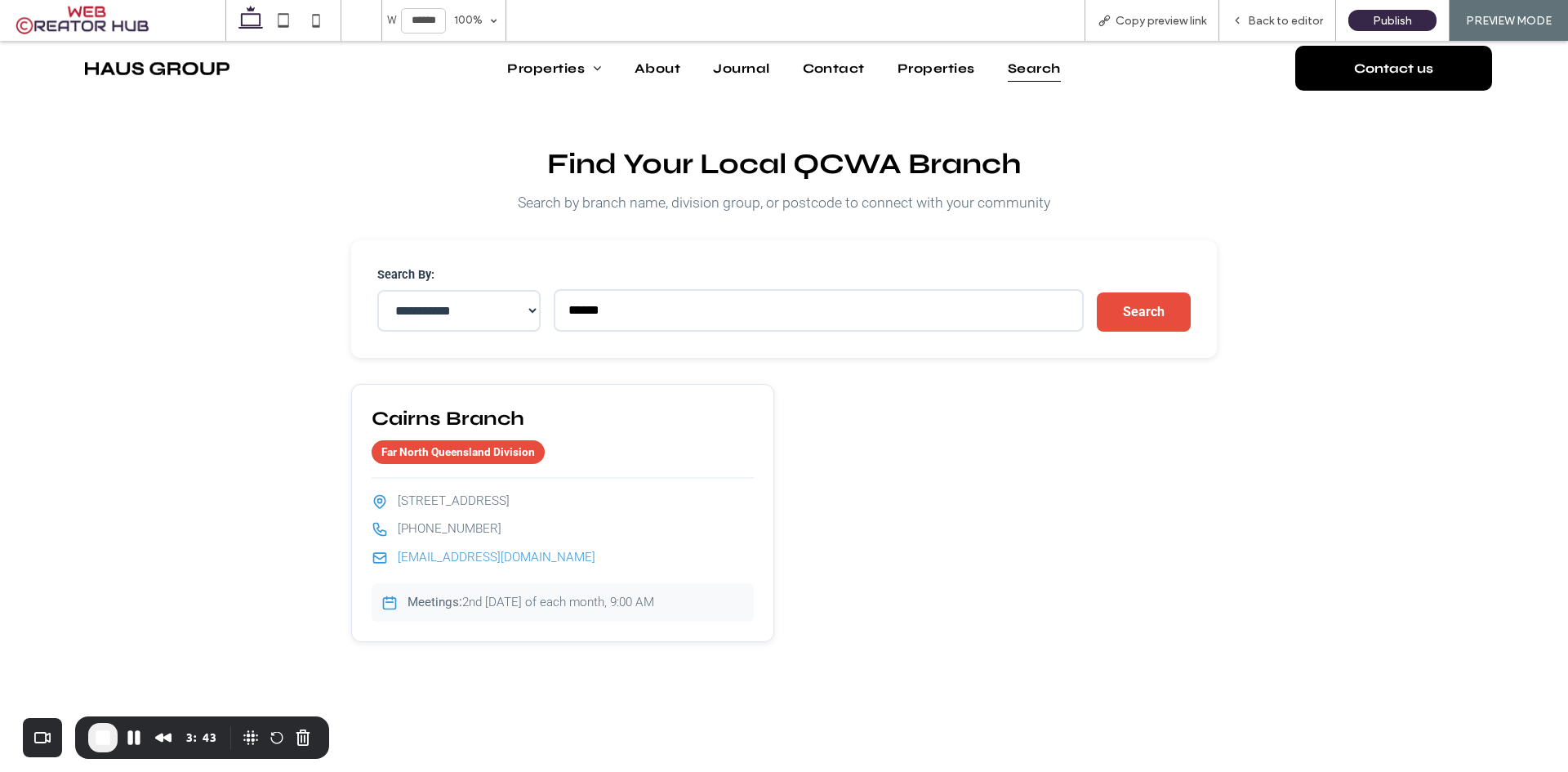
click at [1020, 546] on div "Cairns Branch Far North Queensland Division [STREET_ADDRESS] [PHONE_NUMBER] [EM…" at bounding box center [783, 513] width 865 height 258
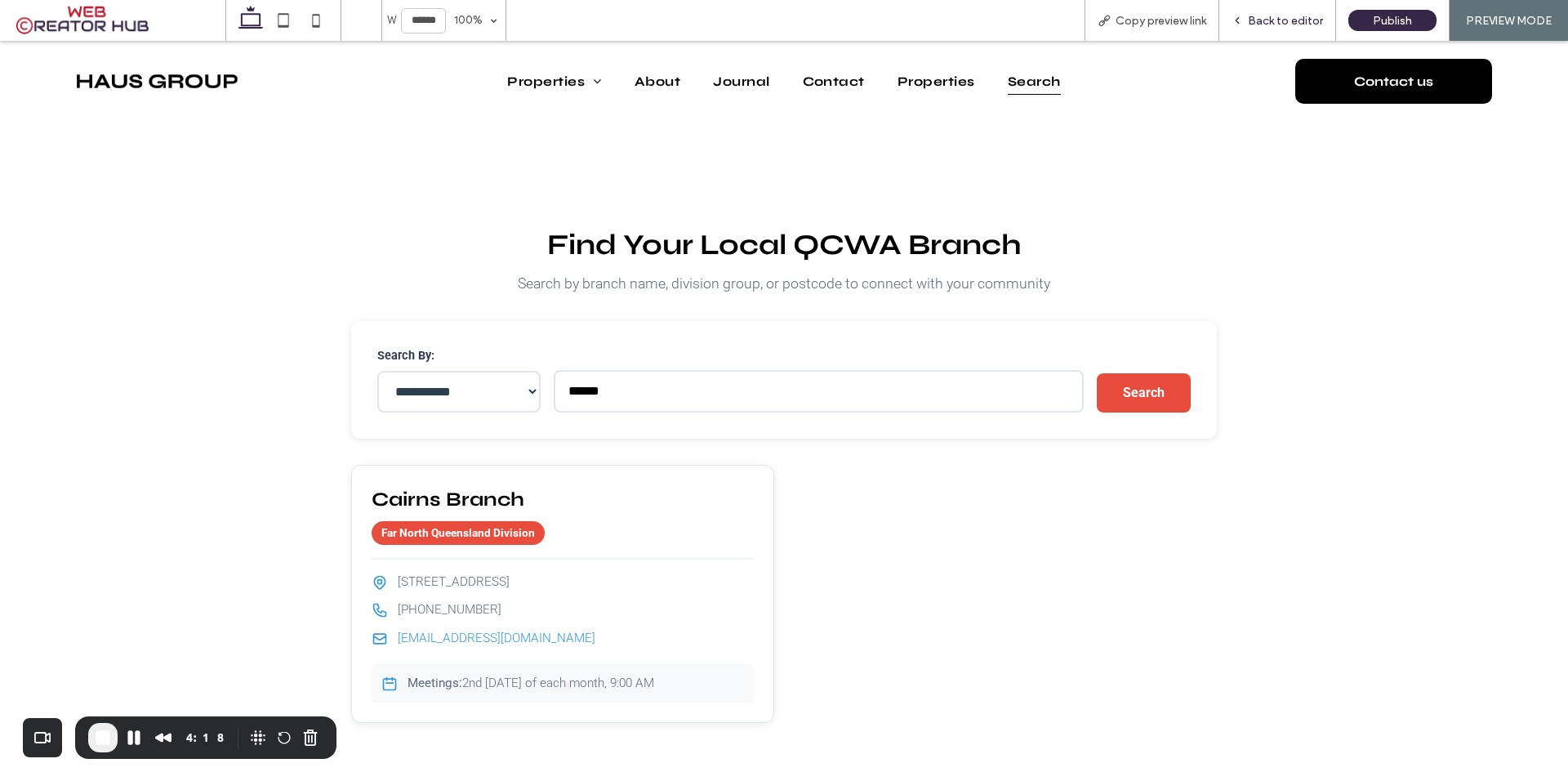
click at [1295, 23] on span "Back to editor" at bounding box center [1286, 20] width 75 height 17
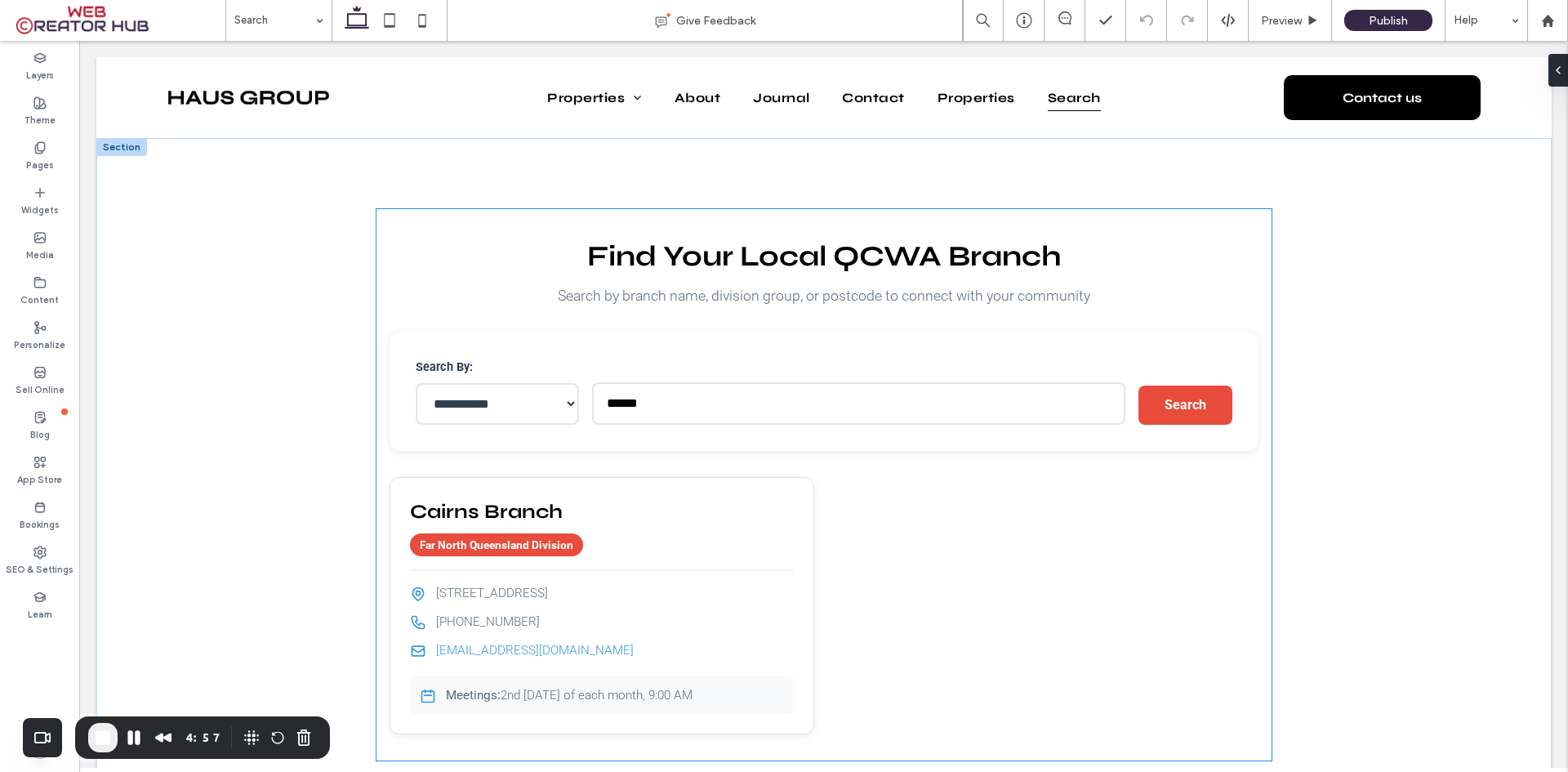
click at [551, 402] on select "**********" at bounding box center [497, 403] width 163 height 42
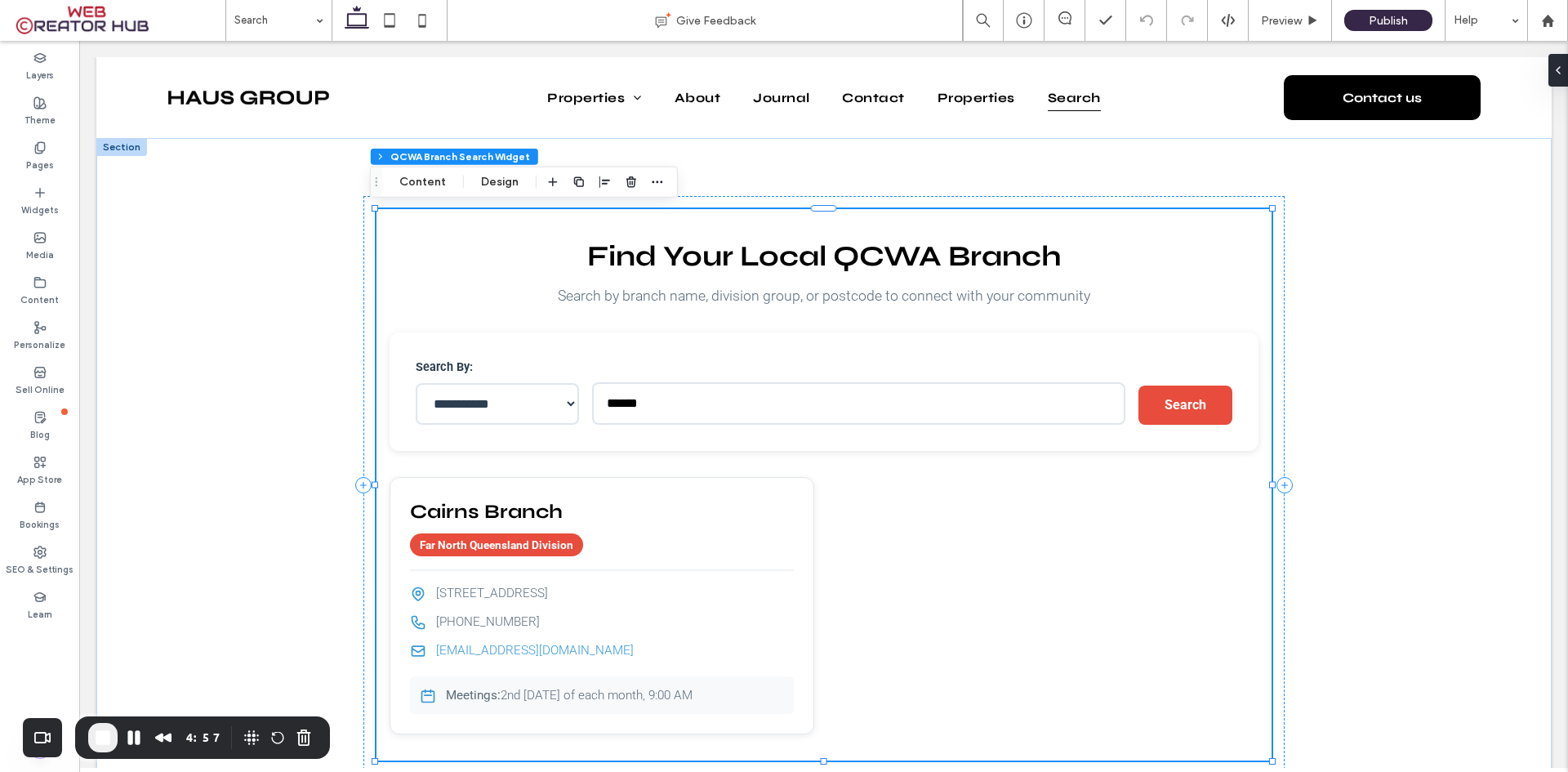
type input "**"
click at [1281, 20] on span "Preview" at bounding box center [1281, 20] width 41 height 17
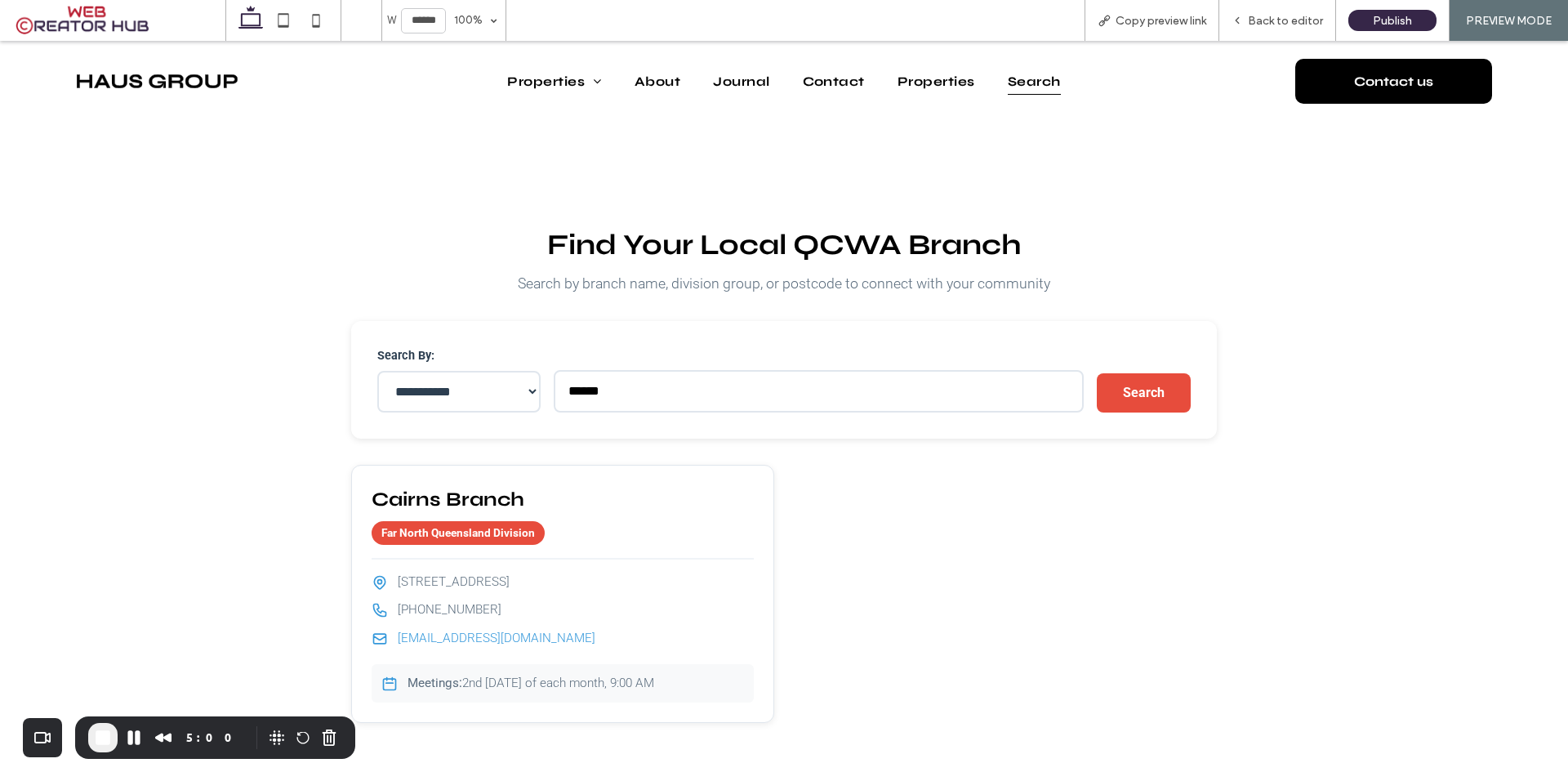
click at [502, 389] on select "**********" at bounding box center [459, 391] width 163 height 42
select select "********"
click at [378, 371] on select "**********" at bounding box center [459, 391] width 163 height 42
click at [630, 392] on input "text" at bounding box center [818, 391] width 529 height 43
click at [1123, 389] on button "Search" at bounding box center [1144, 393] width 94 height 39
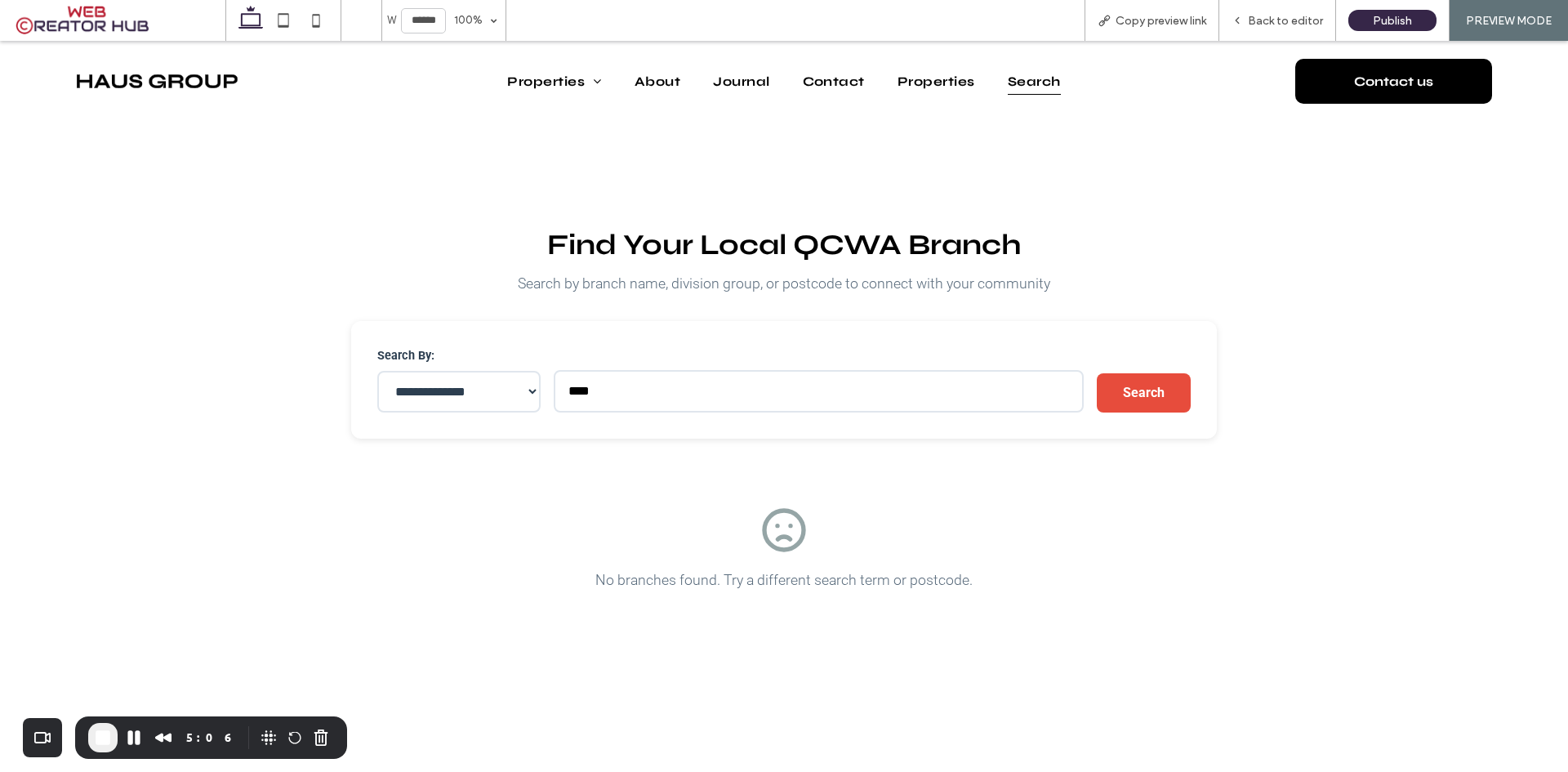
drag, startPoint x: 632, startPoint y: 392, endPoint x: 429, endPoint y: 389, distance: 203.0
click at [436, 389] on div "**********" at bounding box center [784, 380] width 813 height 66
click at [1120, 374] on button "Search" at bounding box center [1144, 393] width 94 height 39
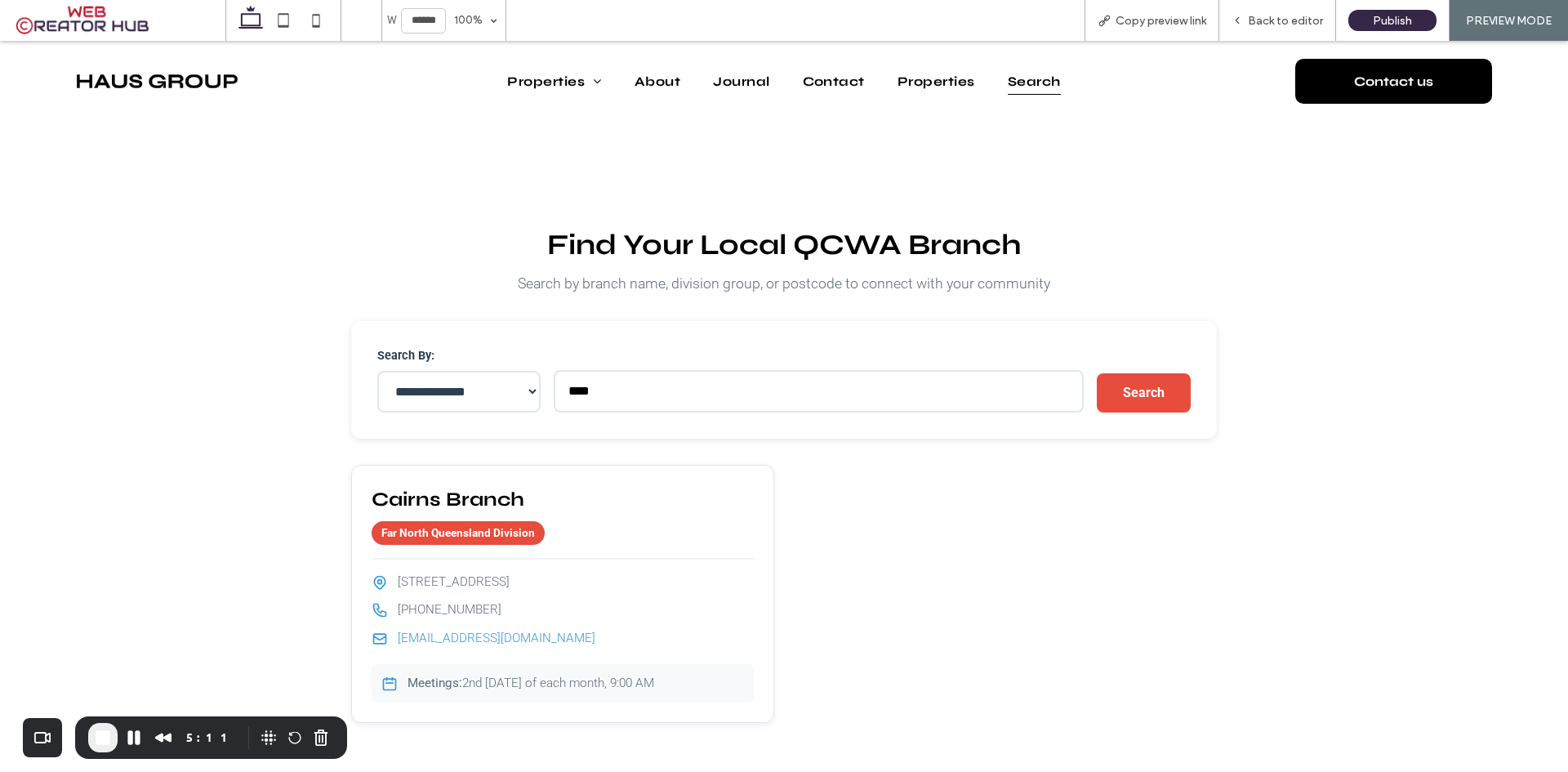
click at [577, 385] on input "****" at bounding box center [818, 391] width 529 height 43
drag, startPoint x: 602, startPoint y: 386, endPoint x: 315, endPoint y: 381, distance: 287.0
click at [315, 381] on div "**********" at bounding box center [784, 473] width 980 height 703
click at [1121, 396] on button "Search" at bounding box center [1144, 393] width 94 height 39
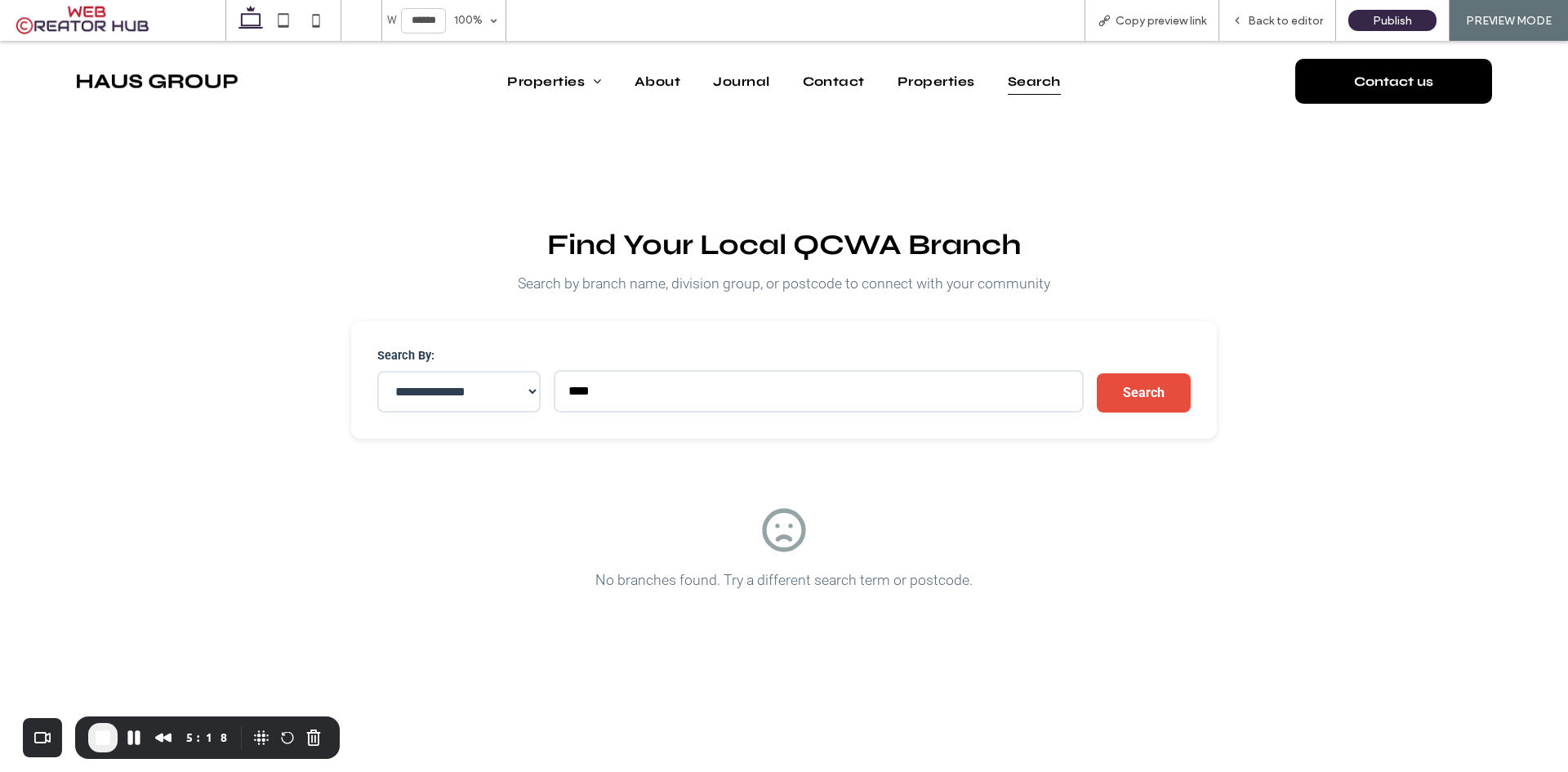
click at [572, 395] on input "****" at bounding box center [818, 391] width 529 height 43
type input "****"
click at [1174, 388] on button "Search" at bounding box center [1144, 393] width 94 height 39
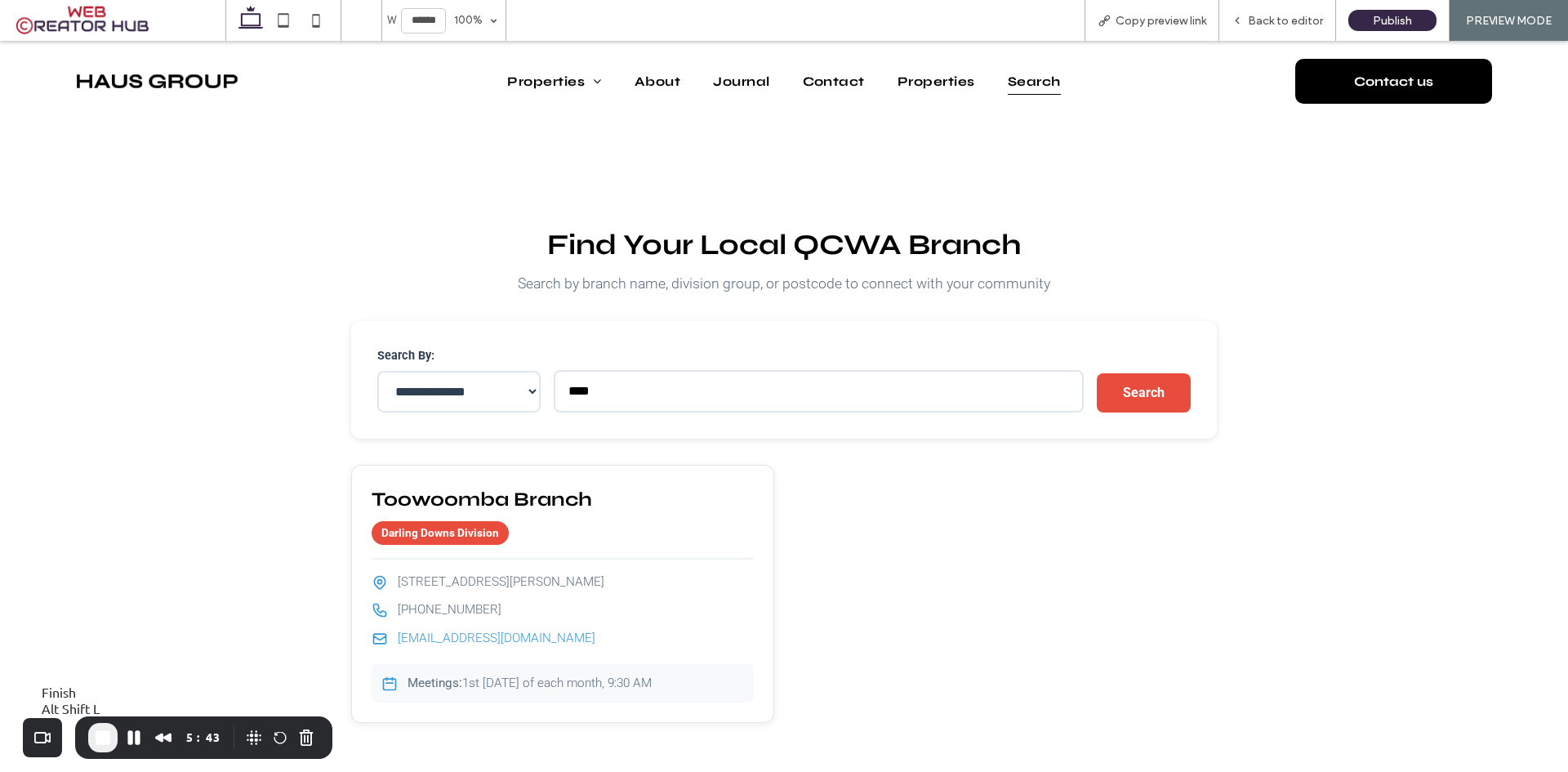
click at [101, 738] on span "End Recording" at bounding box center [102, 737] width 20 height 20
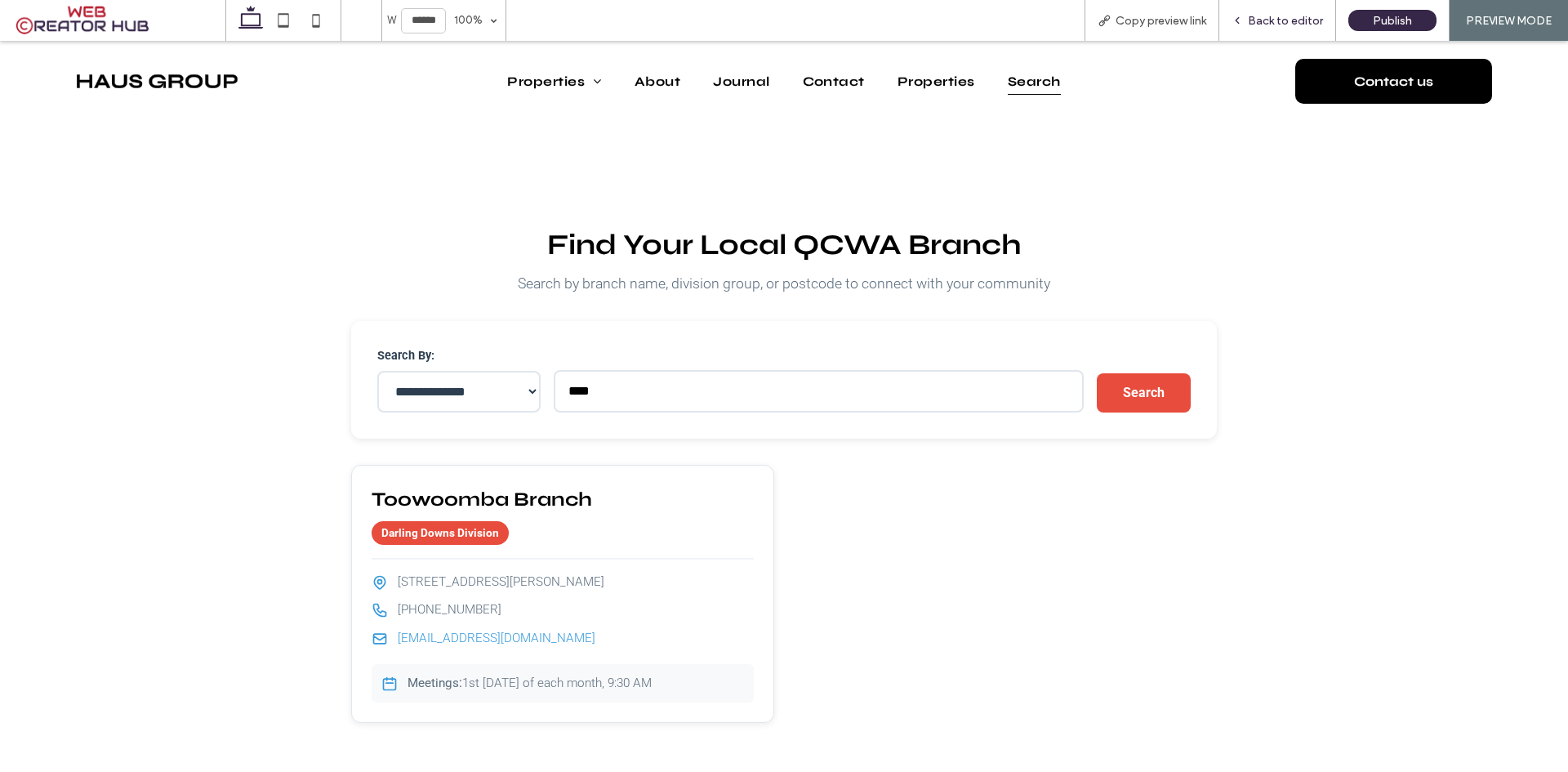
click at [1280, 19] on span "Back to editor" at bounding box center [1286, 20] width 75 height 17
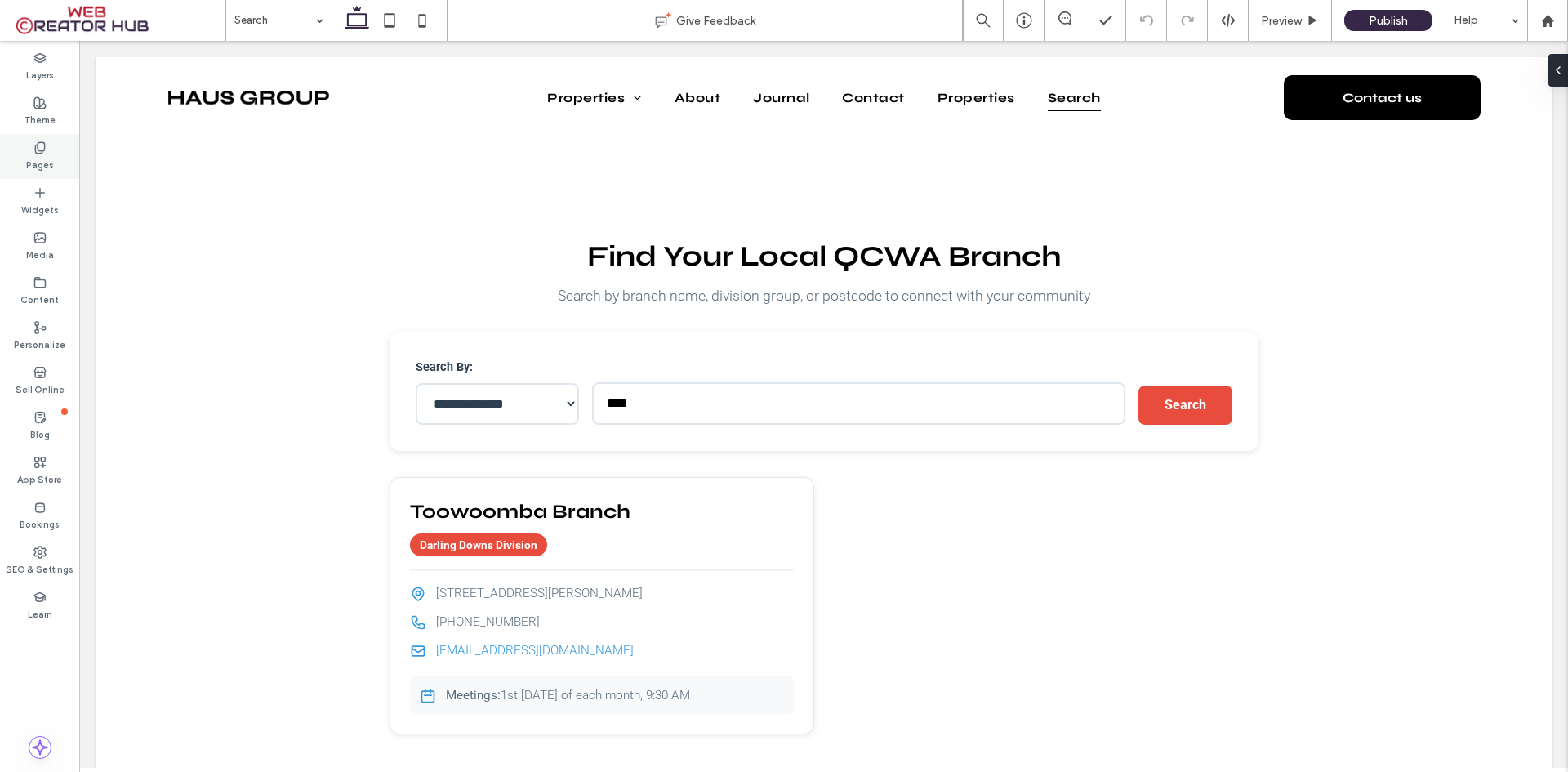
click at [37, 149] on use at bounding box center [39, 147] width 9 height 10
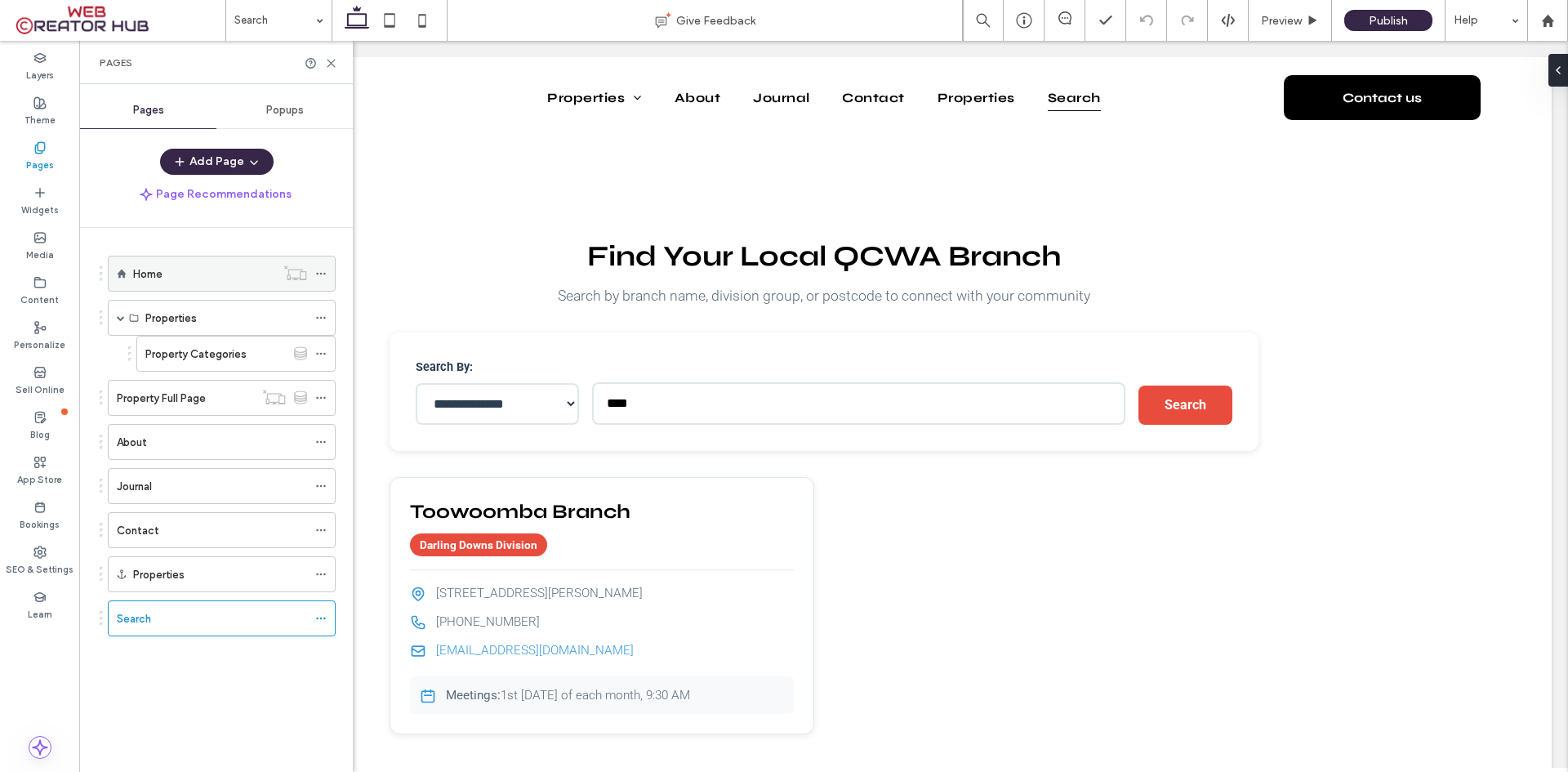
click at [165, 280] on div "Home" at bounding box center [204, 273] width 142 height 20
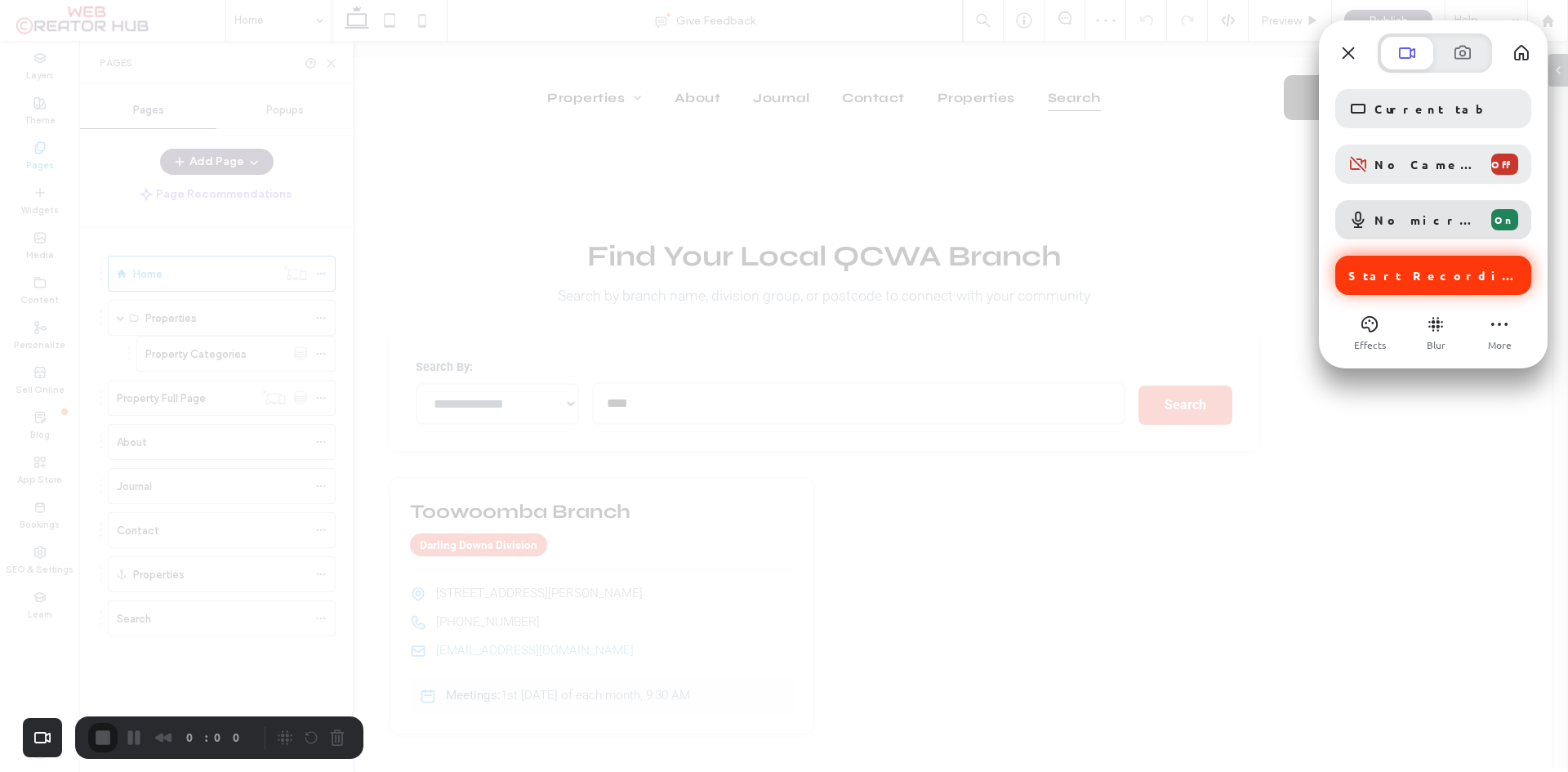
click at [1408, 282] on div "Start Recording" at bounding box center [1433, 275] width 196 height 39
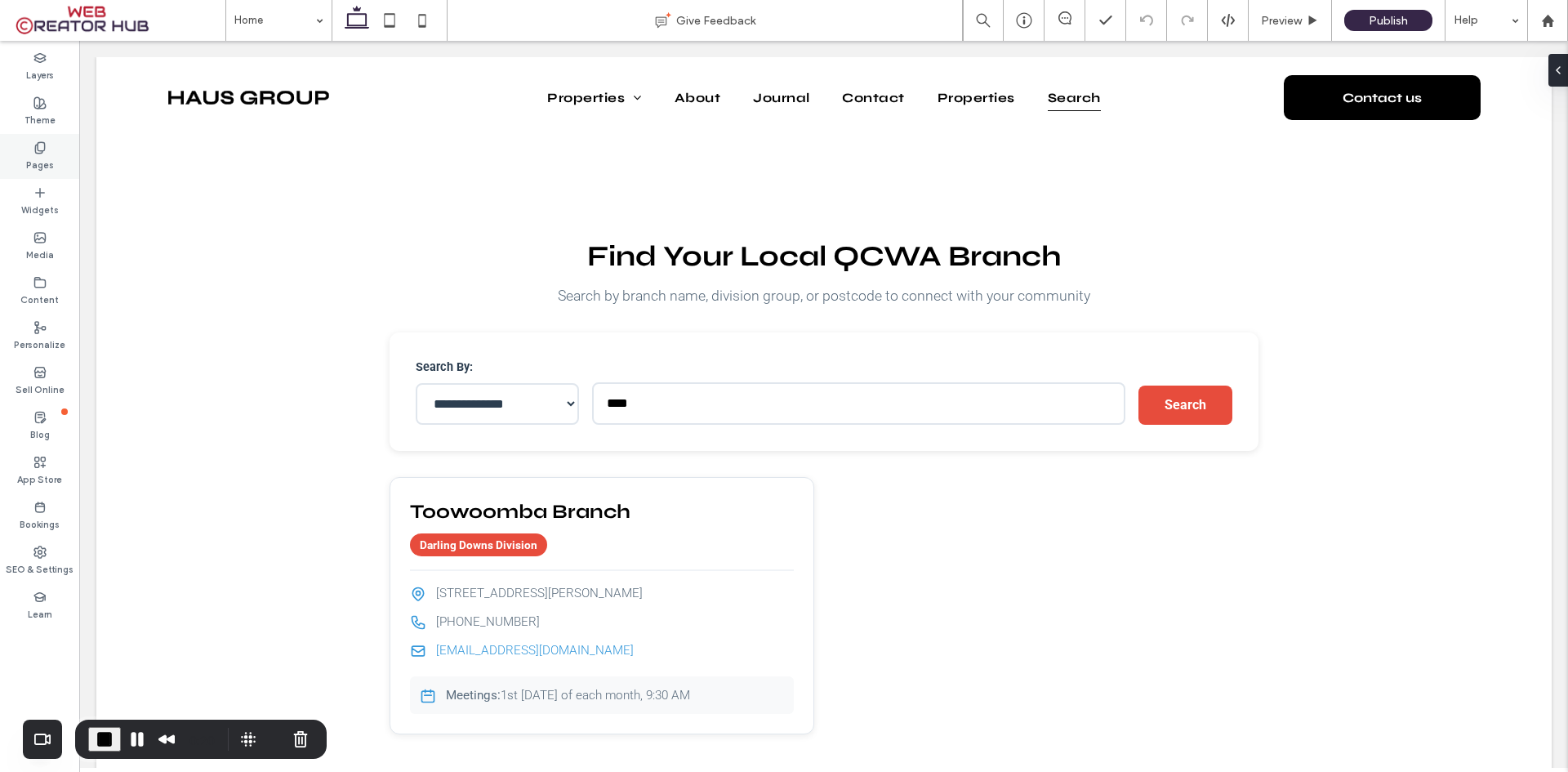
click at [22, 145] on div "Pages" at bounding box center [39, 156] width 79 height 45
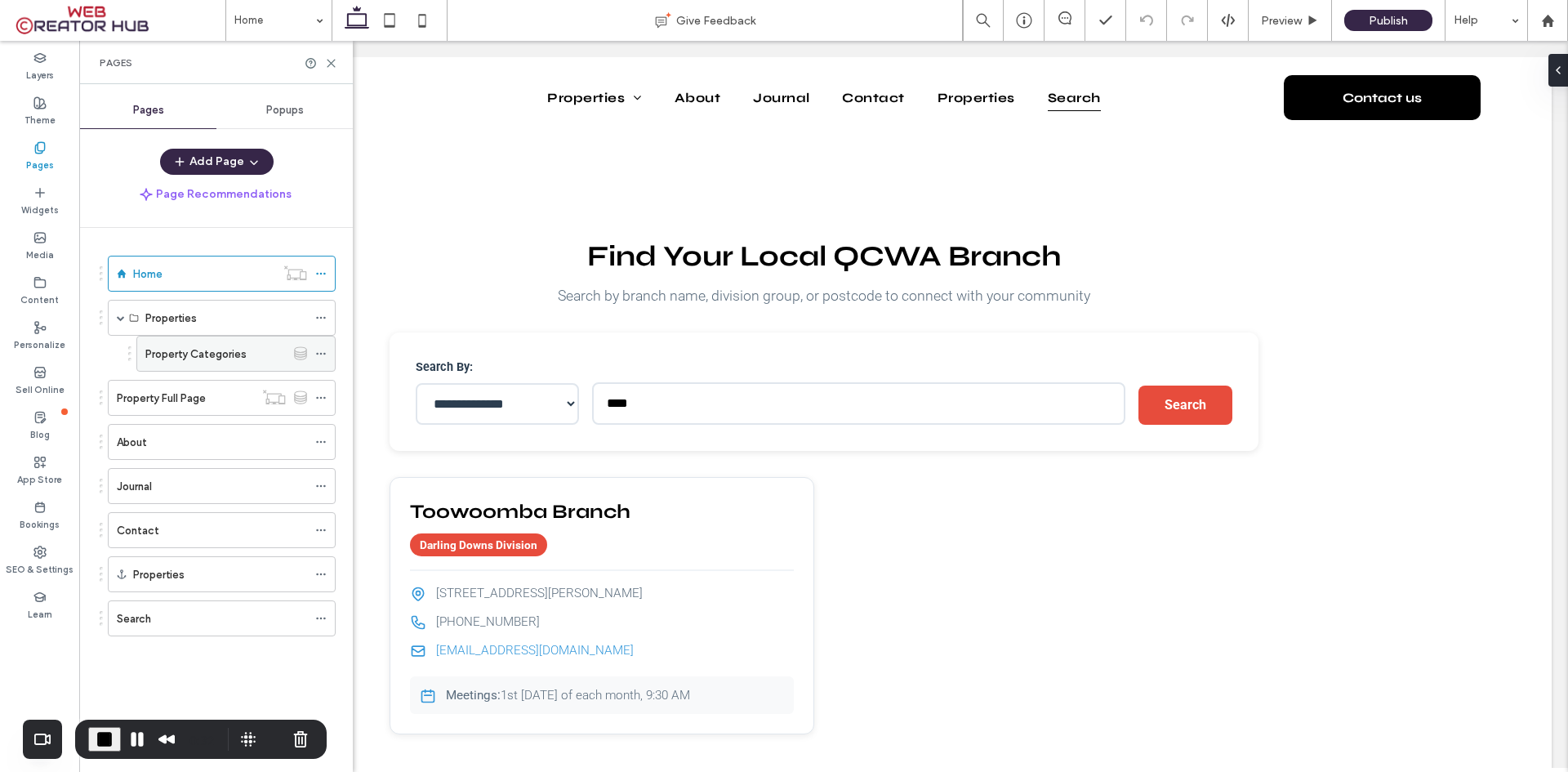
click at [219, 355] on label "Property Categories" at bounding box center [196, 355] width 101 height 29
click at [333, 61] on use at bounding box center [331, 63] width 8 height 8
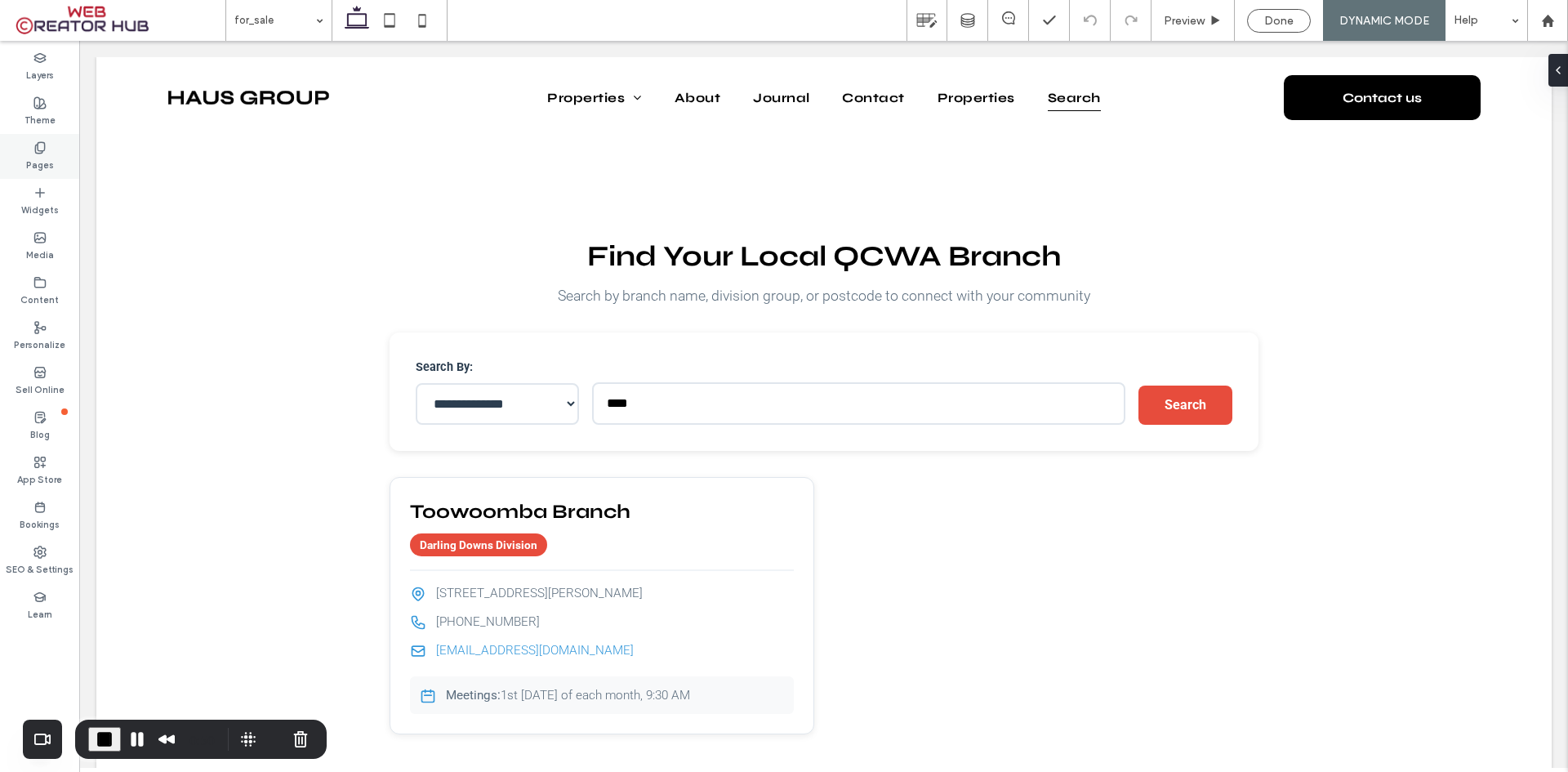
click at [31, 158] on label "Pages" at bounding box center [40, 163] width 28 height 18
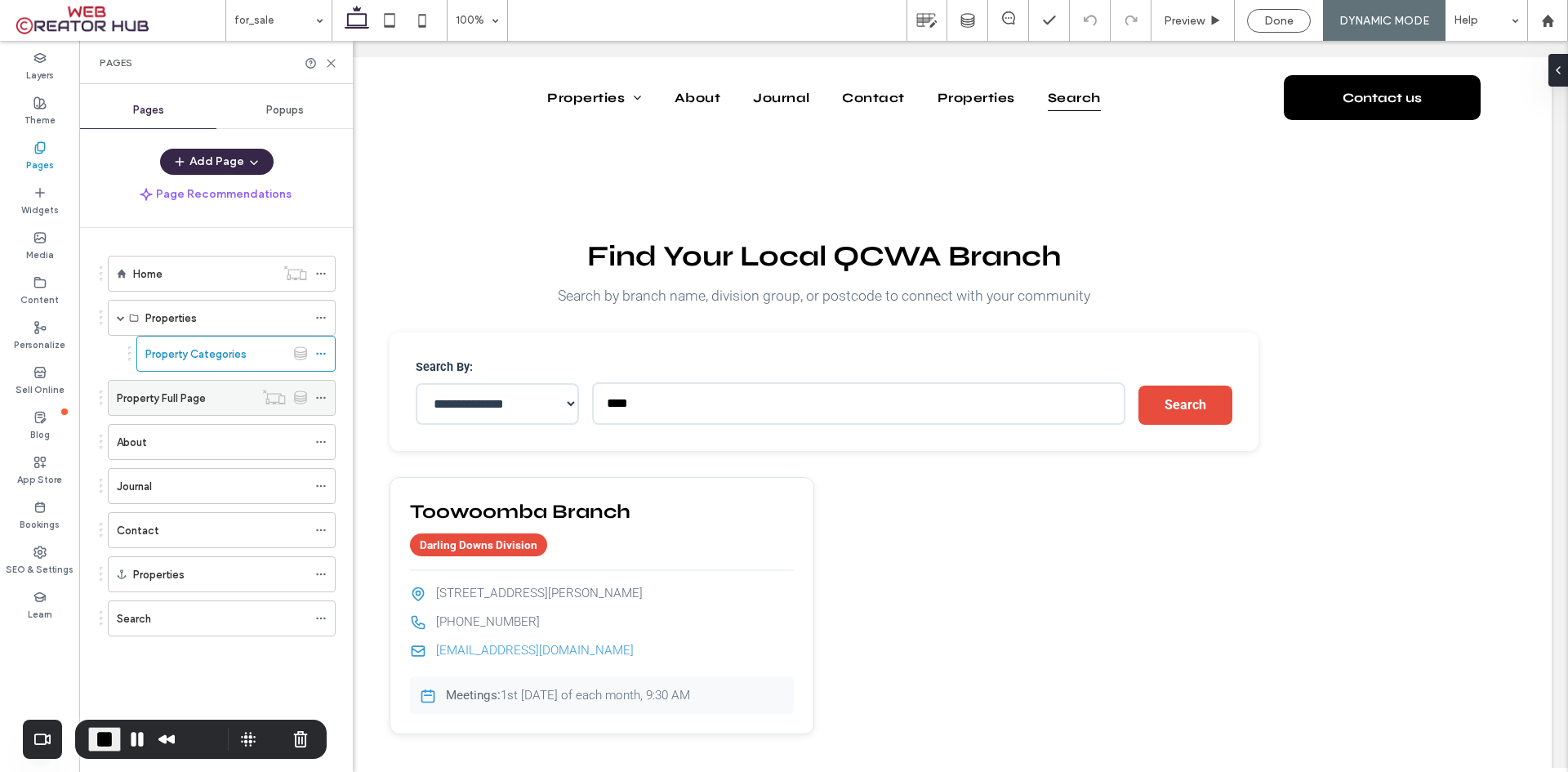
click at [190, 400] on label "Property Full Page" at bounding box center [161, 398] width 89 height 29
click at [332, 62] on use at bounding box center [331, 63] width 8 height 8
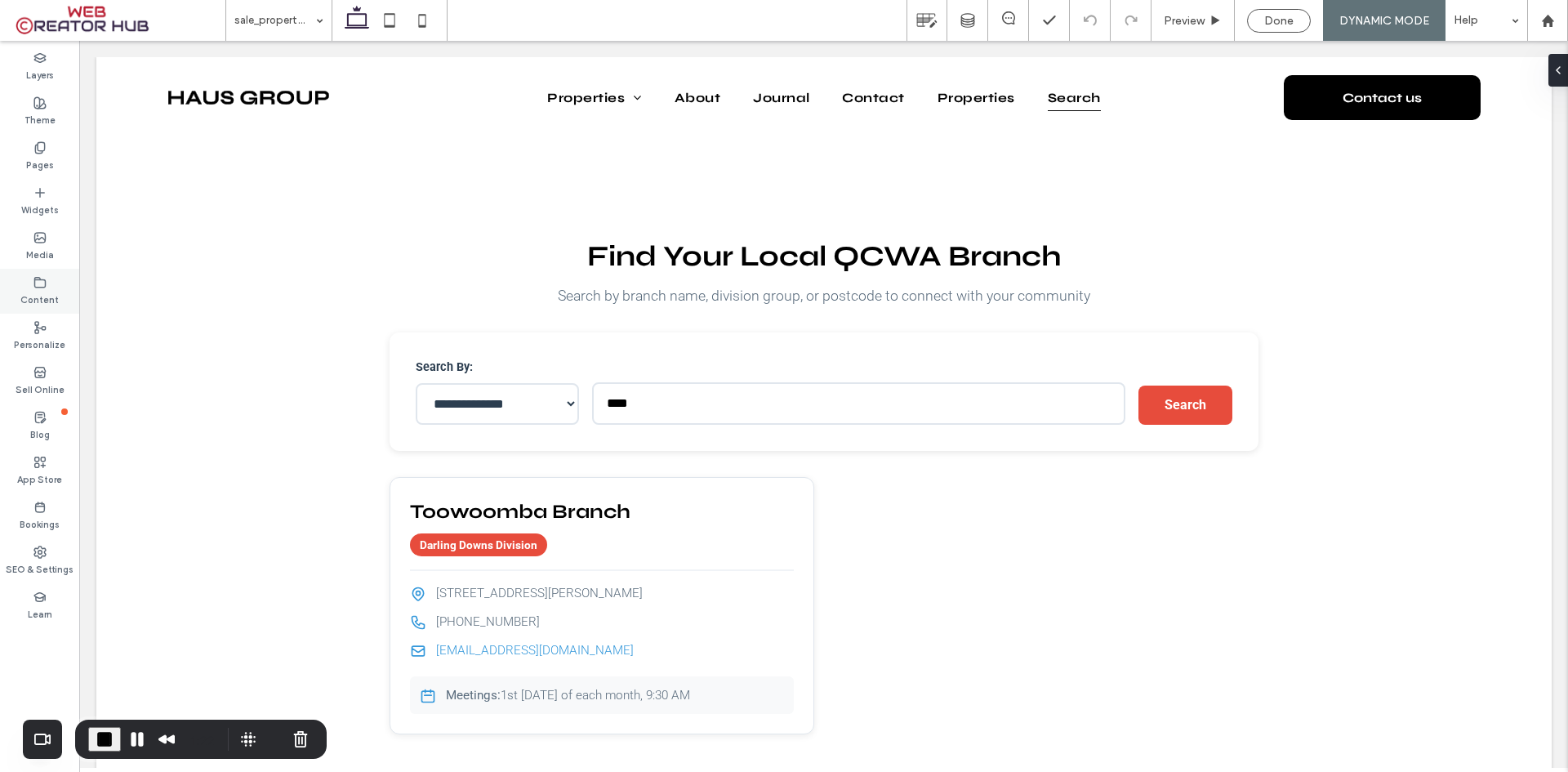
click at [35, 284] on icon at bounding box center [39, 282] width 13 height 13
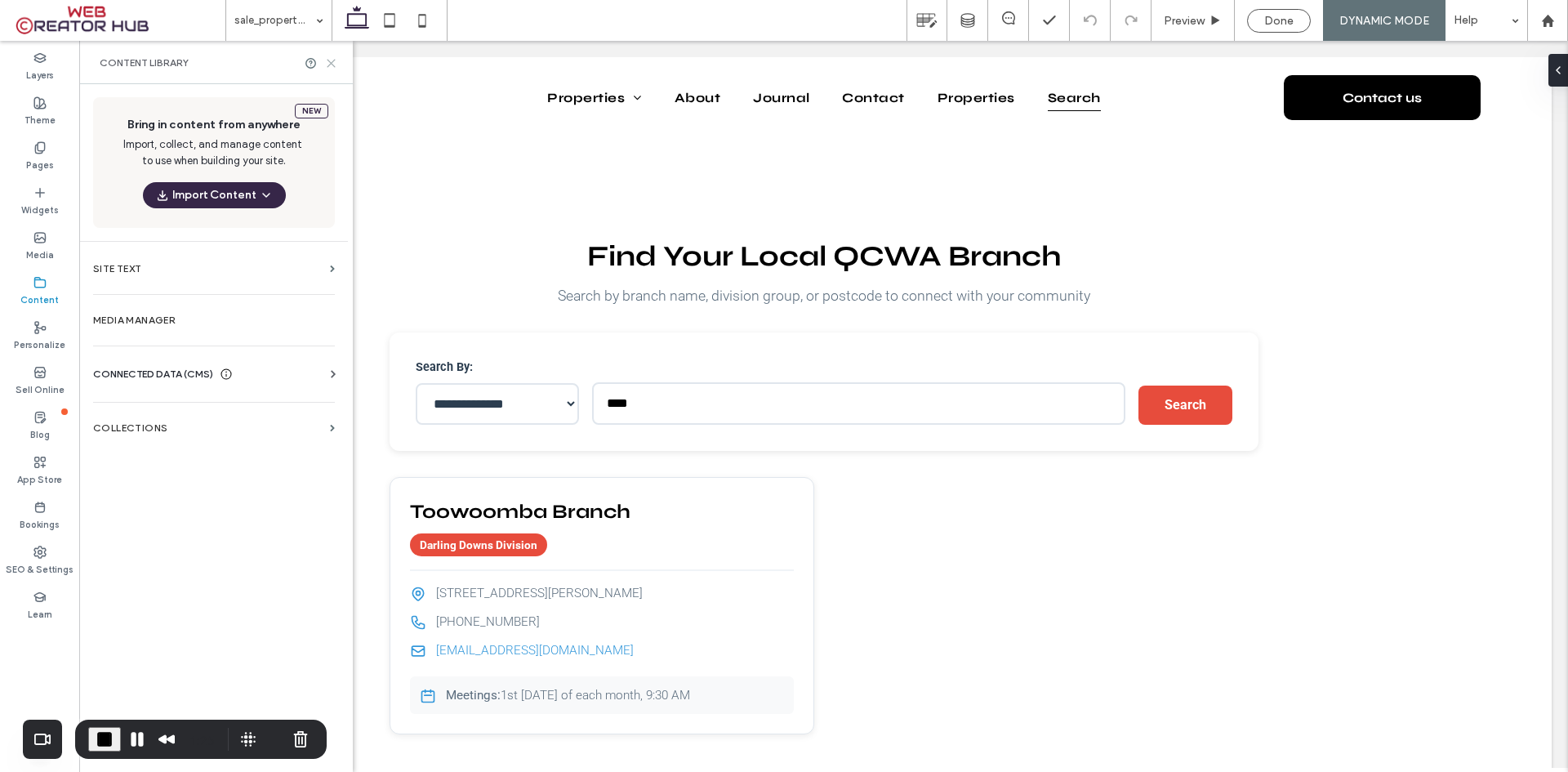
click at [335, 60] on icon at bounding box center [331, 63] width 12 height 12
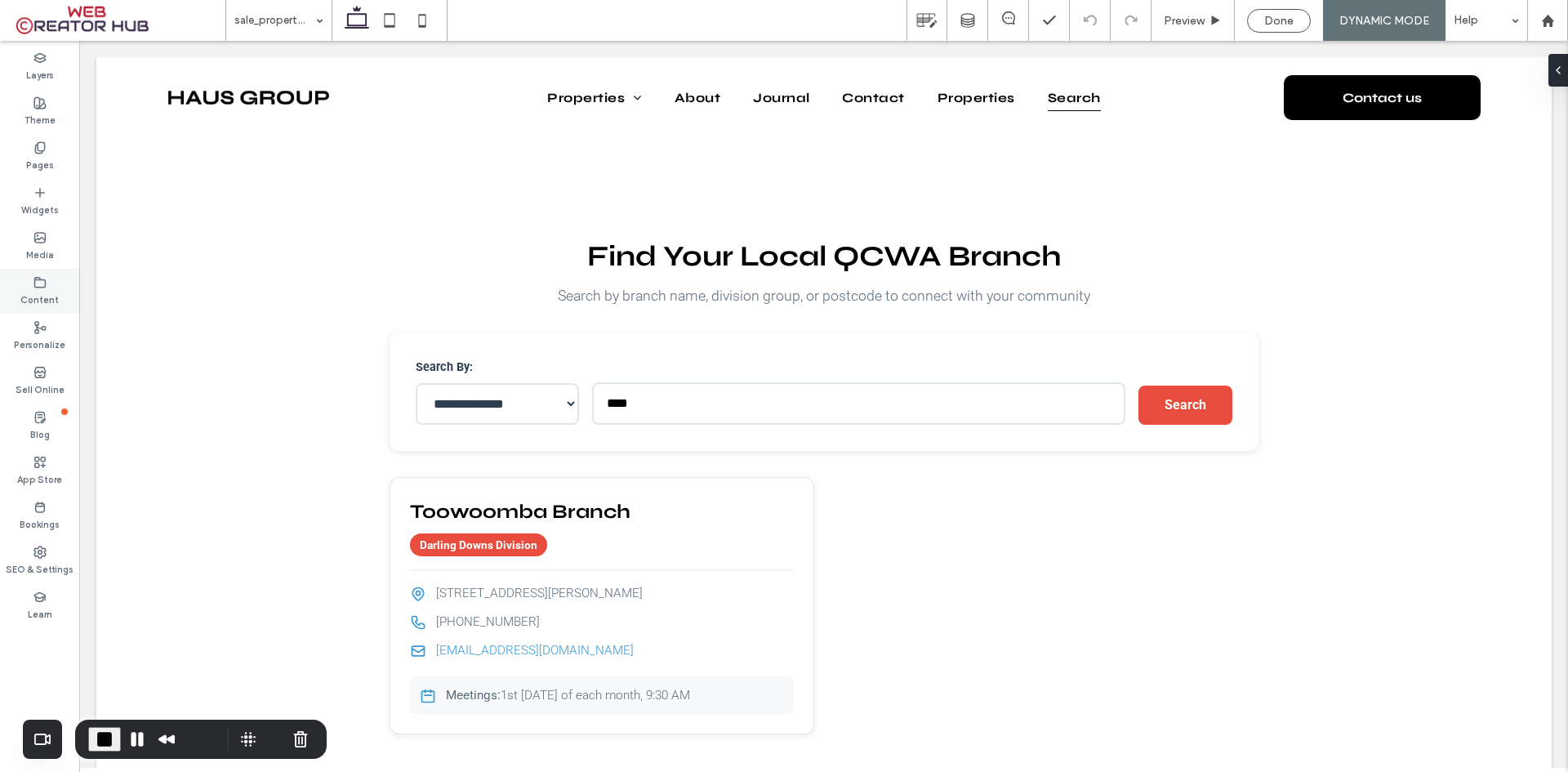
click at [44, 294] on label "Content" at bounding box center [39, 298] width 38 height 18
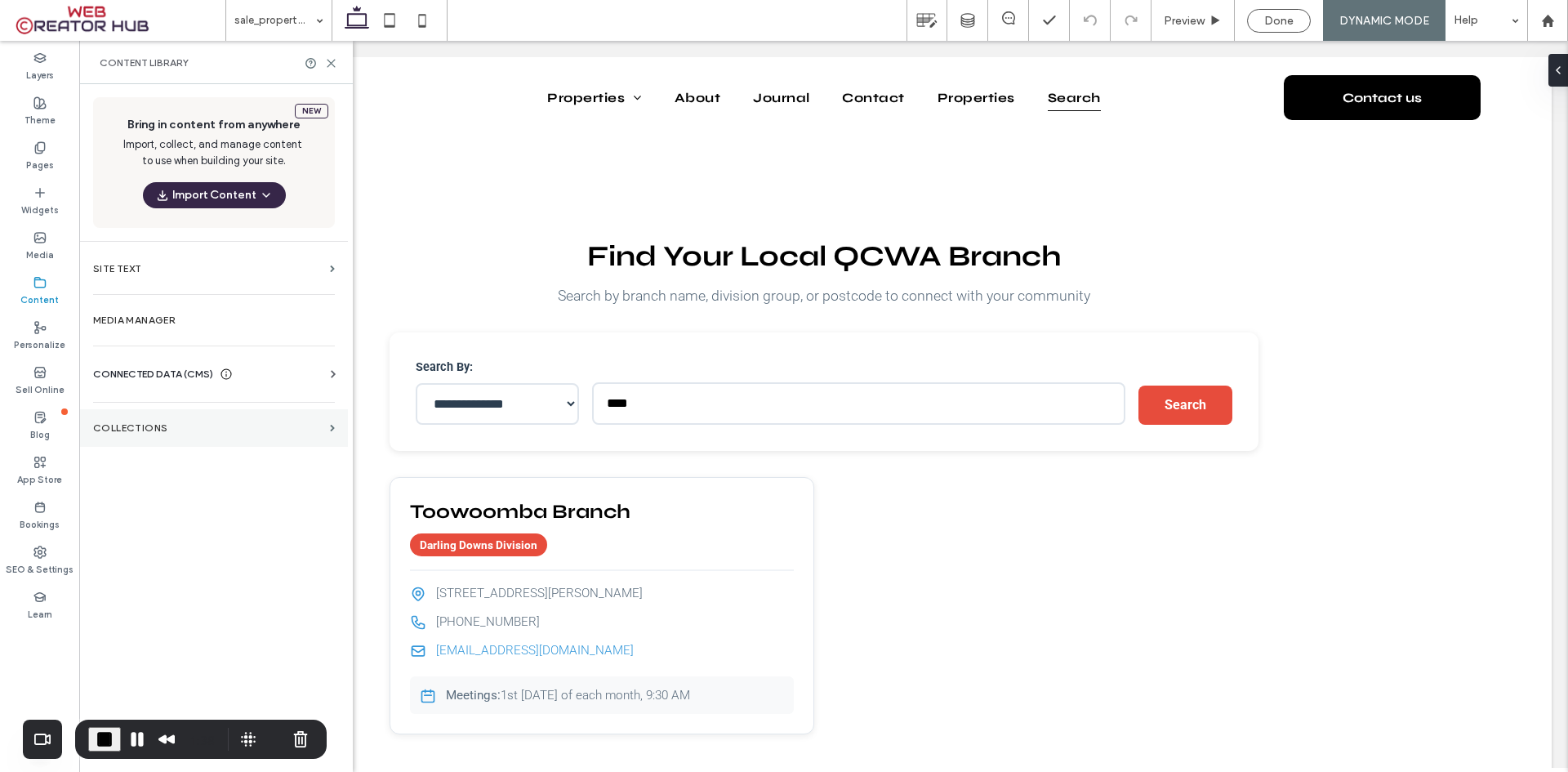
click at [134, 422] on section "Collections" at bounding box center [213, 428] width 268 height 37
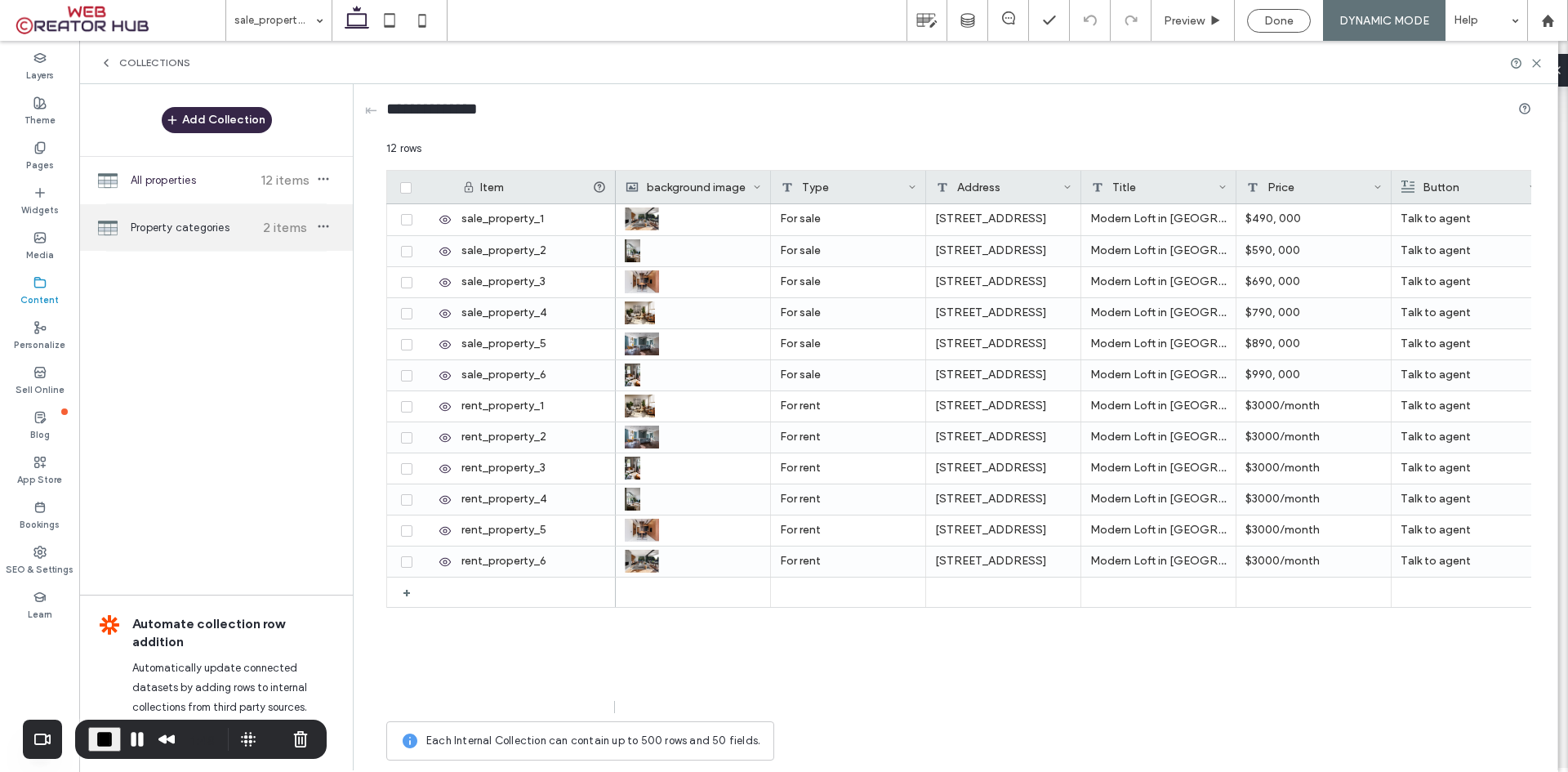
click at [181, 222] on span "Property categories" at bounding box center [191, 227] width 122 height 16
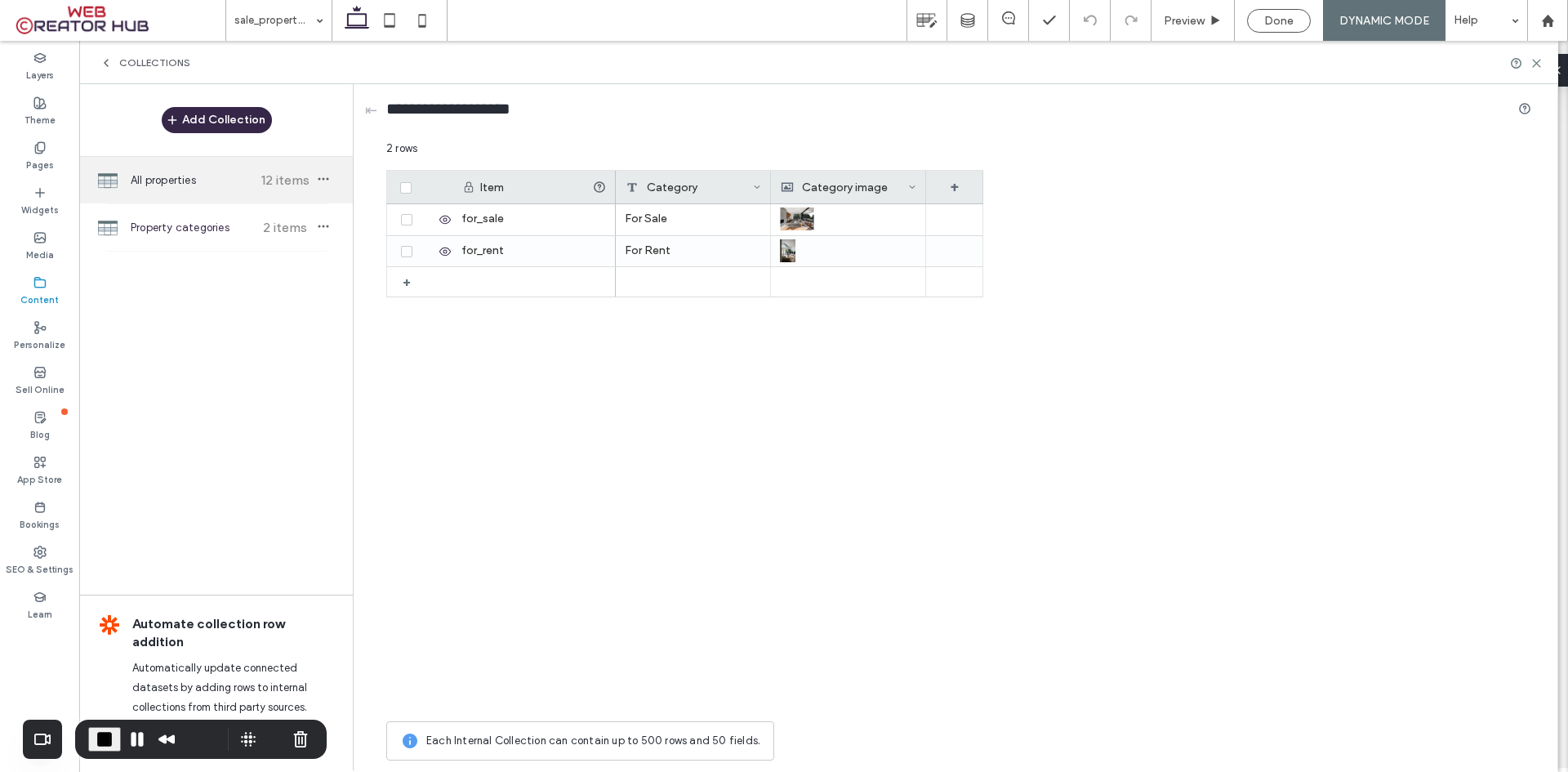
click at [170, 183] on span "All properties" at bounding box center [191, 180] width 122 height 16
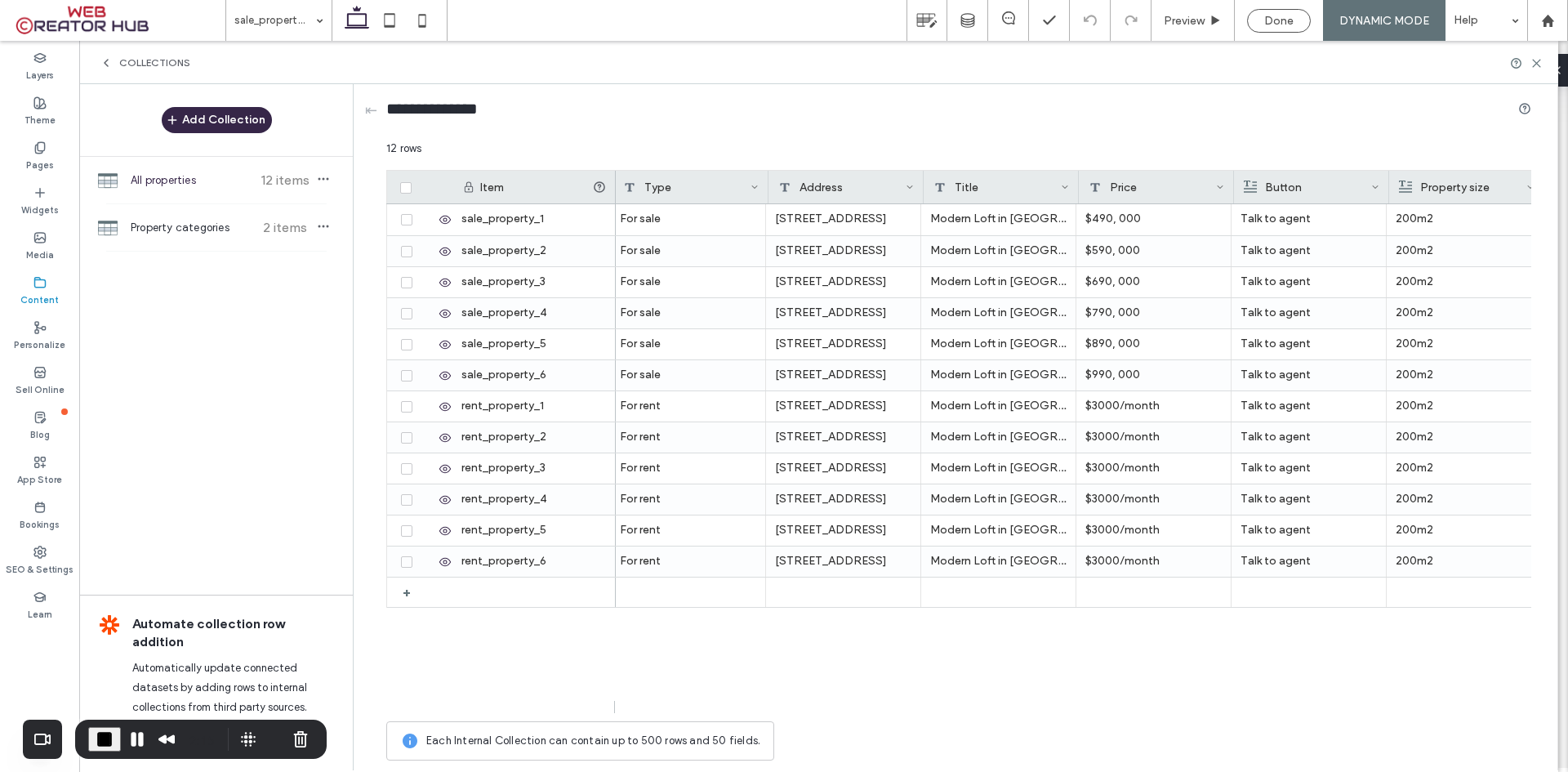
scroll to position [0, 201]
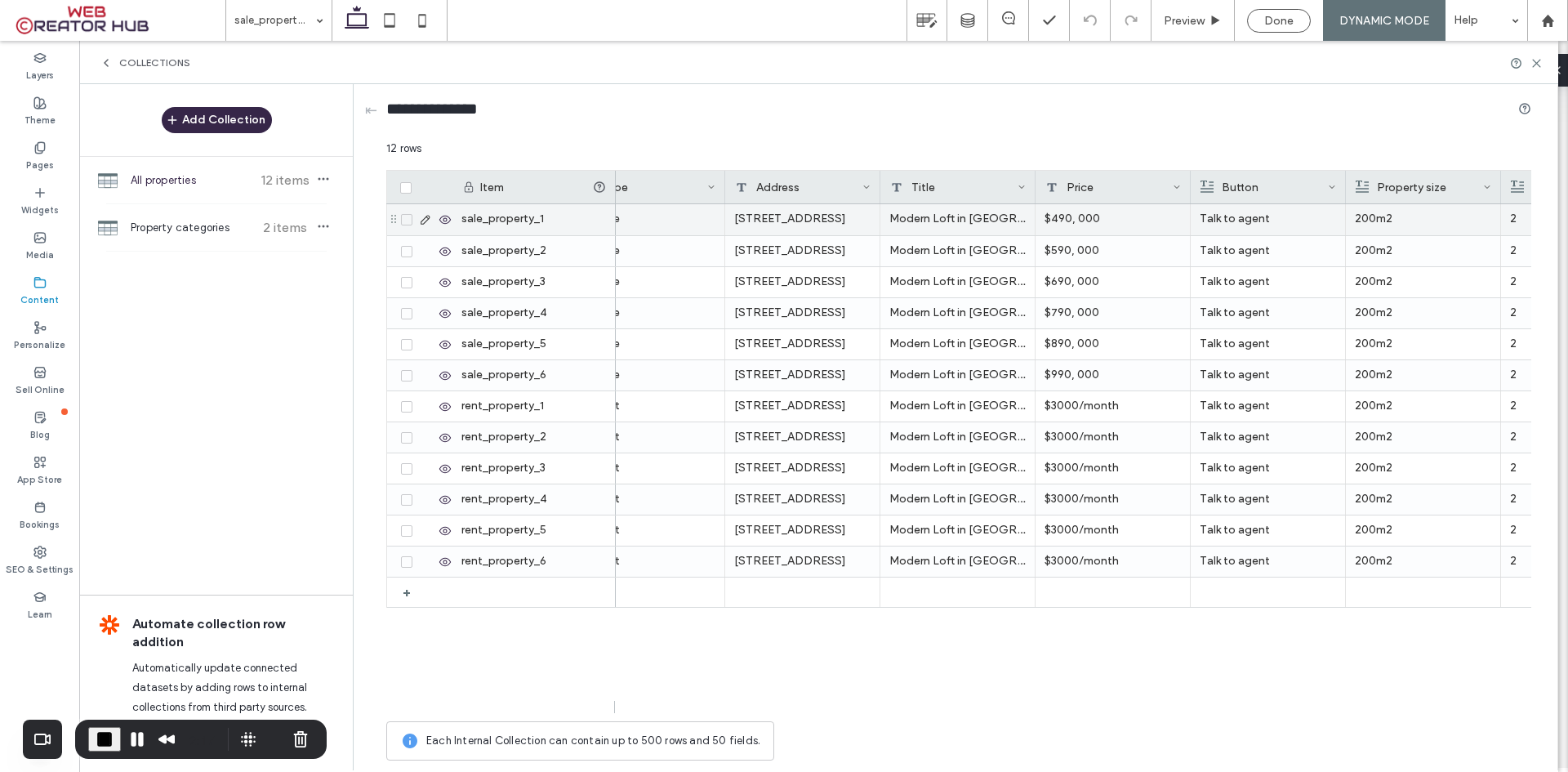
click at [944, 218] on div "Modern Loft in [GEOGRAPHIC_DATA], [GEOGRAPHIC_DATA]" at bounding box center [957, 219] width 155 height 31
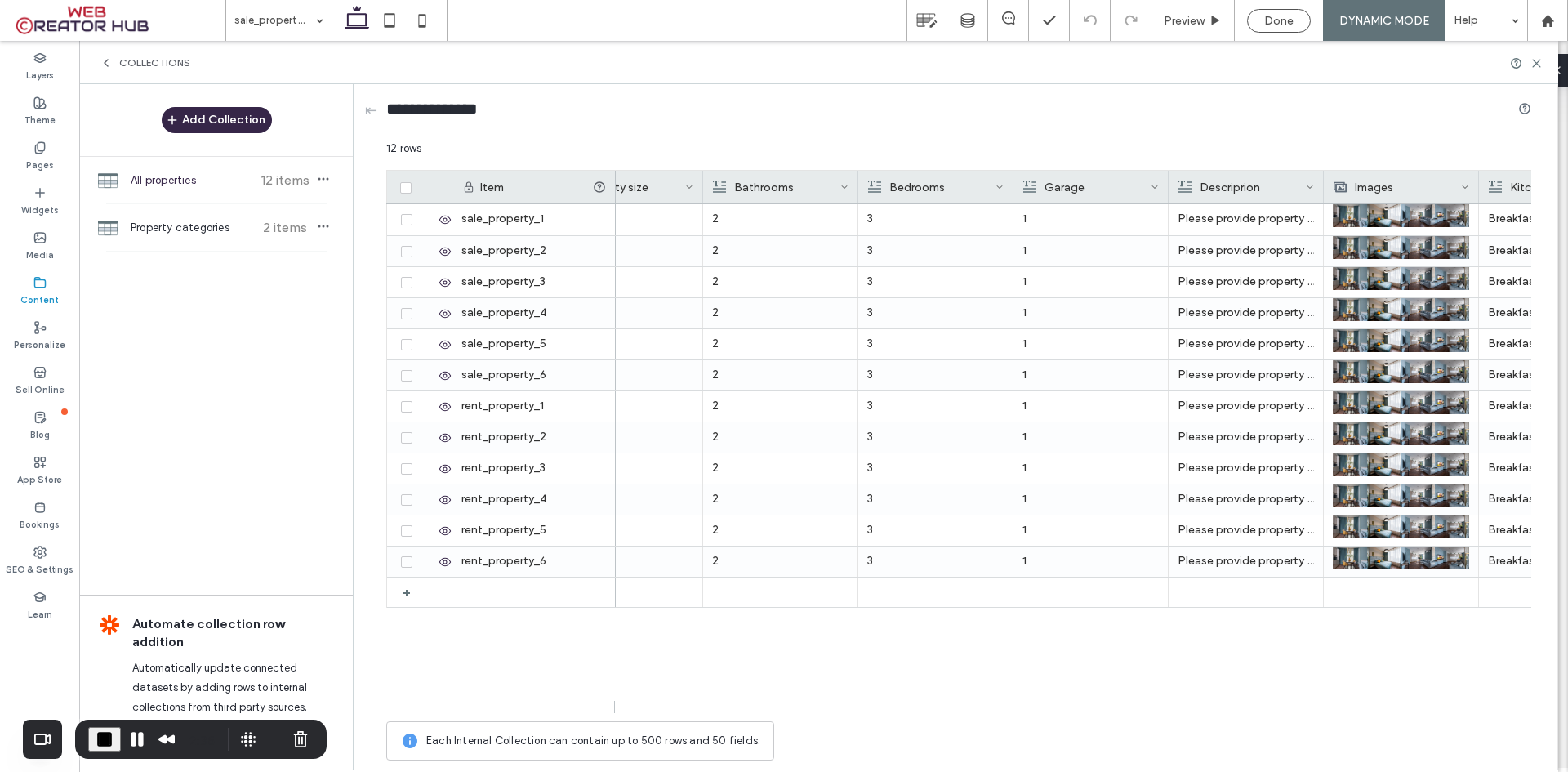
scroll to position [0, 0]
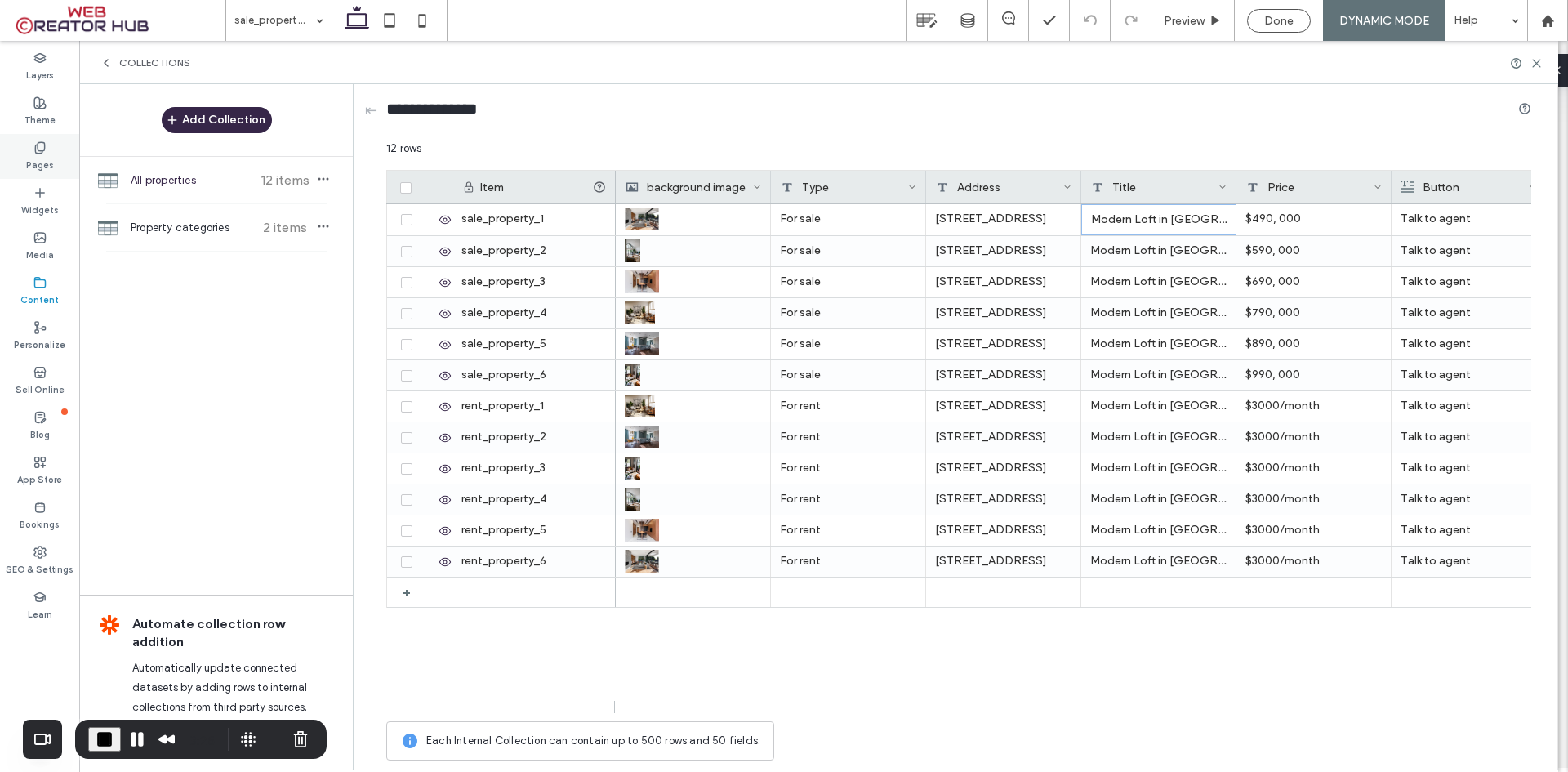
click at [40, 156] on label "Pages" at bounding box center [40, 163] width 28 height 18
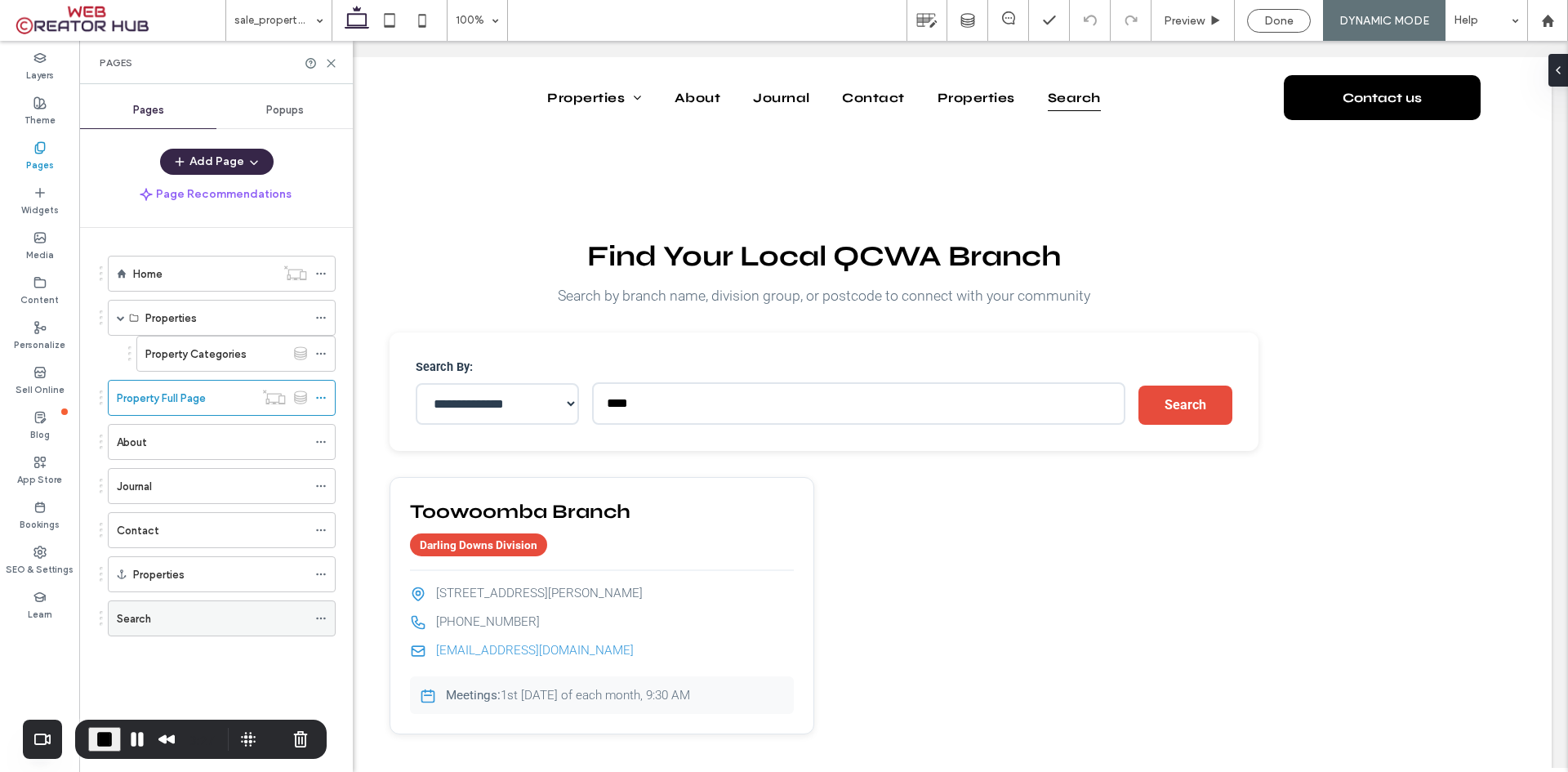
click at [155, 620] on div "Search" at bounding box center [212, 618] width 190 height 20
click at [331, 63] on use at bounding box center [331, 63] width 8 height 8
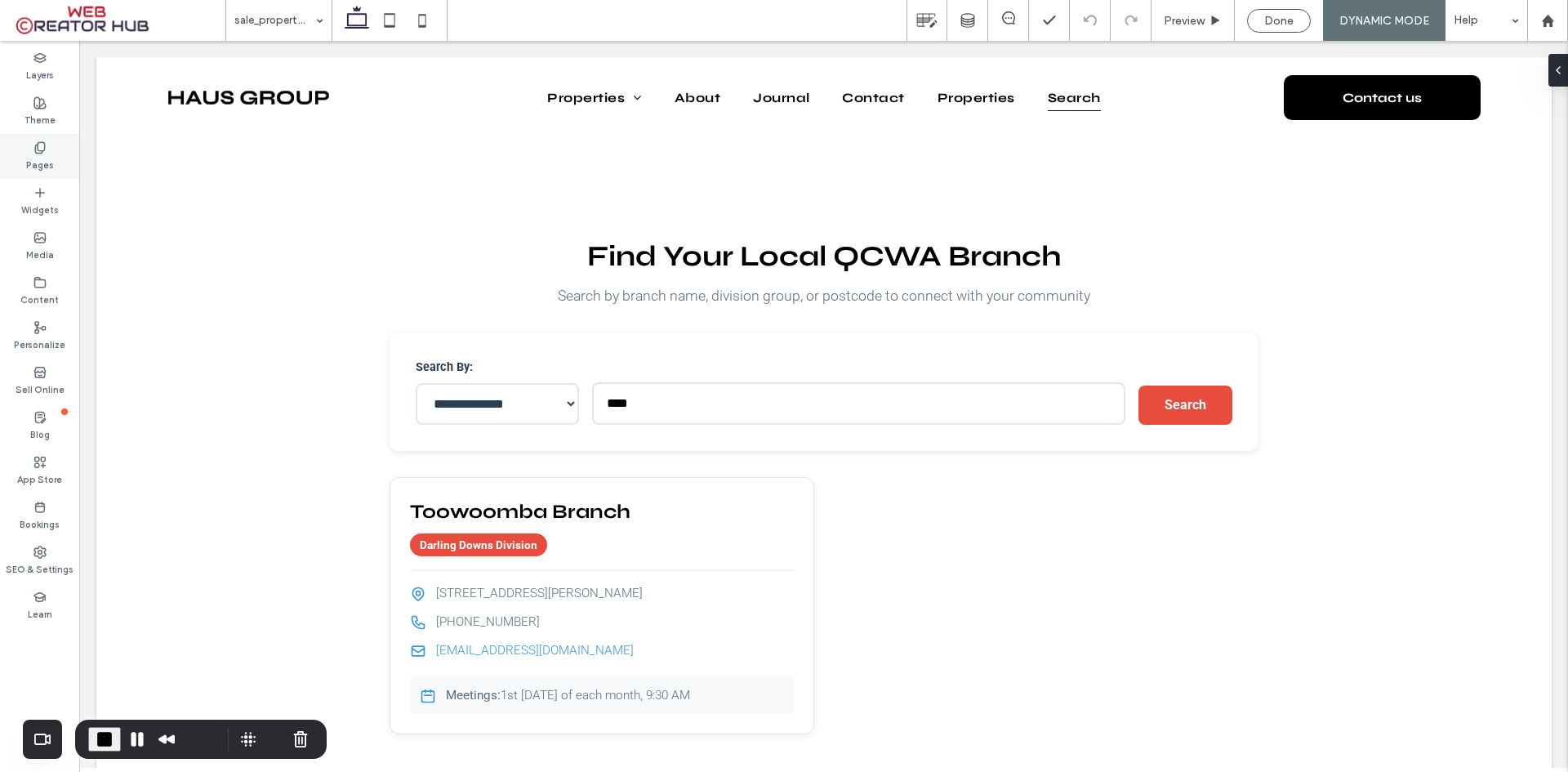
click at [48, 160] on label "Pages" at bounding box center [40, 163] width 28 height 18
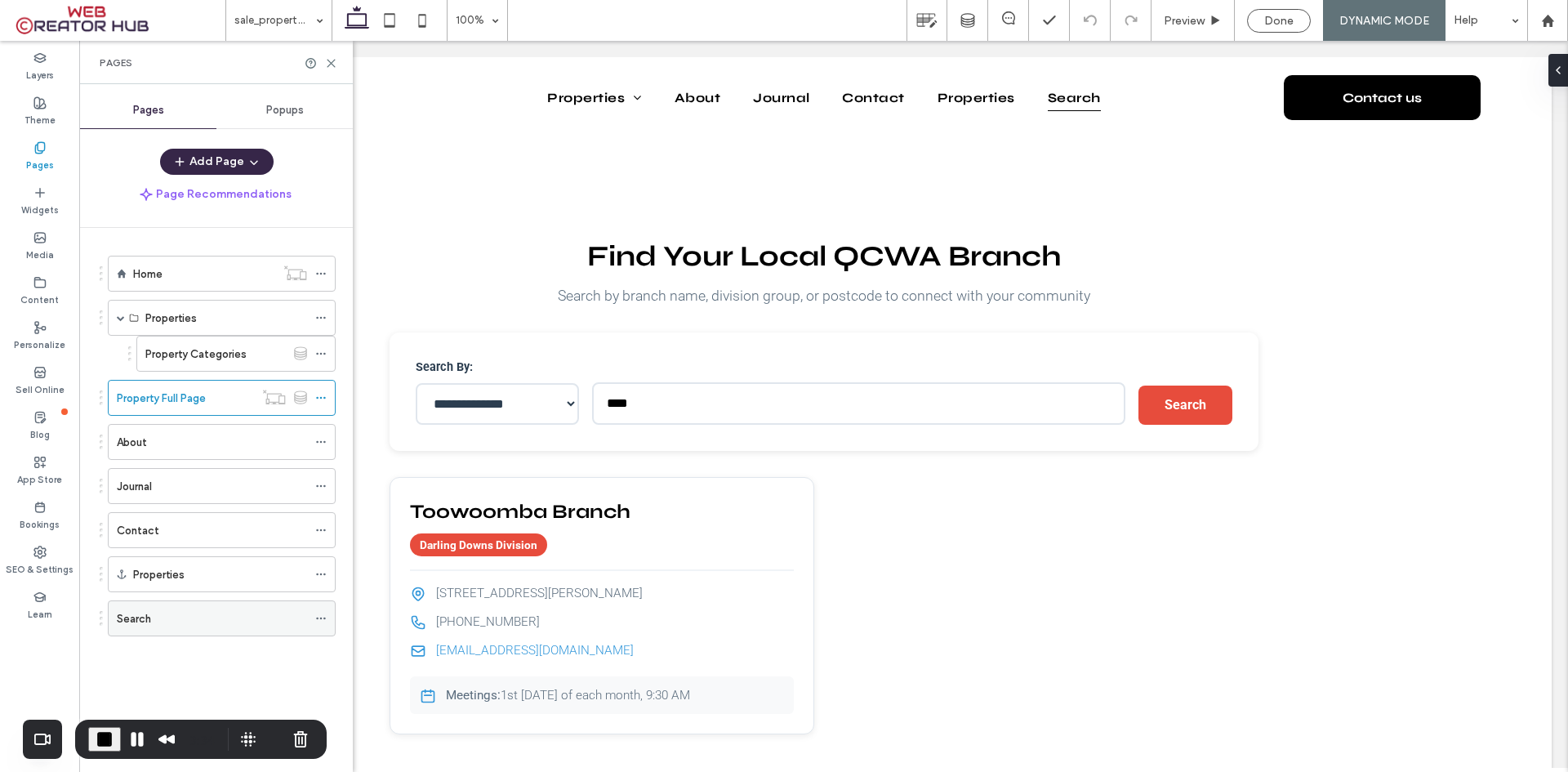
click at [157, 613] on div "Search" at bounding box center [212, 618] width 190 height 20
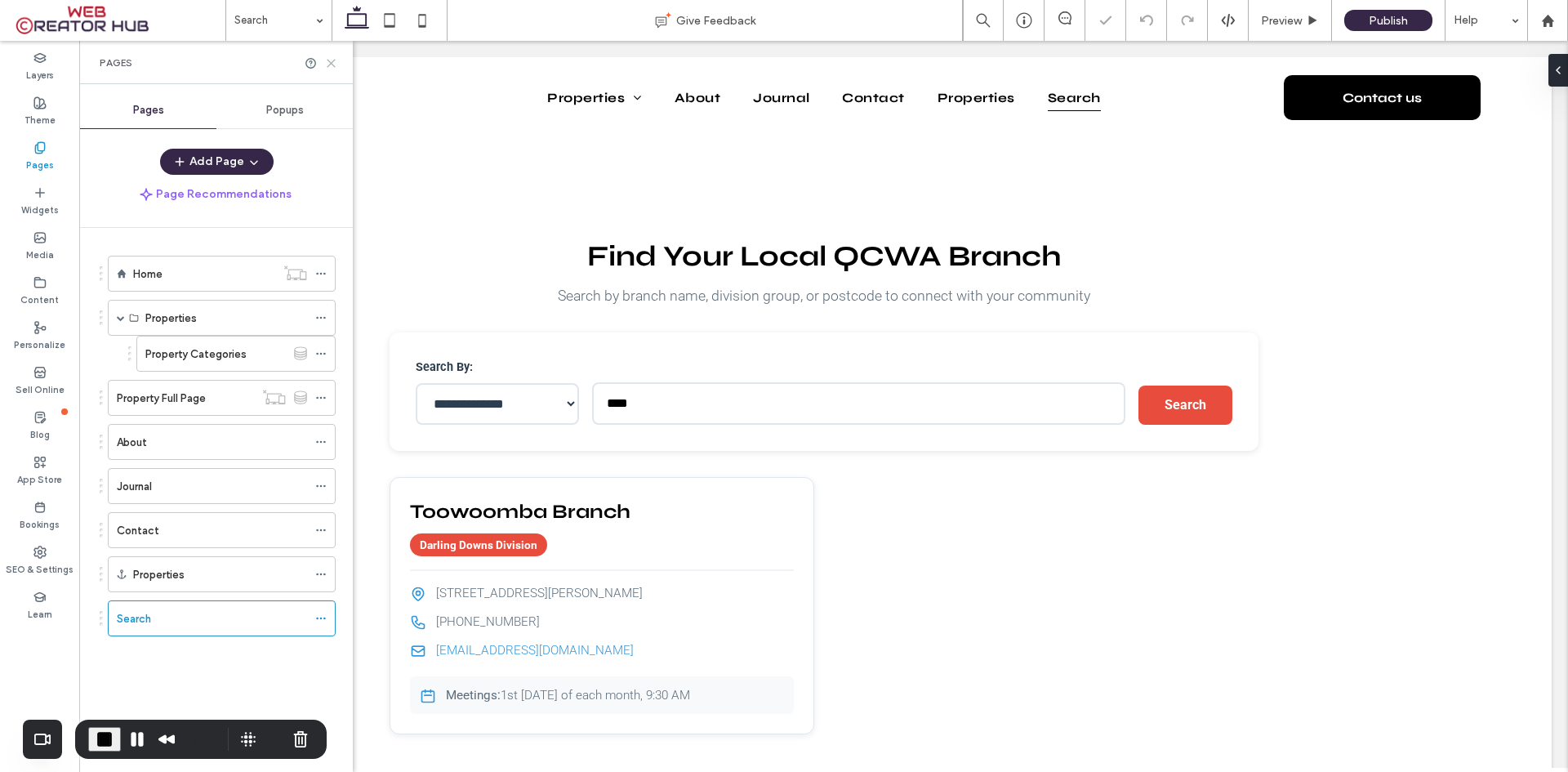
click at [332, 64] on use at bounding box center [331, 63] width 8 height 8
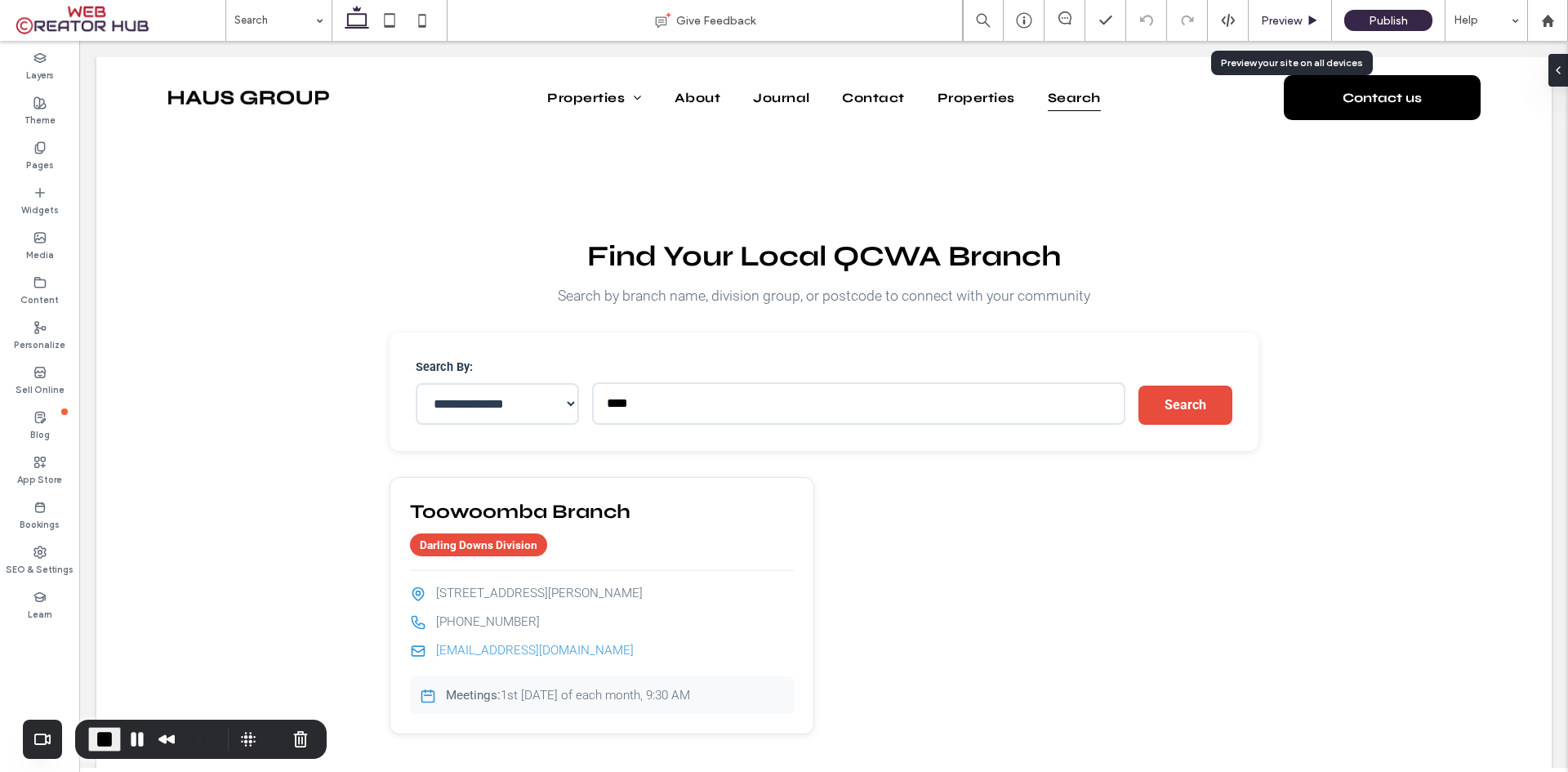
click at [1294, 21] on span "Preview" at bounding box center [1281, 20] width 41 height 17
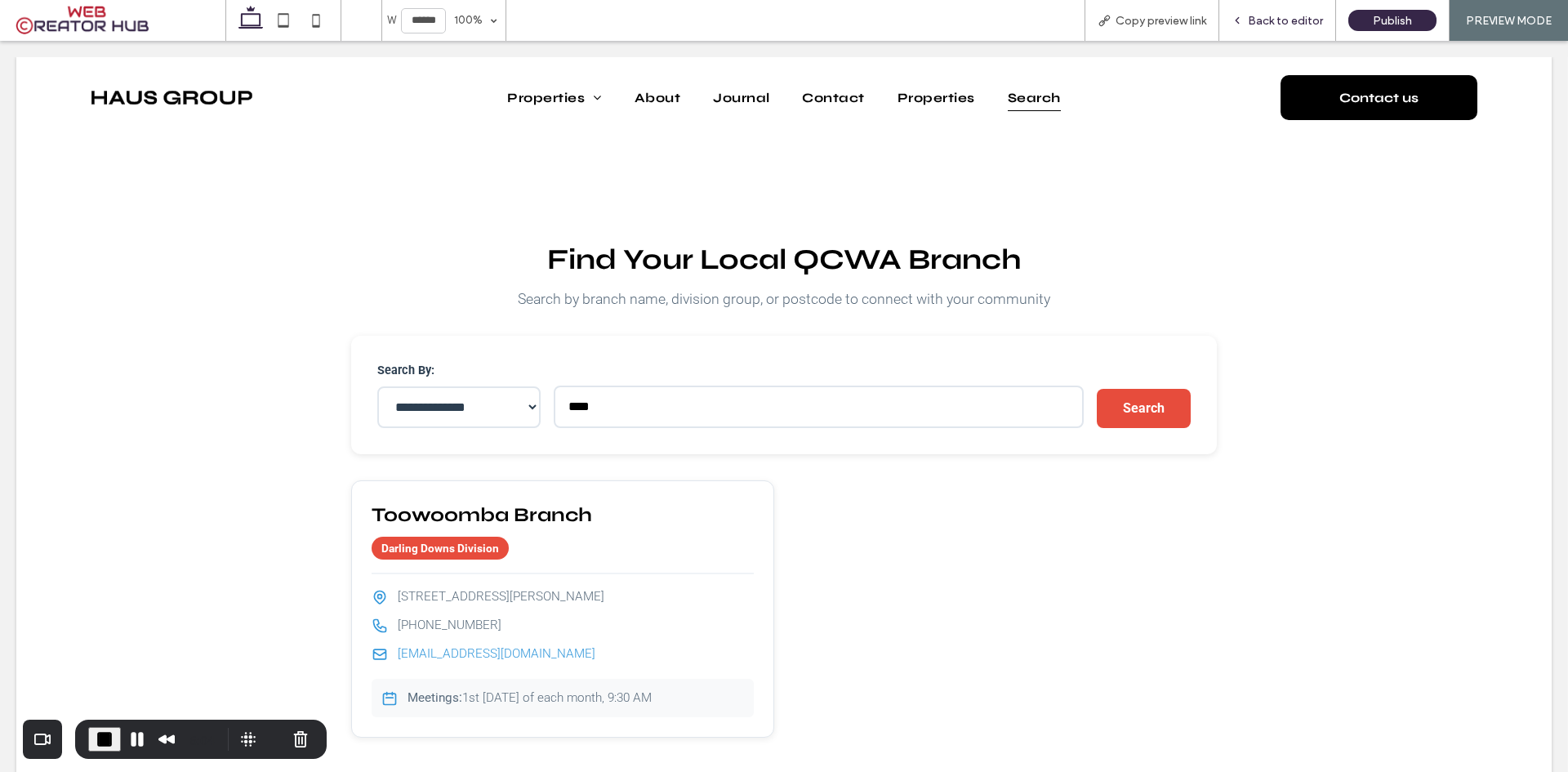
click at [1276, 25] on span "Back to editor" at bounding box center [1286, 20] width 75 height 17
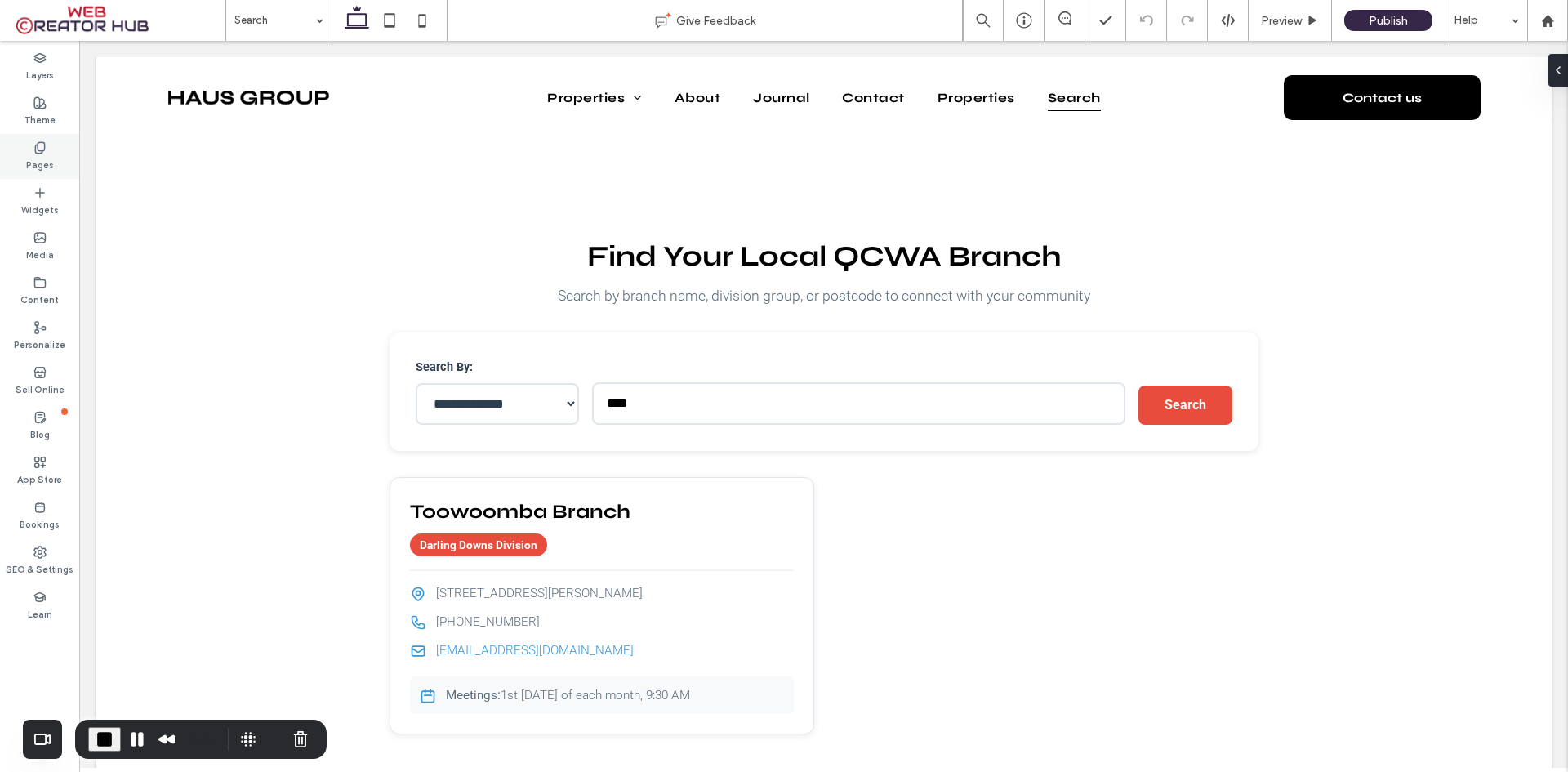
click at [35, 149] on use at bounding box center [39, 147] width 9 height 10
click at [102, 740] on span "End Recording" at bounding box center [104, 739] width 20 height 20
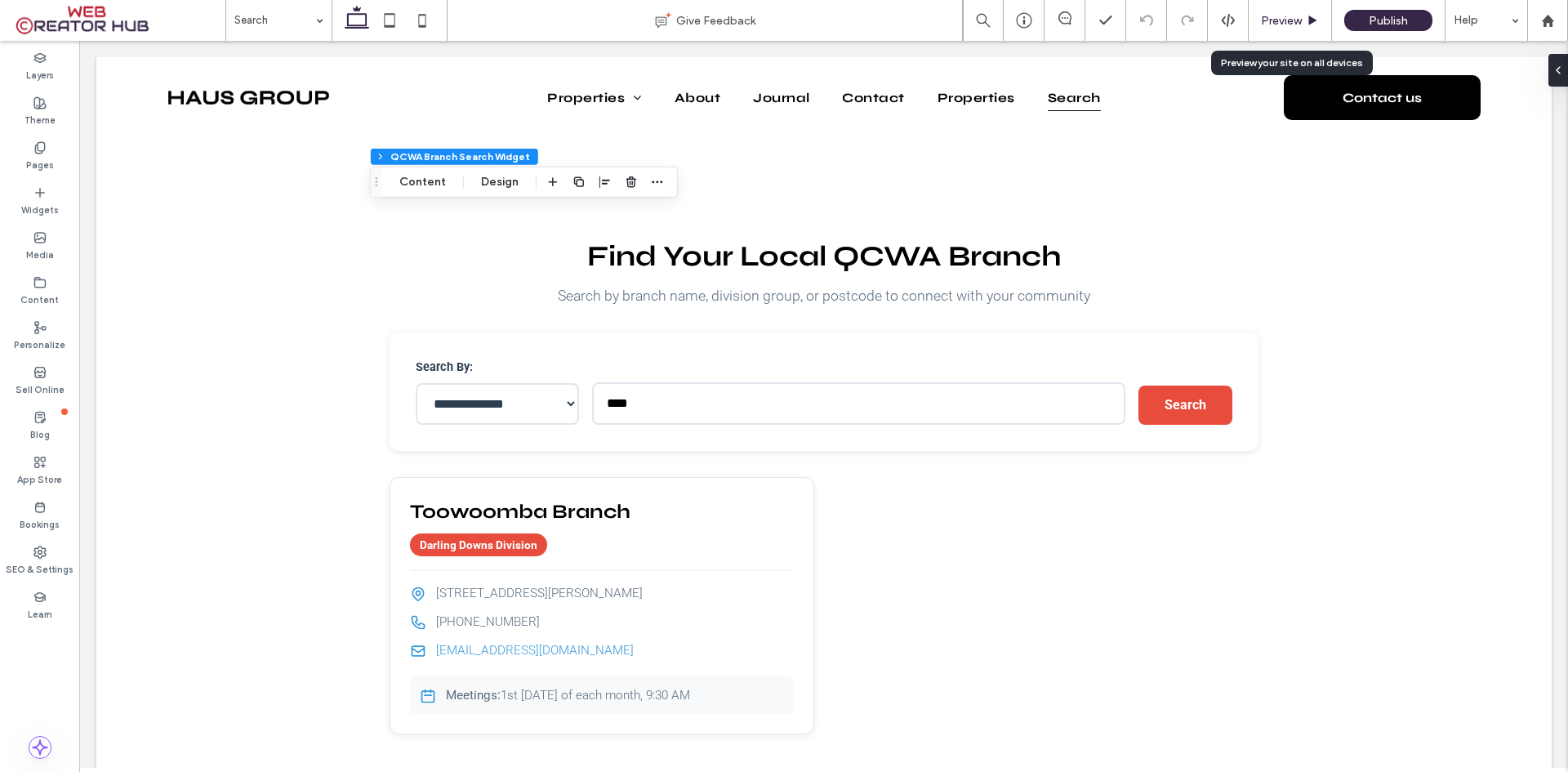
click at [1290, 19] on span "Preview" at bounding box center [1281, 20] width 41 height 17
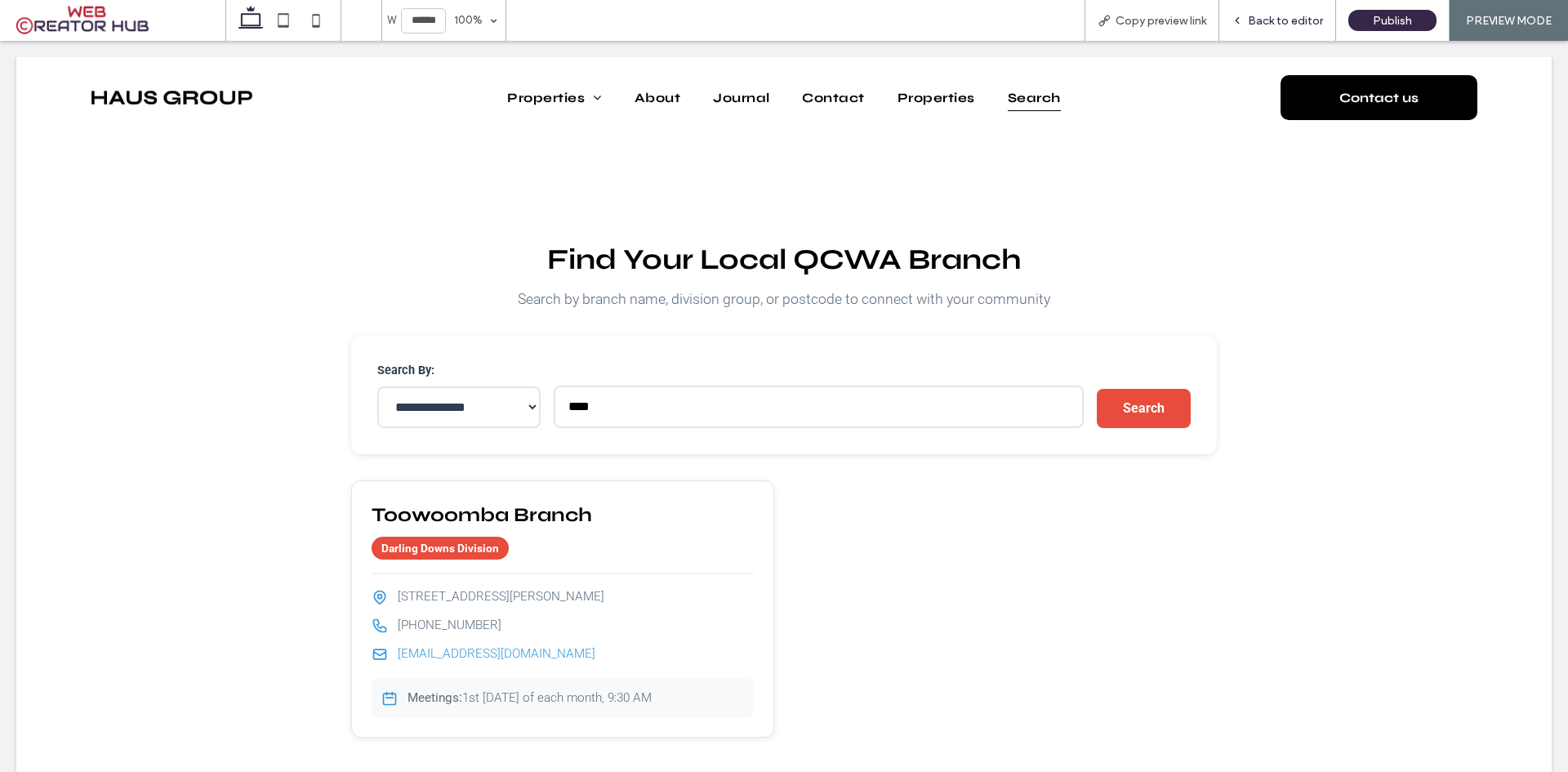
click at [1261, 20] on span "Back to editor" at bounding box center [1286, 20] width 75 height 17
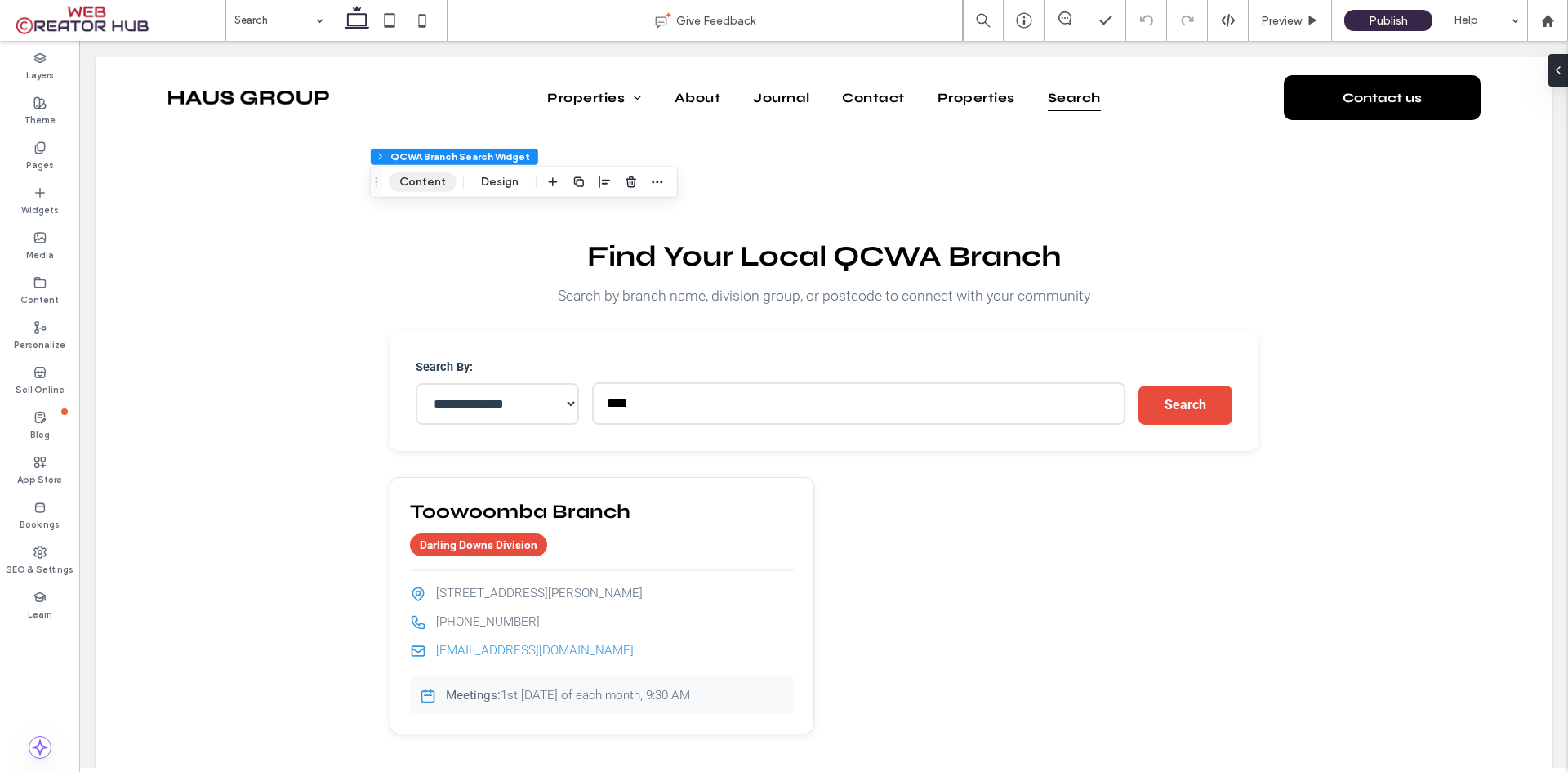
click at [423, 183] on button "Content" at bounding box center [423, 182] width 68 height 20
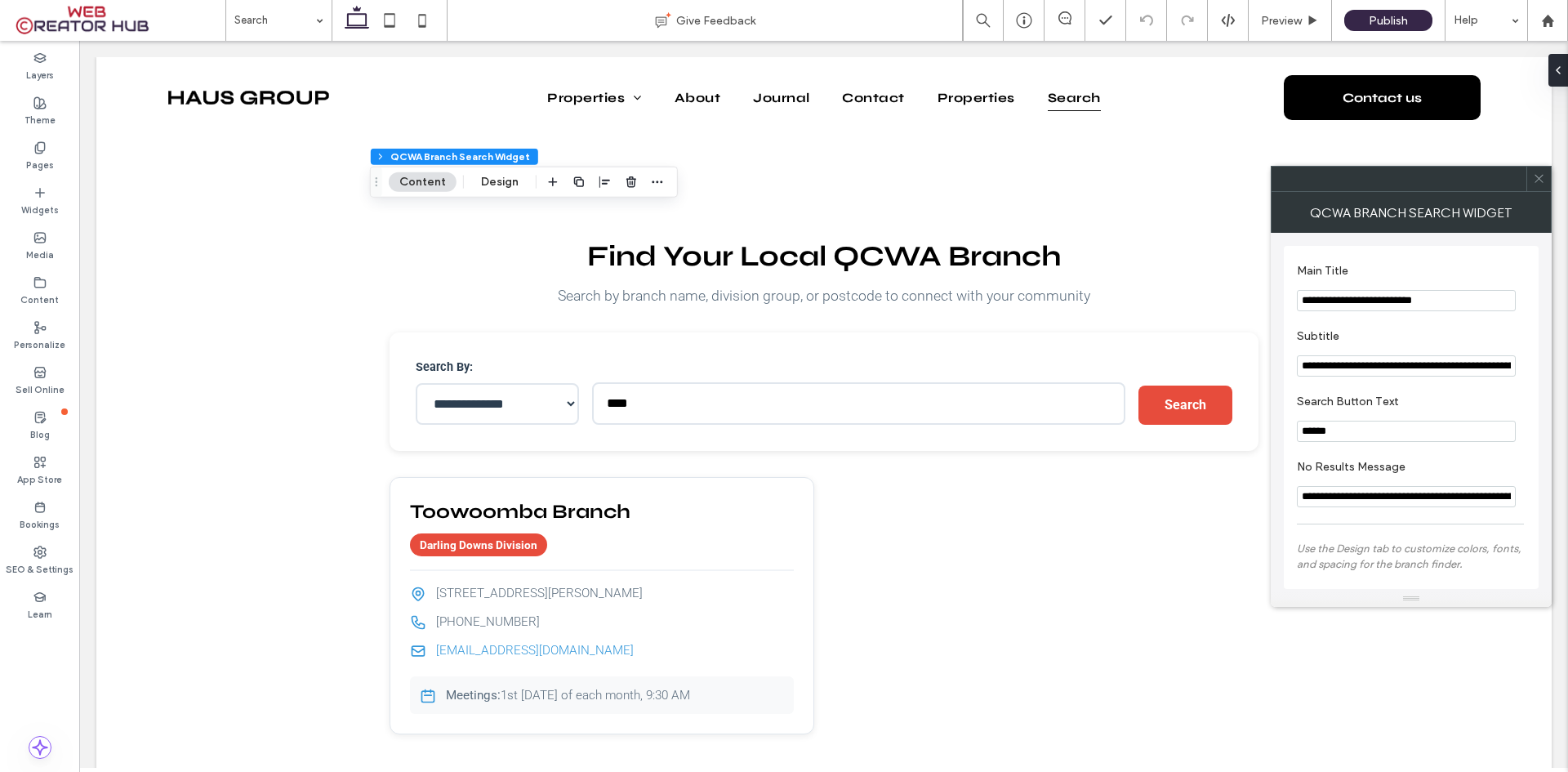
click at [1536, 179] on icon at bounding box center [1539, 179] width 12 height 12
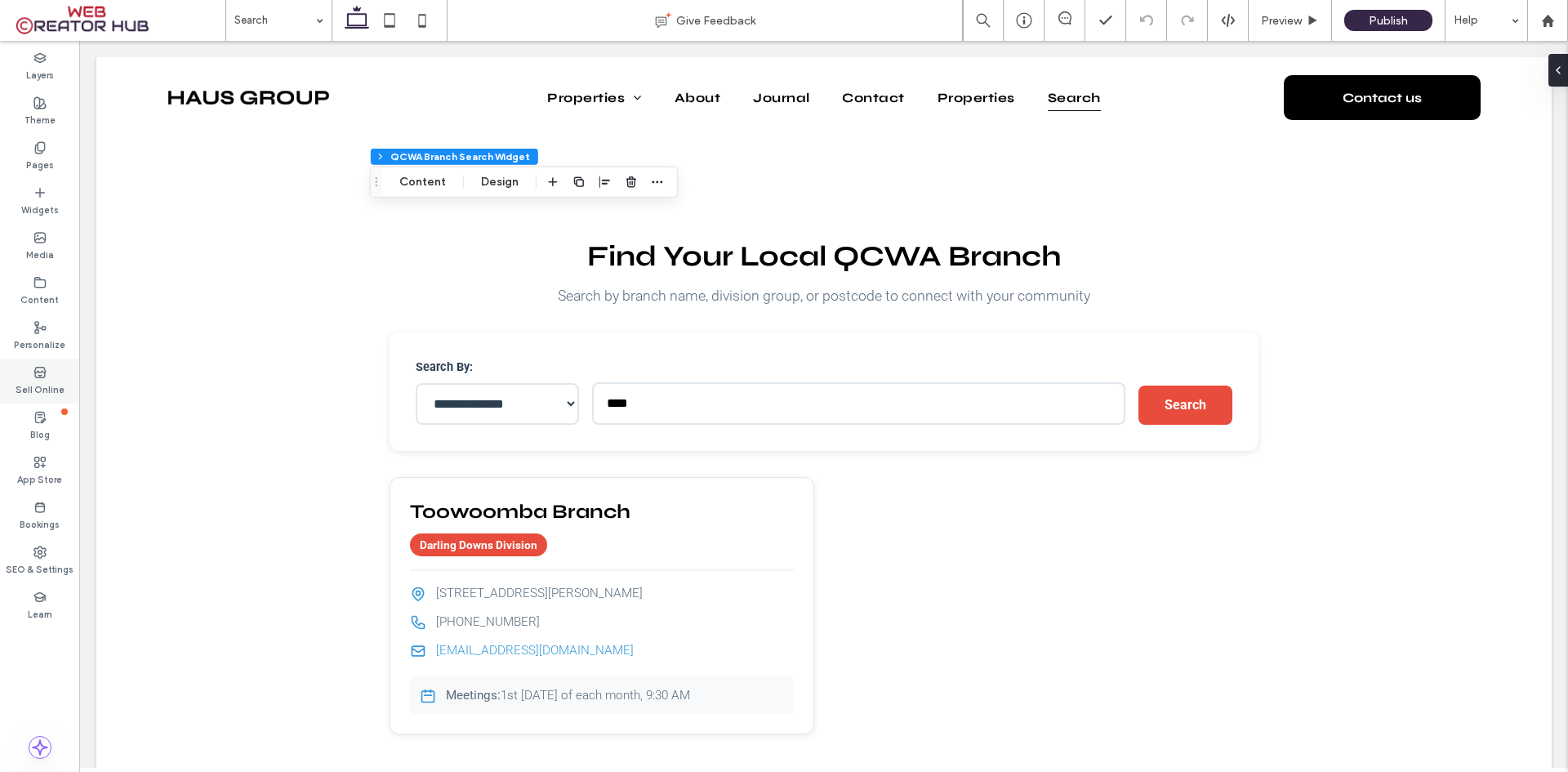
click at [33, 372] on icon at bounding box center [39, 372] width 13 height 13
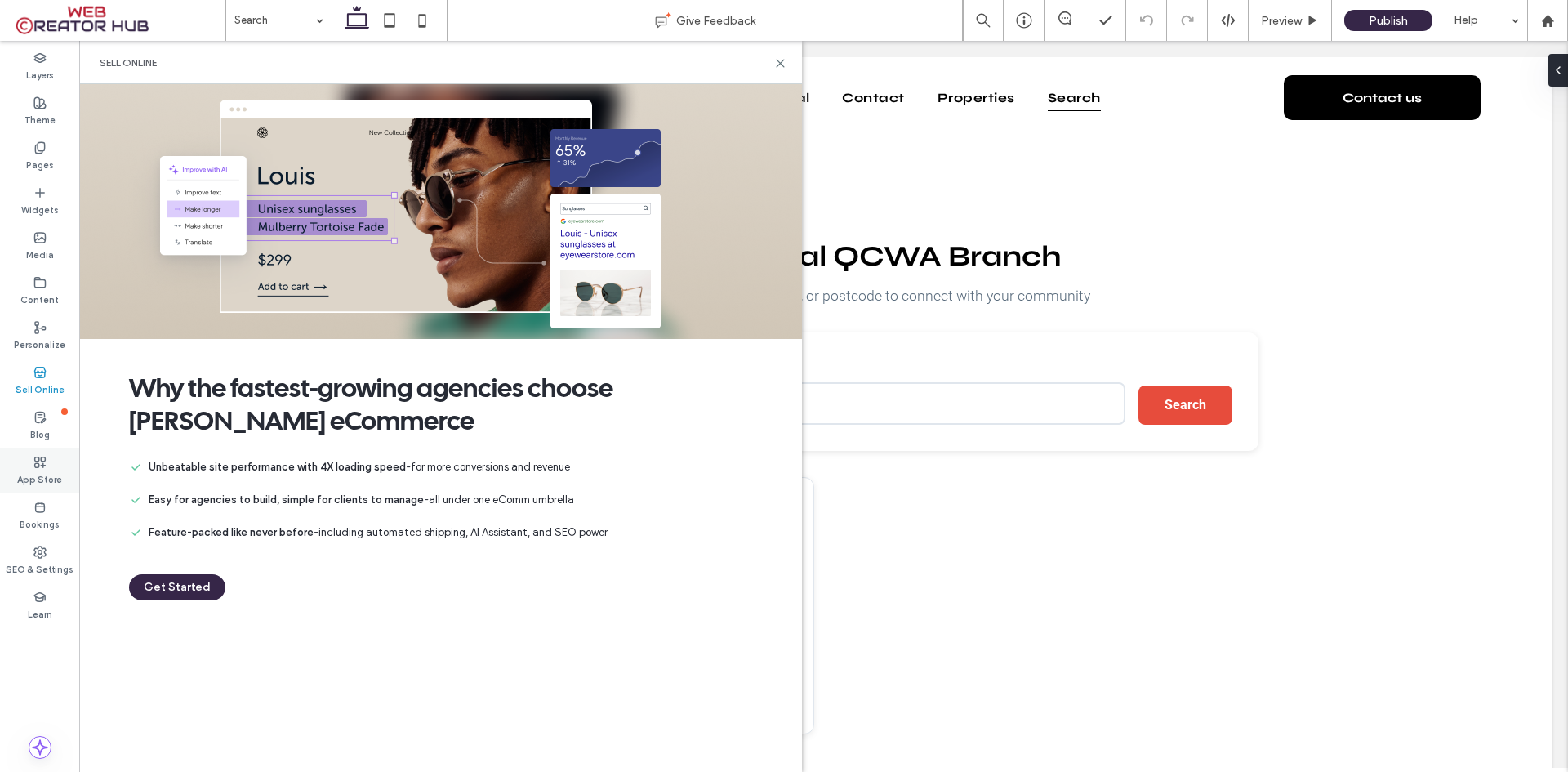
click at [41, 465] on use at bounding box center [39, 462] width 10 height 10
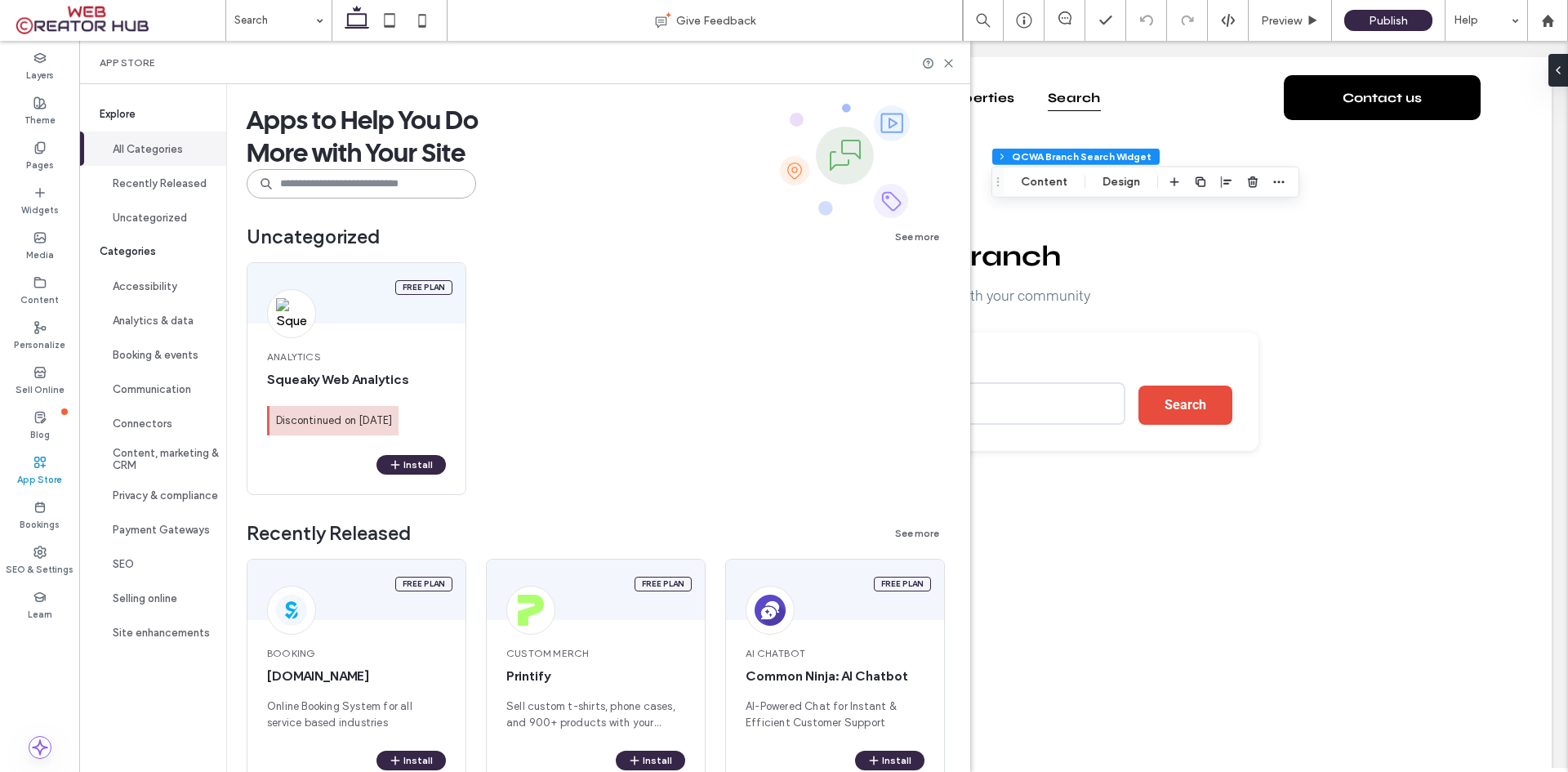
click at [288, 178] on input at bounding box center [361, 184] width 230 height 30
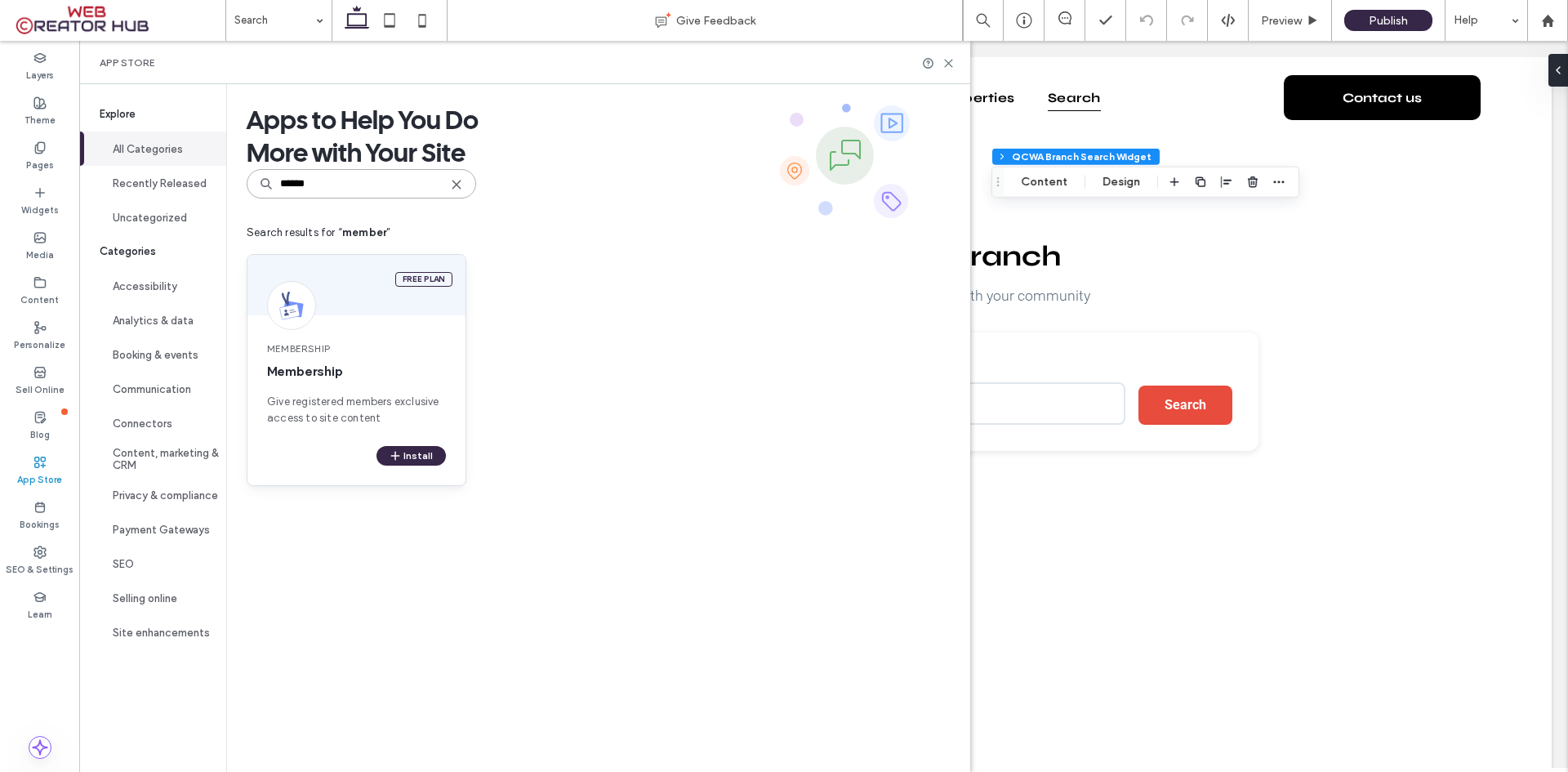
type input "******"
click at [386, 341] on span "Membership" at bounding box center [356, 348] width 179 height 14
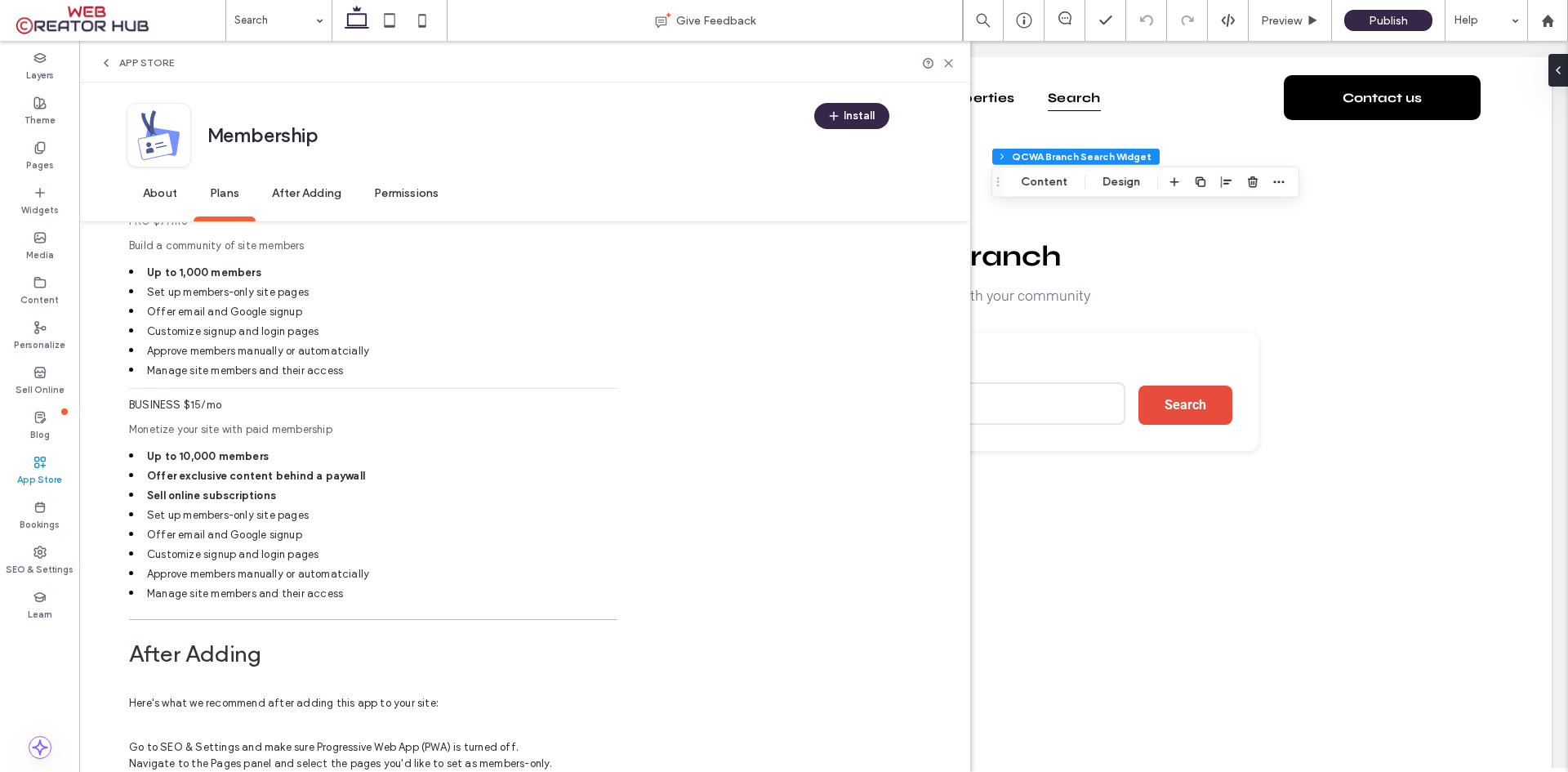
scroll to position [1062, 0]
